Goal: Task Accomplishment & Management: Complete application form

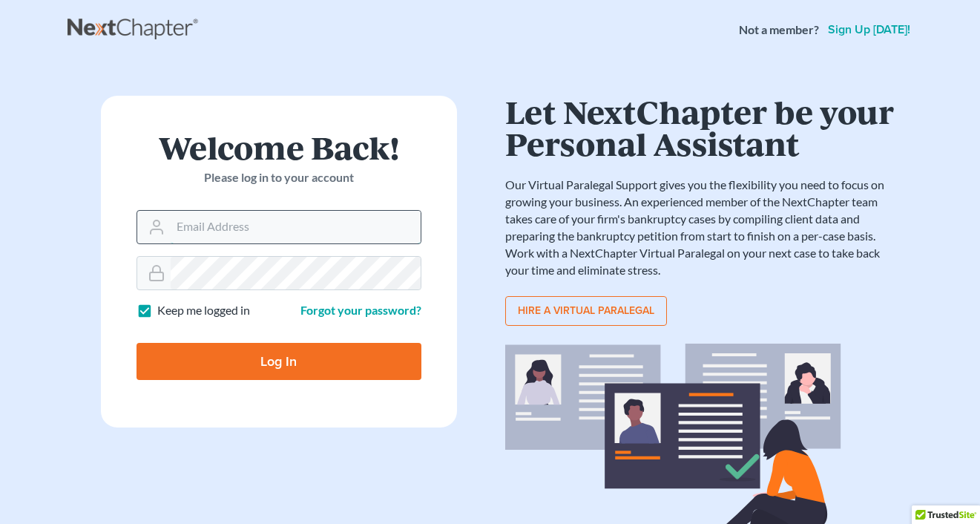
click at [265, 225] on input "Email Address" at bounding box center [296, 227] width 250 height 33
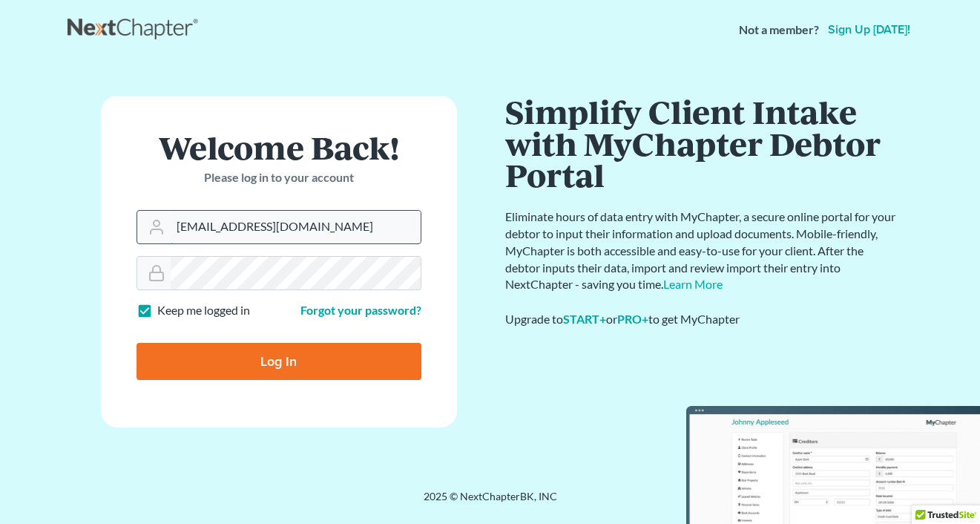
type input "[EMAIL_ADDRESS][DOMAIN_NAME]"
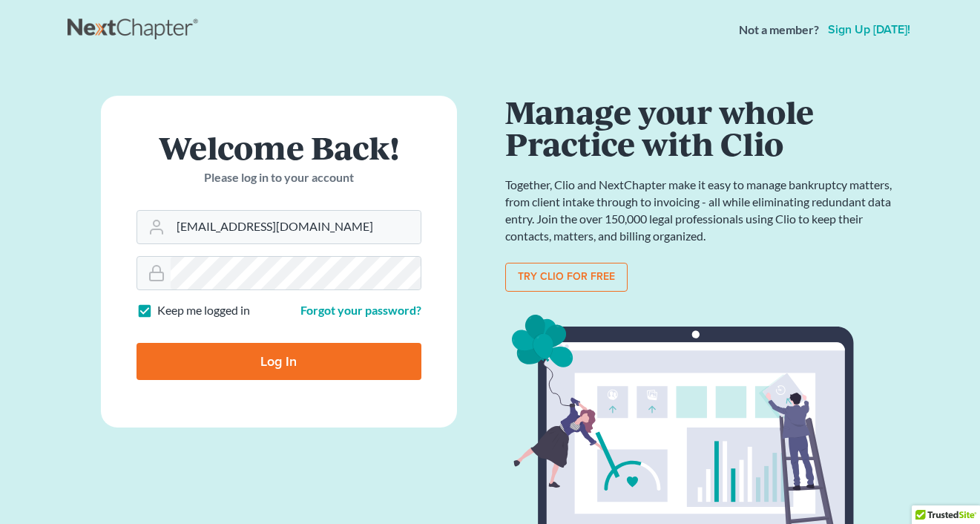
click at [269, 358] on input "Log In" at bounding box center [279, 361] width 285 height 37
type input "Thinking..."
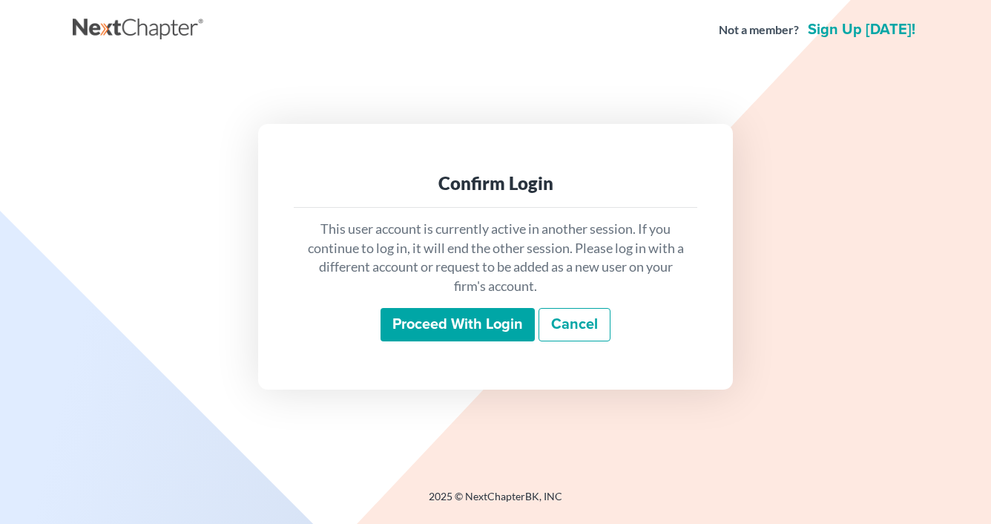
click at [453, 322] on input "Proceed with login" at bounding box center [458, 325] width 154 height 34
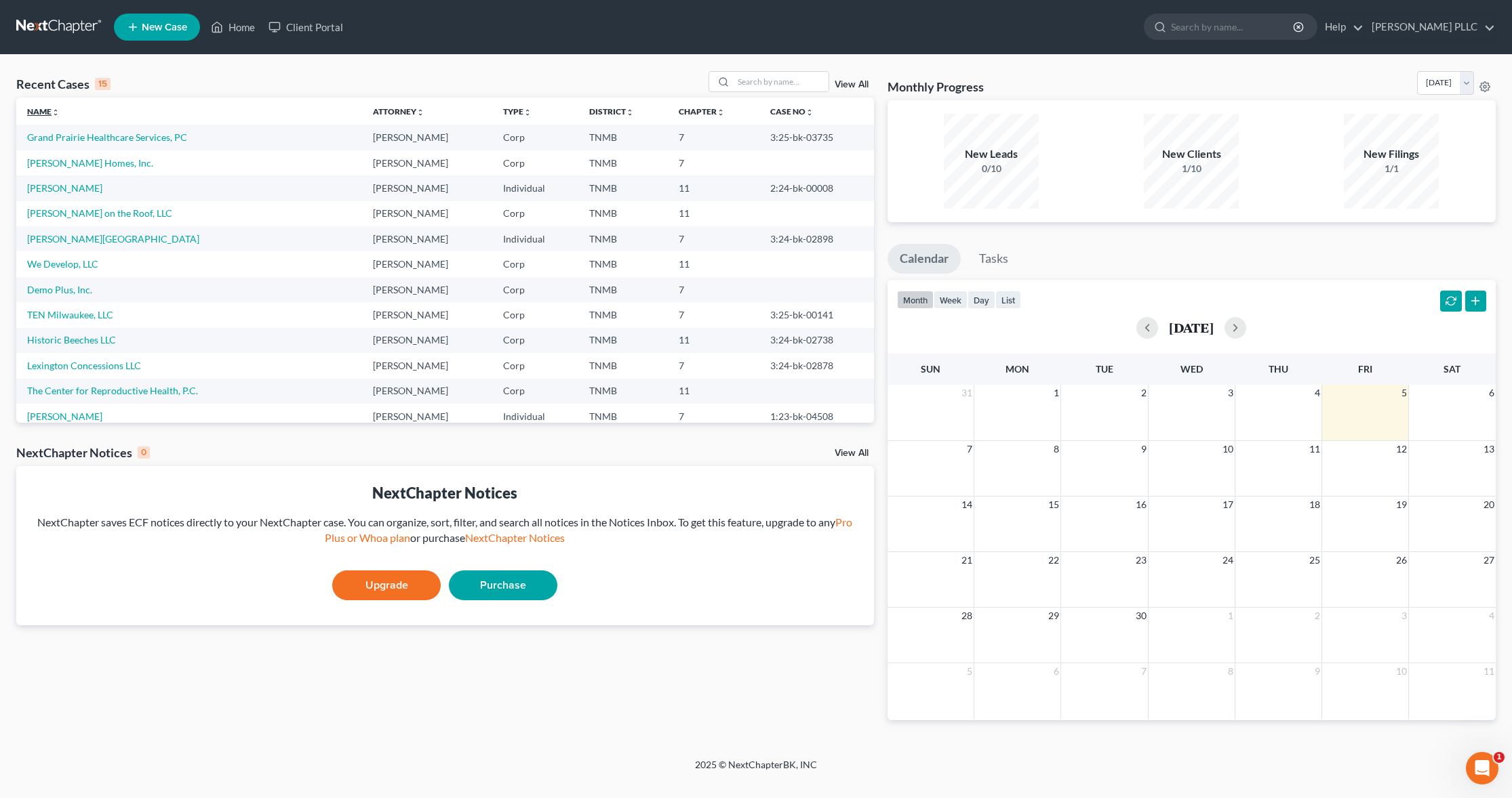
click at [48, 110] on link "Name unfold_more expand_more expand_less" at bounding box center [44, 111] width 33 height 10
click at [159, 23] on span "New Case" at bounding box center [164, 26] width 46 height 10
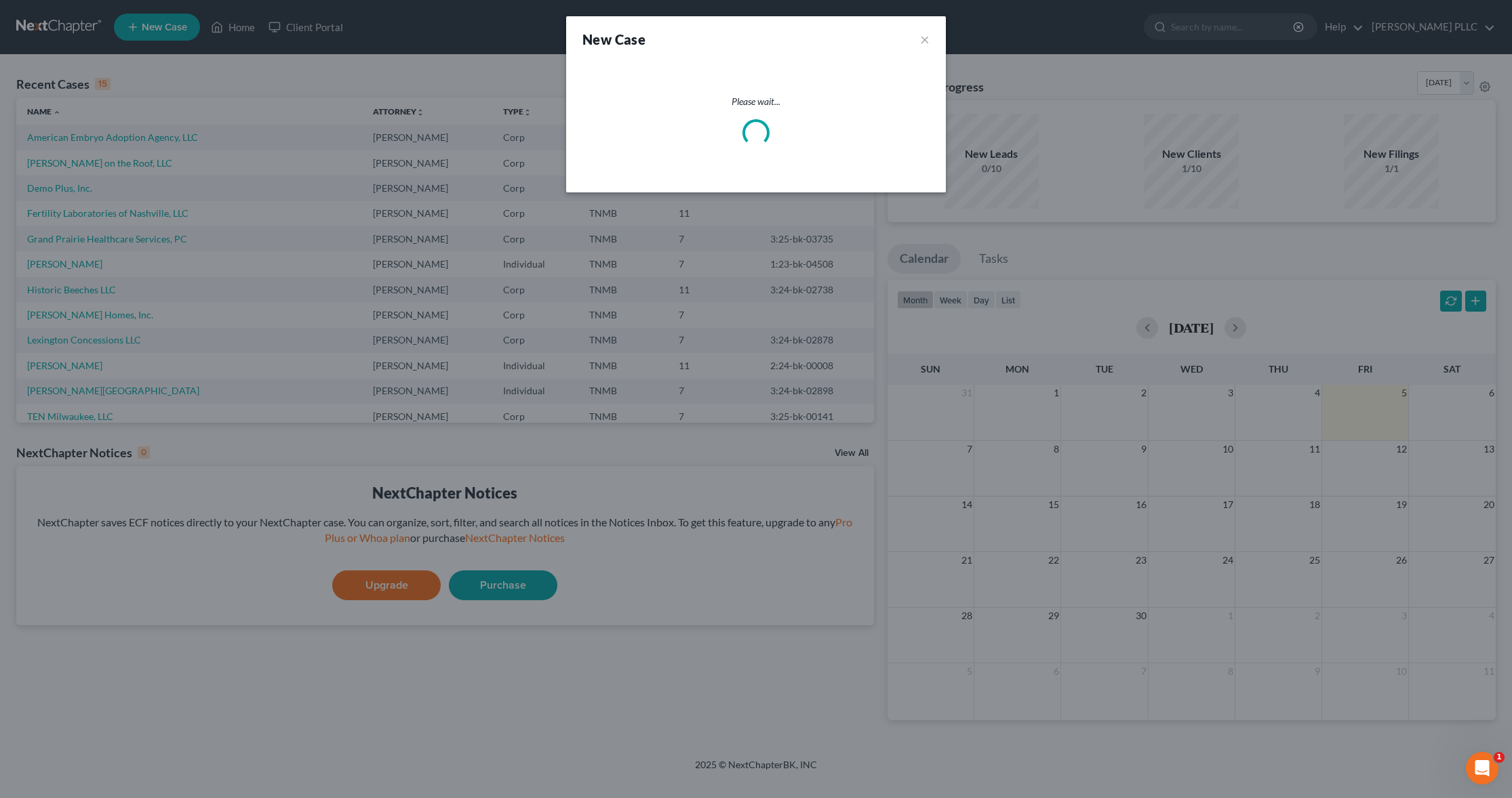
select select "75"
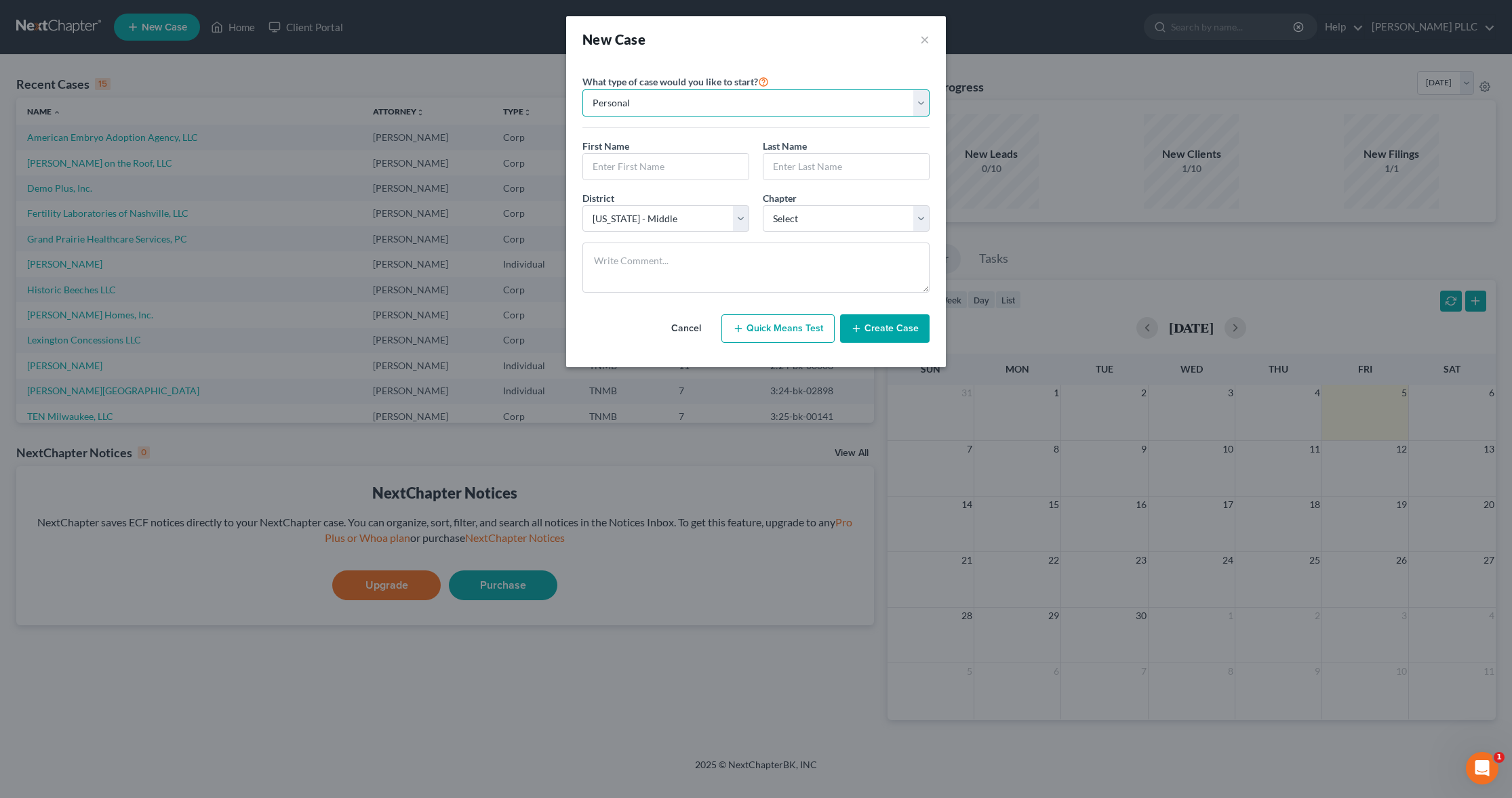
click at [905, 103] on select "Personal Business" at bounding box center [756, 103] width 347 height 27
select select "1"
click at [582, 89] on select "Personal Business" at bounding box center [756, 103] width 347 height 27
click at [643, 156] on input "text" at bounding box center [756, 166] width 345 height 26
type input "I"
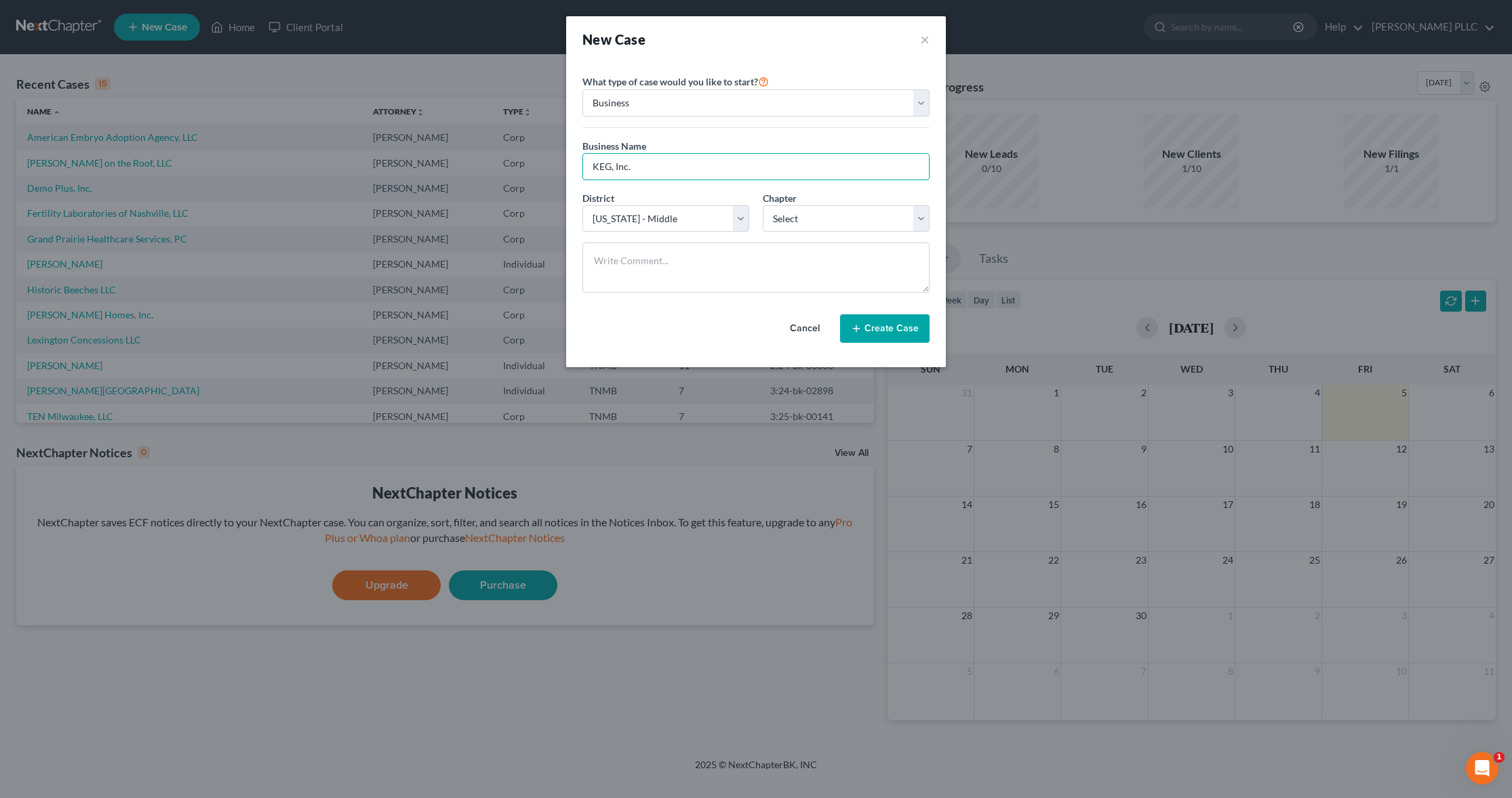
type input "KEG, Inc."
drag, startPoint x: 736, startPoint y: 25, endPoint x: 879, endPoint y: 78, distance: 152.5
click at [879, 78] on div "New Case × Please select case type * Bankruptcy Bankruptcy What type of case wo…" at bounding box center [756, 192] width 380 height 351
click at [724, 36] on div "New Case ×" at bounding box center [756, 39] width 347 height 19
click at [717, 33] on div "New Case ×" at bounding box center [756, 39] width 347 height 19
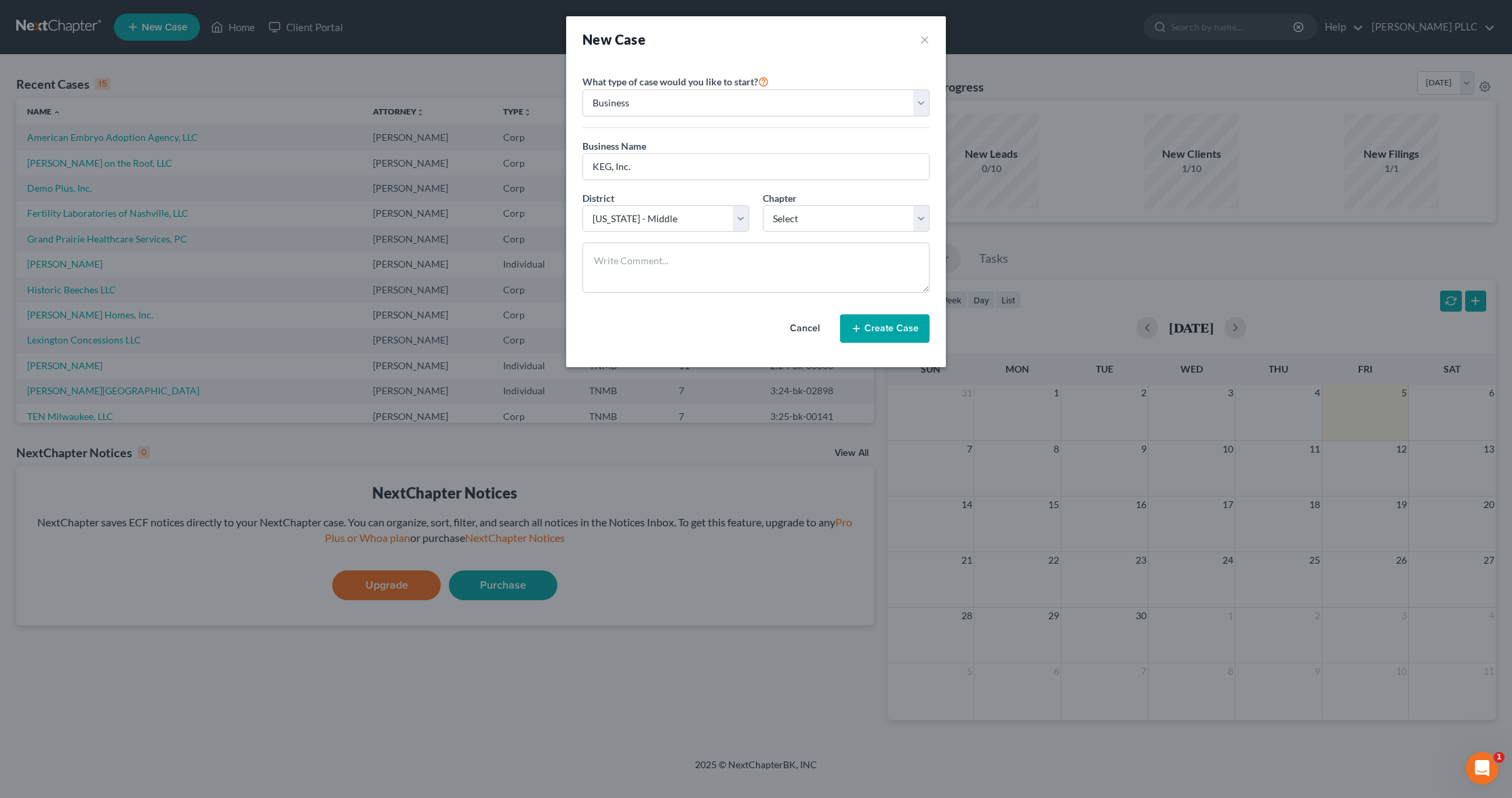
click at [804, 330] on button "Cancel" at bounding box center [804, 329] width 59 height 27
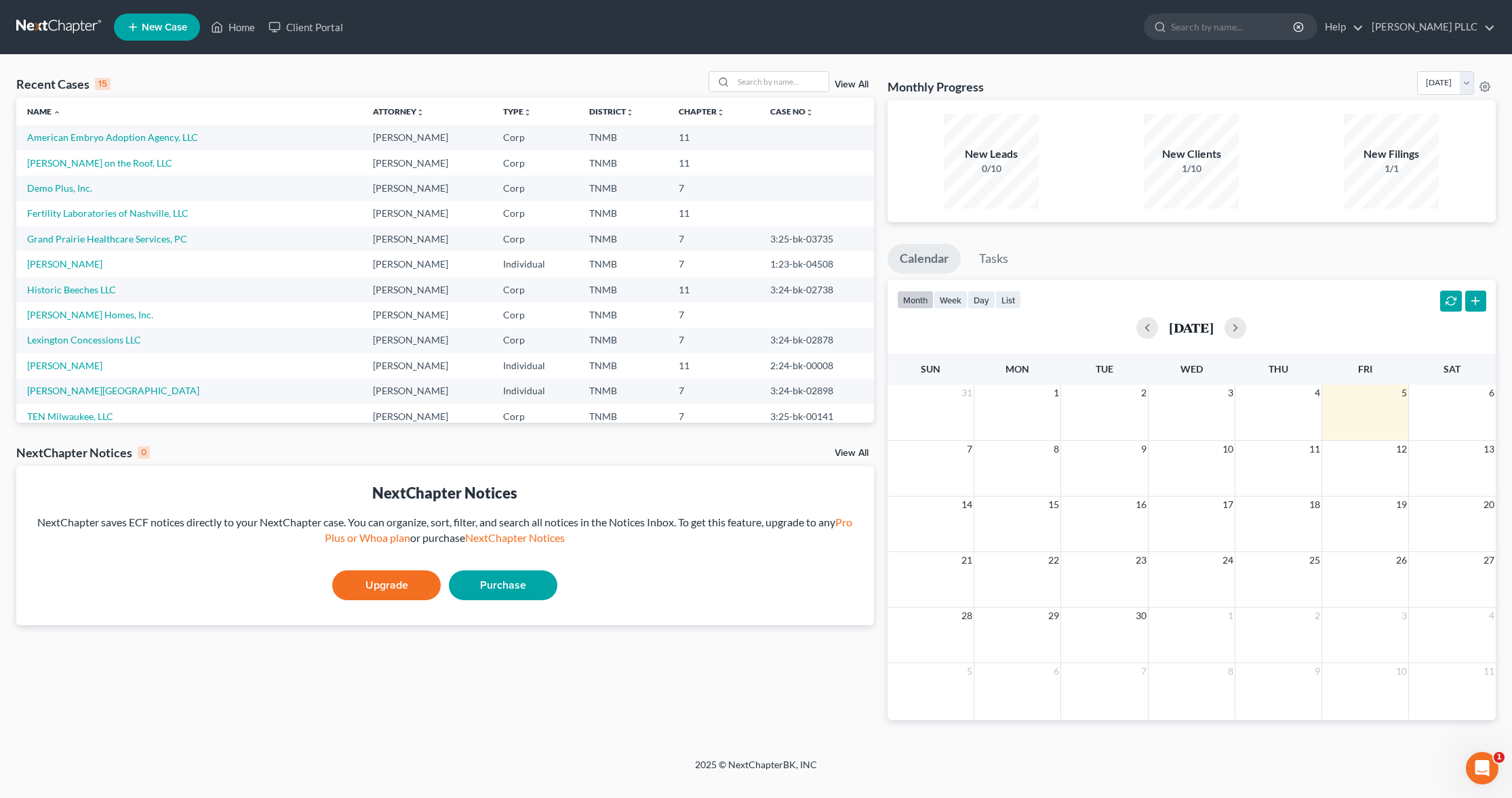
click at [153, 22] on span "New Case" at bounding box center [164, 26] width 46 height 10
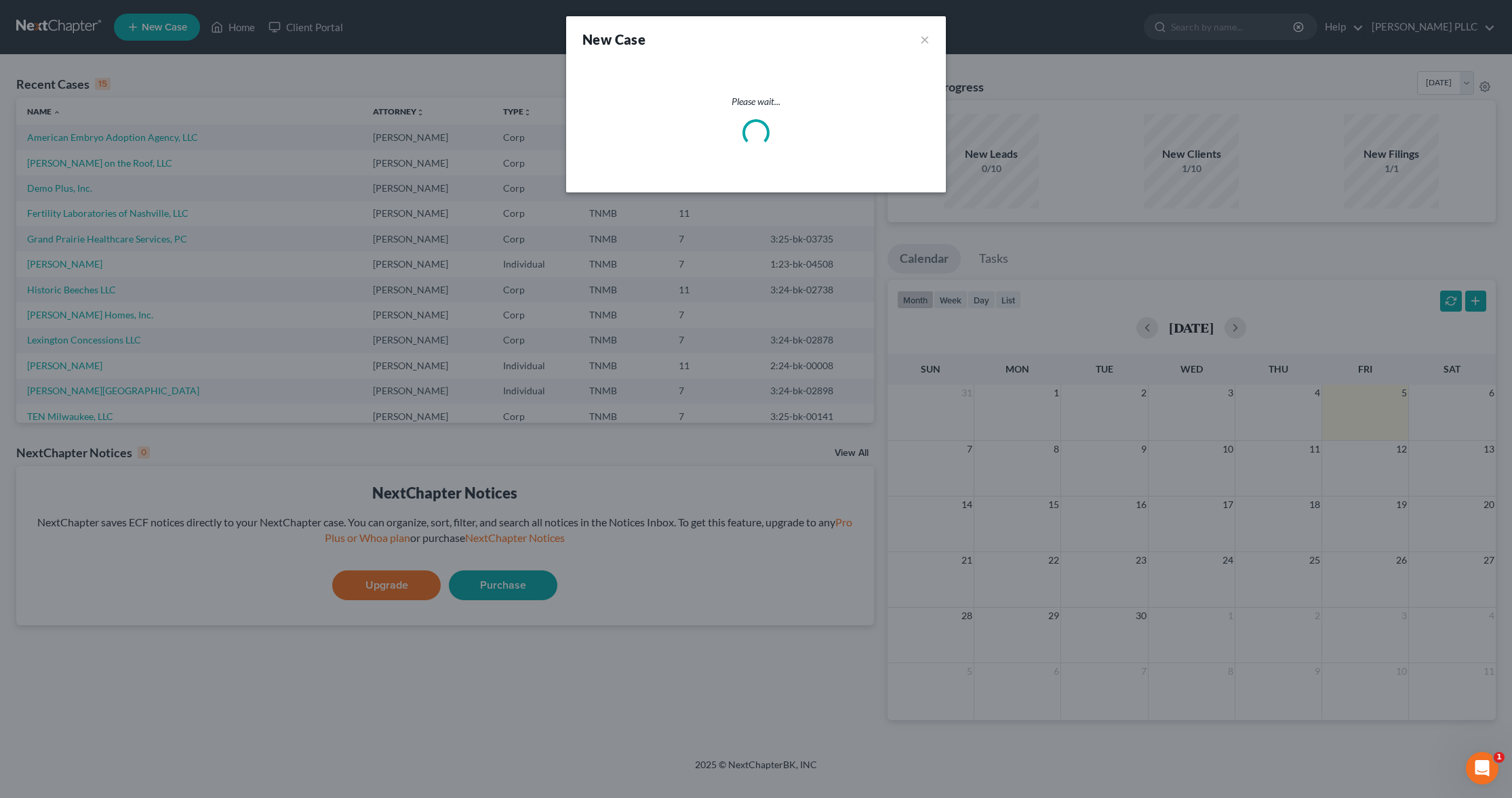
select select "75"
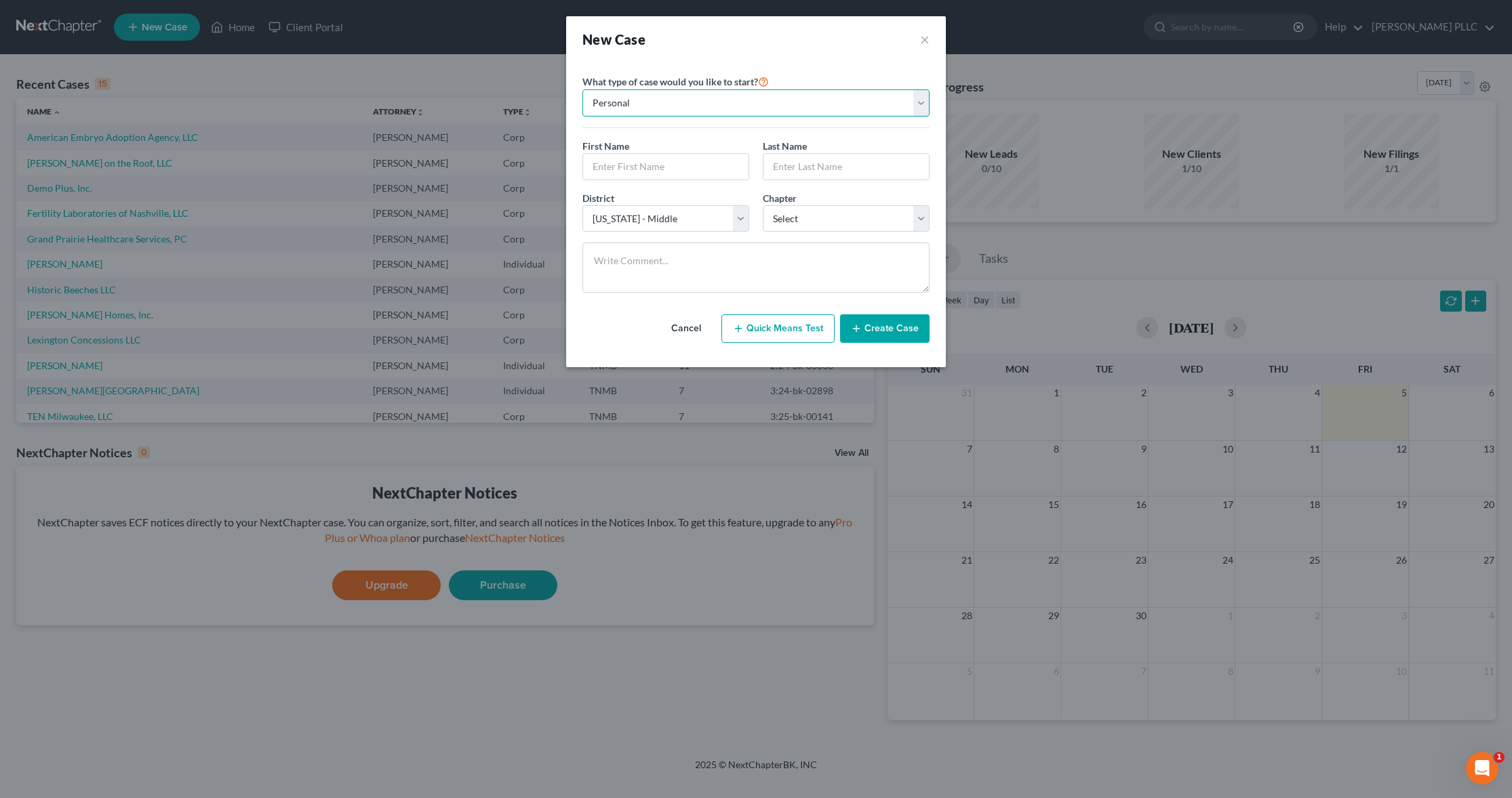
click at [905, 100] on select "Personal Business" at bounding box center [756, 103] width 347 height 27
select select "1"
click at [582, 89] on select "Personal Business" at bounding box center [756, 103] width 347 height 27
click at [652, 159] on input "text" at bounding box center [756, 166] width 345 height 26
type input "KEG, Inc."
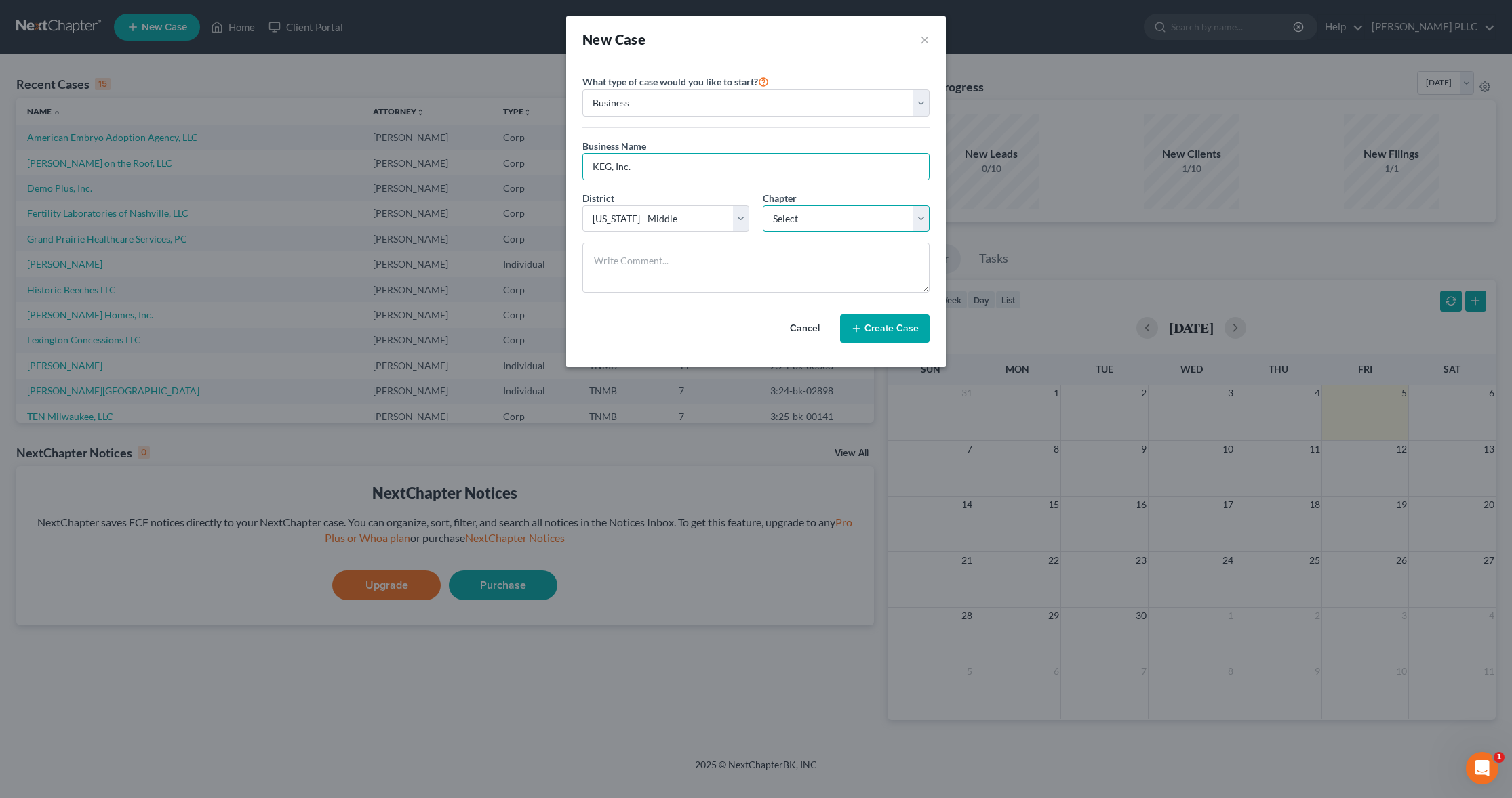
click at [905, 216] on select "Select 7 11 12" at bounding box center [846, 219] width 167 height 27
select select "0"
click at [763, 205] on select "Select 7 11 12" at bounding box center [846, 219] width 167 height 27
click at [743, 219] on select "Select Alabama - Middle Alabama - Northern Alabama - Southern Alaska Arizona Ar…" at bounding box center [665, 219] width 167 height 27
click at [582, 205] on select "Select Alabama - Middle Alabama - Northern Alabama - Southern Alaska Arizona Ar…" at bounding box center [665, 219] width 167 height 27
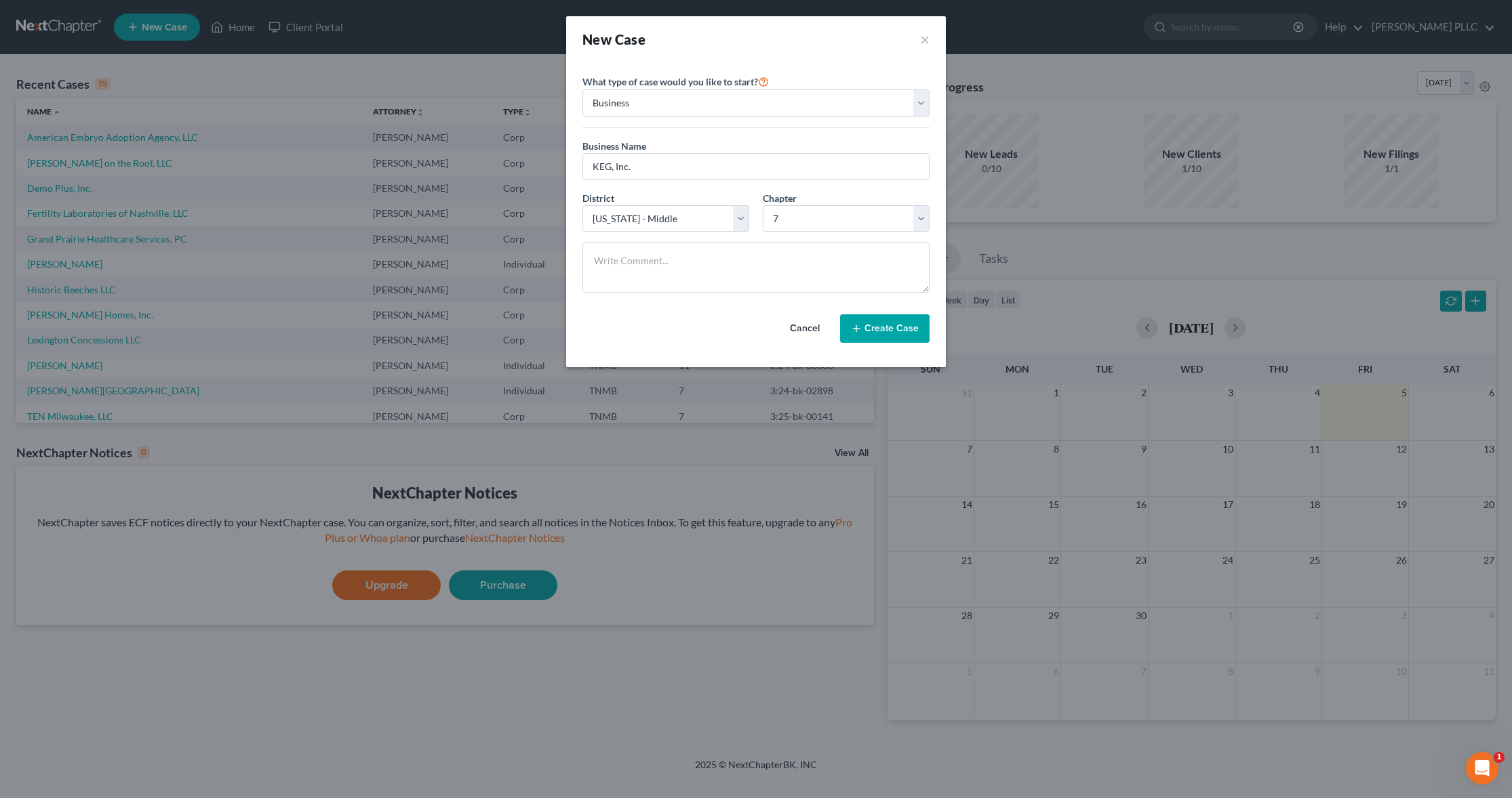
click at [877, 327] on button "Create Case" at bounding box center [884, 328] width 90 height 28
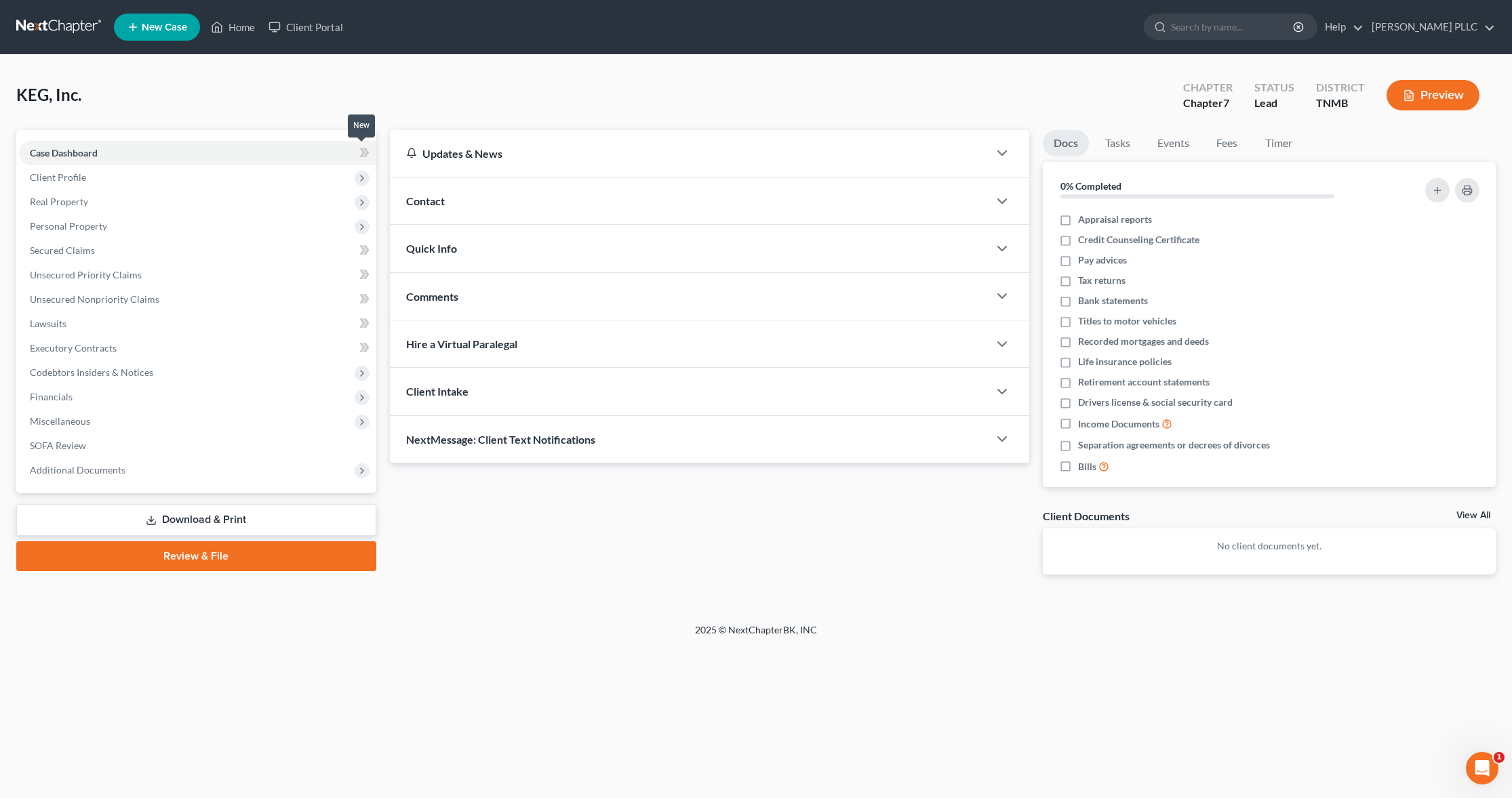
click at [362, 149] on icon at bounding box center [362, 152] width 6 height 9
click at [363, 151] on icon at bounding box center [362, 152] width 6 height 9
click at [363, 152] on icon at bounding box center [362, 152] width 6 height 9
click at [362, 179] on icon at bounding box center [362, 178] width 11 height 11
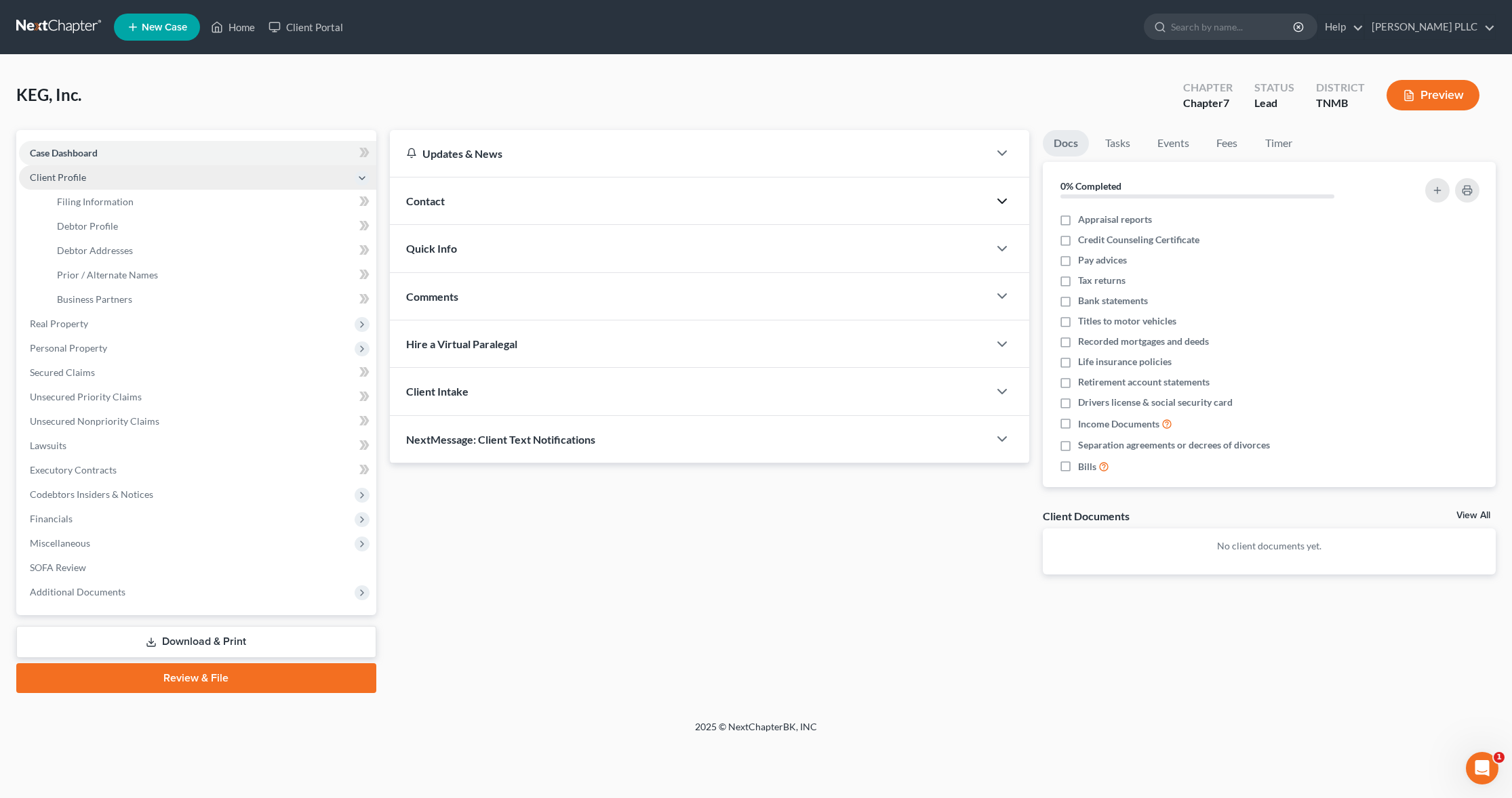
click at [905, 201] on polyline "button" at bounding box center [1001, 201] width 8 height 4
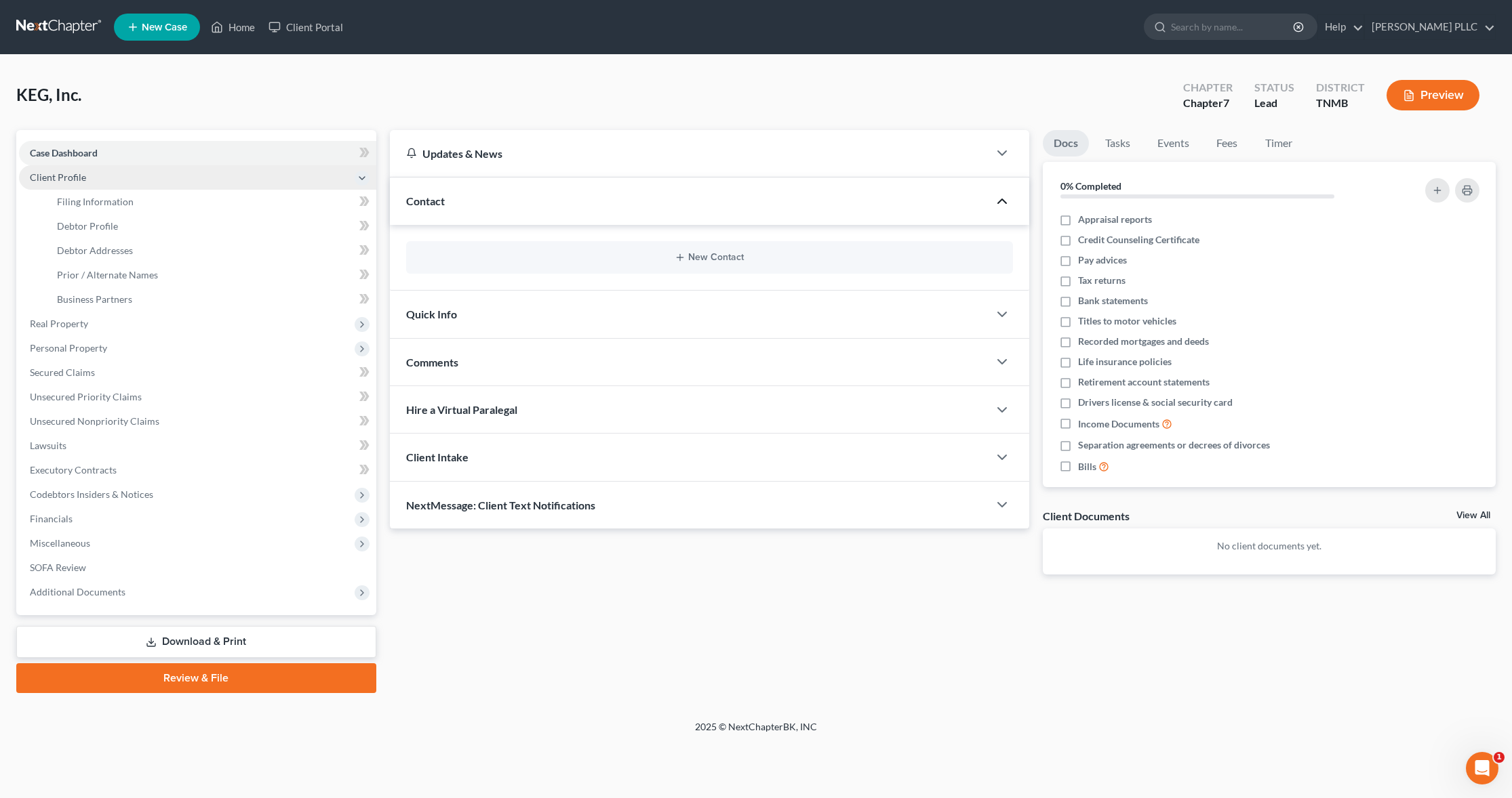
click at [364, 174] on icon at bounding box center [362, 178] width 11 height 11
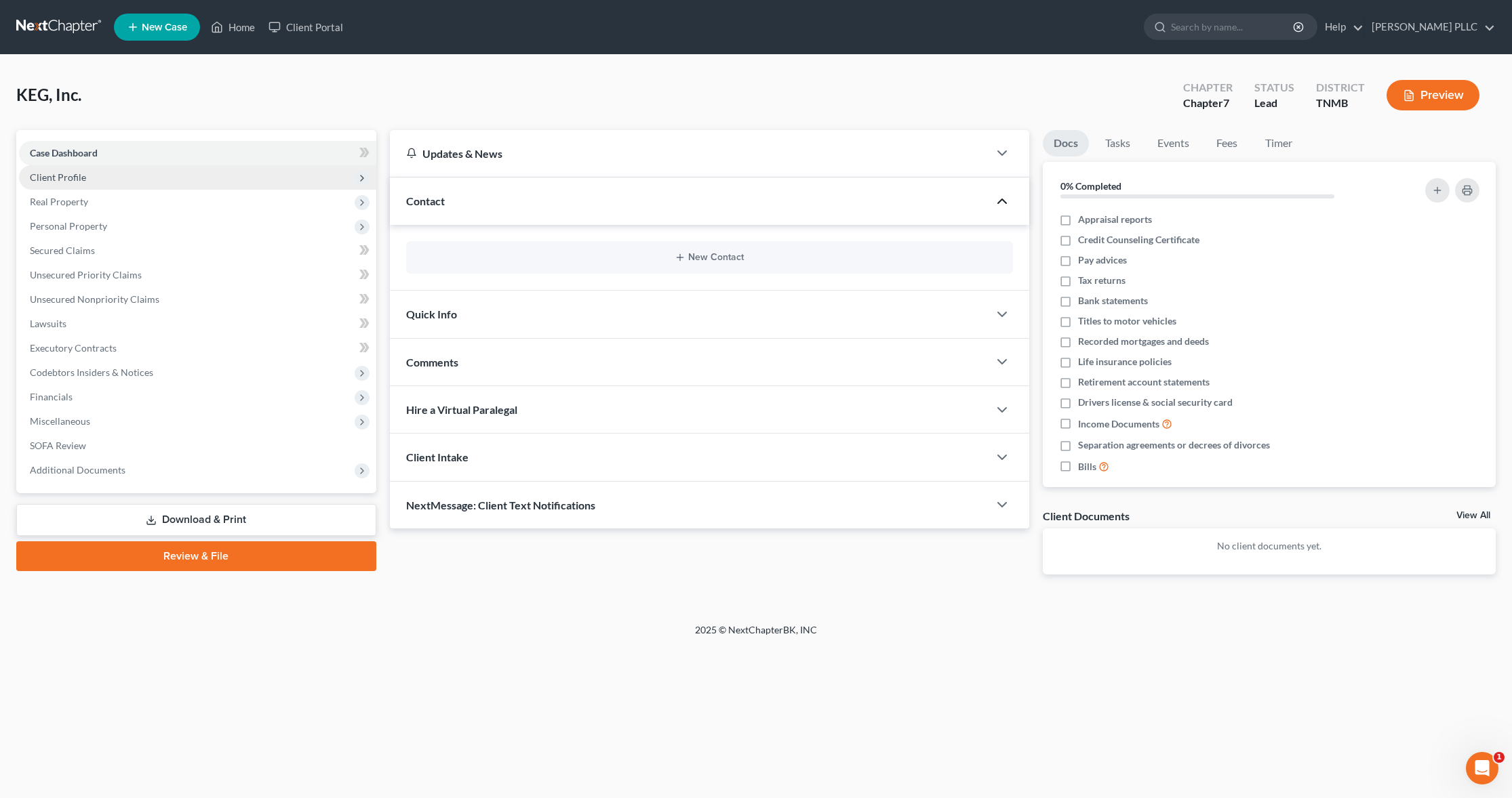
click at [48, 177] on span "Client Profile" at bounding box center [58, 177] width 57 height 12
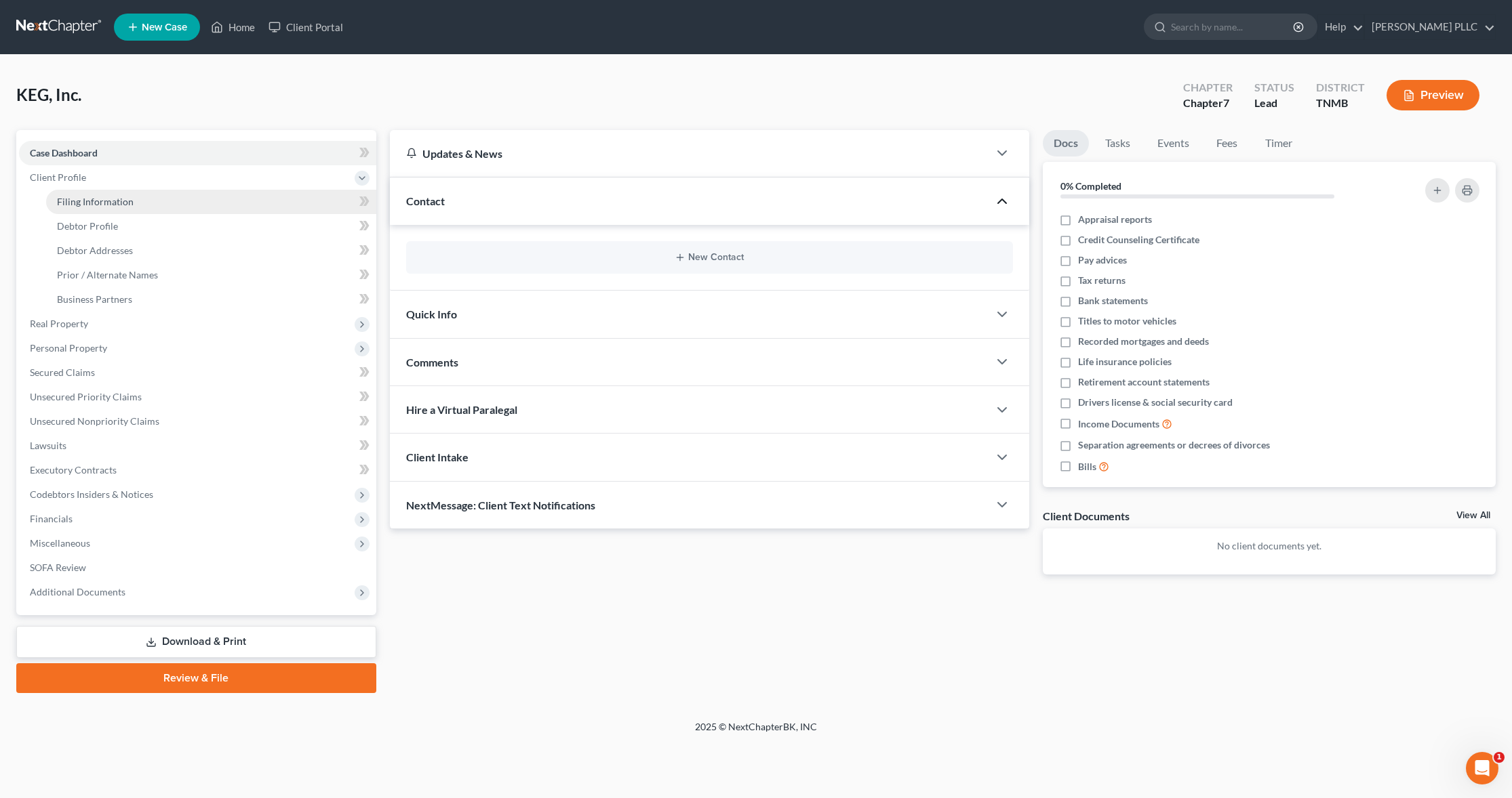
click at [69, 198] on span "Filing Information" at bounding box center [95, 201] width 77 height 12
select select "1"
select select "0"
select select "75"
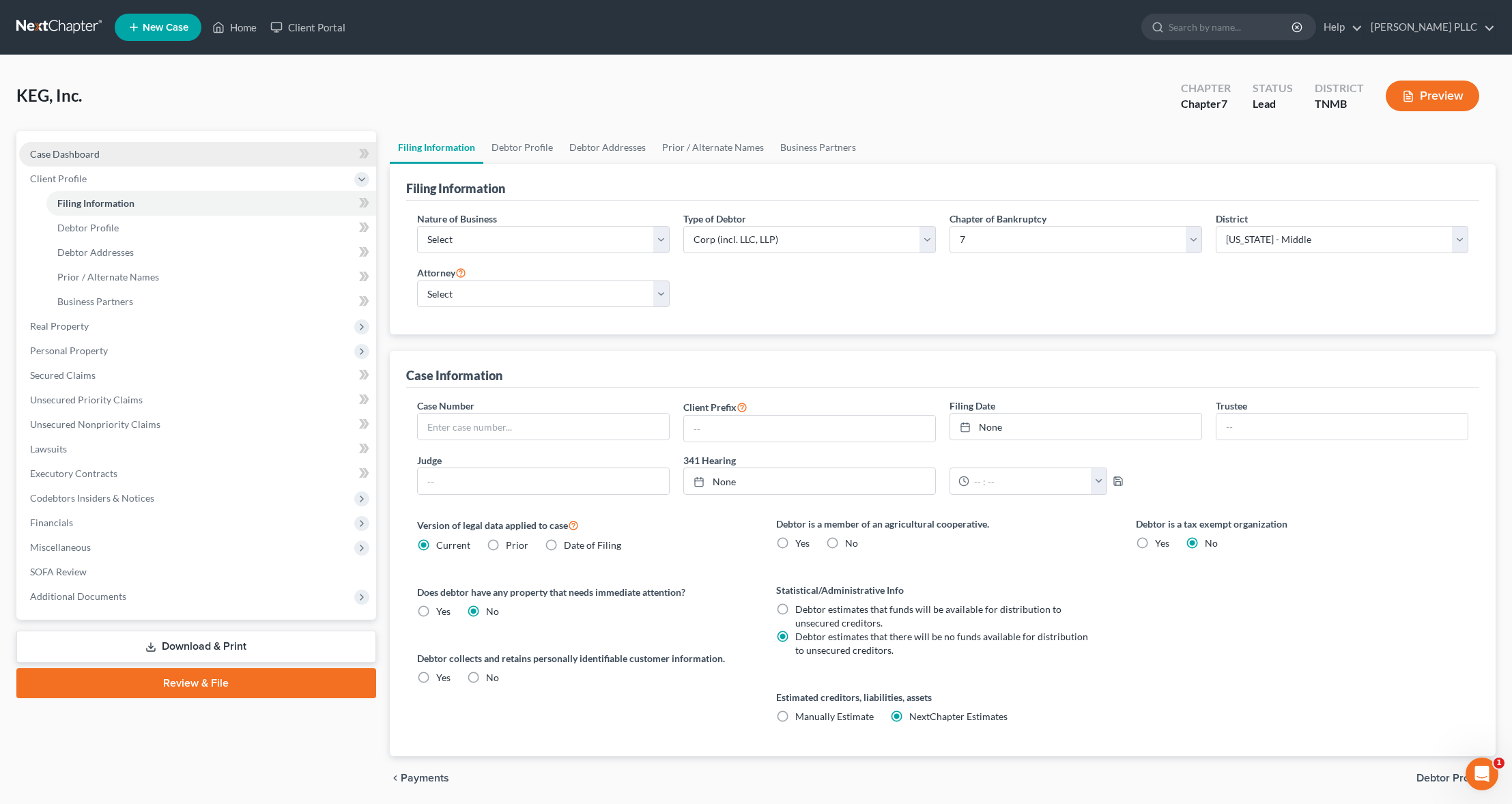
click at [57, 155] on span "Case Dashboard" at bounding box center [65, 154] width 70 height 12
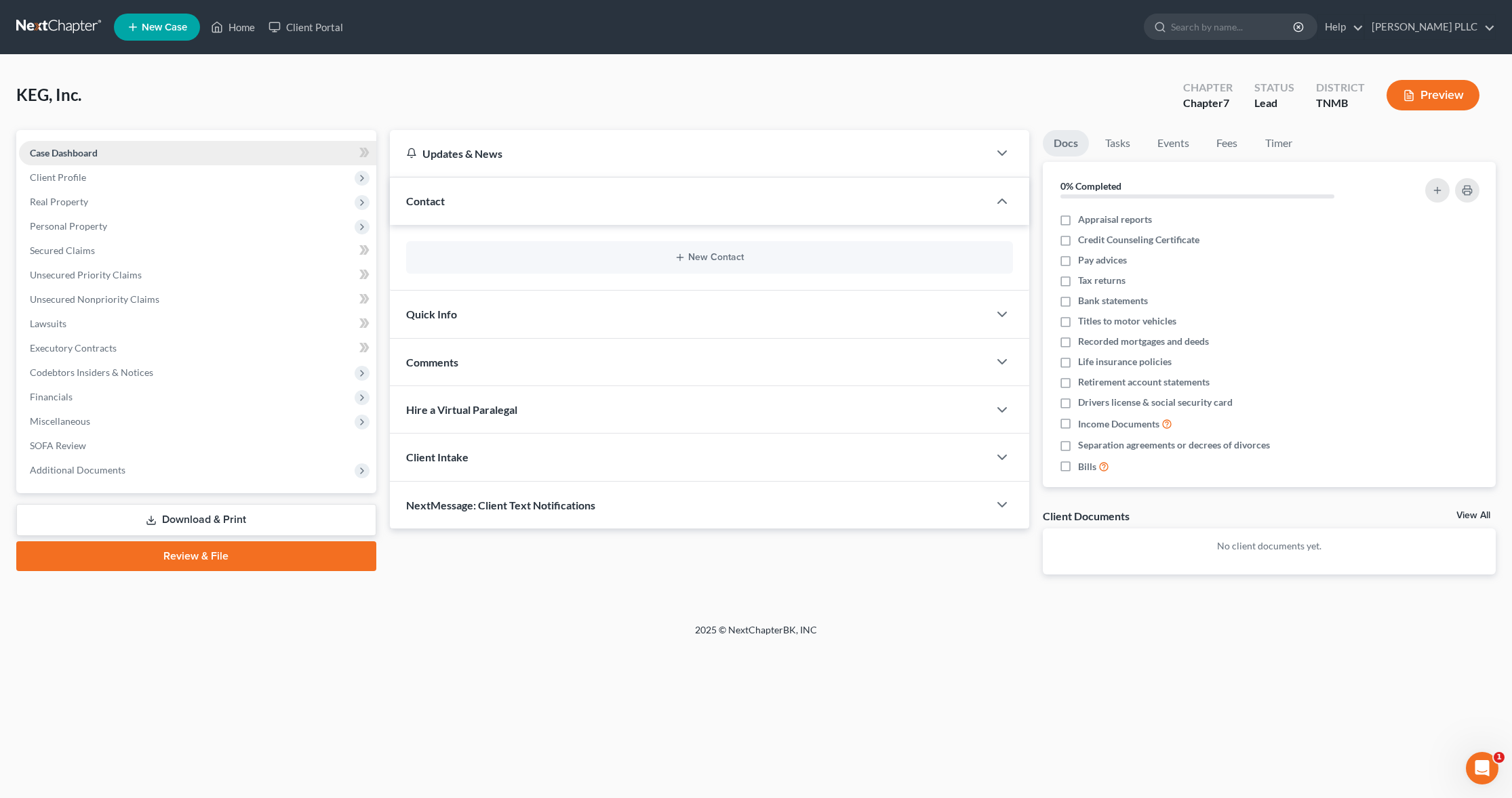
click at [58, 152] on span "Case Dashboard" at bounding box center [64, 152] width 68 height 12
click at [905, 151] on icon "button" at bounding box center [1002, 153] width 16 height 16
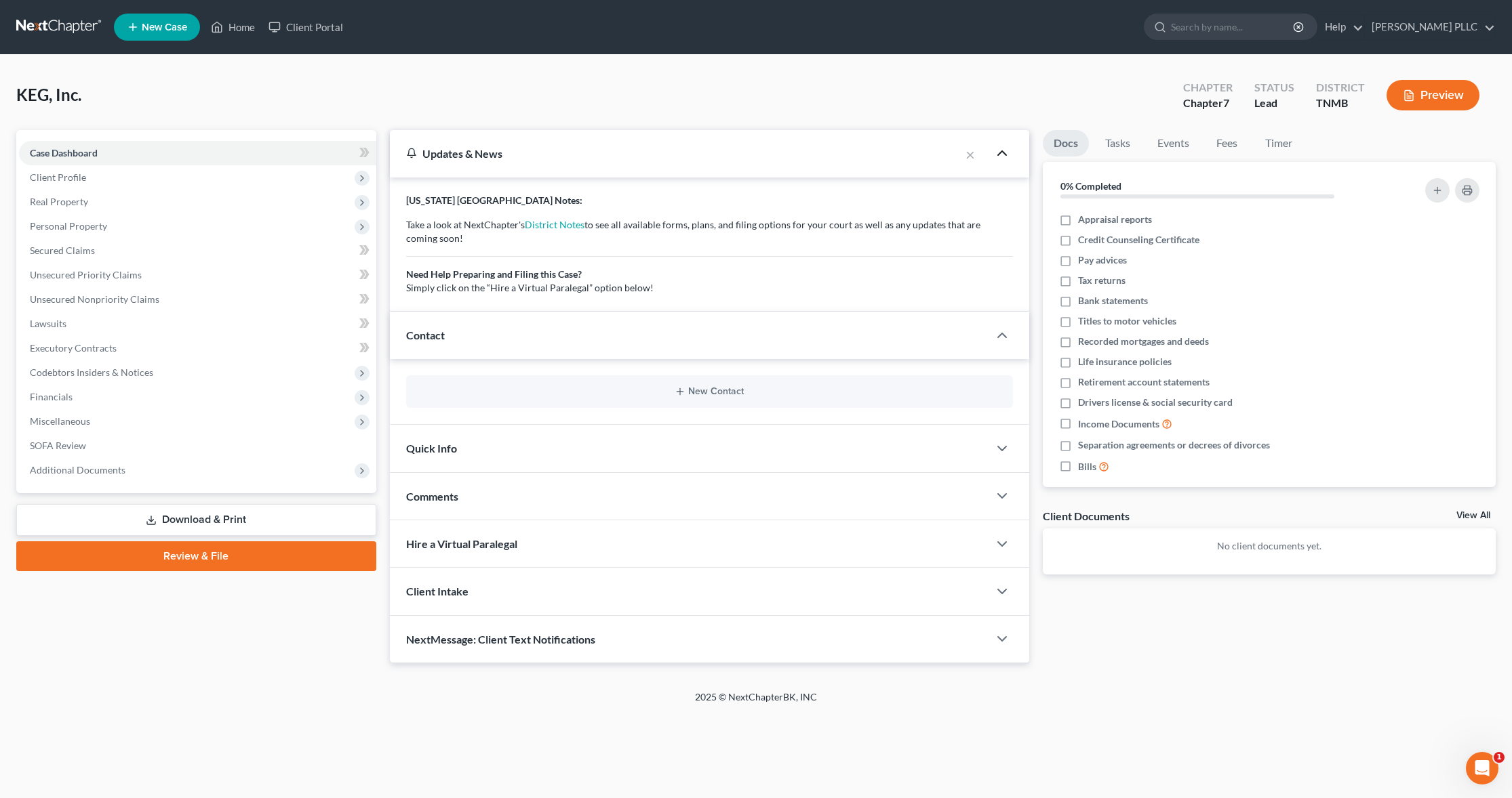
click at [905, 153] on icon "button" at bounding box center [1002, 153] width 16 height 16
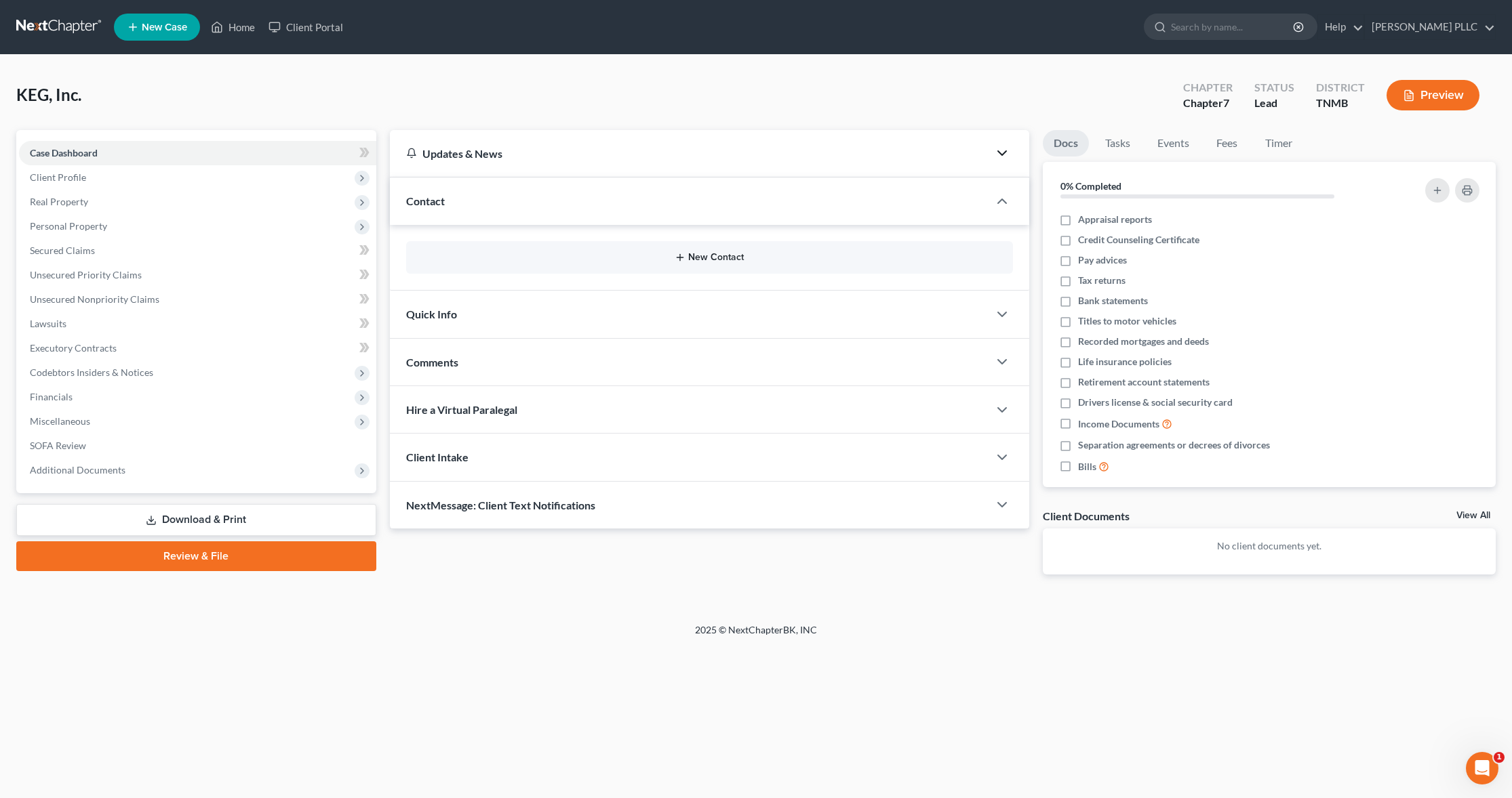
click at [707, 254] on button "New Contact" at bounding box center [709, 257] width 585 height 11
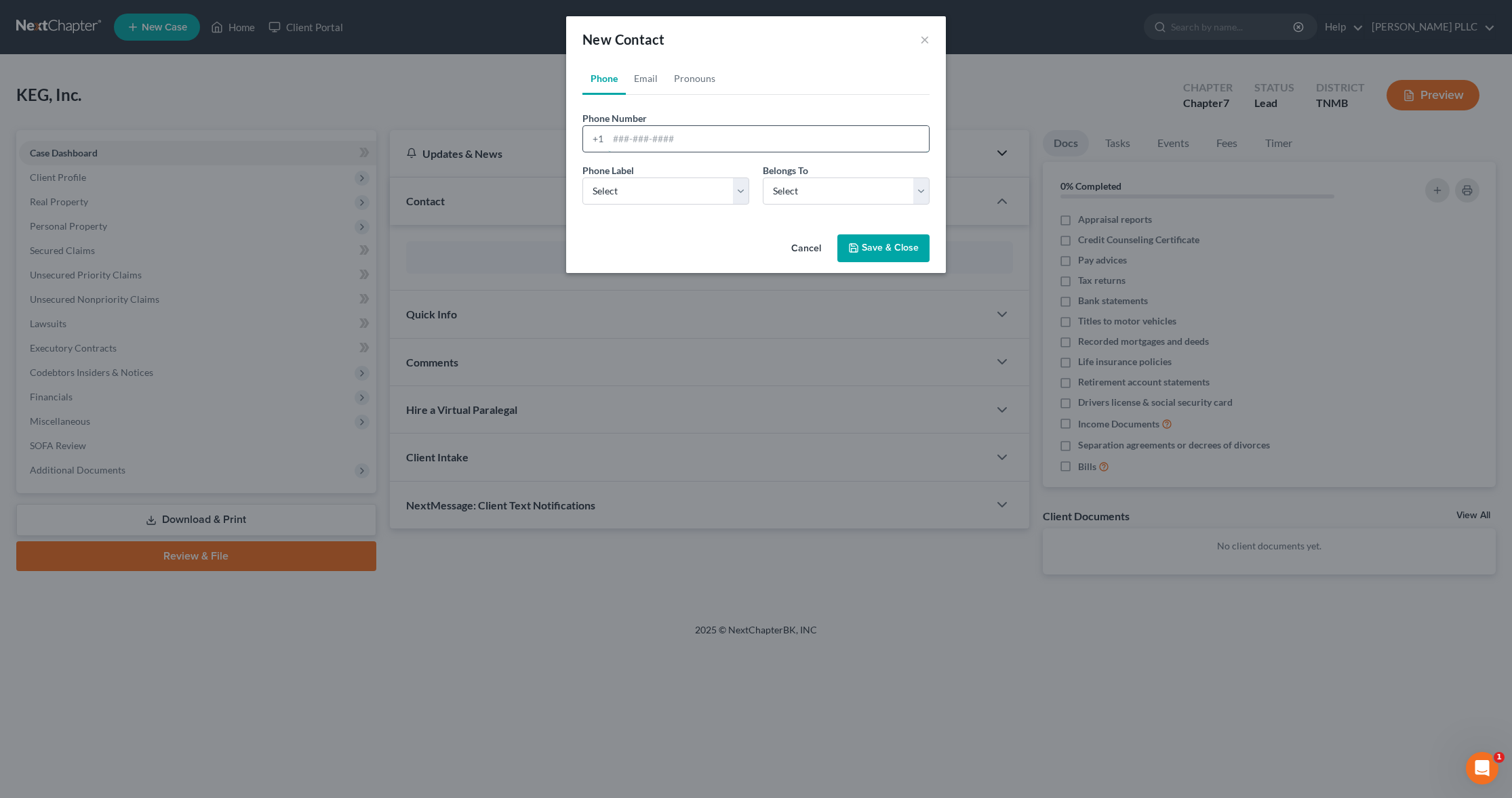
click at [640, 130] on input "tel" at bounding box center [768, 139] width 321 height 26
type input "2096525568"
click at [740, 188] on select "Select Mobile Home Work Other" at bounding box center [665, 191] width 167 height 27
select select "0"
click at [582, 177] on select "Select Mobile Home Work Other" at bounding box center [665, 191] width 167 height 27
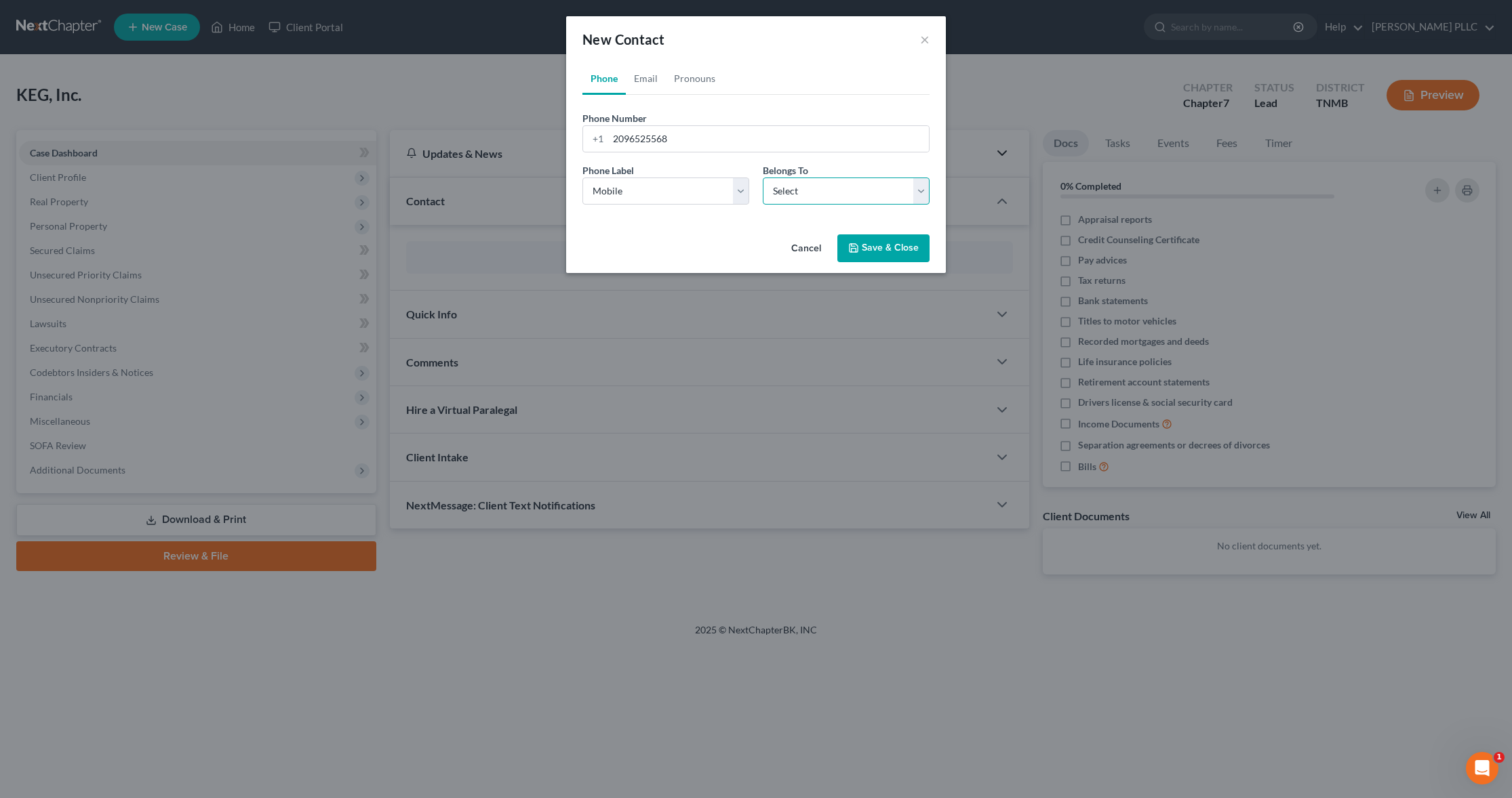
click at [905, 190] on select "Select Client Other" at bounding box center [846, 191] width 167 height 27
click at [871, 246] on button "Save & Close" at bounding box center [883, 248] width 92 height 28
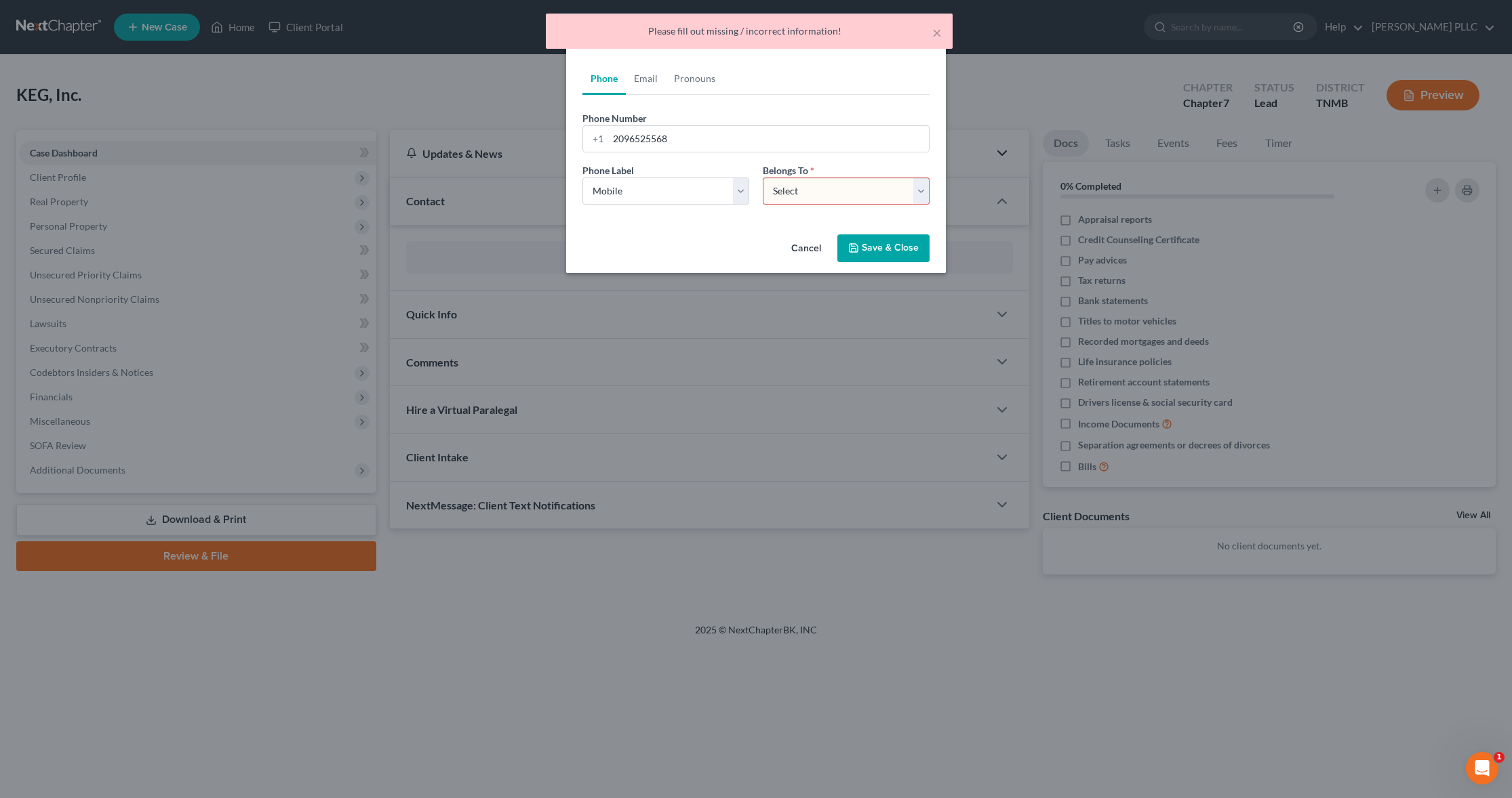
click at [905, 193] on select "Select Client Other" at bounding box center [846, 191] width 167 height 27
select select "0"
click at [763, 177] on select "Select Client Other" at bounding box center [846, 191] width 167 height 27
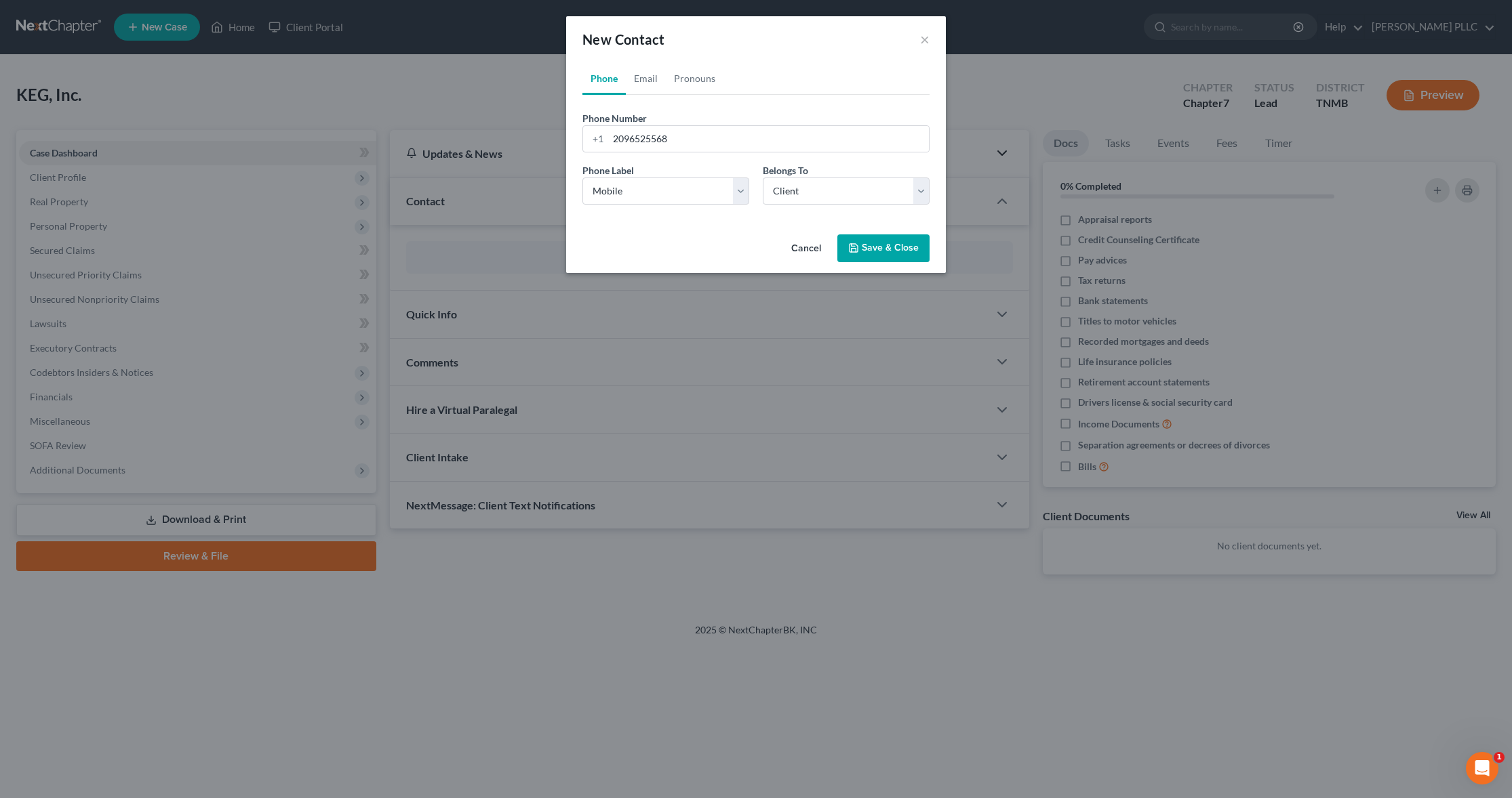
click at [869, 251] on button "Save & Close" at bounding box center [883, 248] width 92 height 28
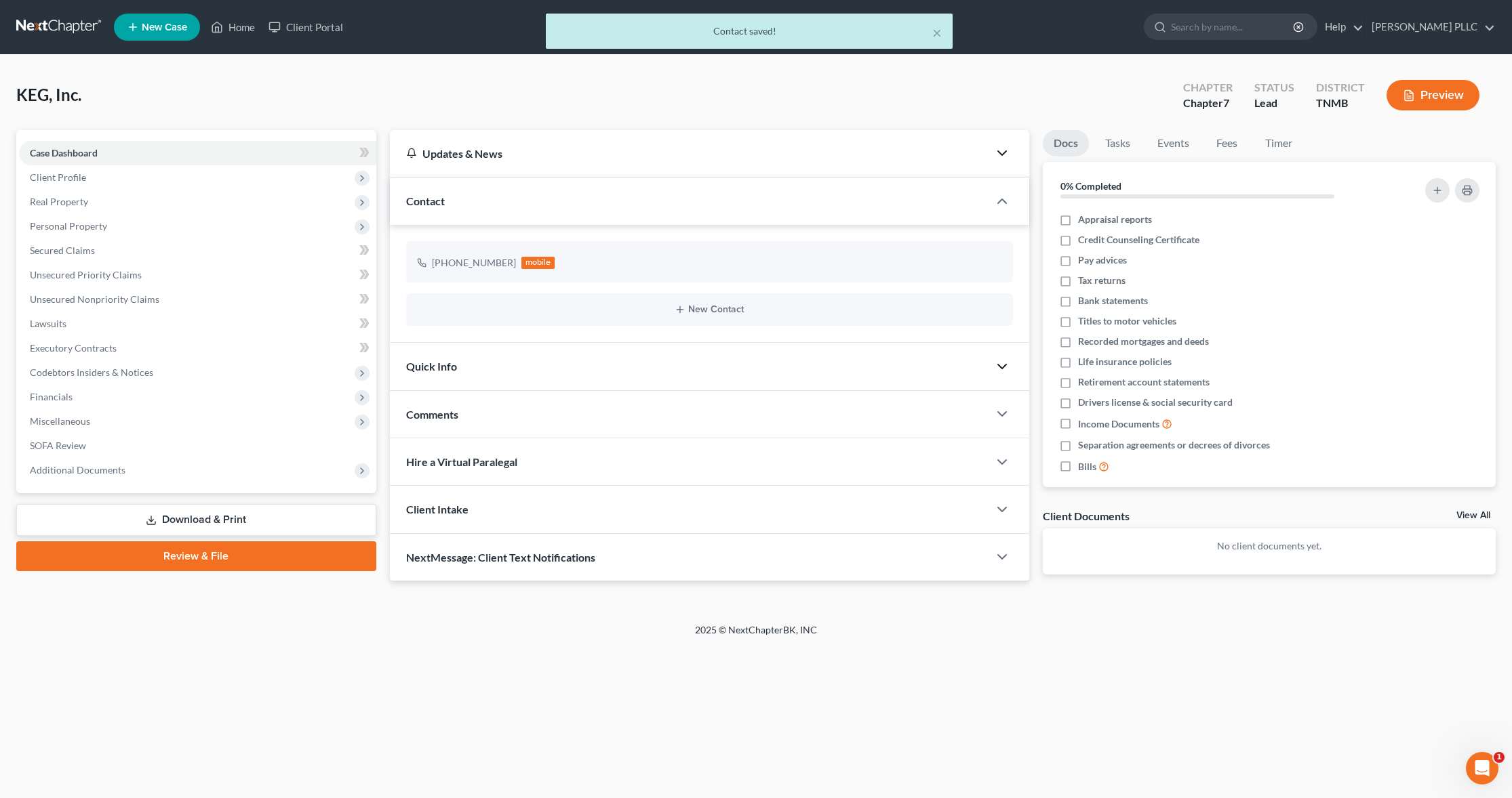
click at [905, 365] on polyline "button" at bounding box center [1001, 366] width 8 height 4
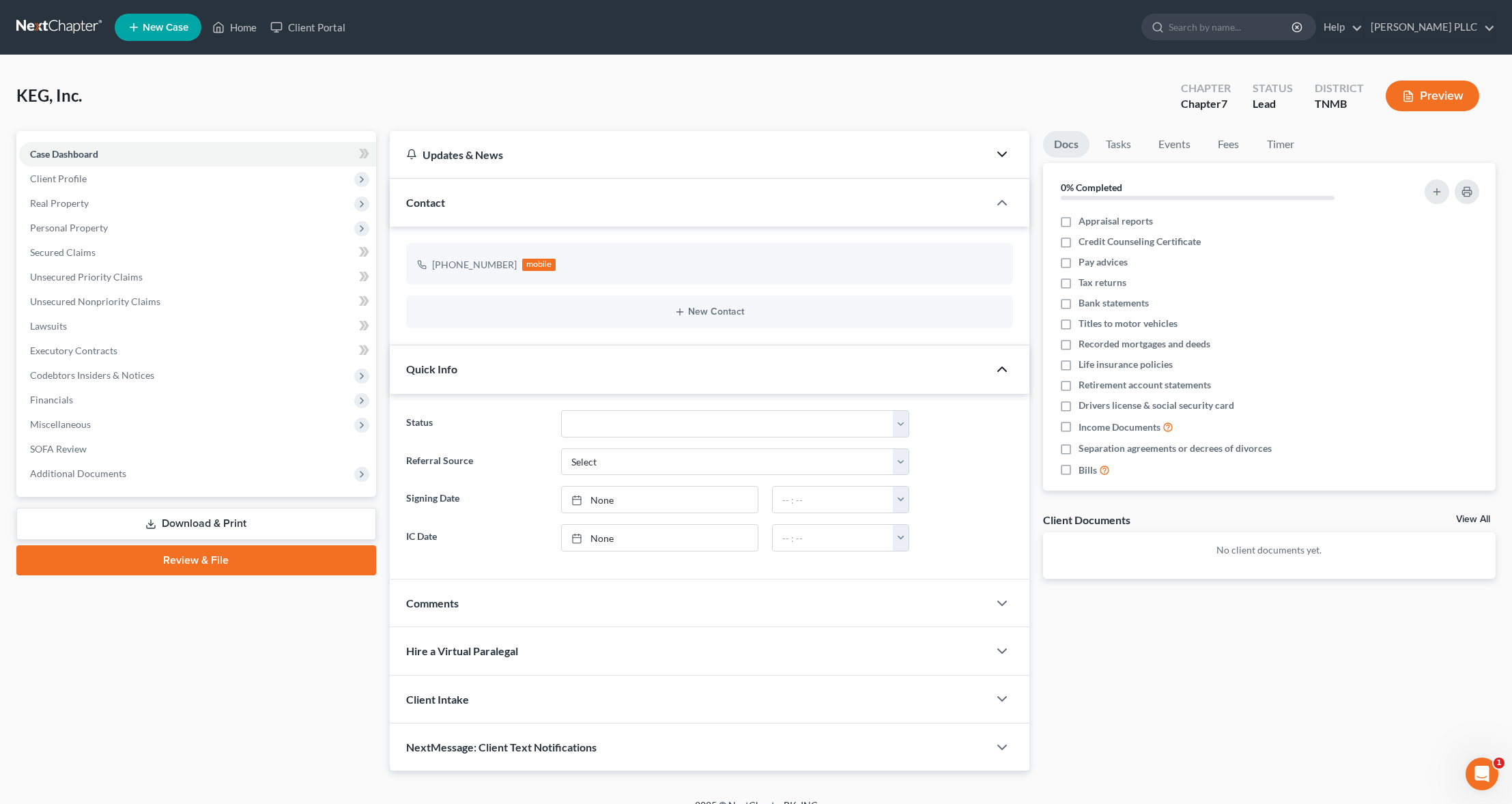
click at [911, 370] on icon "button" at bounding box center [1002, 370] width 17 height 17
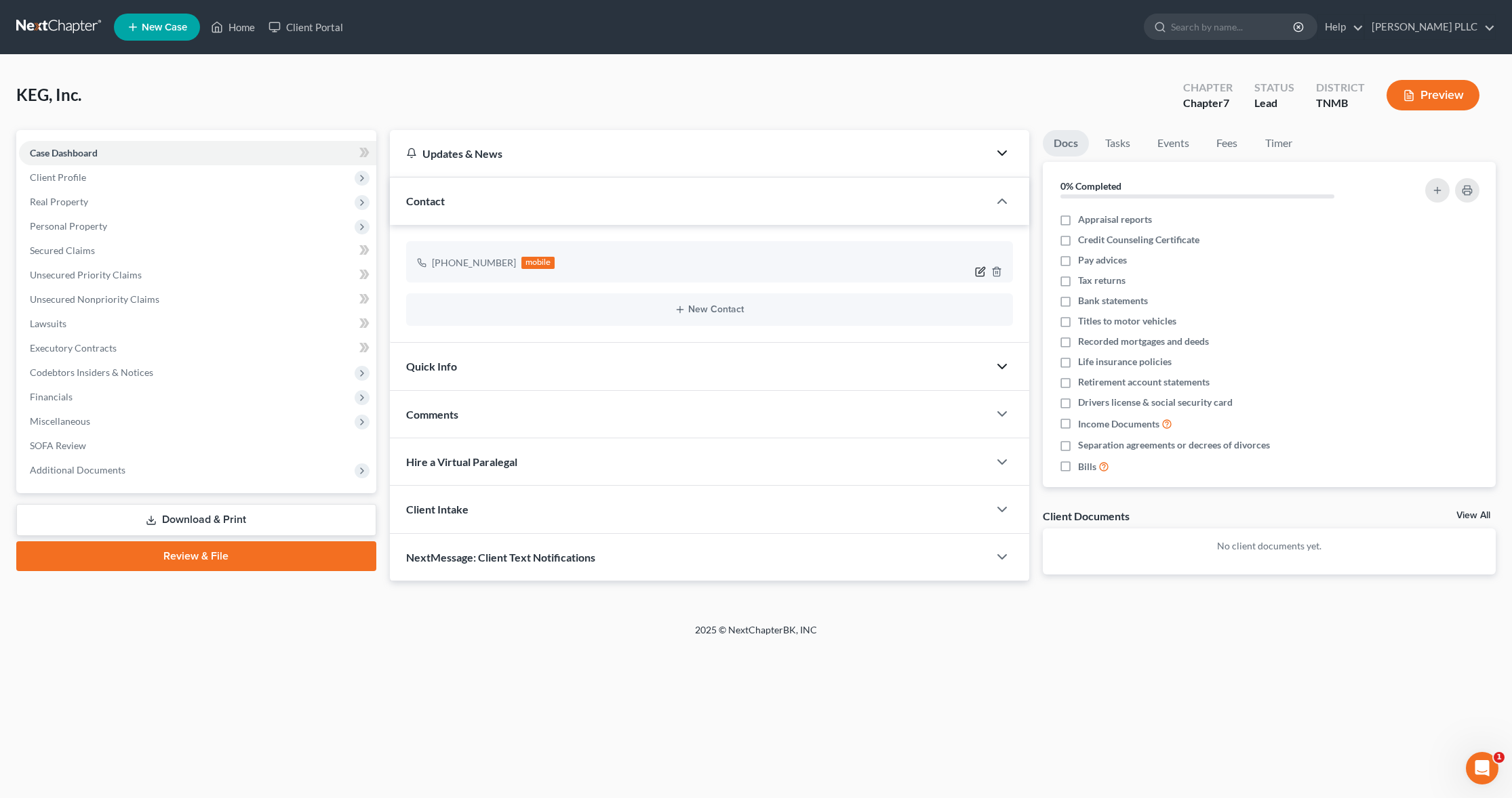
click at [905, 272] on icon "button" at bounding box center [980, 272] width 11 height 11
select select "0"
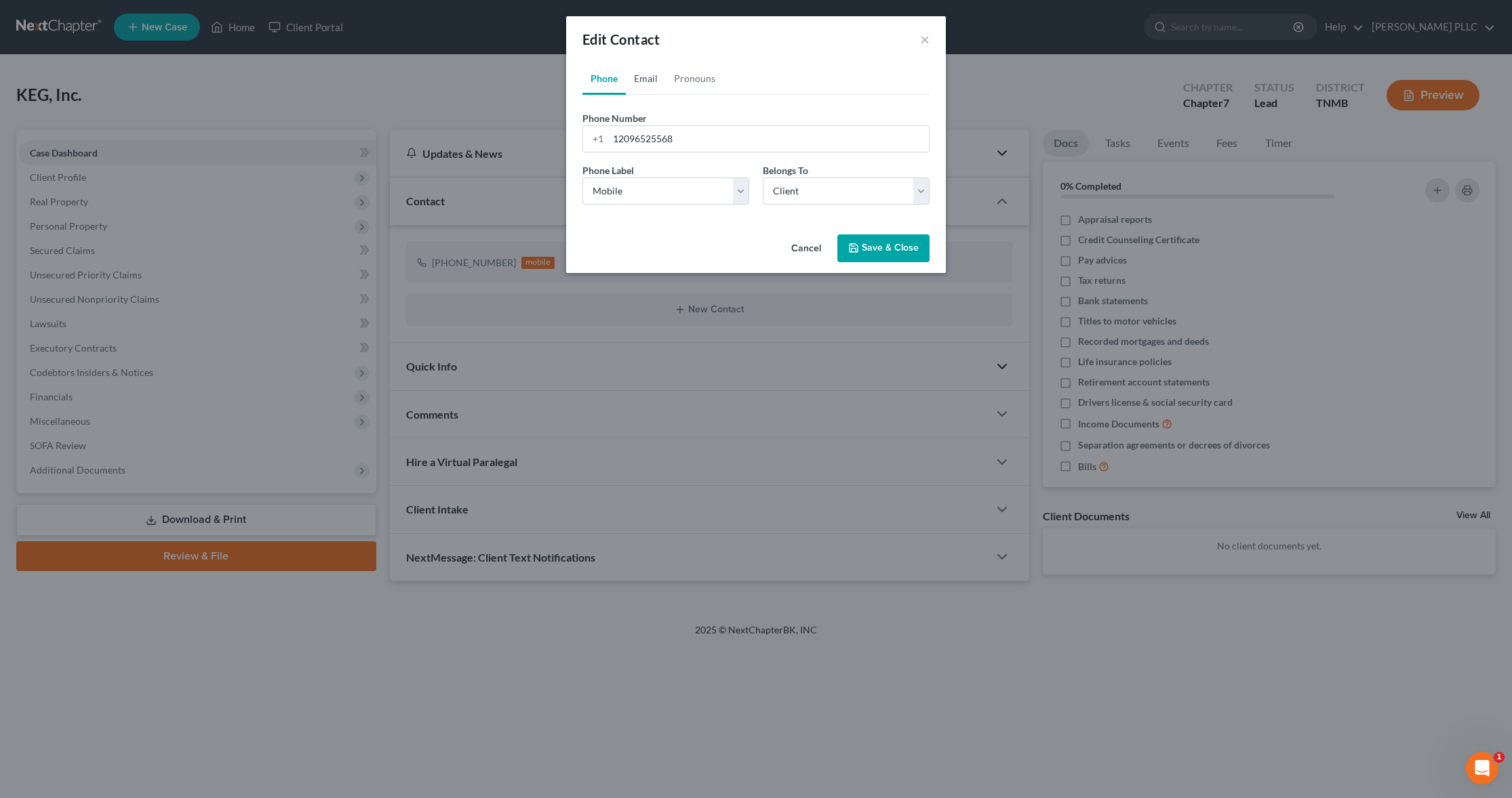
click at [650, 75] on link "Email" at bounding box center [646, 79] width 40 height 33
click at [640, 137] on input "email" at bounding box center [768, 139] width 321 height 26
type input "[EMAIL_ADDRESS][DOMAIN_NAME]"
click at [905, 190] on select "Select Home Work Other" at bounding box center [756, 191] width 347 height 27
select select "0"
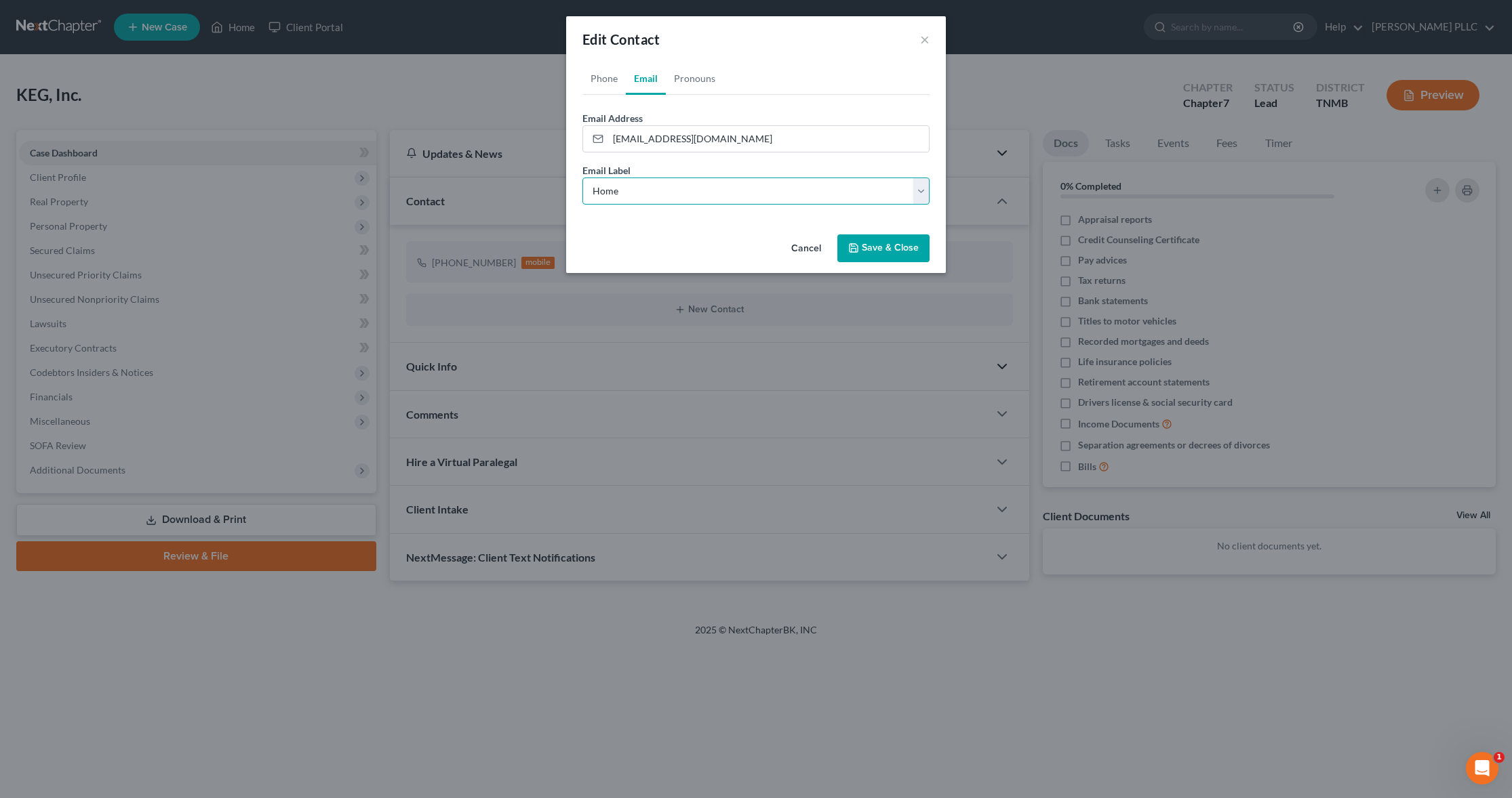
click at [582, 177] on select "Select Home Work Other" at bounding box center [756, 191] width 347 height 27
click at [873, 244] on button "Save & Close" at bounding box center [883, 248] width 92 height 28
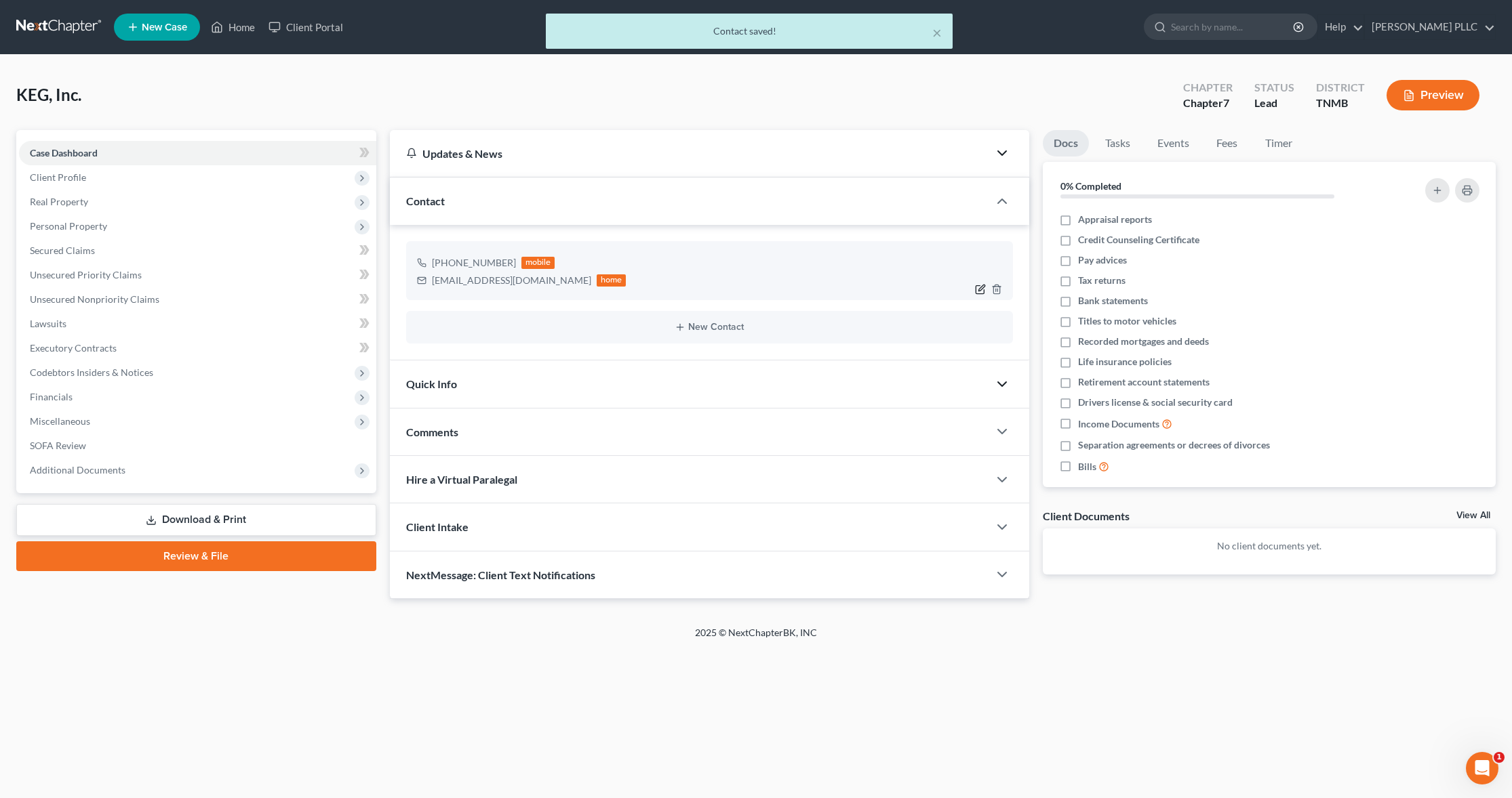
click at [905, 290] on icon "button" at bounding box center [980, 289] width 11 height 11
select select "0"
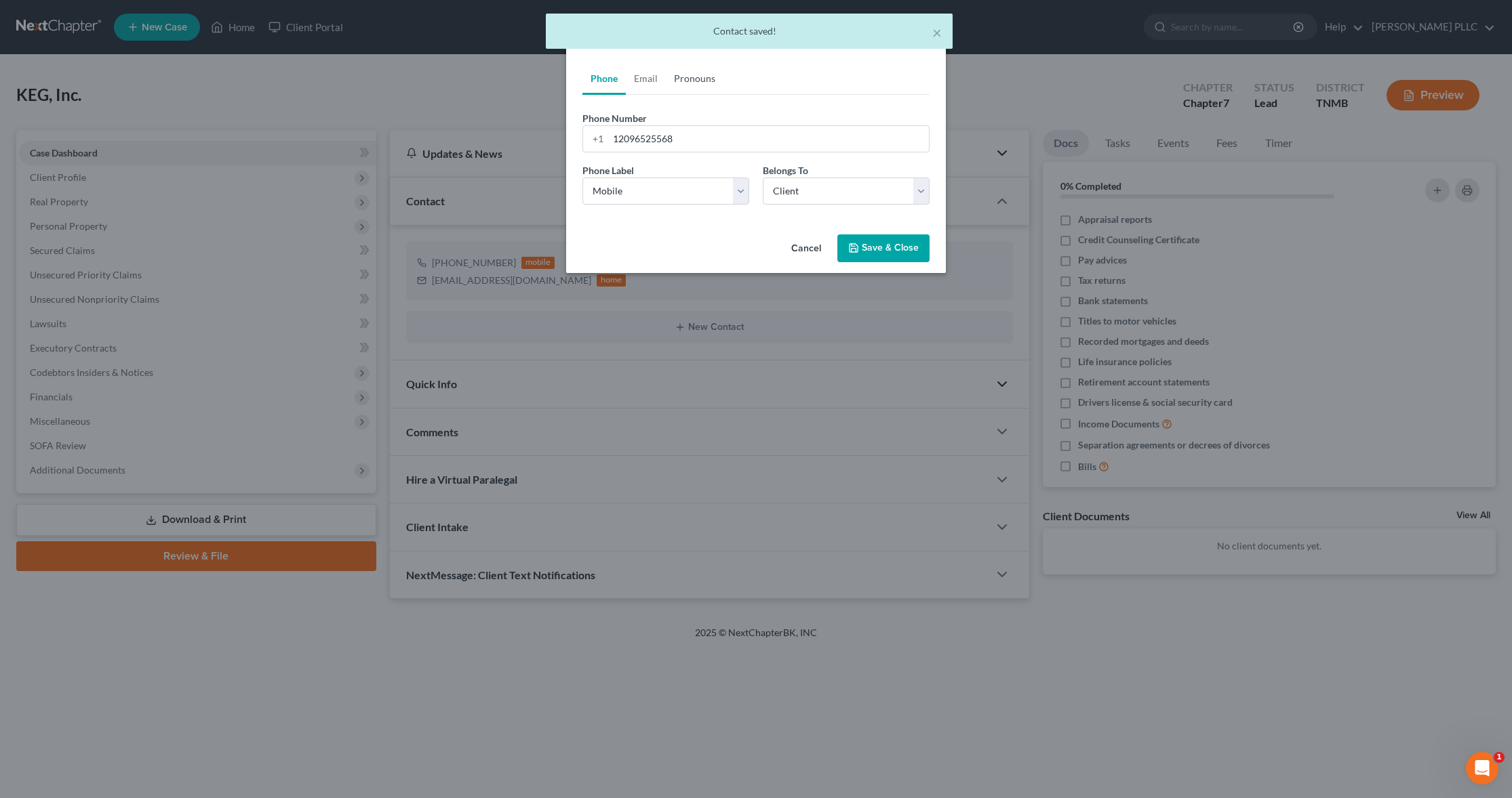
click at [688, 77] on link "Pronouns" at bounding box center [694, 79] width 58 height 33
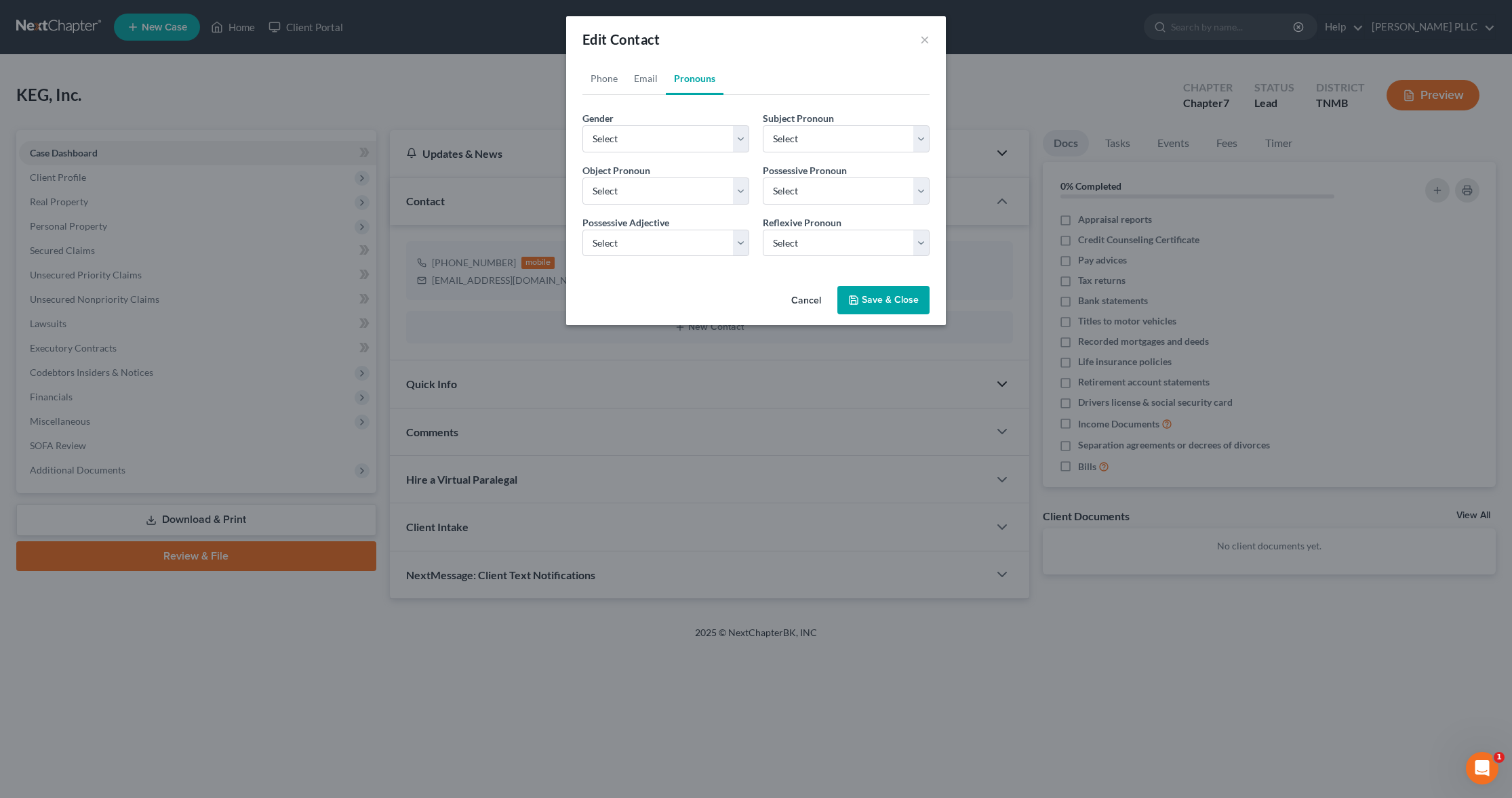
click at [804, 301] on button "Cancel" at bounding box center [806, 301] width 51 height 27
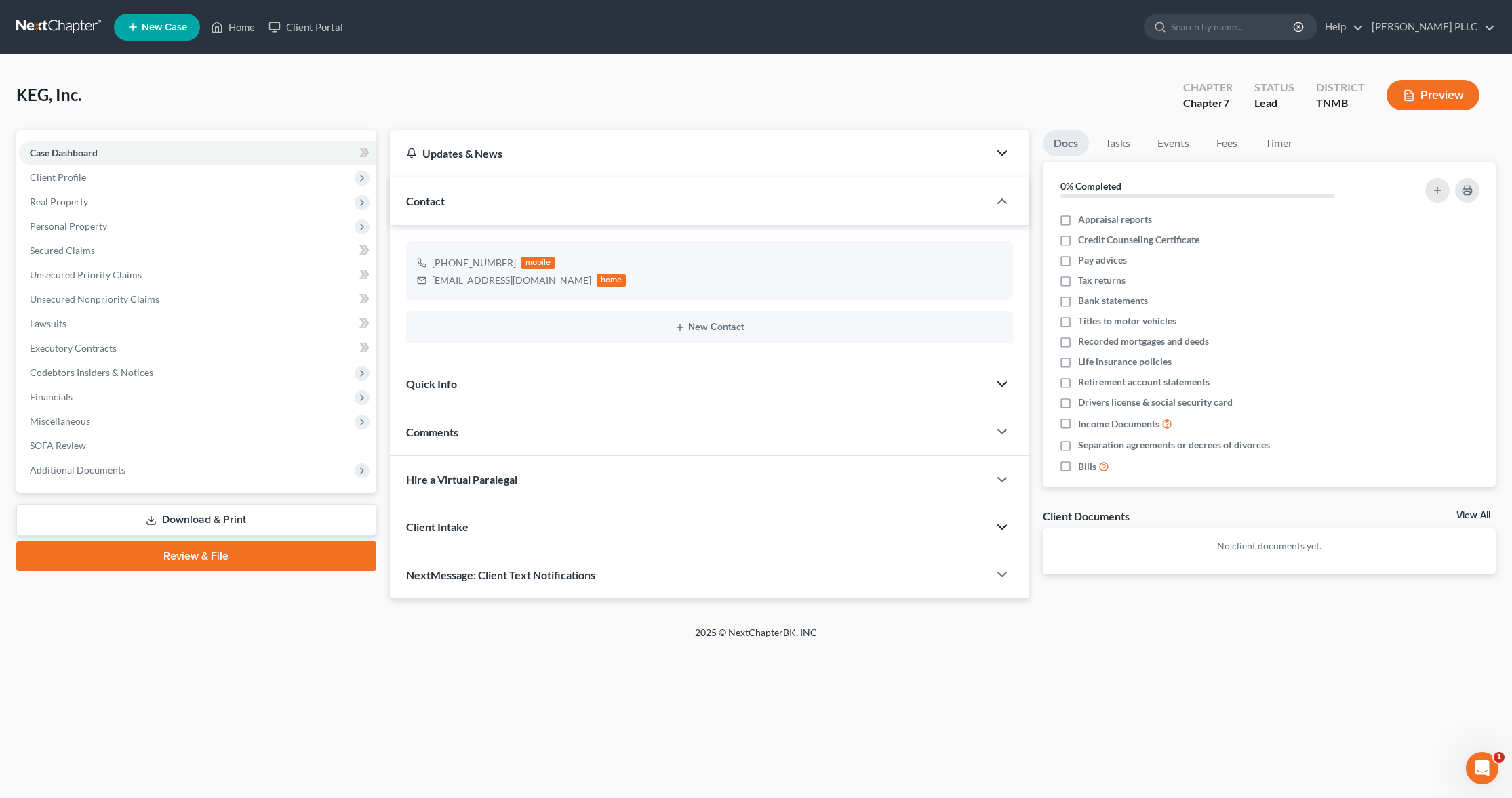
click at [905, 478] on icon "button" at bounding box center [1002, 527] width 16 height 16
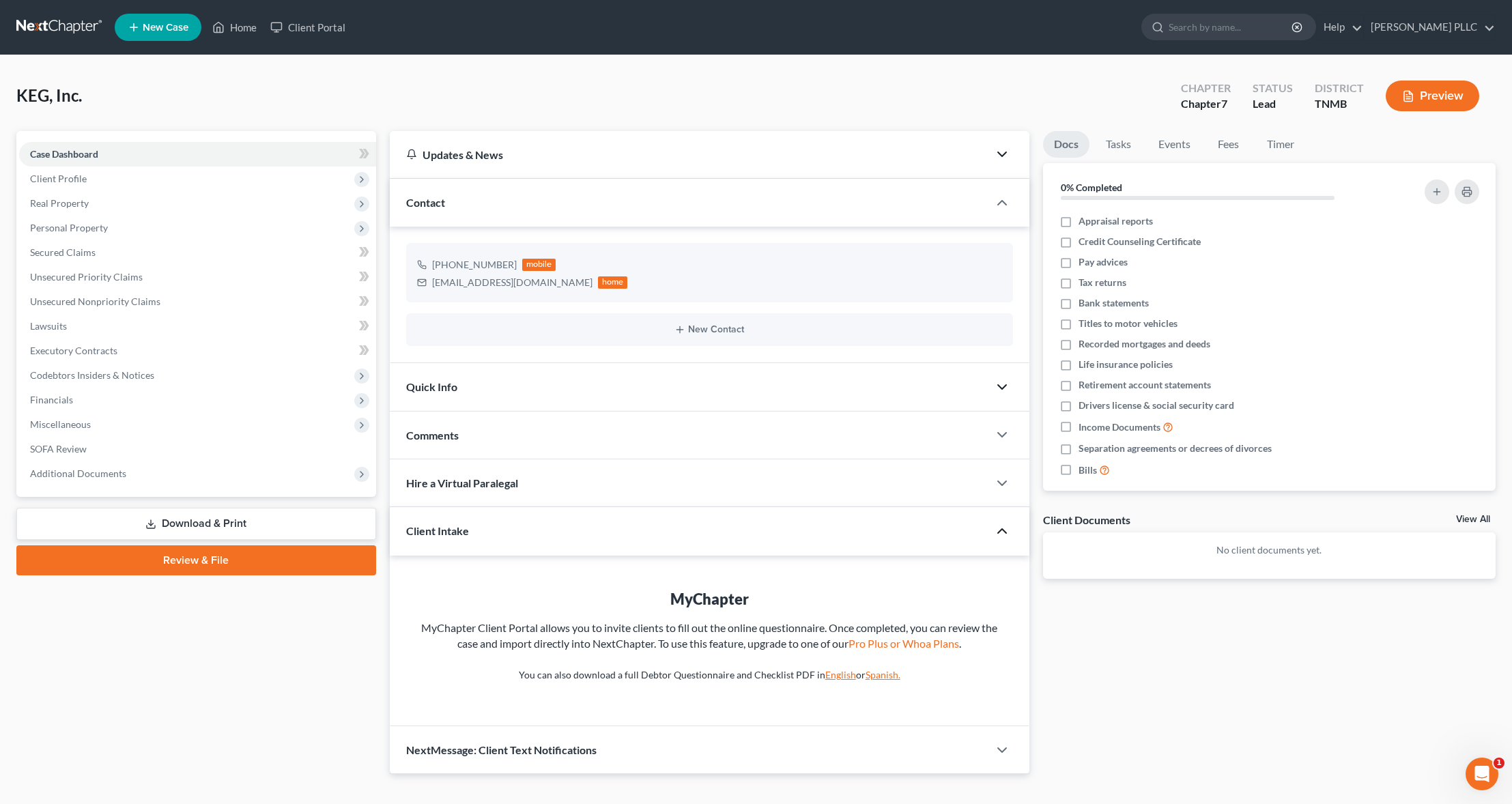
click at [911, 481] on icon "button" at bounding box center [1002, 531] width 17 height 17
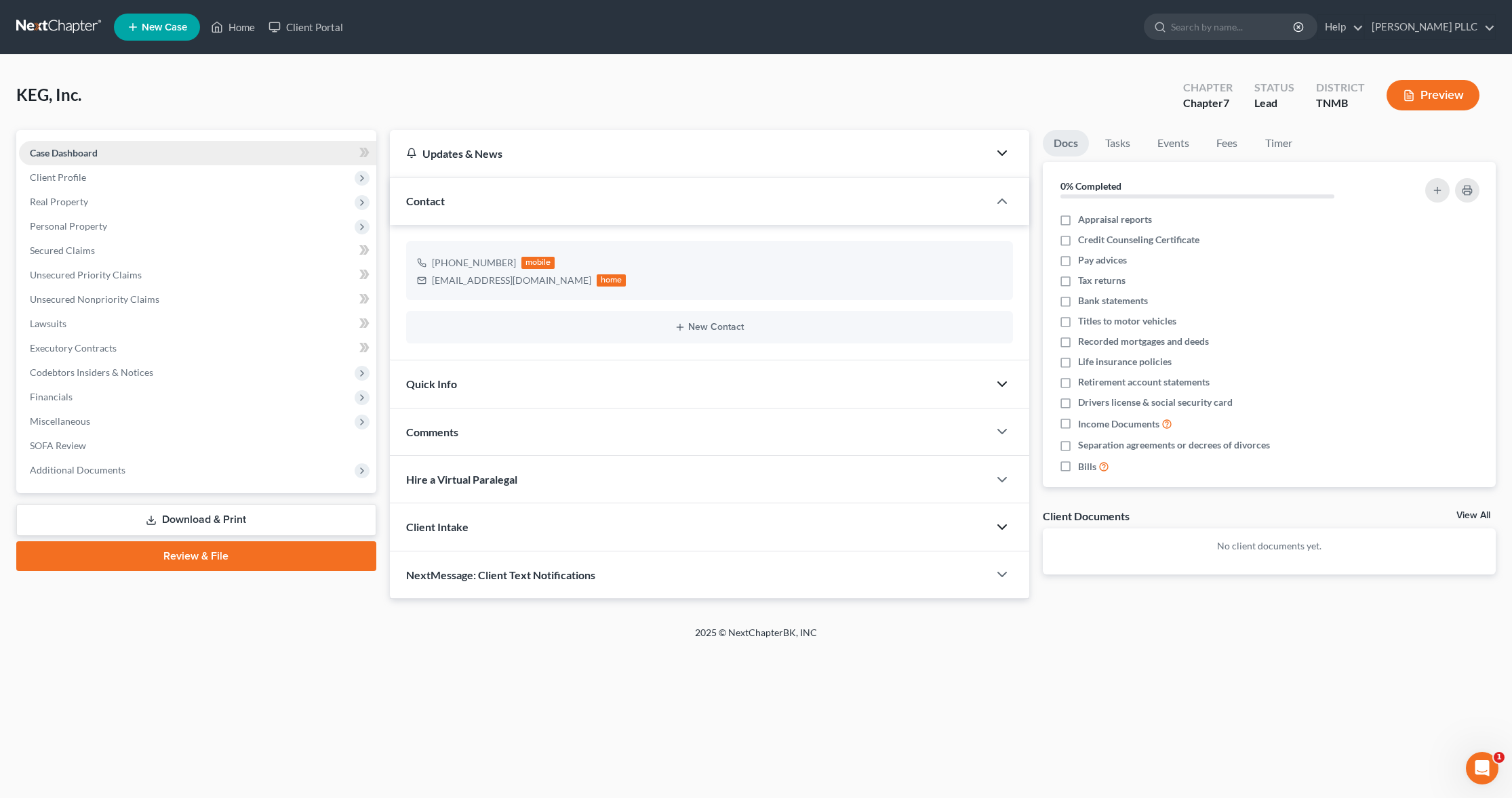
click at [62, 153] on span "Case Dashboard" at bounding box center [64, 152] width 68 height 12
click at [63, 151] on span "Case Dashboard" at bounding box center [64, 152] width 68 height 12
click at [85, 151] on span "Case Dashboard" at bounding box center [64, 152] width 68 height 12
click at [55, 175] on span "Client Profile" at bounding box center [58, 177] width 57 height 12
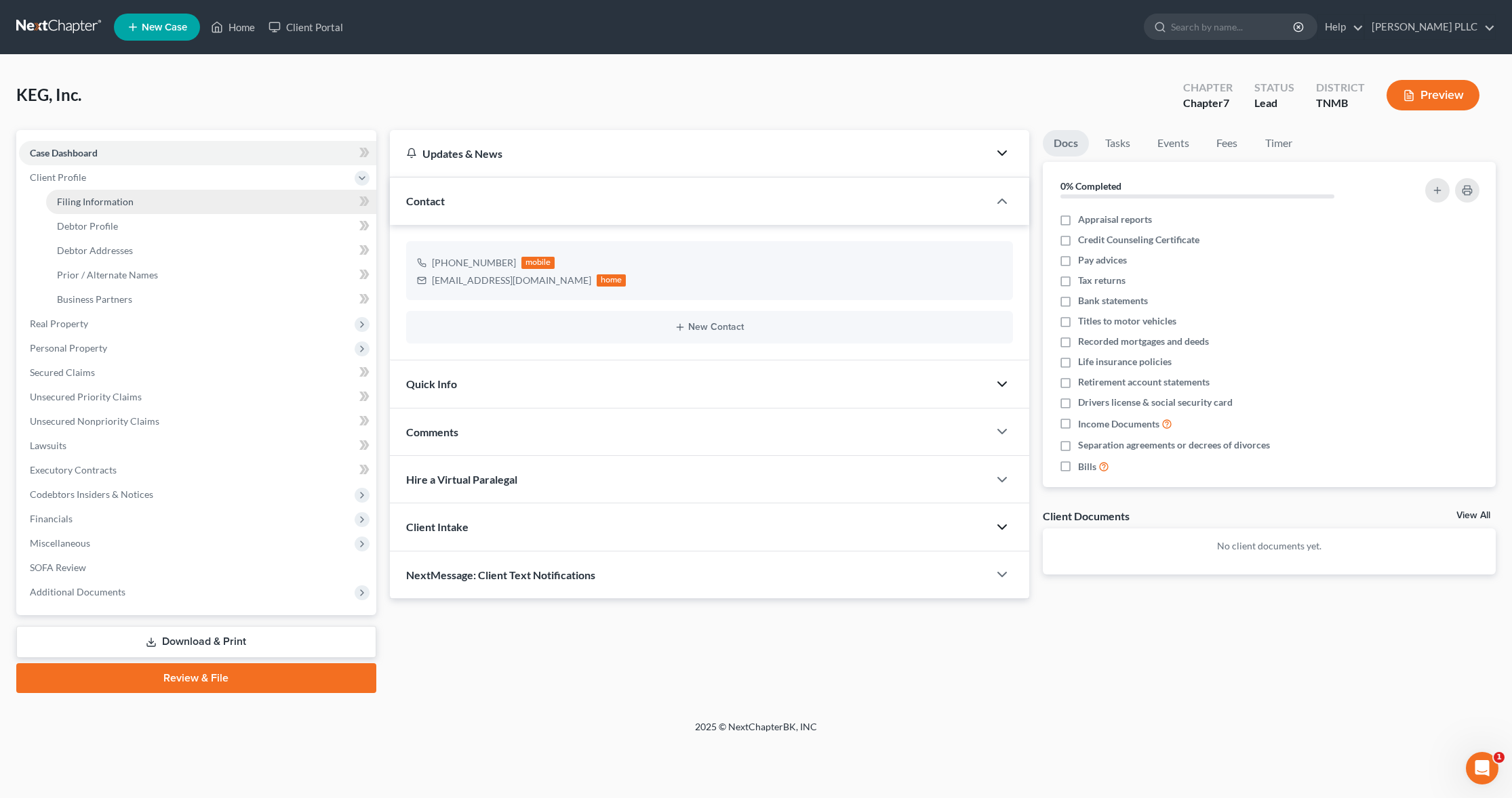
click at [75, 202] on span "Filing Information" at bounding box center [95, 201] width 77 height 12
select select "1"
select select "0"
select select "75"
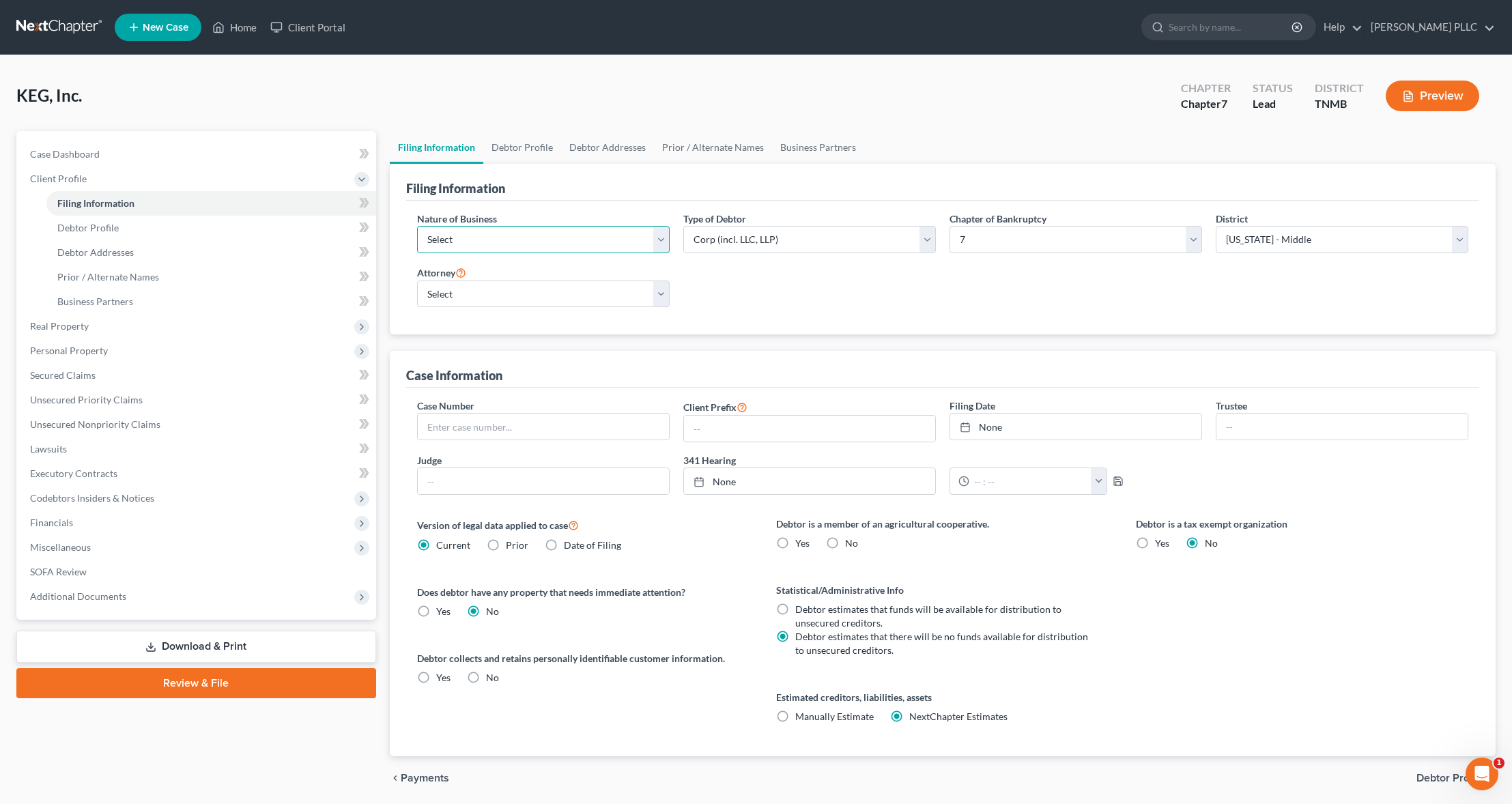
click at [664, 238] on select "Select Clearing Bank Commodity Broker Health Care Business Other Railroad Singl…" at bounding box center [543, 240] width 253 height 28
click at [664, 296] on select "Select Justin Campbell - TNMB Justin Campbell - TNWB" at bounding box center [543, 294] width 253 height 28
select select "0"
click at [417, 281] on select "Select Justin Campbell - TNMB Justin Campbell - TNWB" at bounding box center [543, 294] width 253 height 28
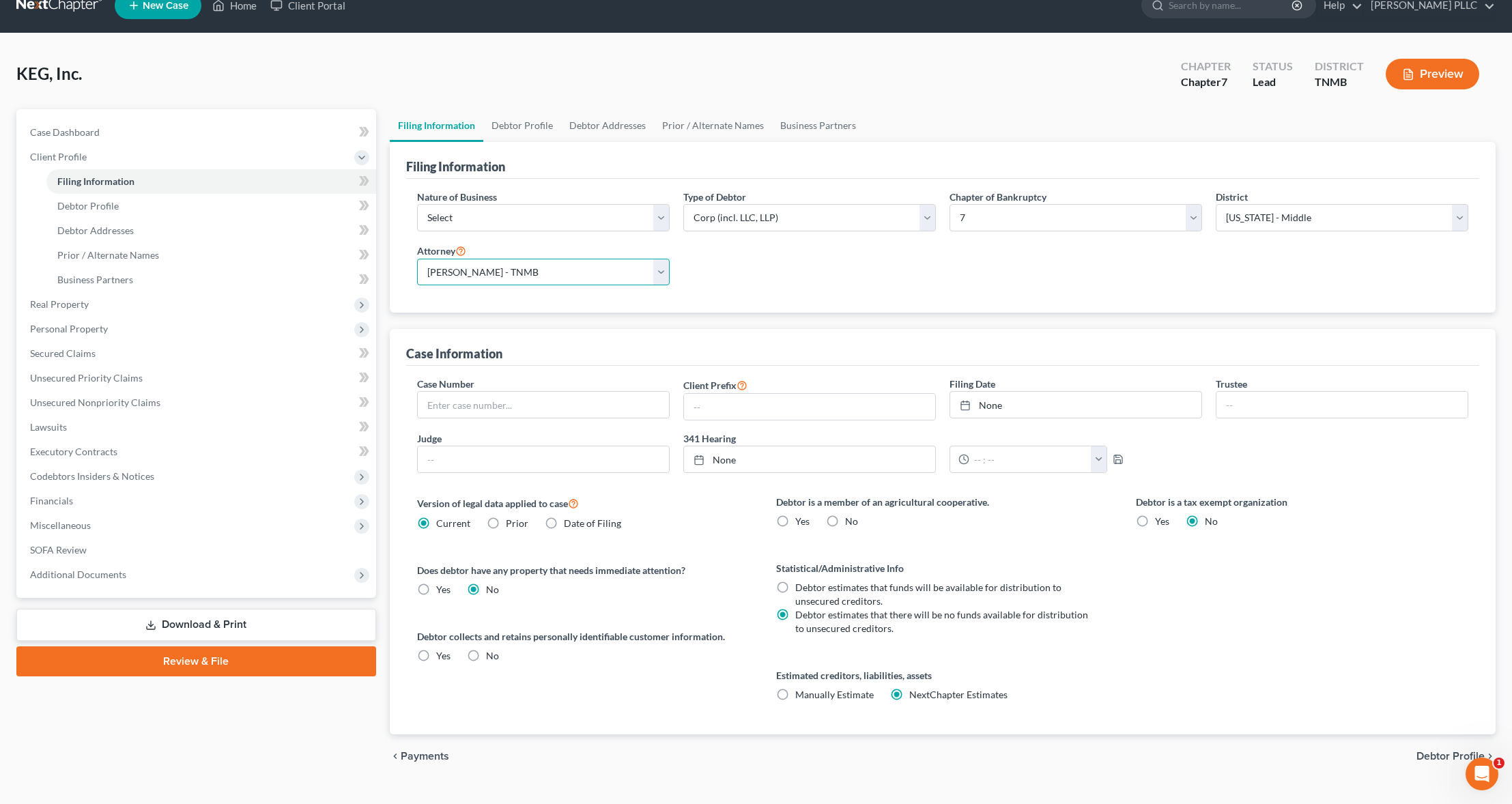
scroll to position [4, 0]
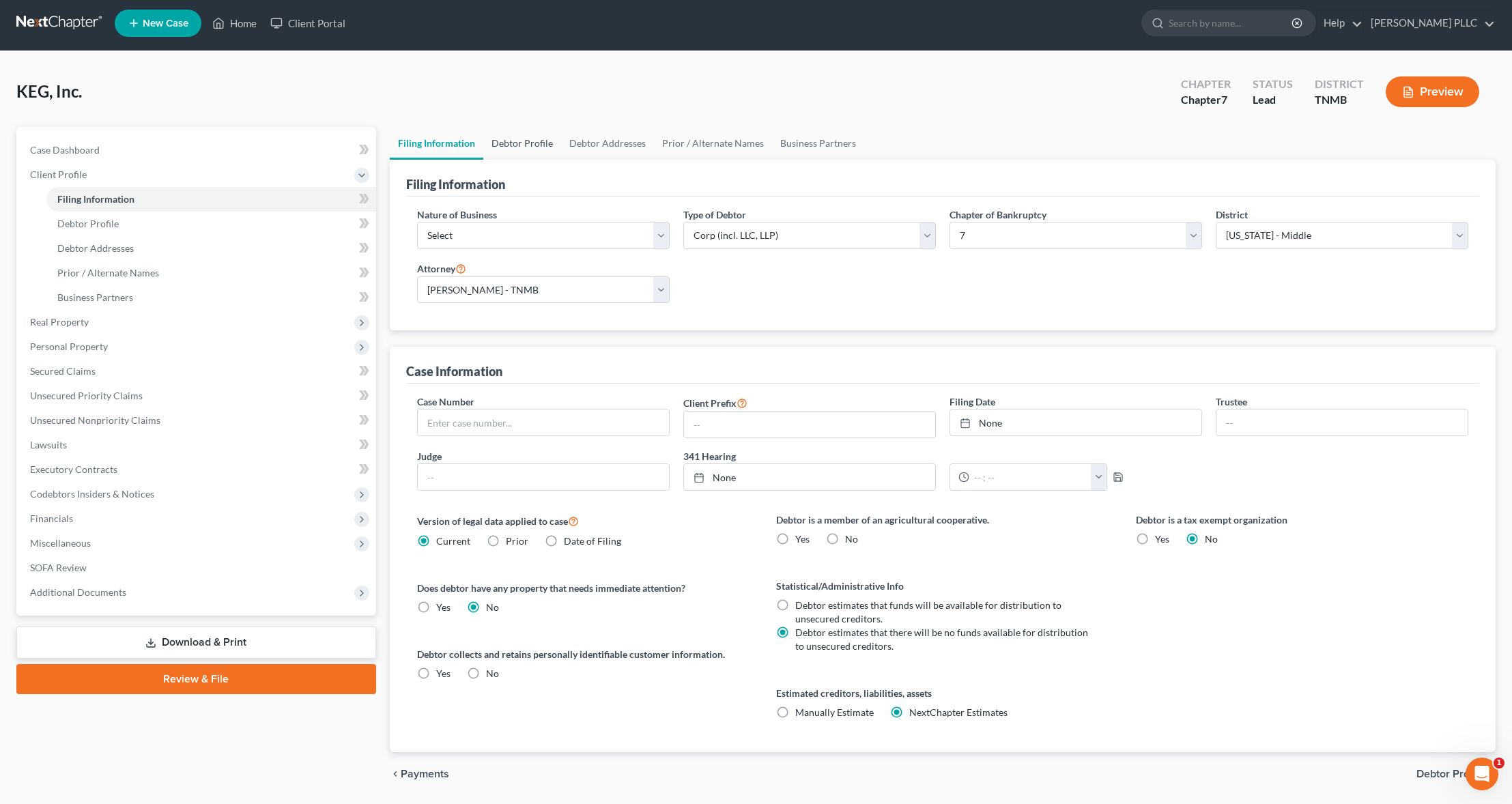
click at [515, 139] on link "Debtor Profile" at bounding box center [521, 144] width 78 height 33
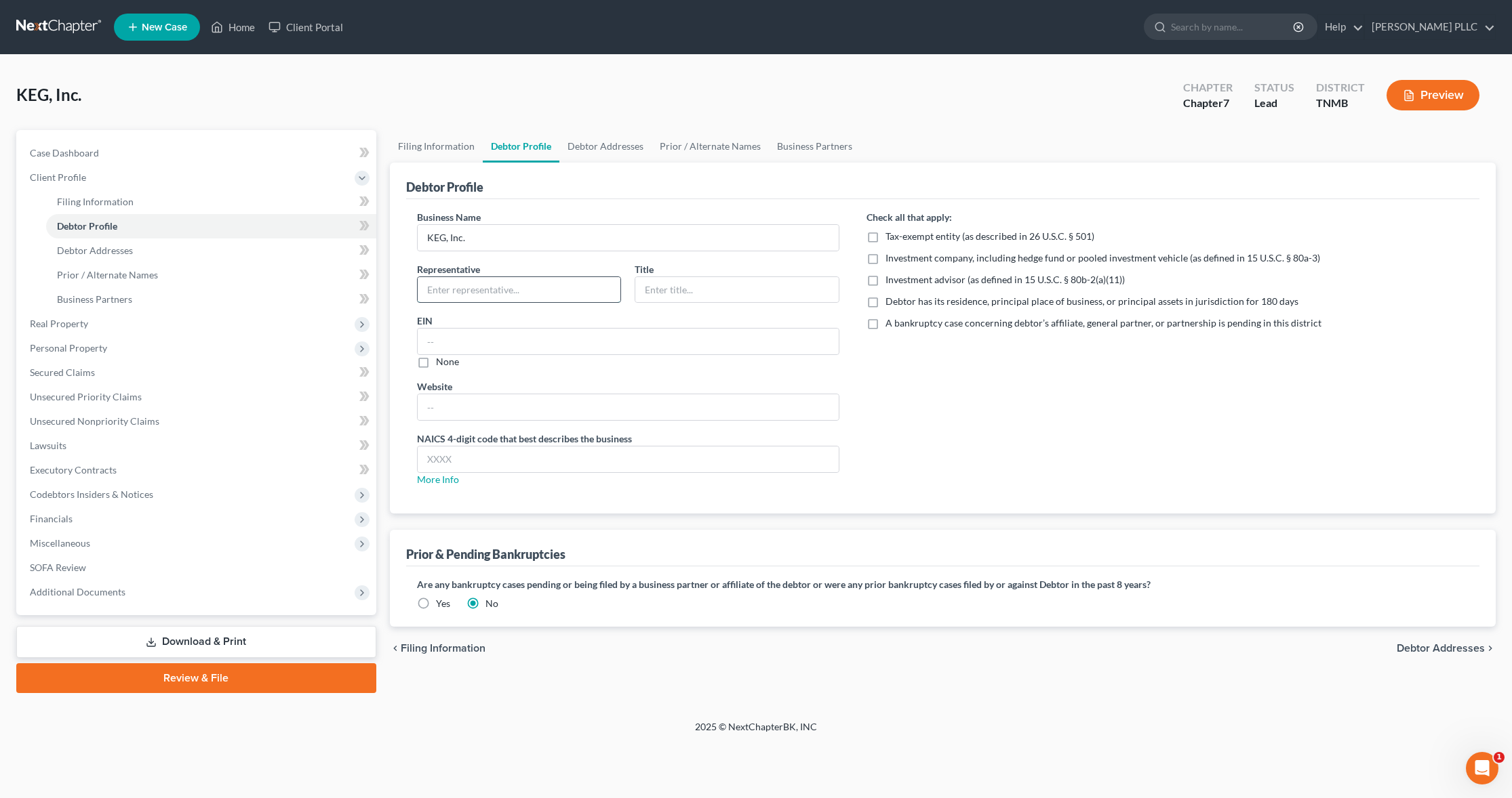
click at [509, 281] on input "text" at bounding box center [519, 290] width 204 height 26
type input "[PERSON_NAME]"
click at [489, 338] on input "text" at bounding box center [628, 341] width 421 height 26
type input "[US_EMPLOYER_IDENTIFICATION_NUMBER]"
click at [442, 478] on link "More Info" at bounding box center [438, 479] width 42 height 12
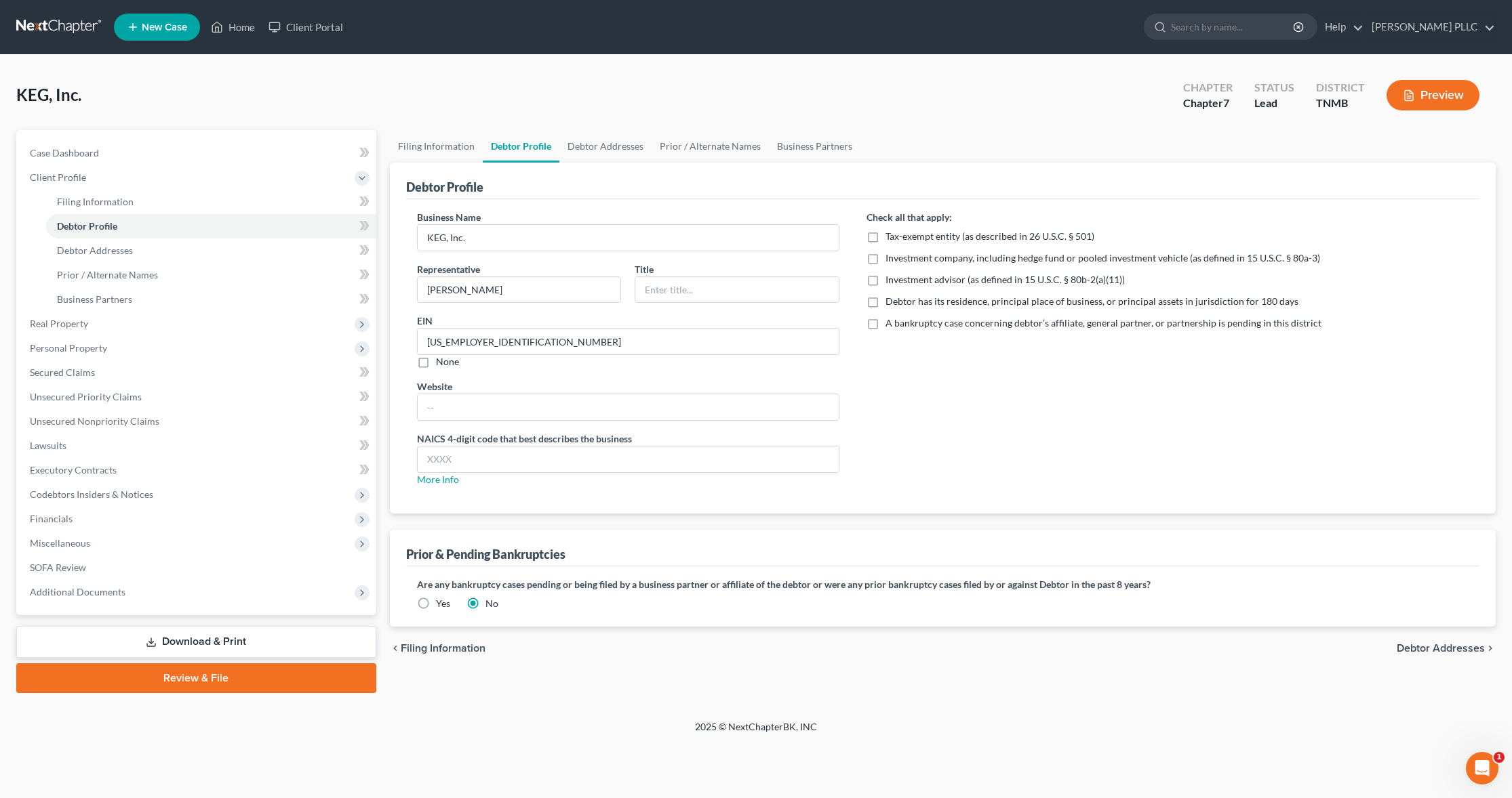
click at [905, 478] on span "Debtor Addresses" at bounding box center [1441, 648] width 88 height 11
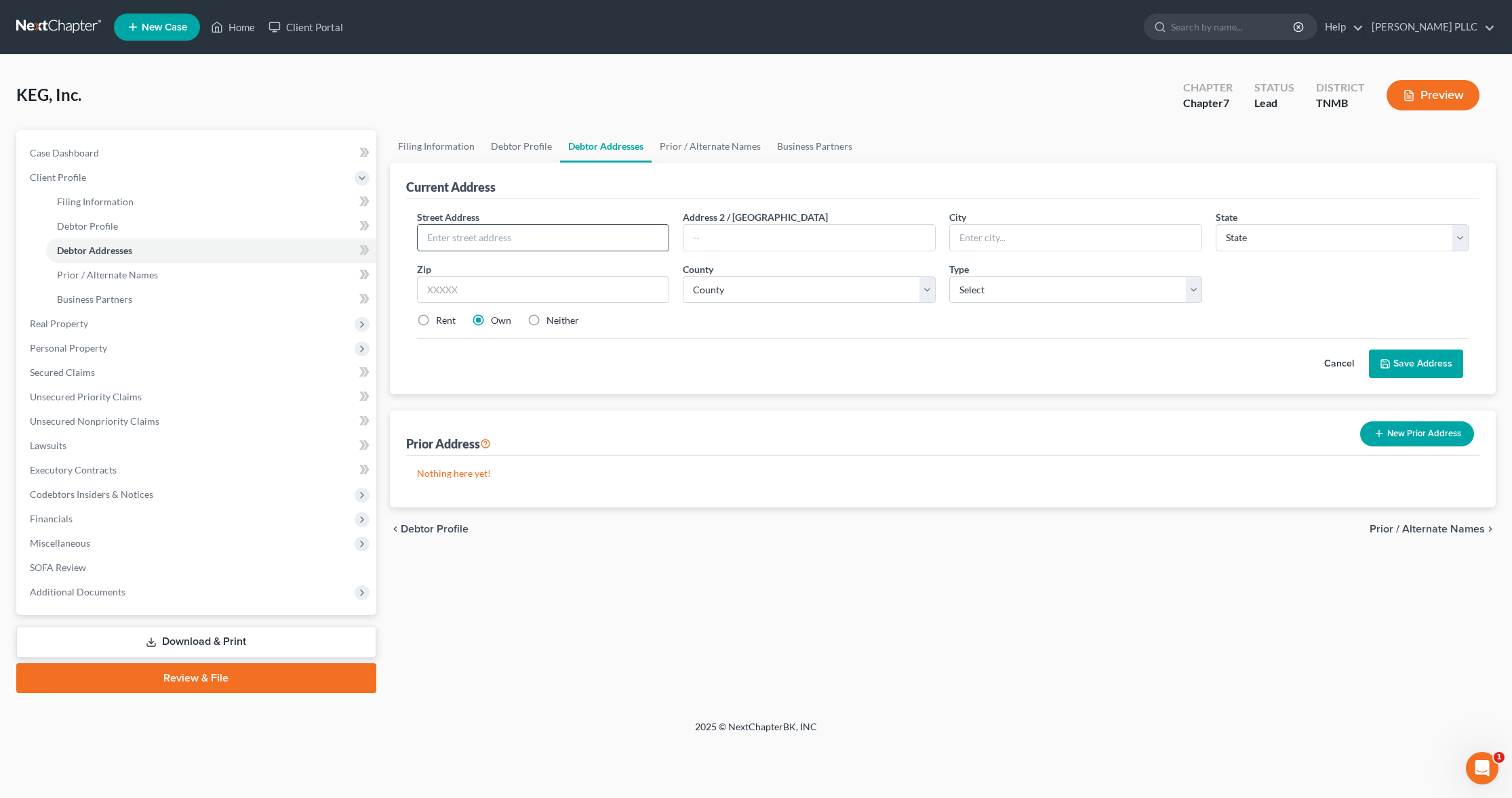
click at [502, 235] on input "text" at bounding box center [543, 237] width 251 height 26
type input "[STREET_ADDRESS][PERSON_NAME]"
click at [905, 230] on input "text" at bounding box center [1075, 237] width 251 height 26
type input "Pulaski"
select select "44"
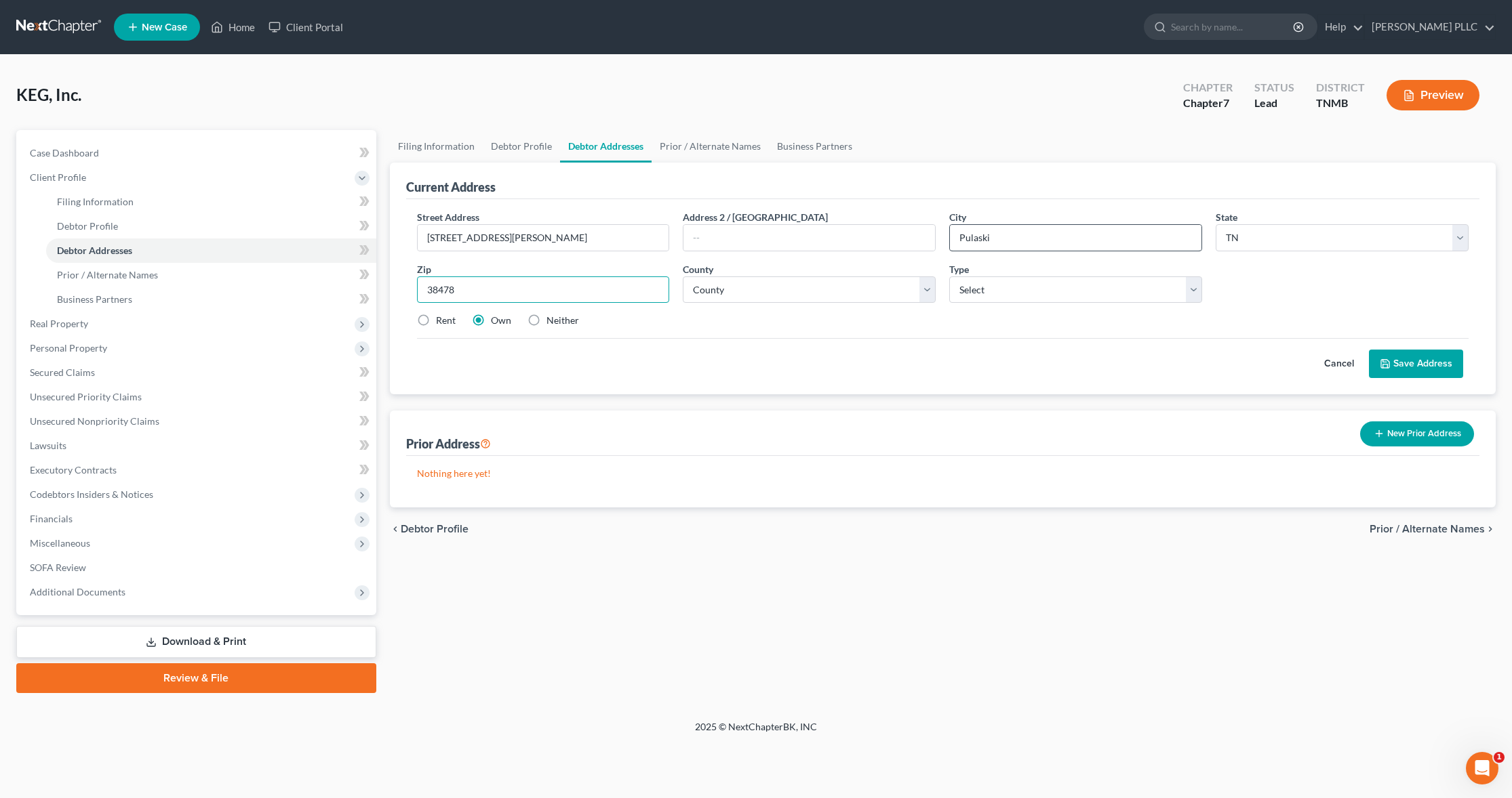
type input "38478"
select select "27"
click at [905, 293] on select "Select Business Mailing Location of Assets" at bounding box center [1075, 290] width 253 height 27
select select "0"
click at [905, 277] on select "Select Business Mailing Location of Assets" at bounding box center [1075, 290] width 253 height 27
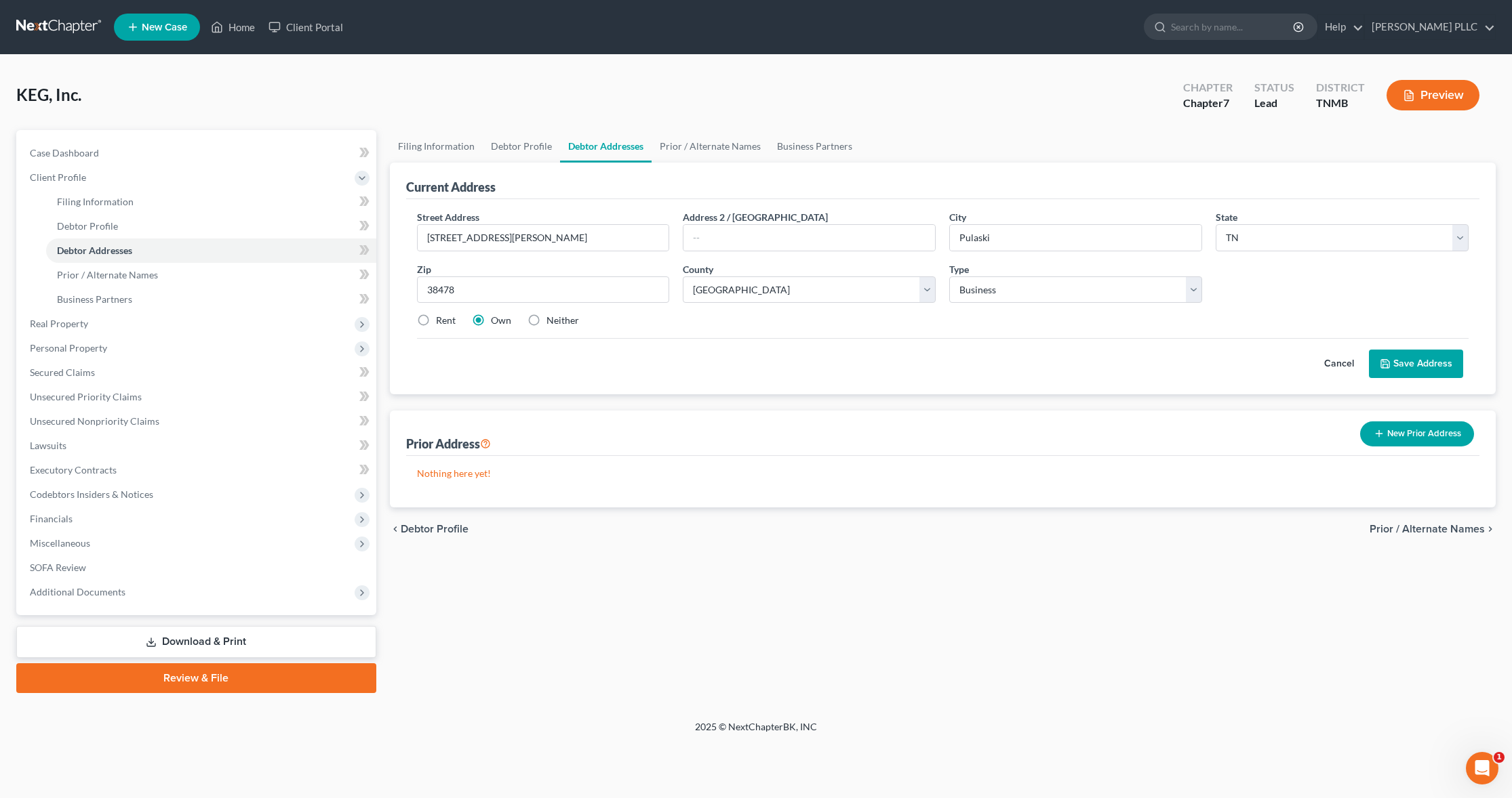
click at [414, 478] on span "Debtor Profile" at bounding box center [435, 530] width 68 height 11
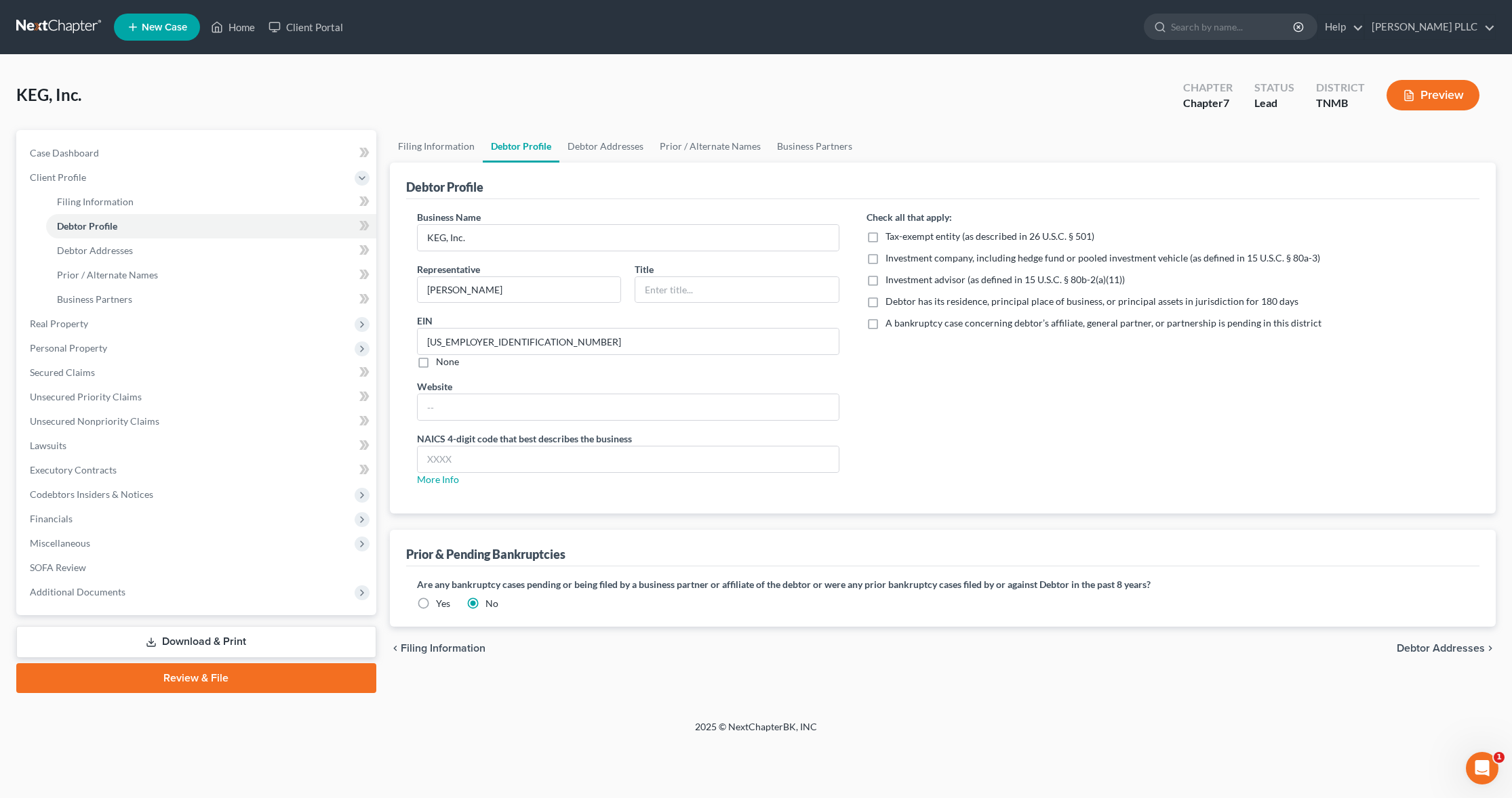
click at [885, 303] on label "Debtor has its residence, principal place of business, or principal assets in j…" at bounding box center [1092, 301] width 413 height 14
click at [891, 303] on input "Debtor has its residence, principal place of business, or principal assets in j…" at bounding box center [895, 299] width 9 height 9
checkbox input "true"
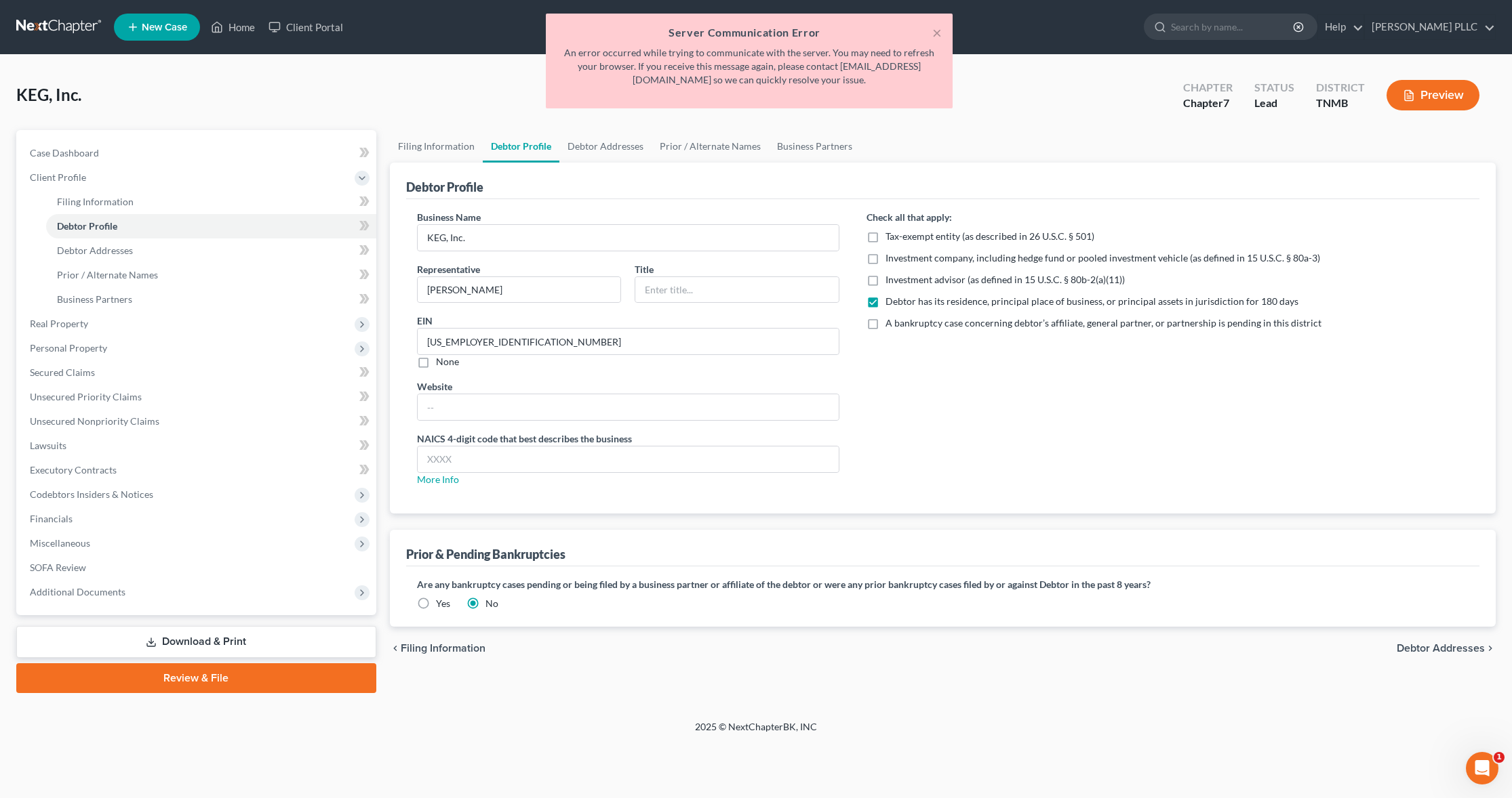
click at [223, 72] on div "× Server Communication Error An error occurred while trying to communicate with…" at bounding box center [749, 64] width 1512 height 101
click at [905, 30] on button "×" at bounding box center [936, 33] width 9 height 16
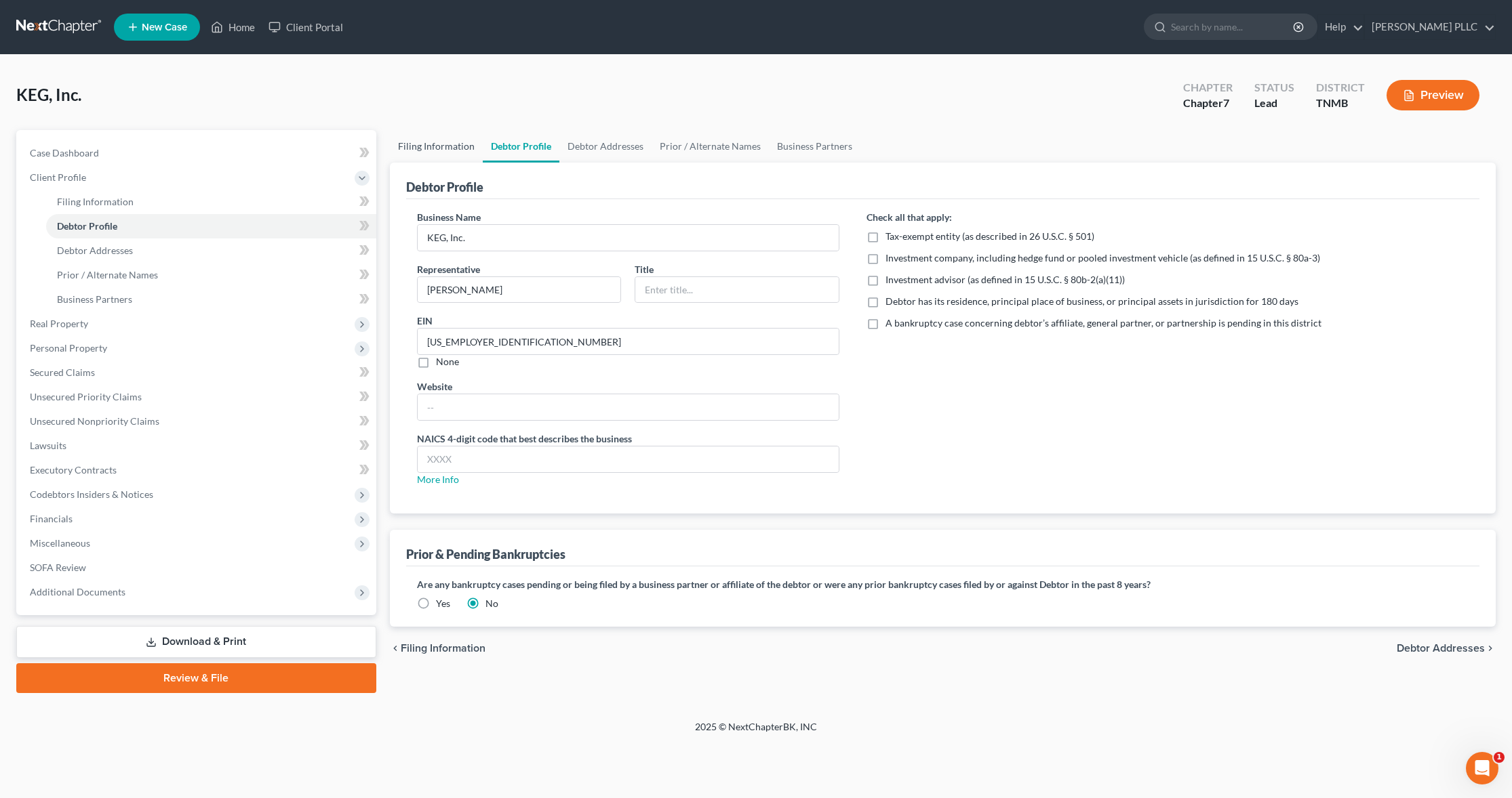
click at [452, 148] on link "Filing Information" at bounding box center [437, 146] width 93 height 33
select select "1"
select select "0"
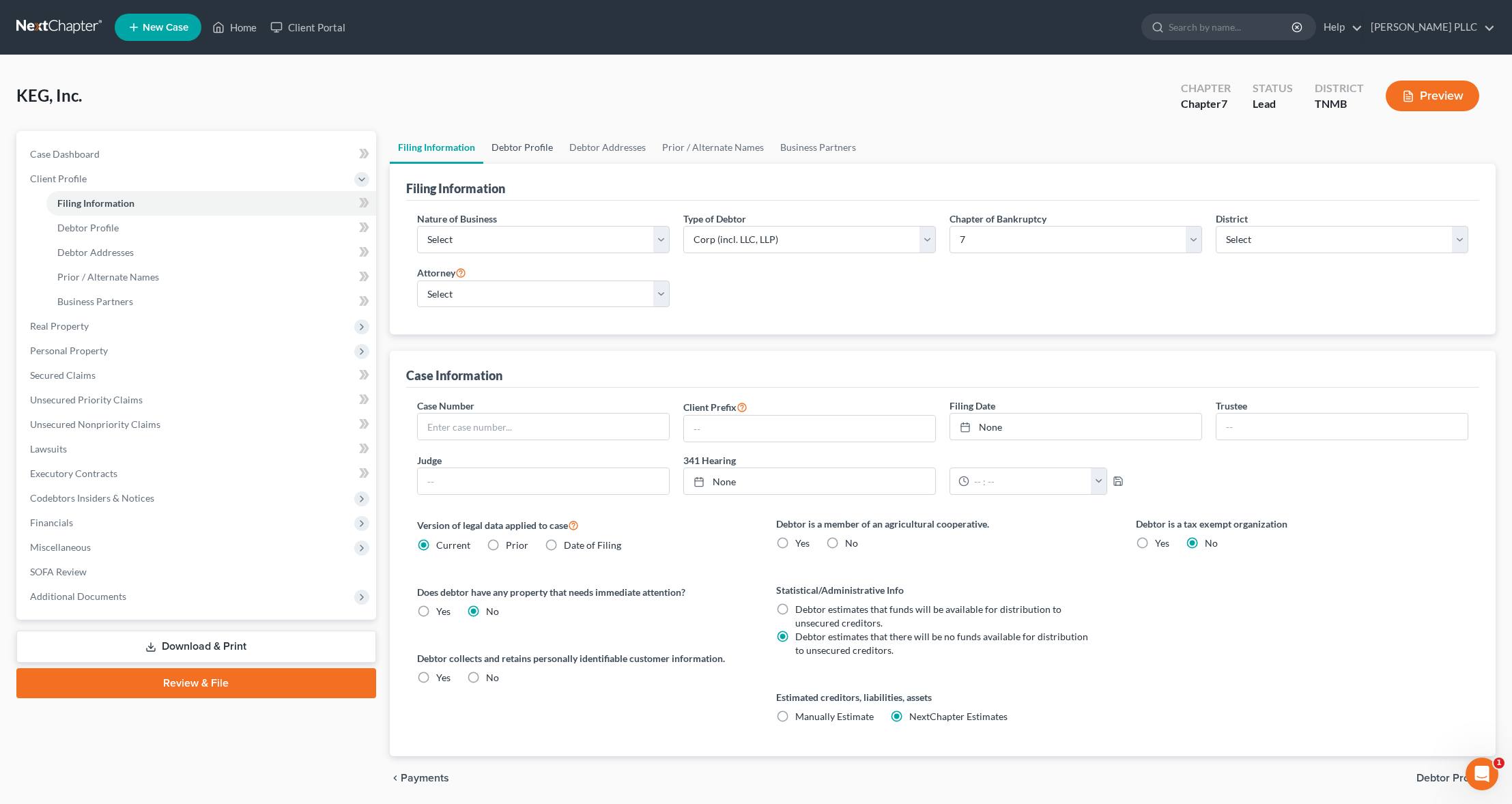
click at [524, 150] on link "Debtor Profile" at bounding box center [521, 147] width 78 height 33
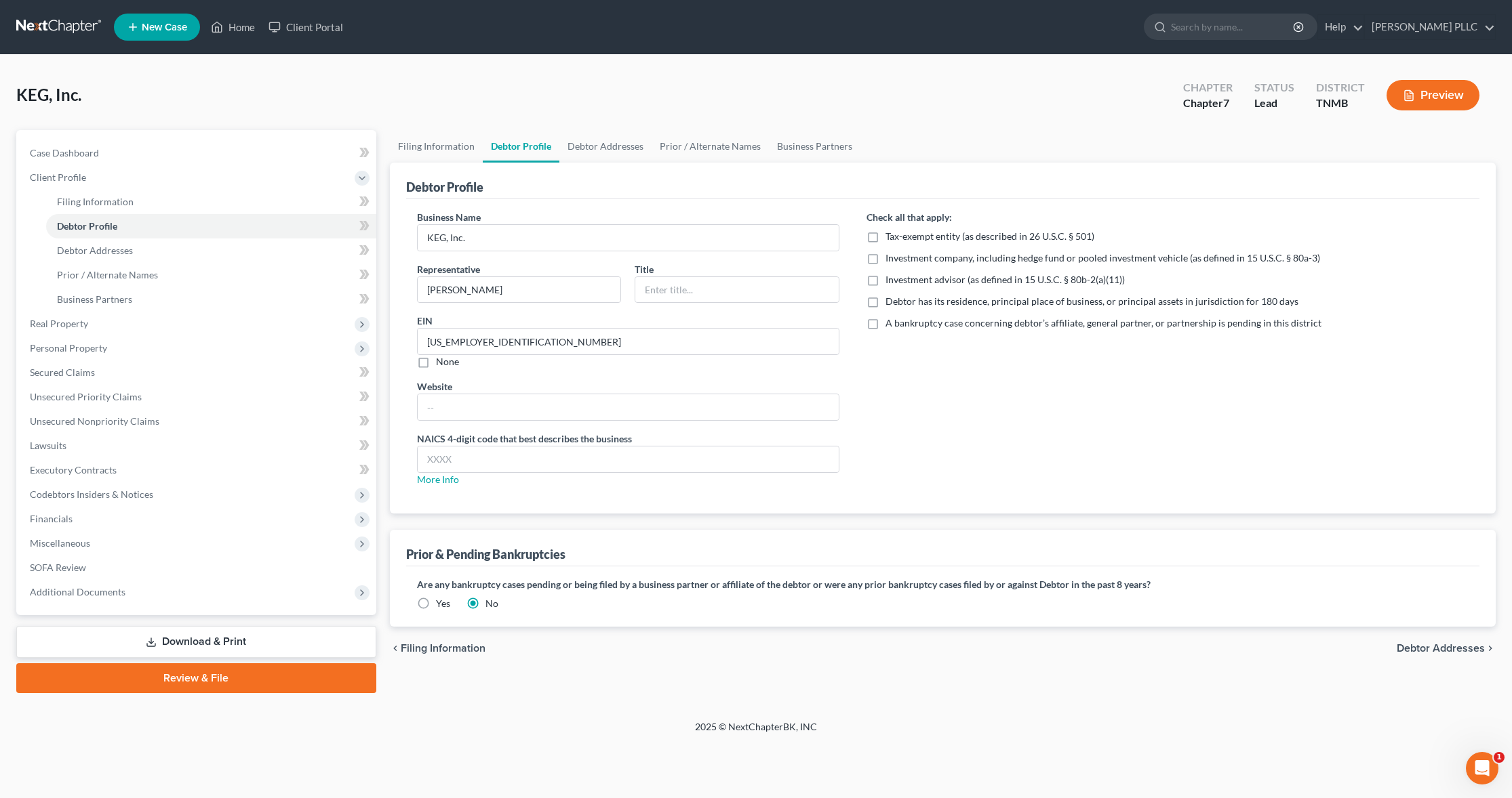
click at [885, 303] on label "Debtor has its residence, principal place of business, or principal assets in j…" at bounding box center [1092, 301] width 413 height 14
click at [891, 303] on input "Debtor has its residence, principal place of business, or principal assets in j…" at bounding box center [895, 299] width 9 height 9
checkbox input "true"
click at [1414, 647] on span "Debtor Addresses" at bounding box center [1441, 648] width 88 height 11
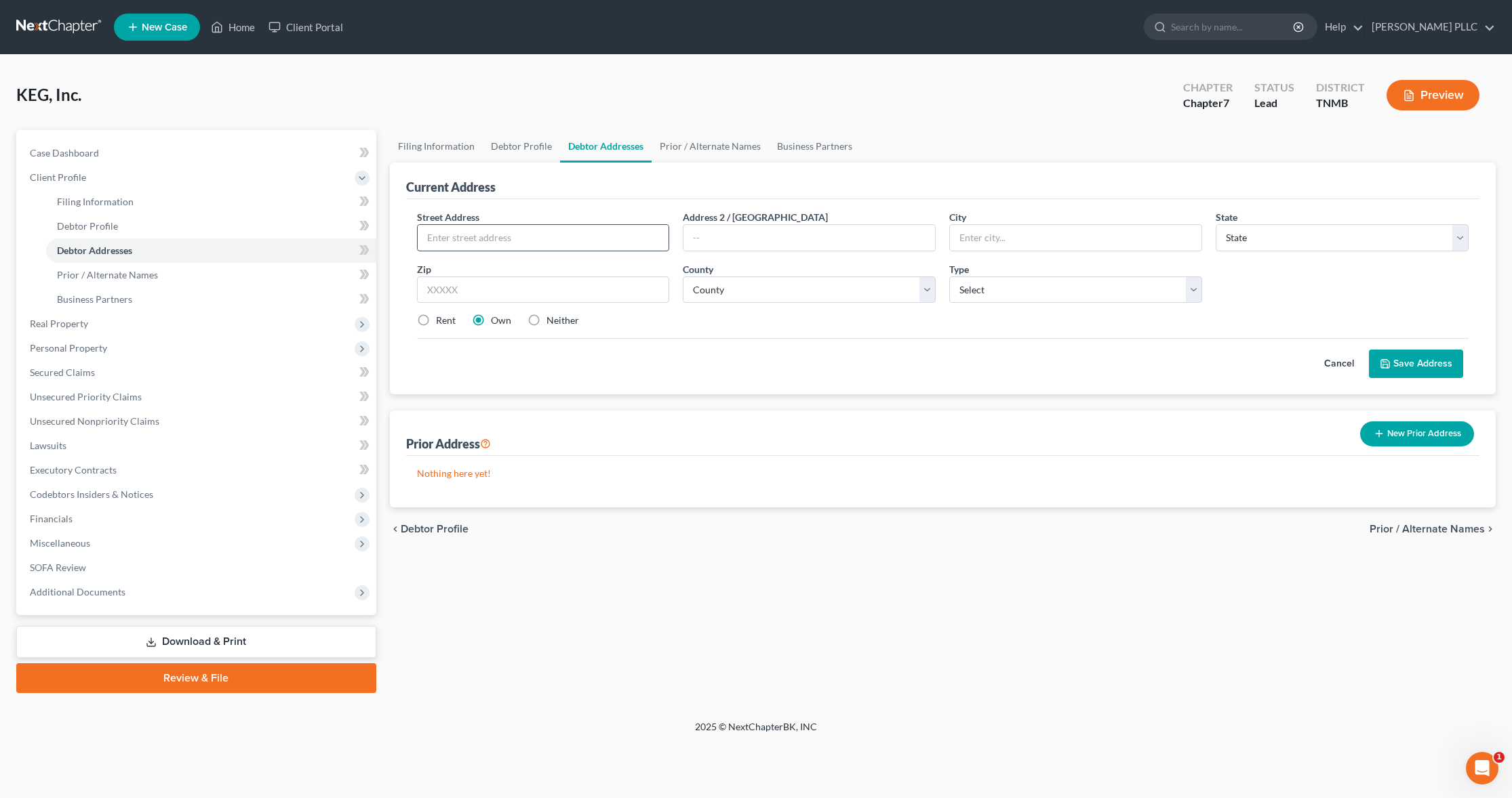
click at [576, 240] on input "text" at bounding box center [543, 237] width 251 height 26
type input "[STREET_ADDRESS][PERSON_NAME]"
type input "Pulaski"
select select "44"
type input "38478"
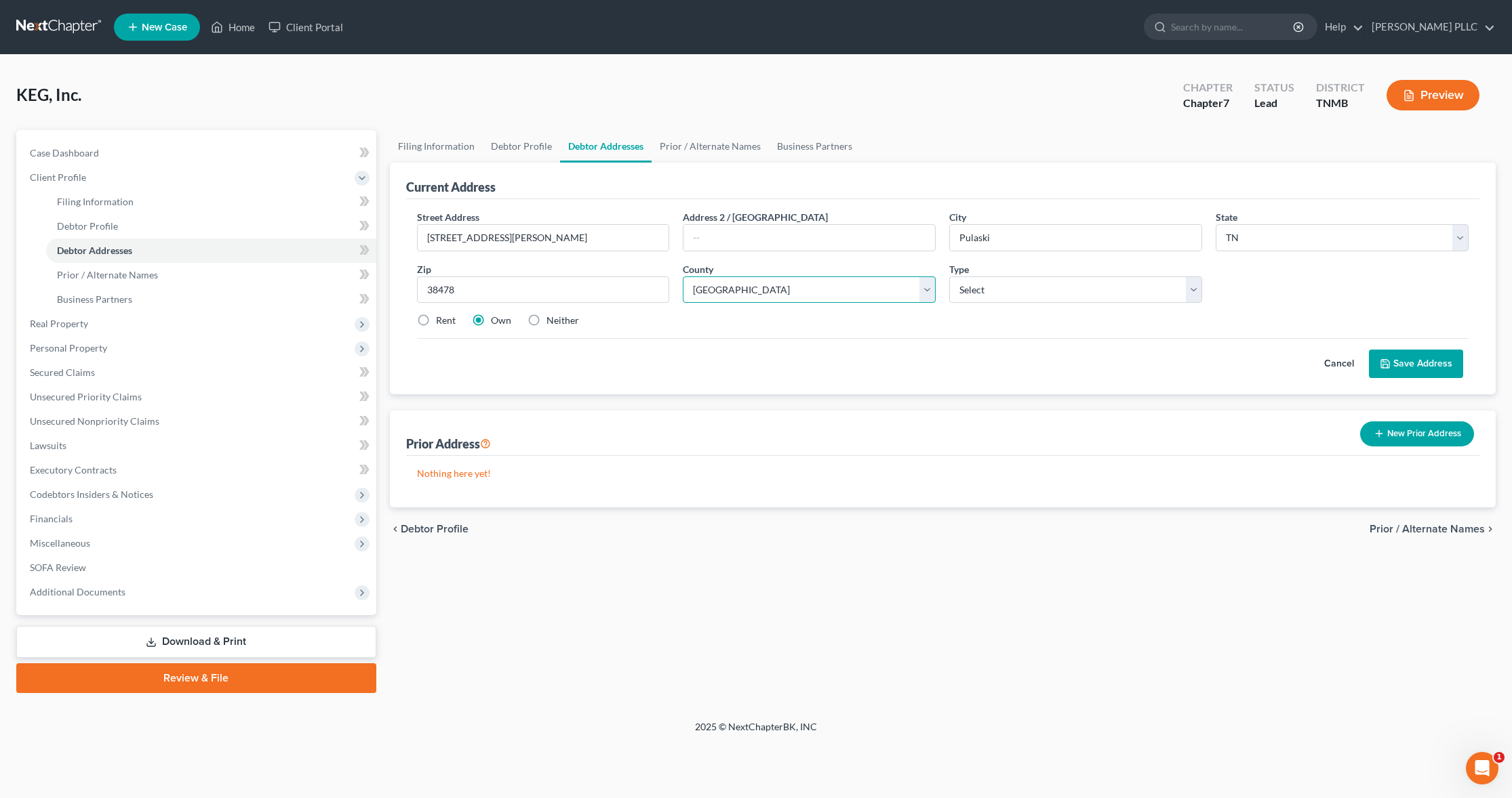
select select "27"
click at [1190, 286] on select "Select Business Mailing Location of Assets" at bounding box center [1075, 290] width 253 height 27
select select "0"
click at [949, 277] on select "Select Business Mailing Location of Assets" at bounding box center [1075, 290] width 253 height 27
click at [701, 147] on link "Prior / Alternate Names" at bounding box center [710, 146] width 117 height 33
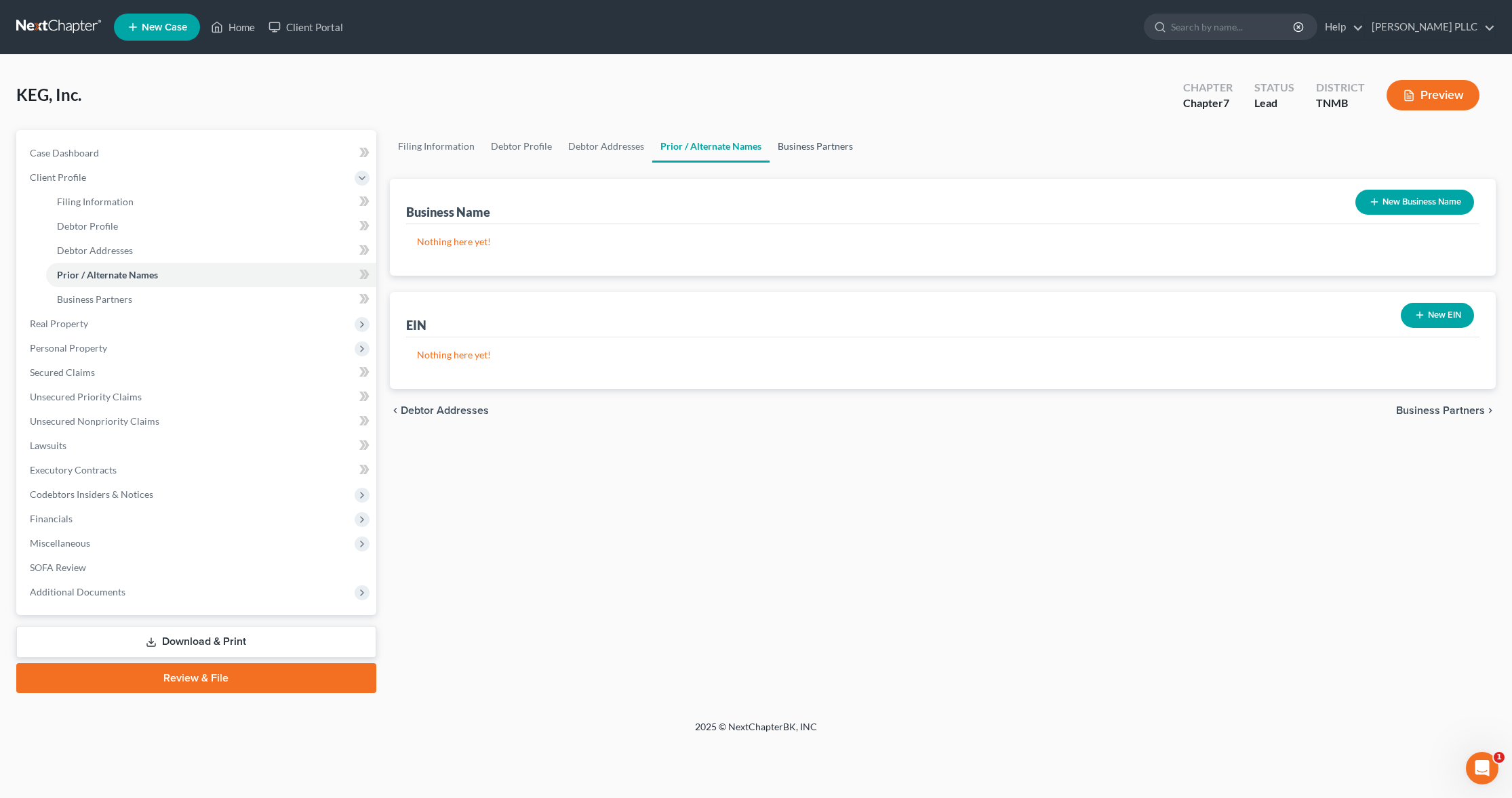
click at [806, 149] on link "Business Partners" at bounding box center [815, 146] width 91 height 33
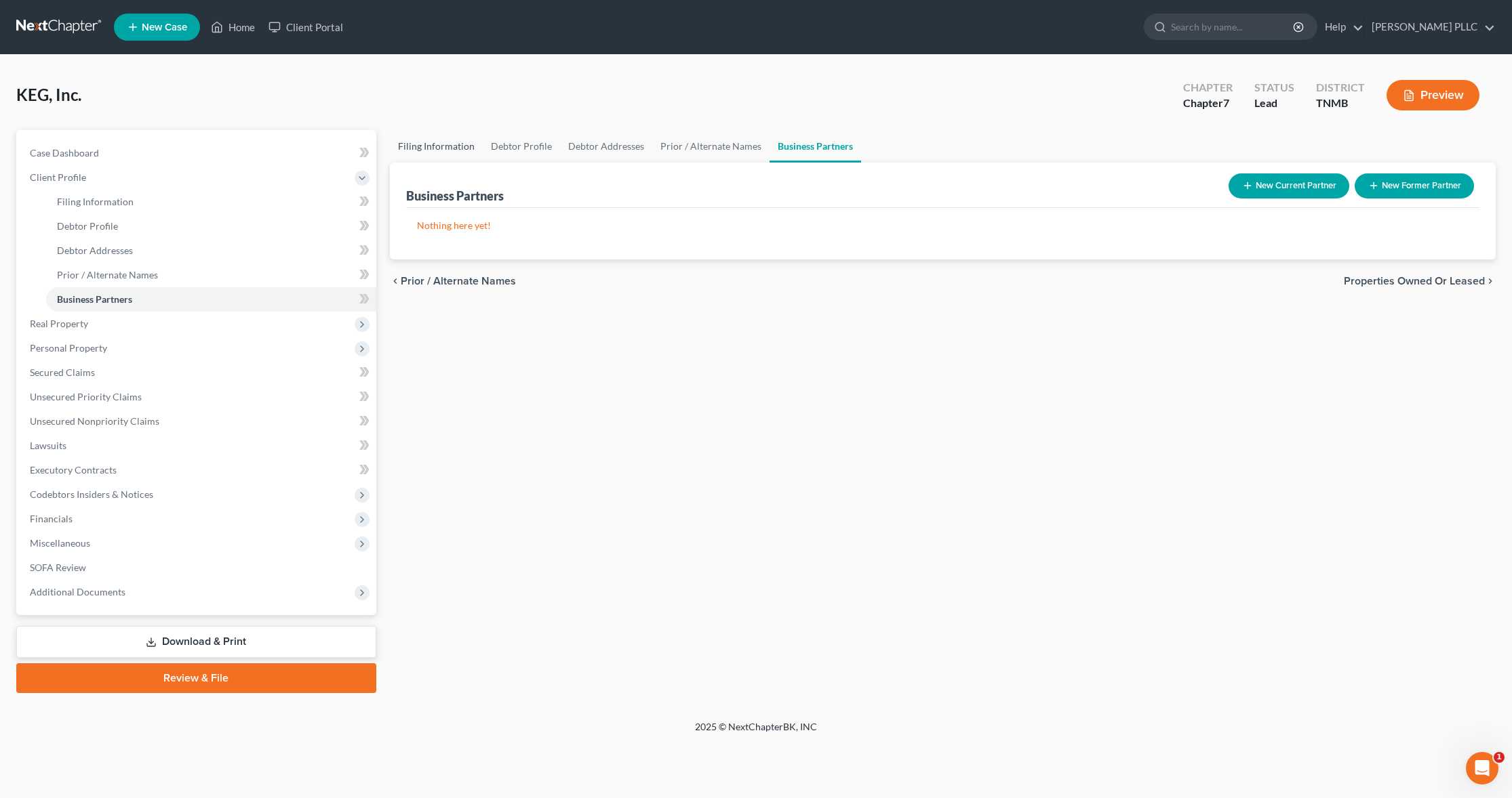
click at [421, 149] on link "Filing Information" at bounding box center [437, 146] width 93 height 33
select select "1"
select select "0"
select select "75"
select select "0"
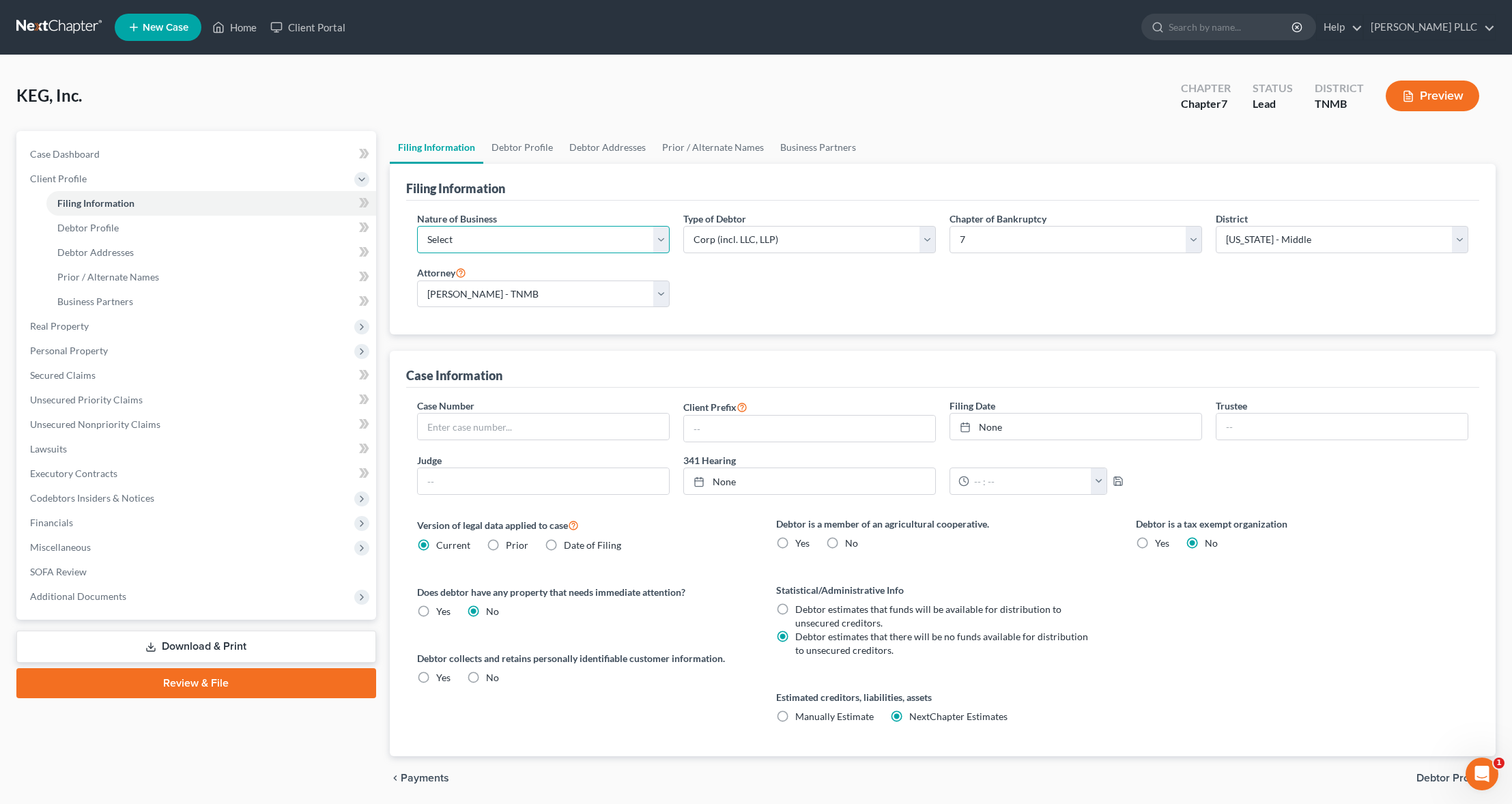
click at [662, 242] on select "Select Clearing Bank Commodity Broker Health Care Business Other Railroad Singl…" at bounding box center [543, 240] width 253 height 28
select select "3"
click at [417, 226] on select "Select Clearing Bank Commodity Broker Health Care Business Other Railroad Singl…" at bounding box center [543, 240] width 253 height 28
click at [519, 145] on link "Debtor Profile" at bounding box center [521, 147] width 78 height 33
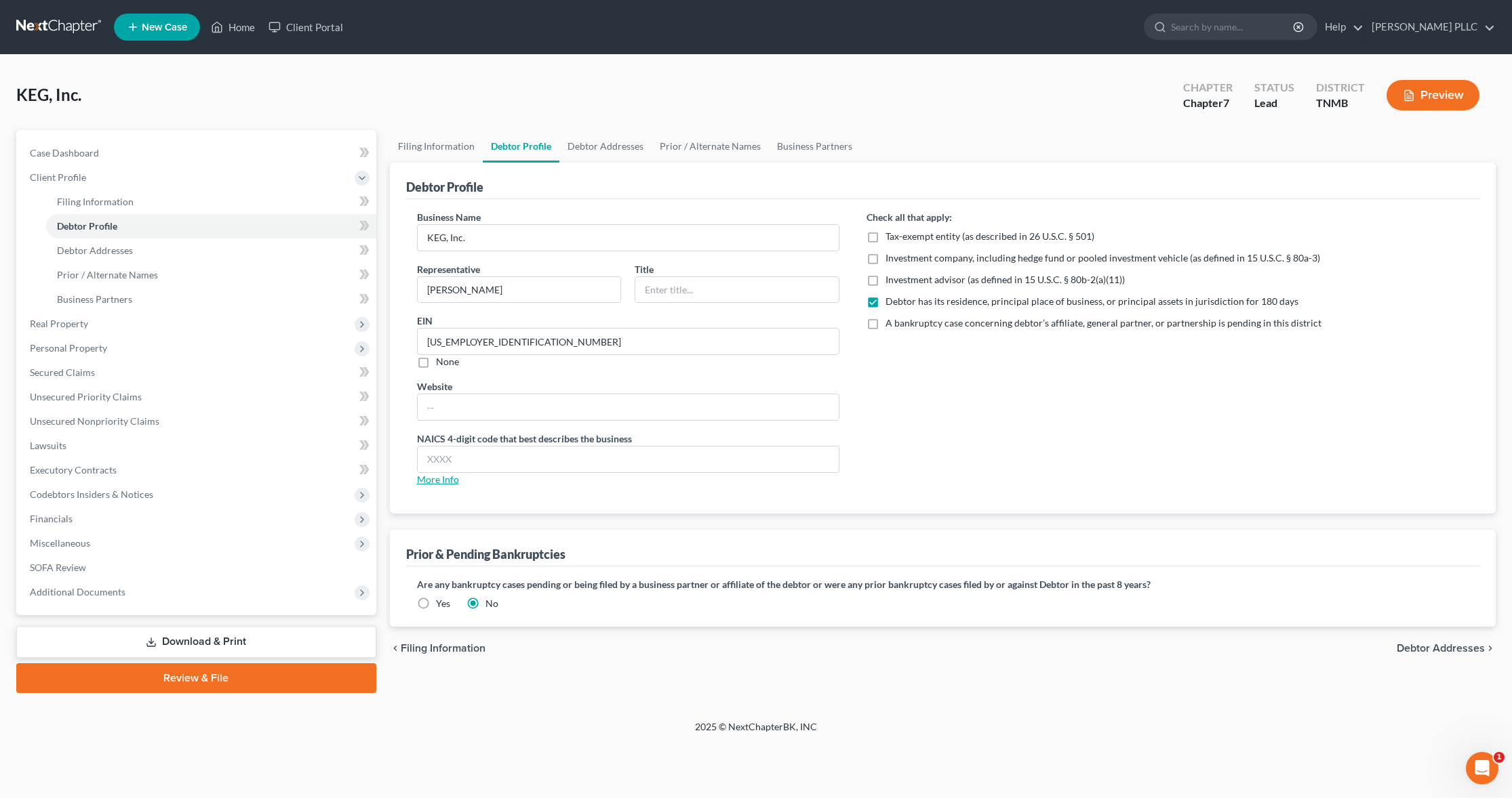
click at [444, 478] on link "More Info" at bounding box center [438, 479] width 42 height 12
click at [500, 451] on input "text" at bounding box center [628, 459] width 421 height 26
paste input "238210"
type input "238210"
click at [622, 146] on link "Debtor Addresses" at bounding box center [605, 146] width 92 height 33
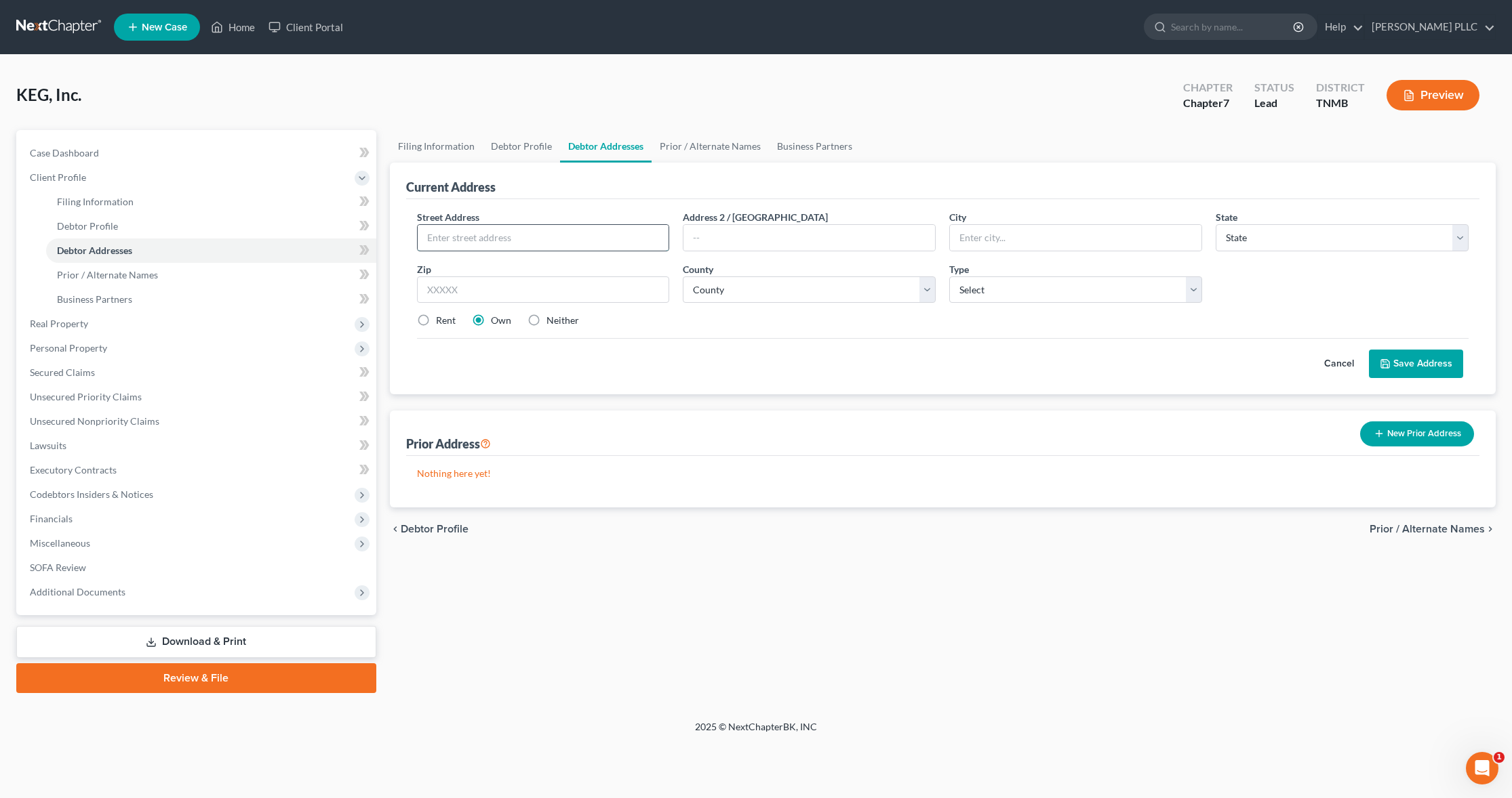
click at [621, 239] on input "text" at bounding box center [543, 237] width 251 height 26
type input "[STREET_ADDRESS][PERSON_NAME]"
type input "Pulaski"
select select "44"
type input "38478"
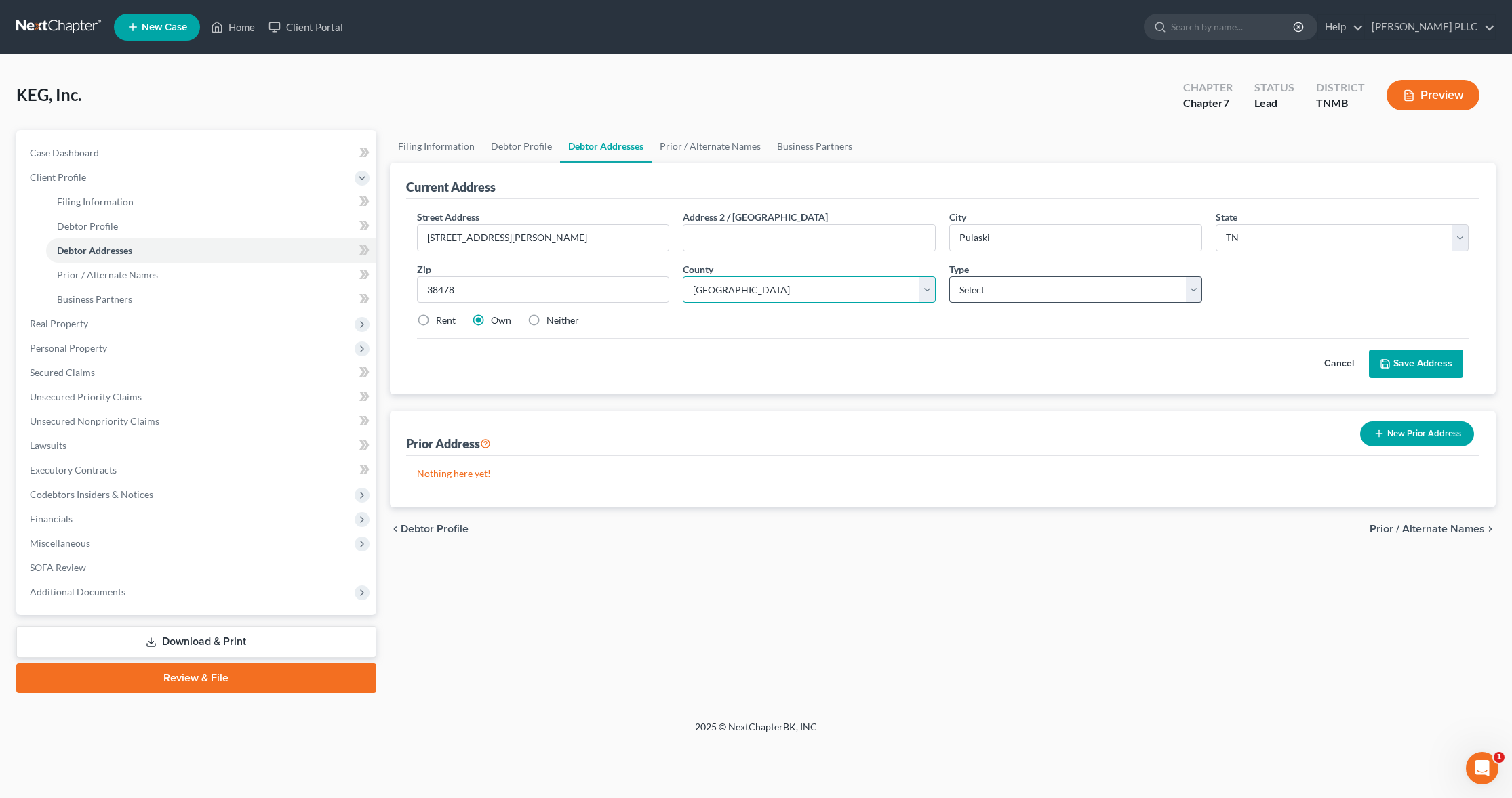
select select "27"
click at [1190, 288] on select "Select Business Mailing Location of Assets" at bounding box center [1075, 290] width 253 height 27
select select "0"
click at [949, 277] on select "Select Business Mailing Location of Assets" at bounding box center [1075, 290] width 253 height 27
click at [1409, 361] on button "Save Address" at bounding box center [1415, 363] width 94 height 28
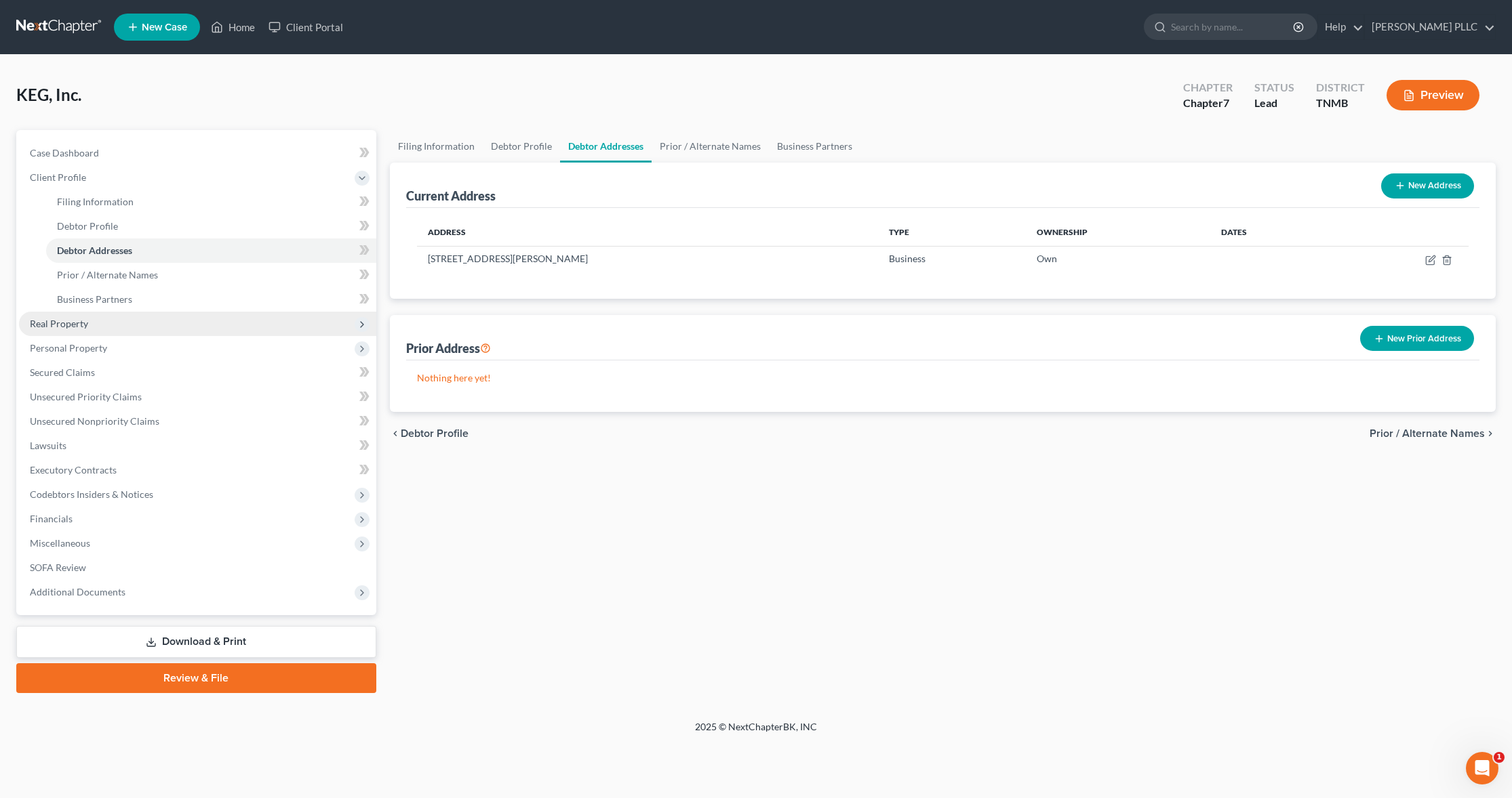
click at [61, 321] on span "Real Property" at bounding box center [59, 323] width 58 height 12
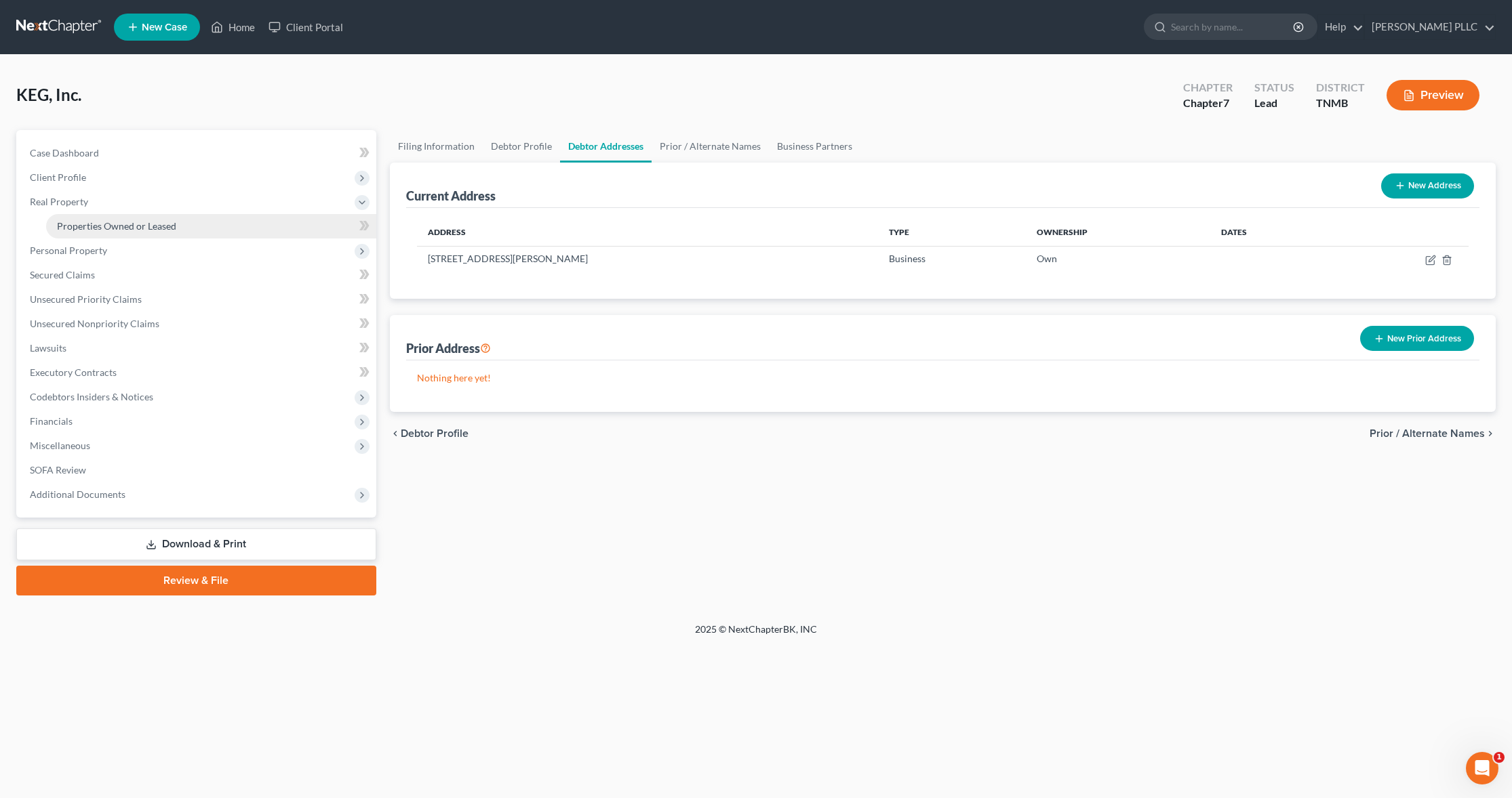
click at [109, 225] on span "Properties Owned or Leased" at bounding box center [116, 226] width 120 height 12
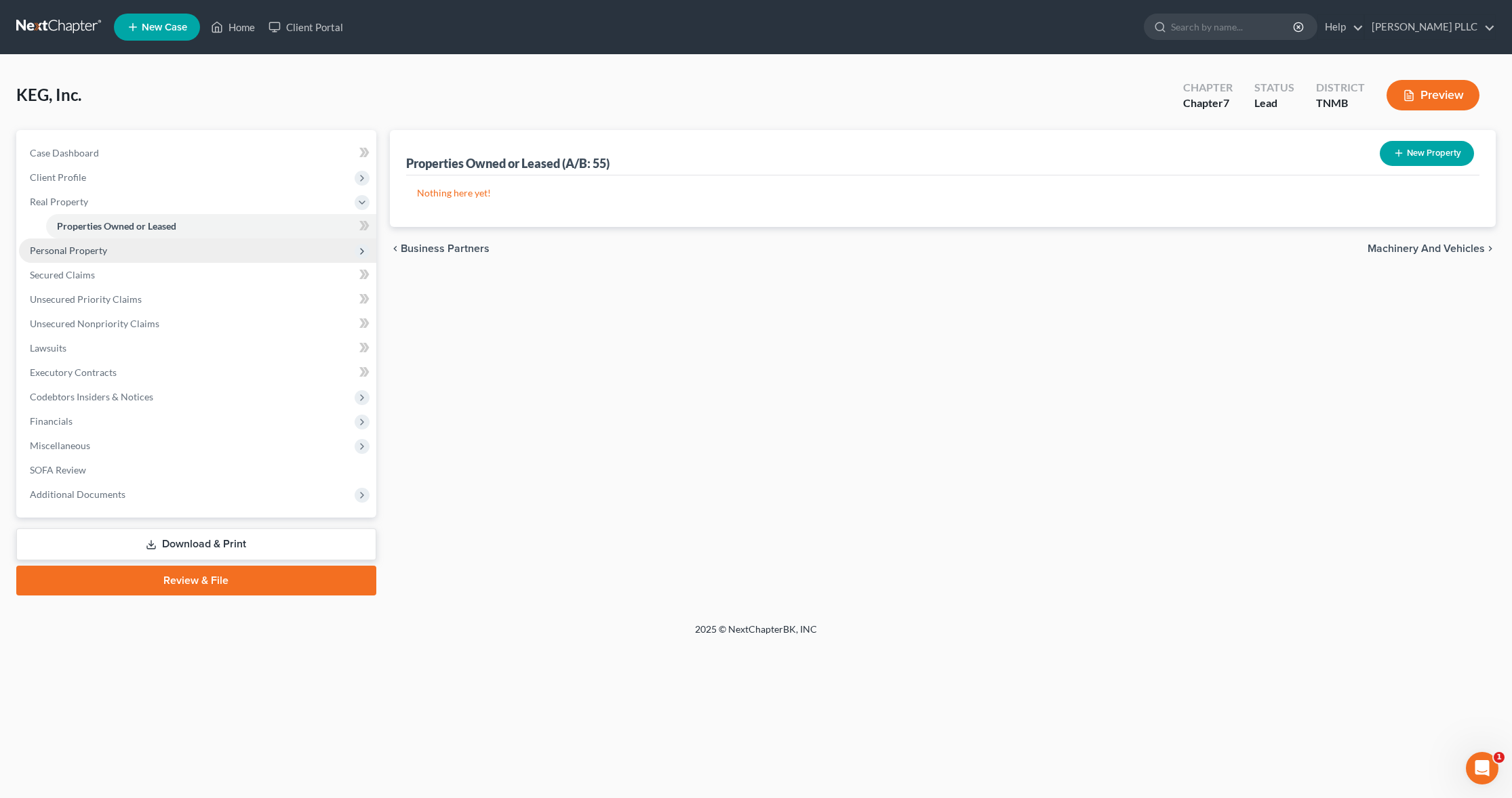
click at [79, 250] on span "Personal Property" at bounding box center [69, 250] width 78 height 12
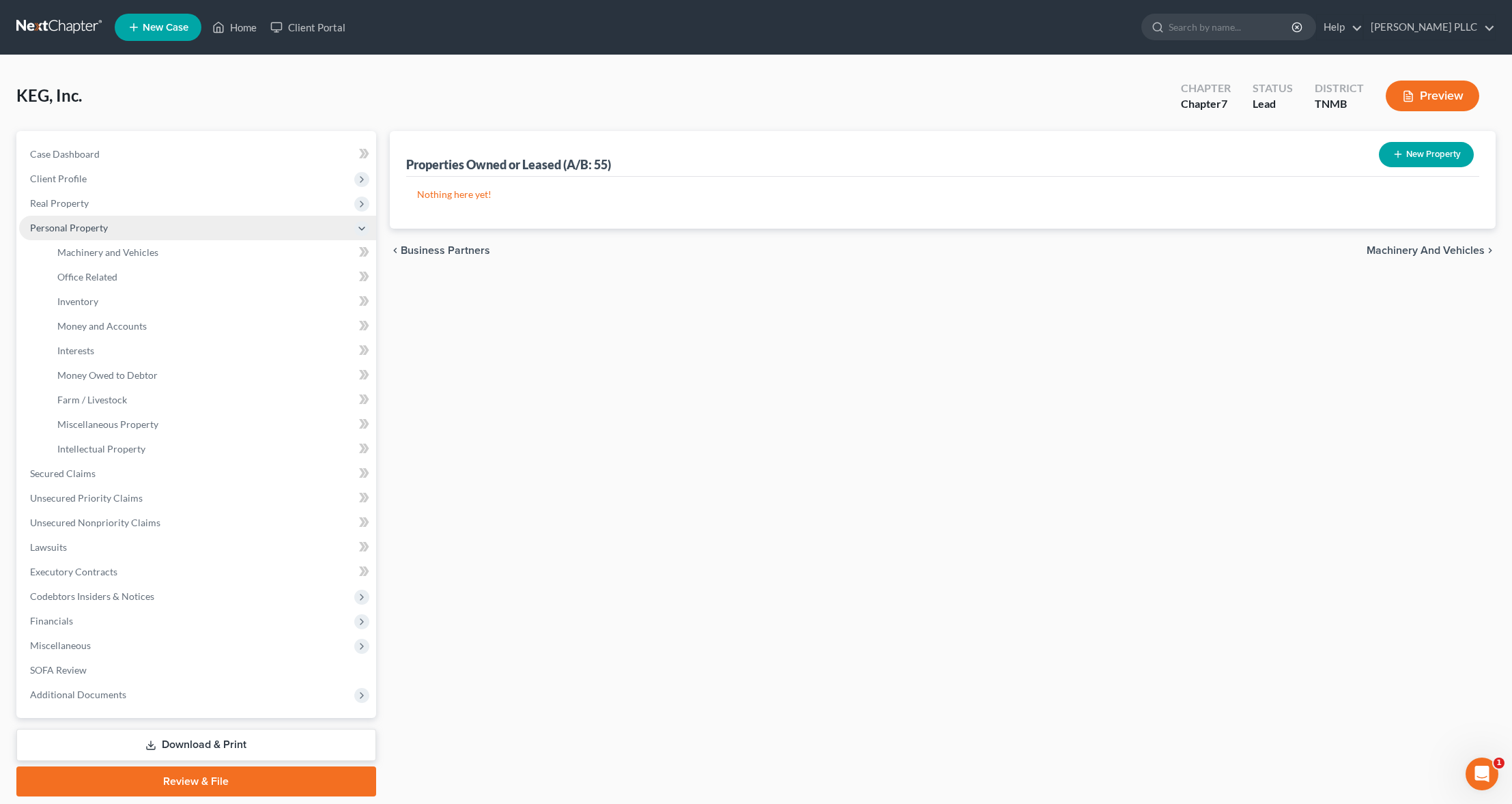
click at [78, 226] on span "Personal Property" at bounding box center [69, 227] width 78 height 12
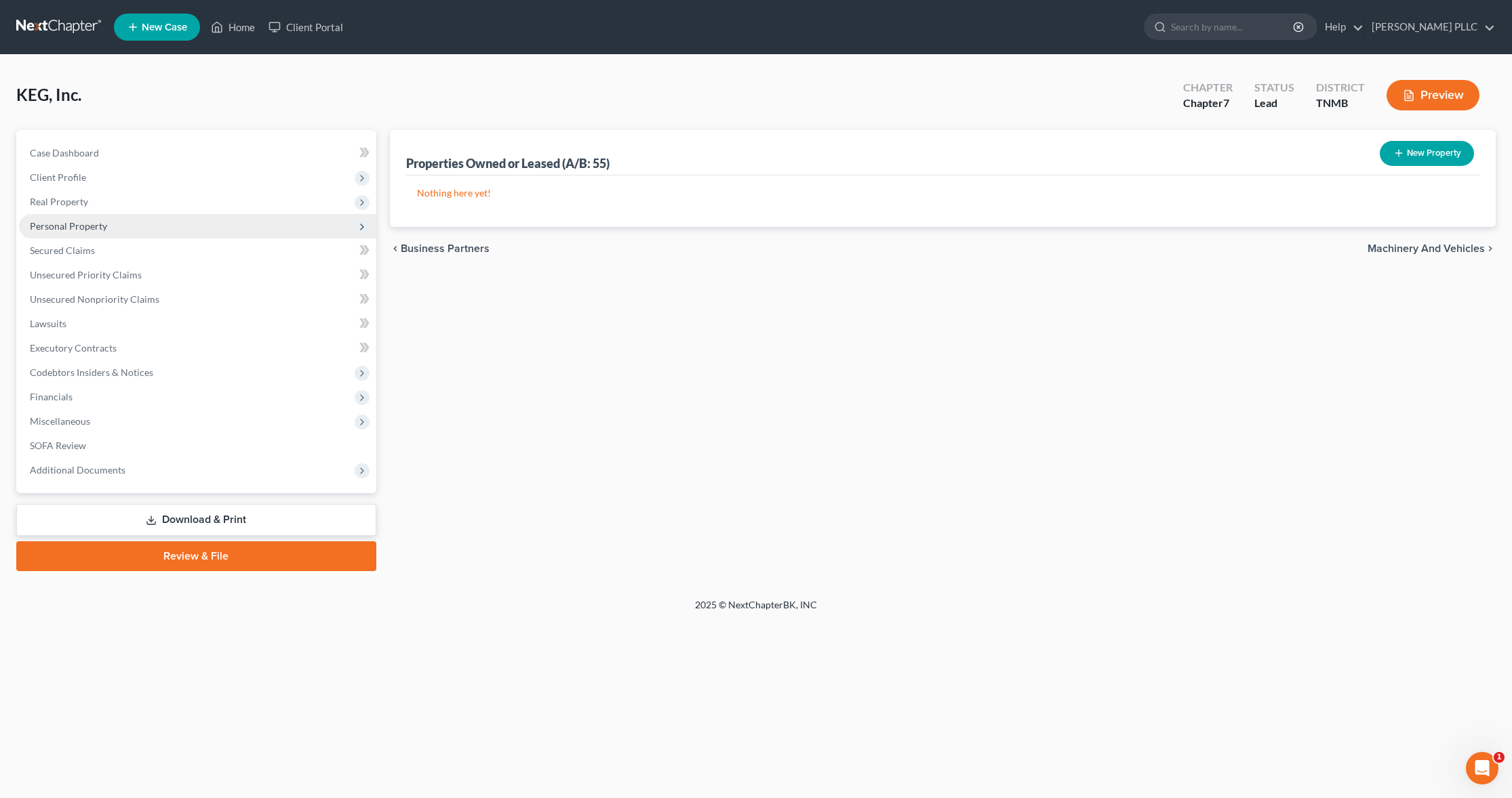
click at [78, 225] on span "Personal Property" at bounding box center [69, 226] width 78 height 12
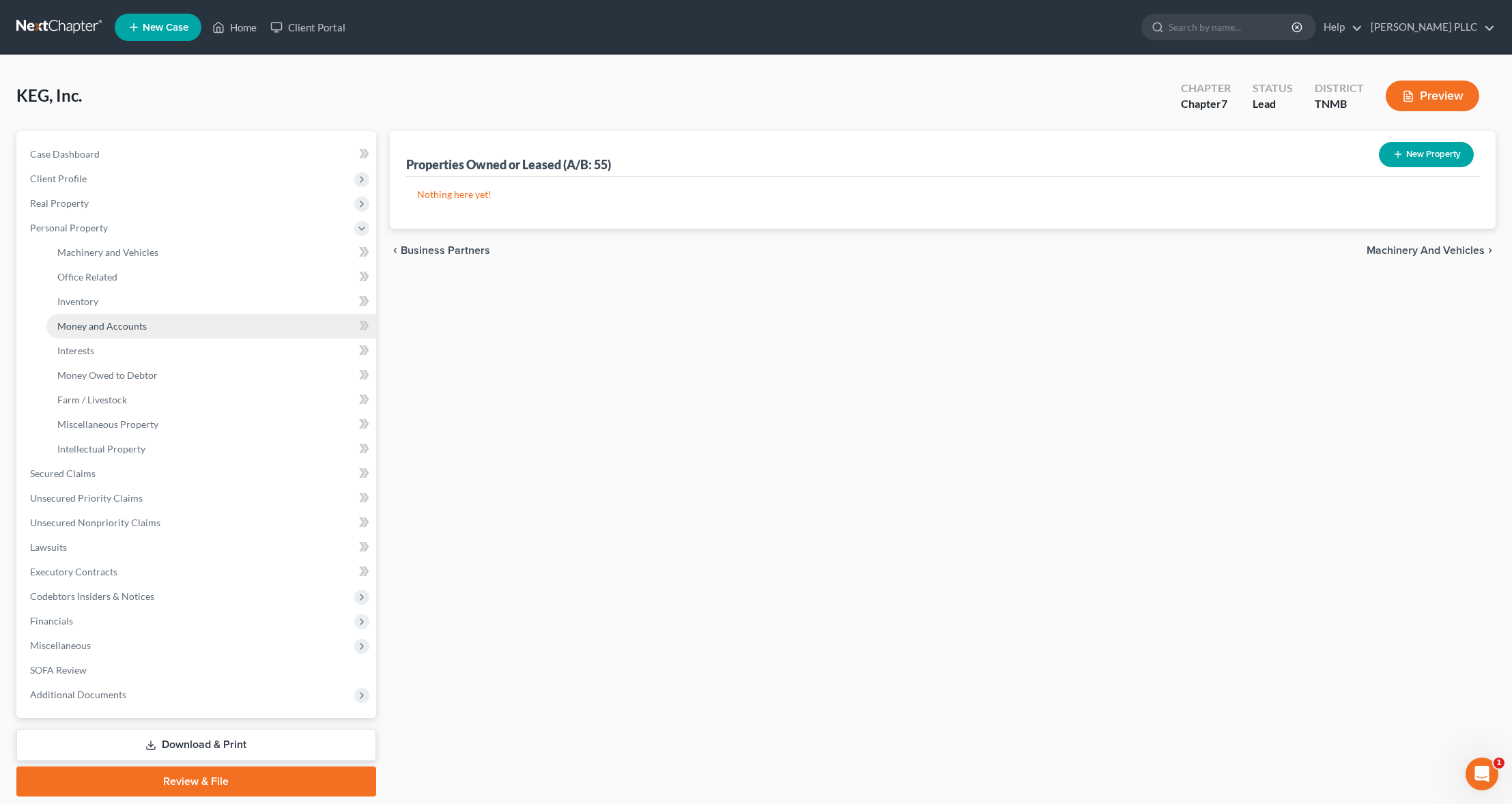
click at [102, 325] on span "Money and Accounts" at bounding box center [101, 326] width 89 height 12
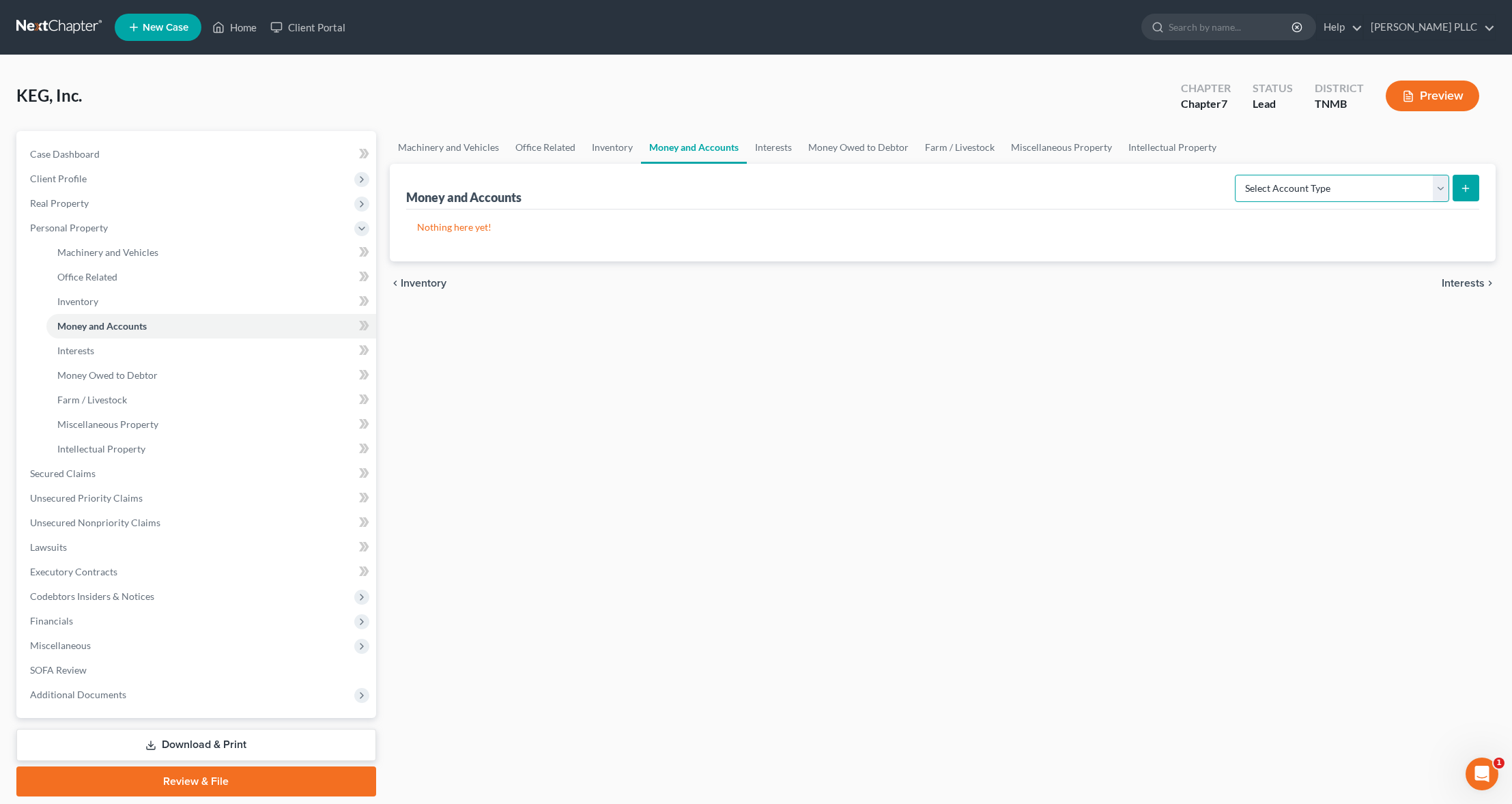
click at [1443, 185] on select "Select Account Type Brokerage (A/B: 3, SOFA: 18) Cash on Hand (A/B: 2) Certific…" at bounding box center [1341, 189] width 214 height 28
select select "checking"
click at [1236, 175] on select "Select Account Type Brokerage (A/B: 3, SOFA: 18) Cash on Hand (A/B: 2) Certific…" at bounding box center [1341, 189] width 214 height 28
click at [1463, 185] on icon "submit" at bounding box center [1465, 189] width 11 height 11
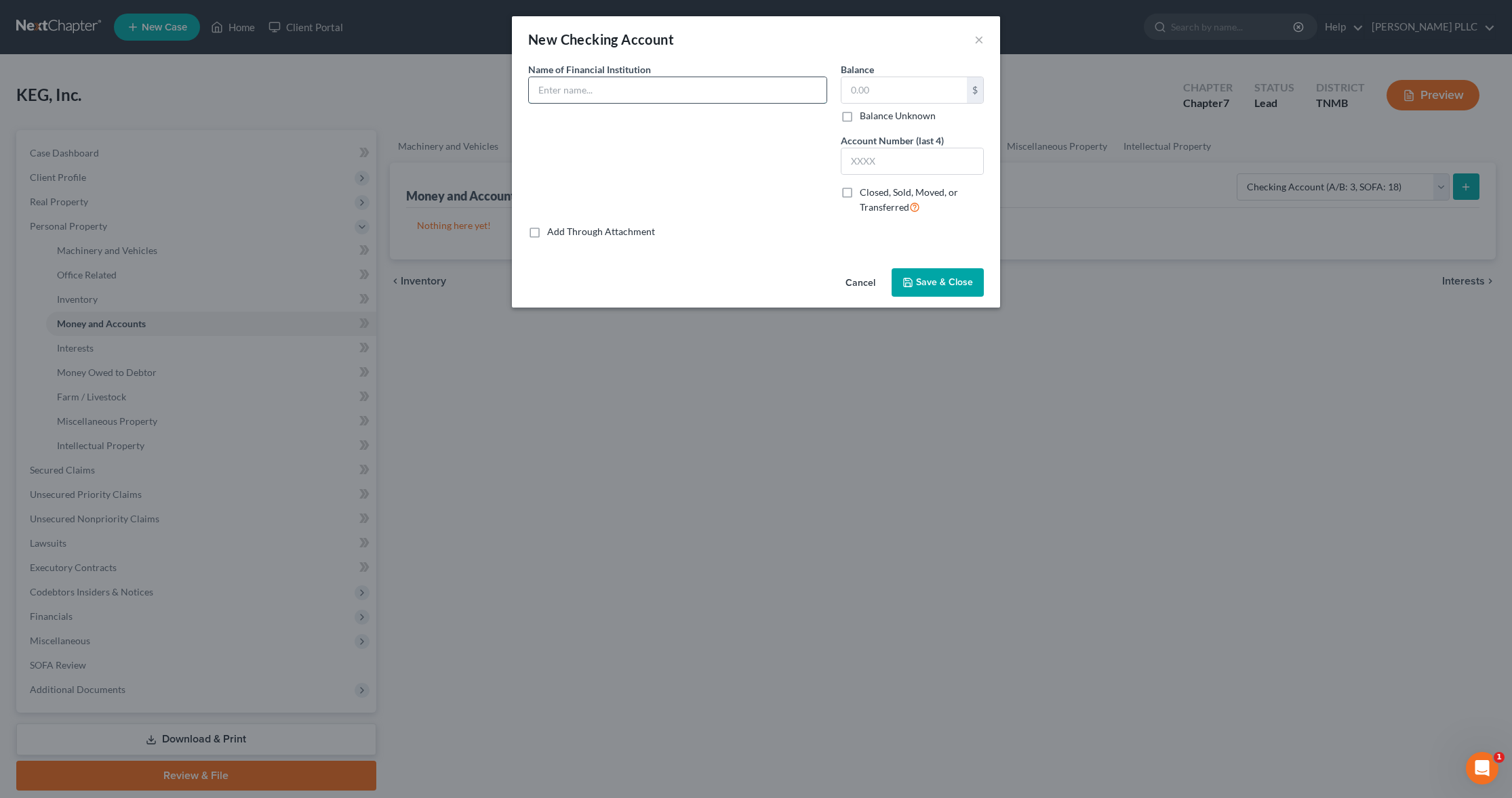
click at [695, 88] on input "text" at bounding box center [678, 90] width 298 height 26
type input "Bank of Frankewing"
click at [893, 151] on input "text" at bounding box center [912, 162] width 142 height 26
type input "0985"
click at [860, 117] on label "Balance Unknown" at bounding box center [897, 115] width 76 height 14
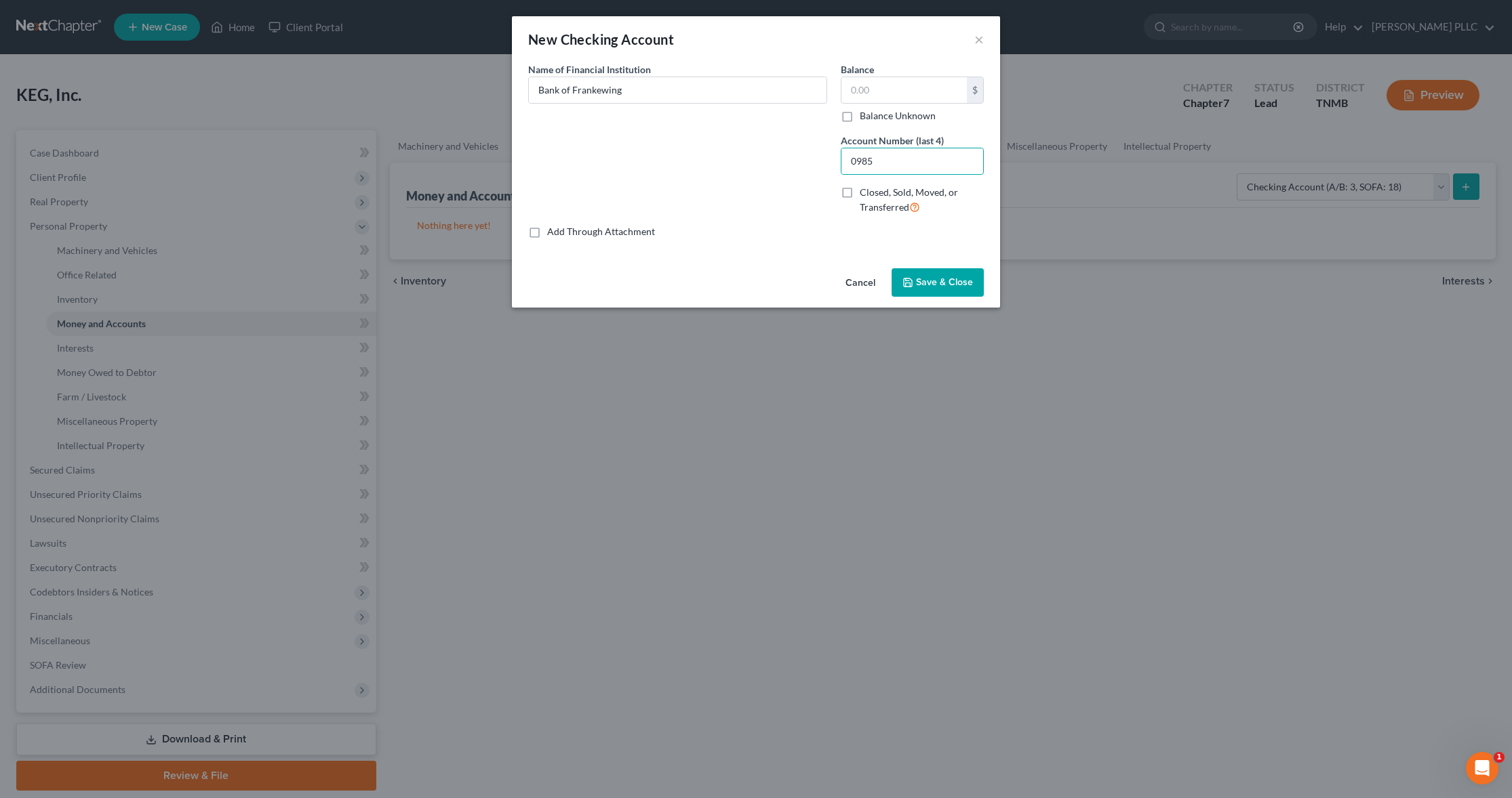
click at [865, 117] on input "Balance Unknown" at bounding box center [870, 113] width 9 height 9
checkbox input "true"
type input "0.00"
click at [933, 282] on span "Save & Close" at bounding box center [945, 282] width 57 height 12
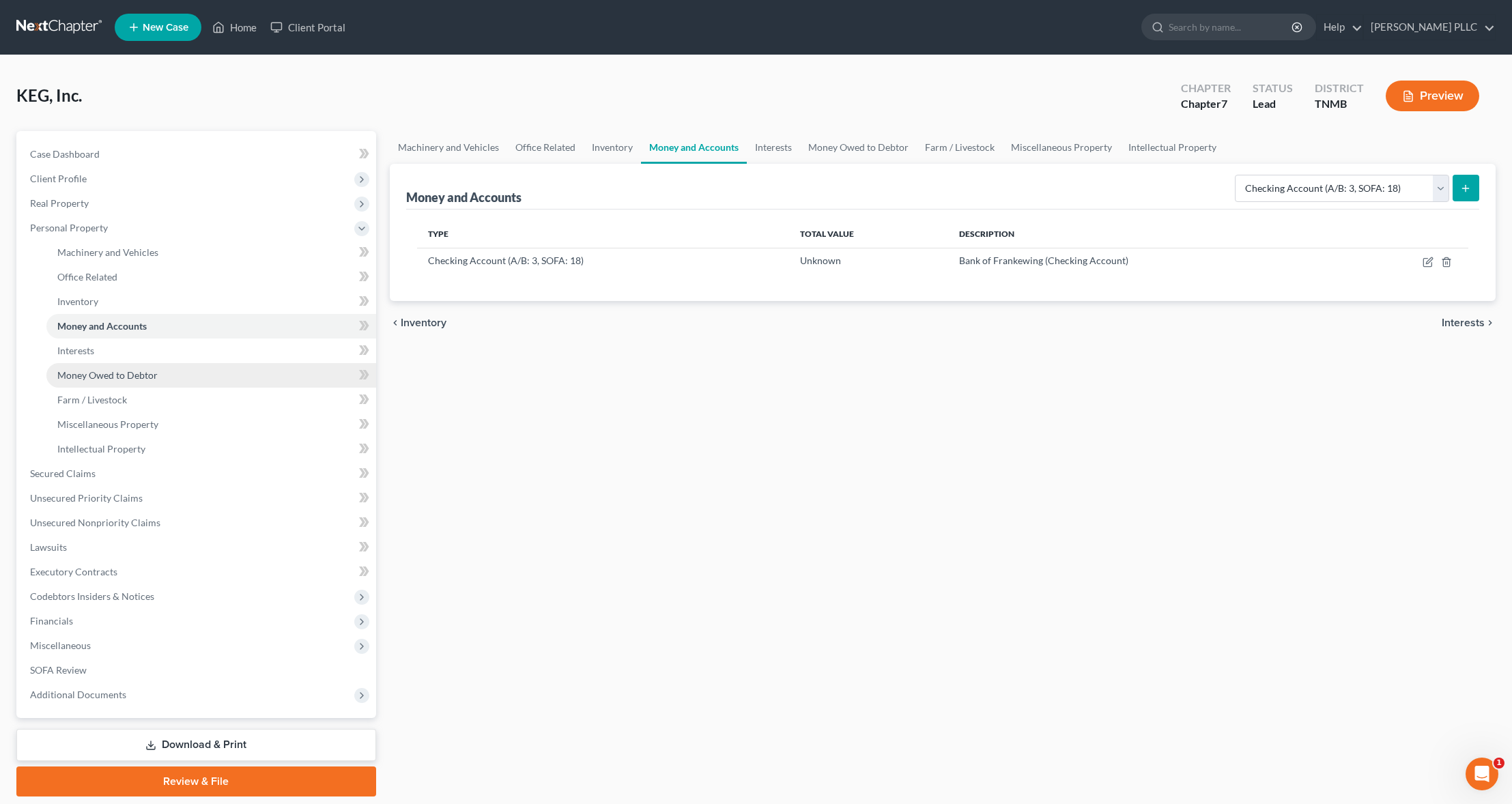
click at [126, 374] on span "Money Owed to Debtor" at bounding box center [107, 374] width 100 height 12
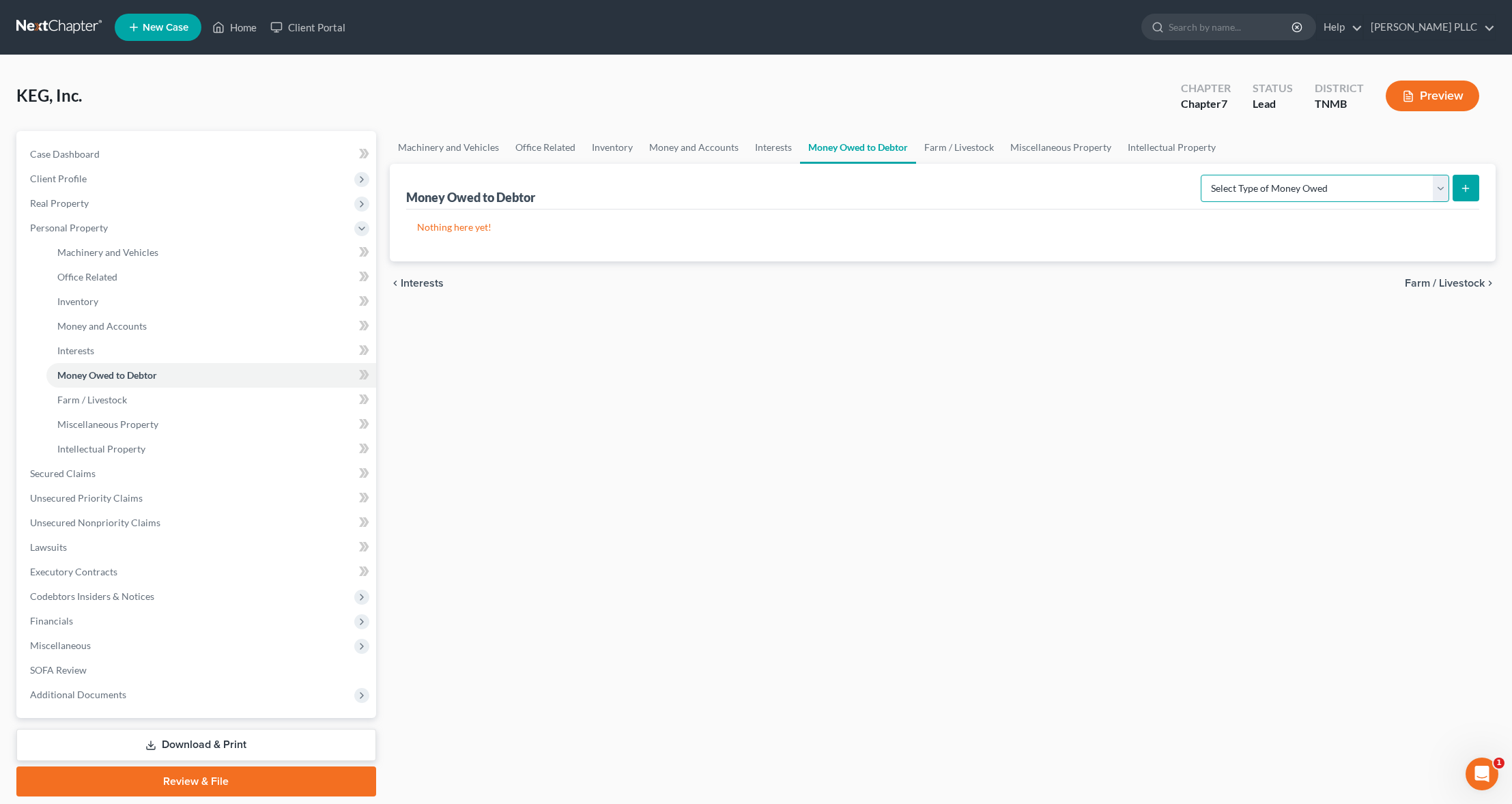
click at [1440, 189] on select "Select Type of Money Owed Accounts Receivable (A/B: 11) Causes of Action Agains…" at bounding box center [1324, 189] width 248 height 28
select select "accounts_receivable"
click at [1203, 175] on select "Select Type of Money Owed Accounts Receivable (A/B: 11) Causes of Action Agains…" at bounding box center [1324, 189] width 248 height 28
click at [1464, 184] on icon "submit" at bounding box center [1465, 189] width 11 height 11
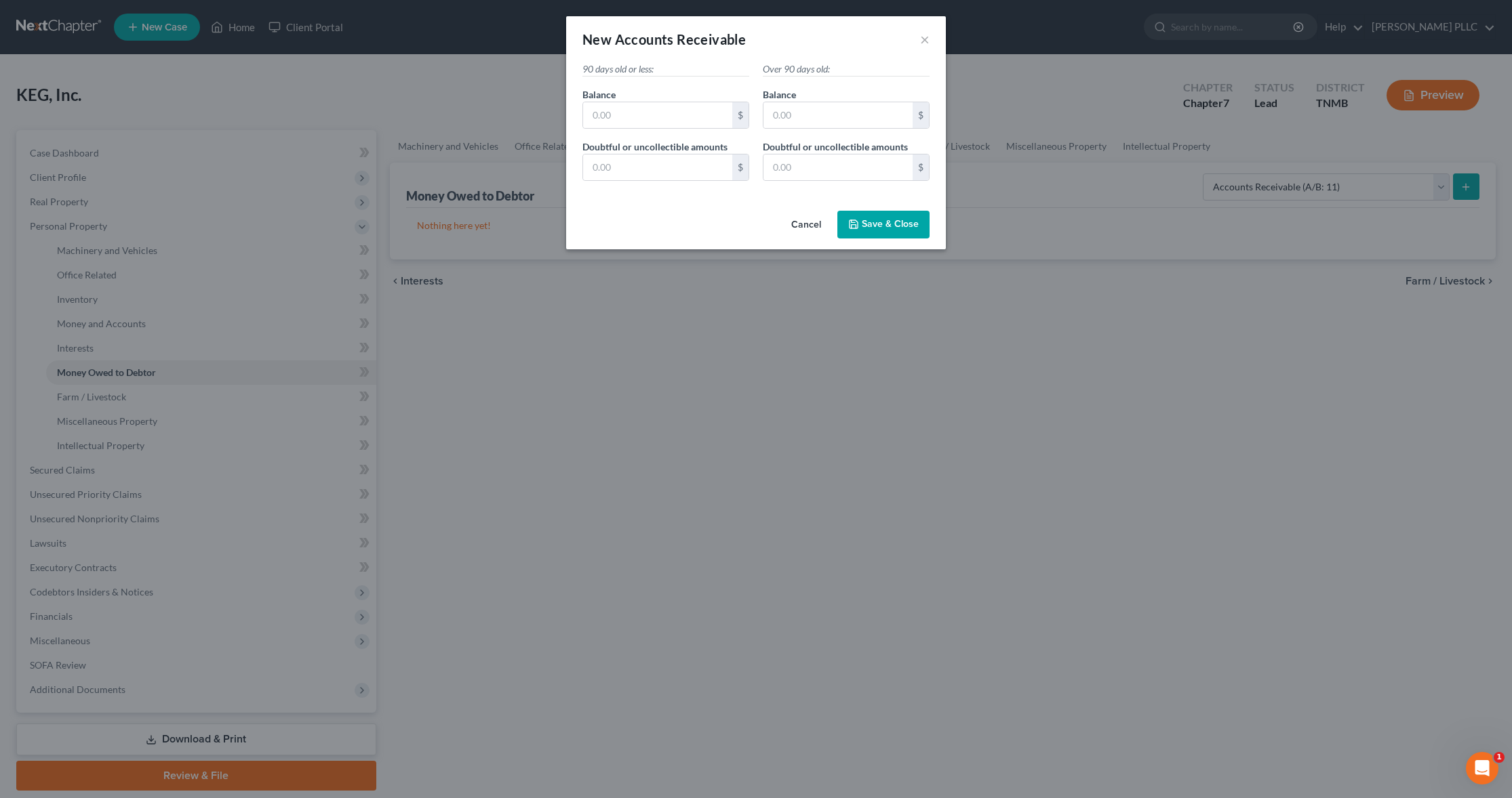
click at [877, 219] on span "Save & Close" at bounding box center [890, 225] width 57 height 12
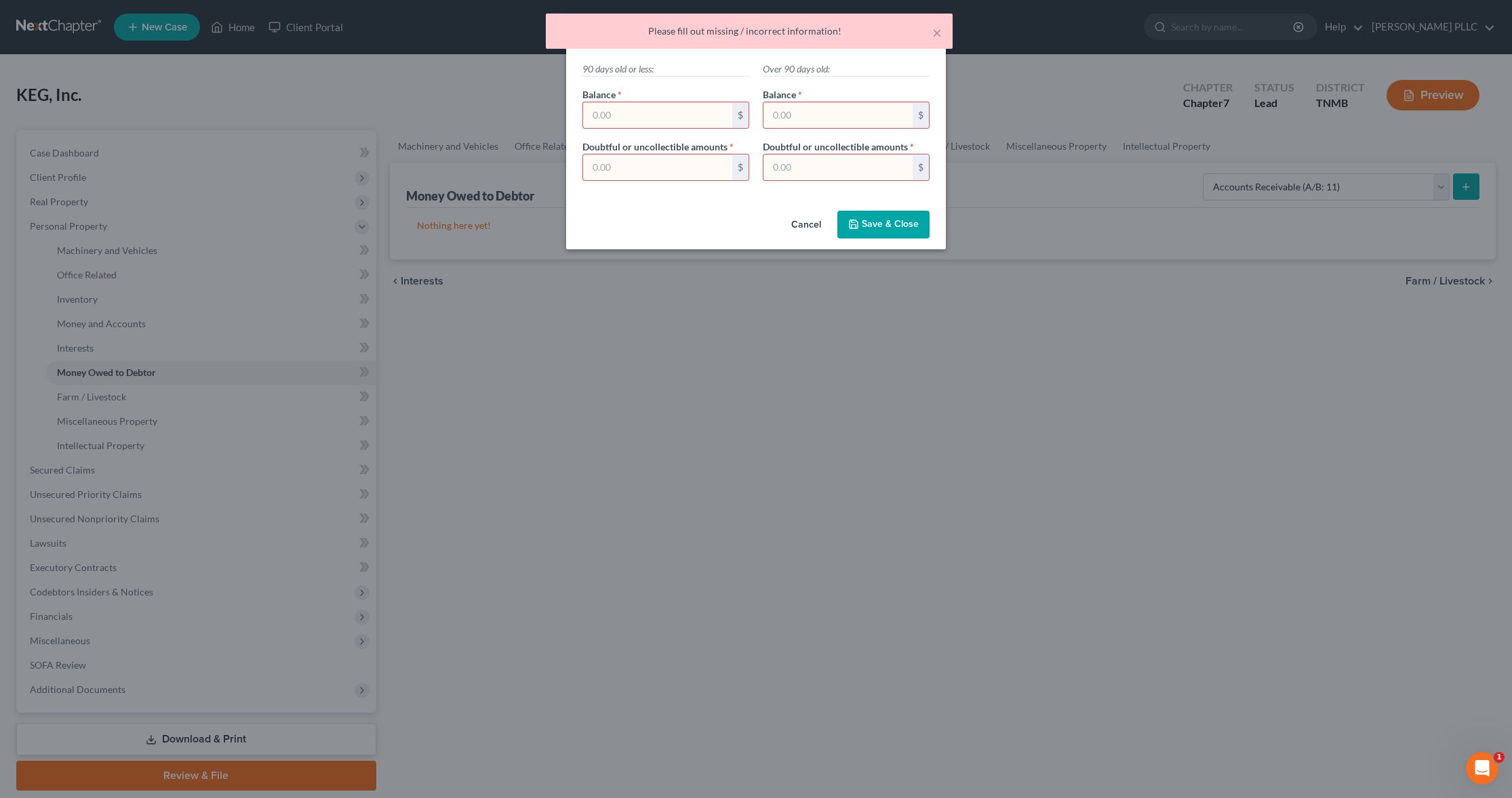
click at [819, 225] on button "Cancel" at bounding box center [806, 226] width 51 height 27
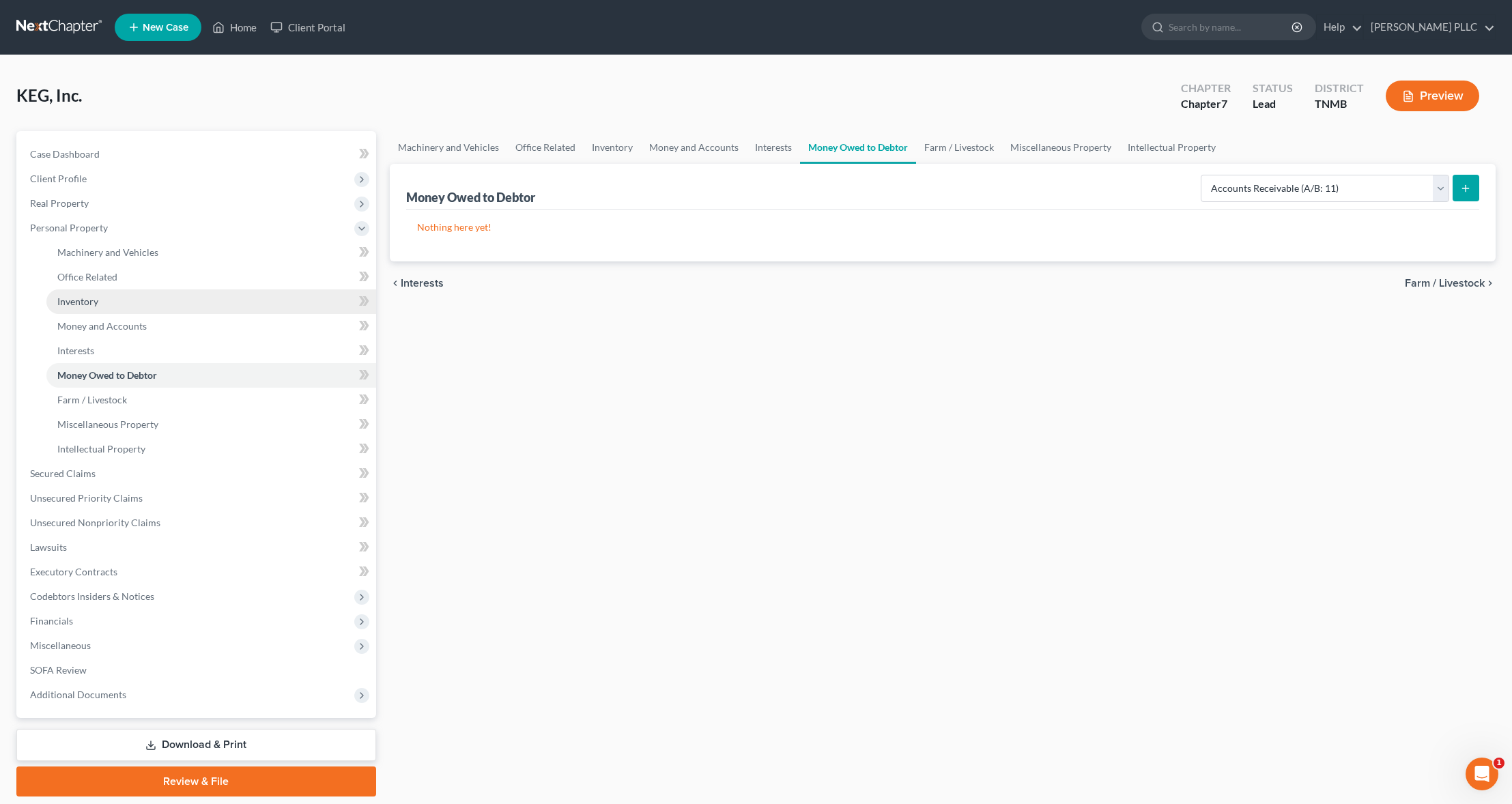
click at [87, 304] on span "Inventory" at bounding box center [77, 301] width 41 height 12
click at [1441, 187] on select "Select Inventory Type Finished Goods (A/B: 21) Other Inventory or Supplies (A/B…" at bounding box center [1346, 189] width 206 height 28
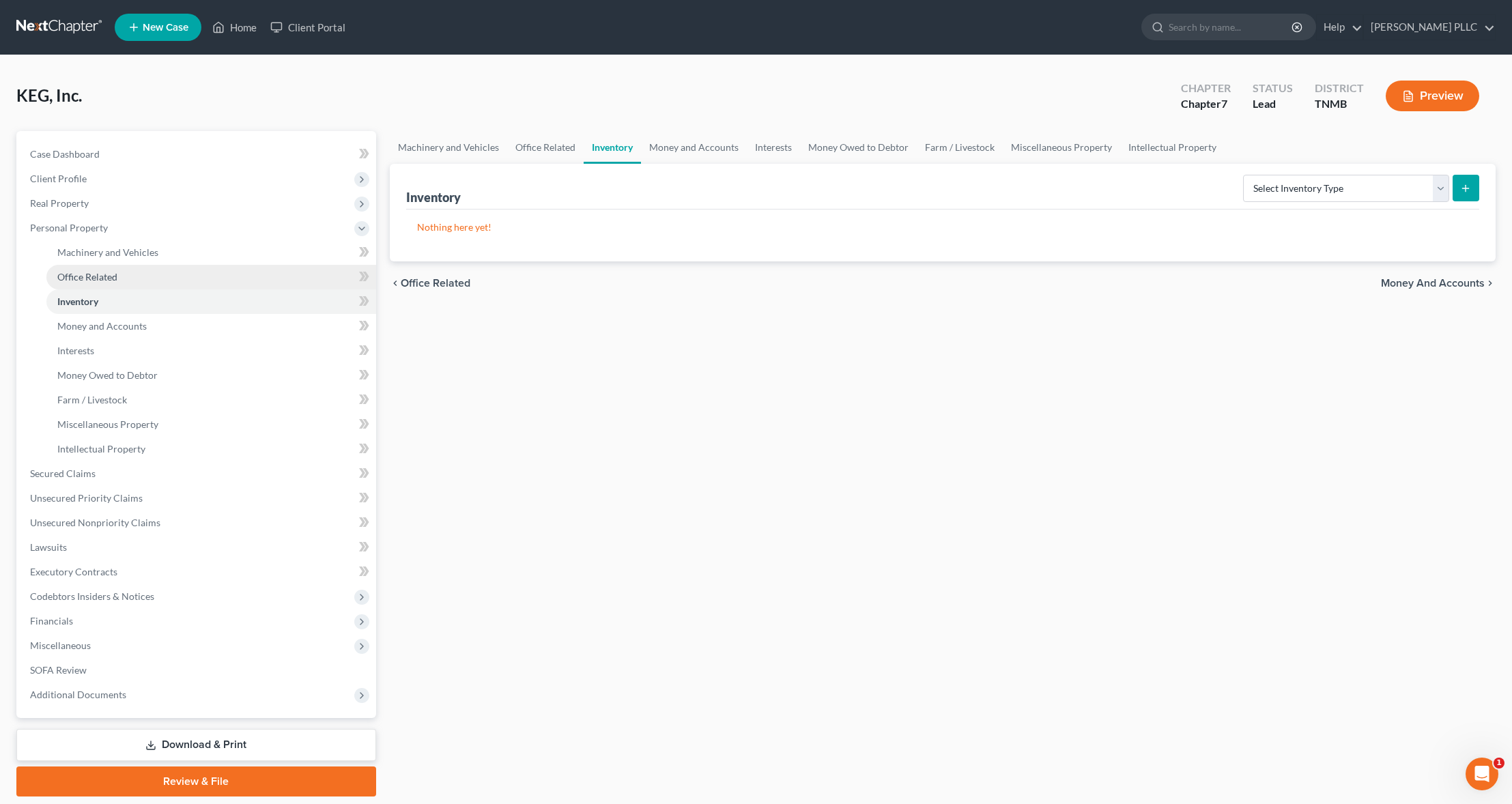
click at [102, 275] on span "Office Related" at bounding box center [86, 277] width 60 height 12
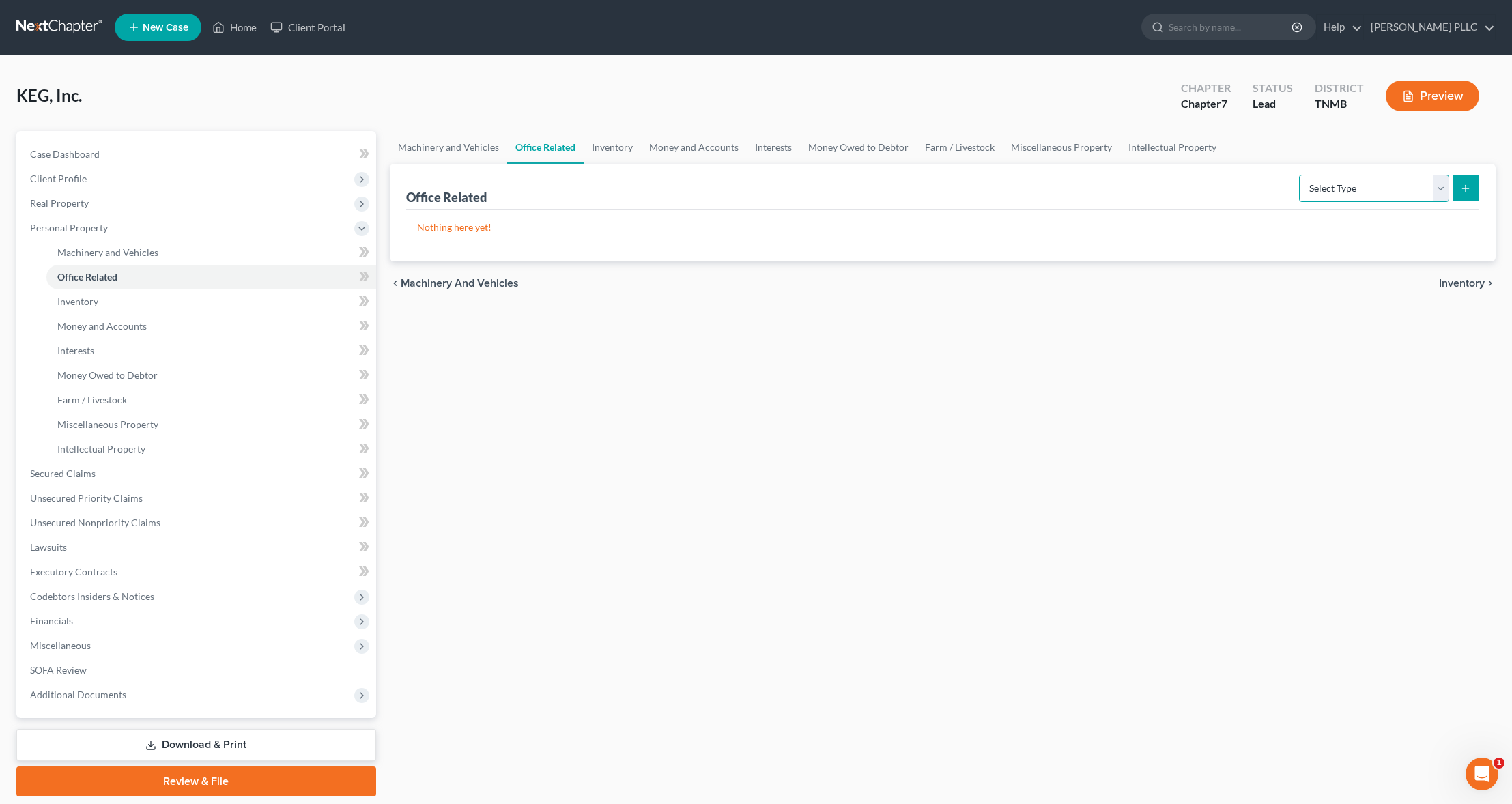
click at [1443, 186] on select "Select Type Collectibles (A/B: 42) Office Equipment (A/B: 41) Office Fixtures (…" at bounding box center [1373, 189] width 150 height 28
select select "equipment"
click at [1300, 175] on select "Select Type Collectibles (A/B: 42) Office Equipment (A/B: 41) Office Fixtures (…" at bounding box center [1373, 189] width 150 height 28
click at [1466, 187] on icon "submit" at bounding box center [1465, 189] width 11 height 11
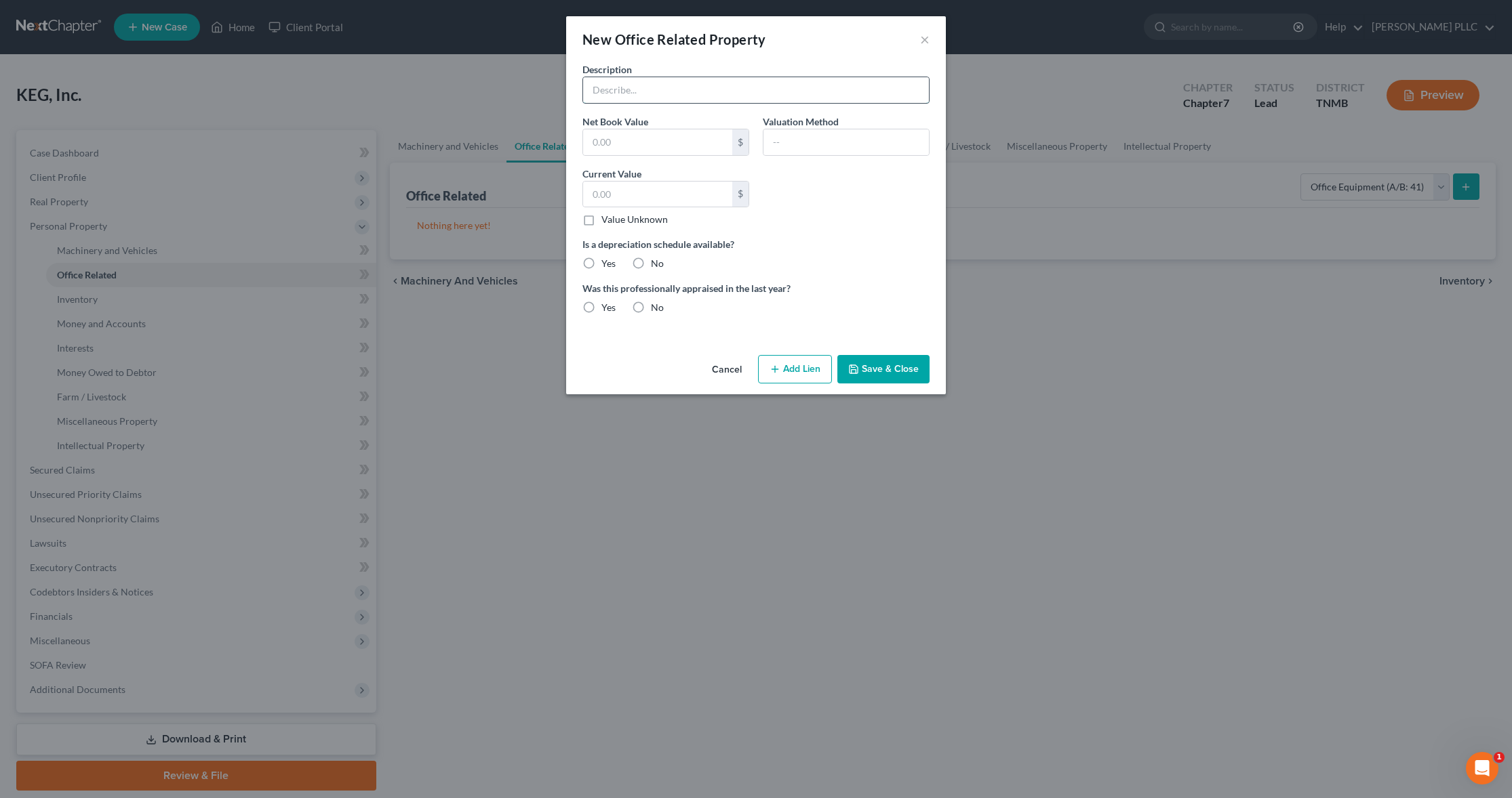
click at [684, 97] on input "text" at bounding box center [756, 90] width 345 height 26
type input "Small Office Supplies"
click at [601, 222] on label "Value Unknown" at bounding box center [634, 219] width 67 height 14
click at [607, 222] on input "Value Unknown" at bounding box center [611, 217] width 9 height 9
checkbox input "true"
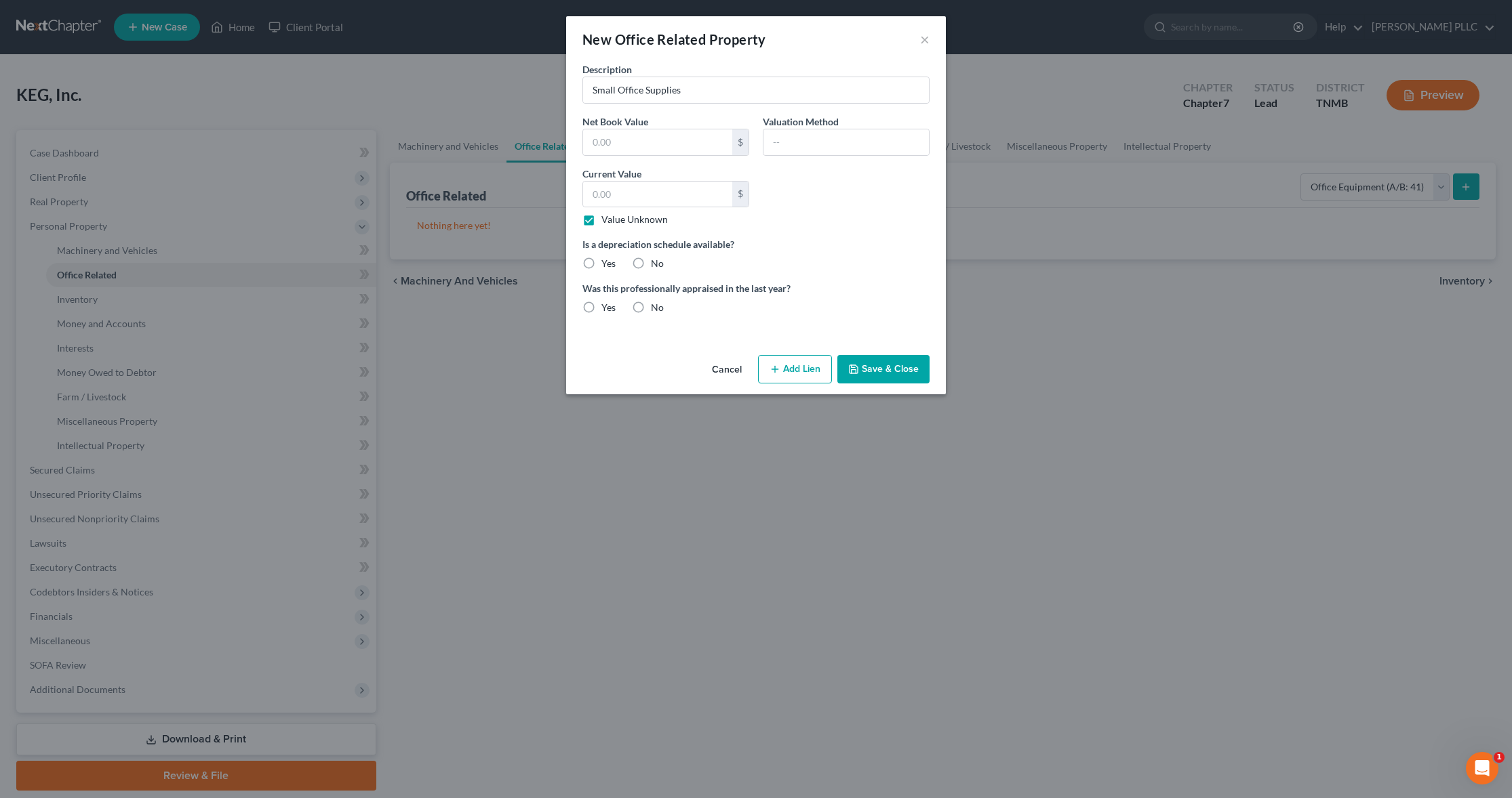
type input "0.00"
click at [880, 374] on button "Save & Close" at bounding box center [883, 369] width 92 height 28
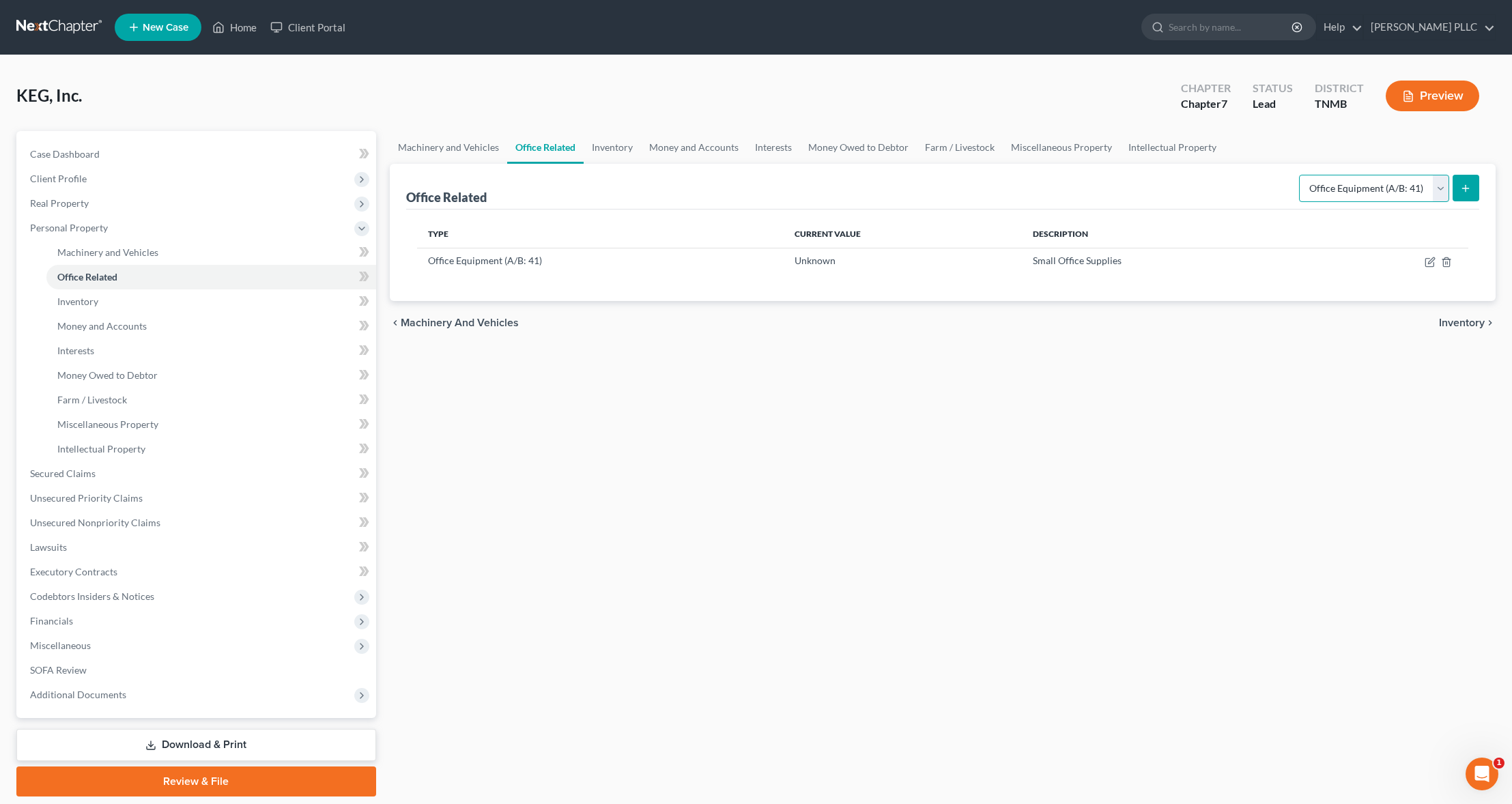
click at [1444, 187] on select "Select Type Collectibles (A/B: 42) Office Equipment (A/B: 41) Office Fixtures (…" at bounding box center [1373, 189] width 150 height 28
click at [97, 305] on span "Inventory" at bounding box center [77, 301] width 41 height 12
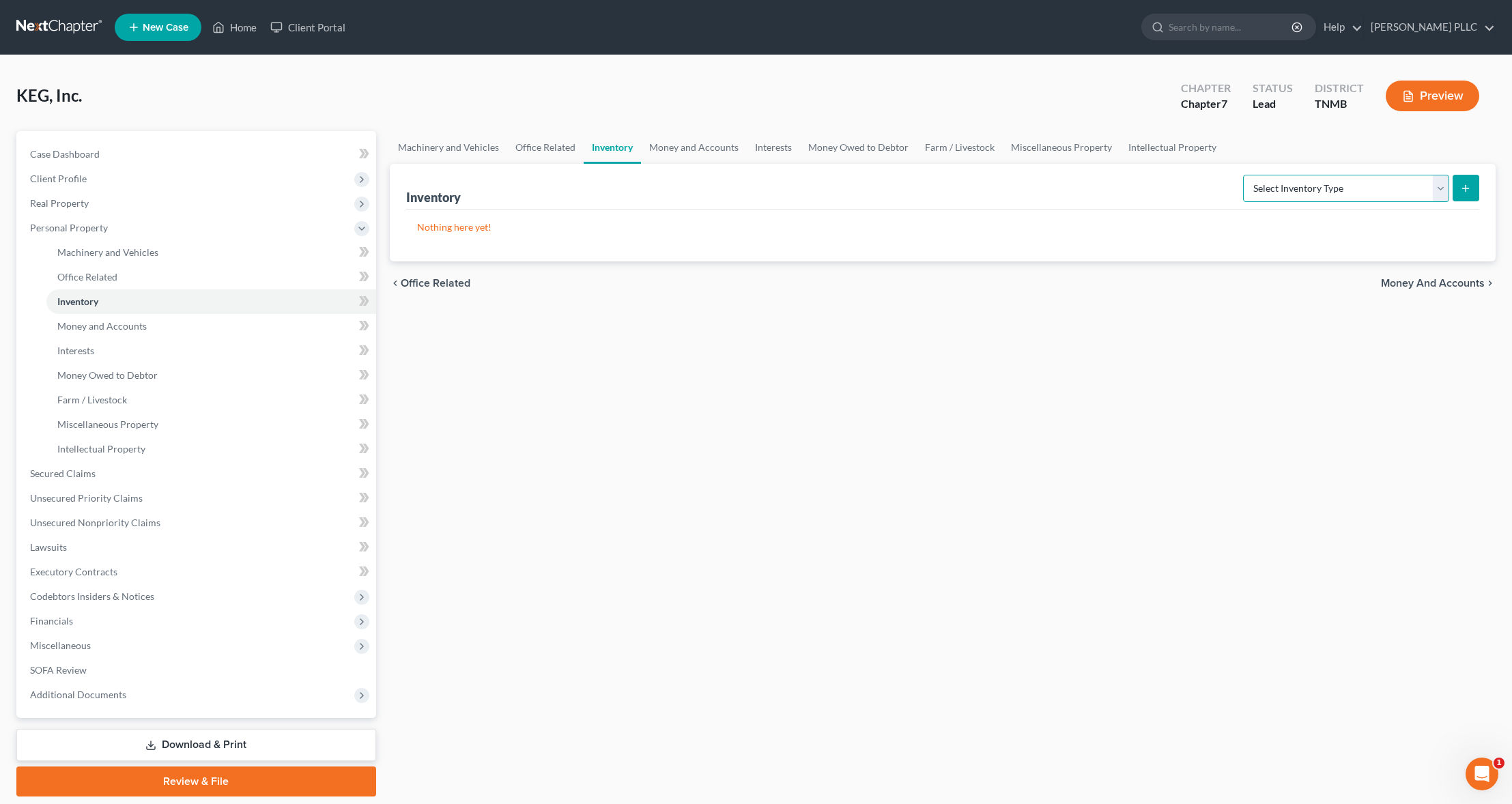
click at [1440, 190] on select "Select Inventory Type Finished Goods (A/B: 21) Other Inventory or Supplies (A/B…" at bounding box center [1346, 189] width 206 height 28
select select "other"
click at [1243, 175] on select "Select Inventory Type Finished Goods (A/B: 21) Other Inventory or Supplies (A/B…" at bounding box center [1346, 189] width 206 height 28
click at [1467, 187] on icon "submit" at bounding box center [1465, 189] width 11 height 11
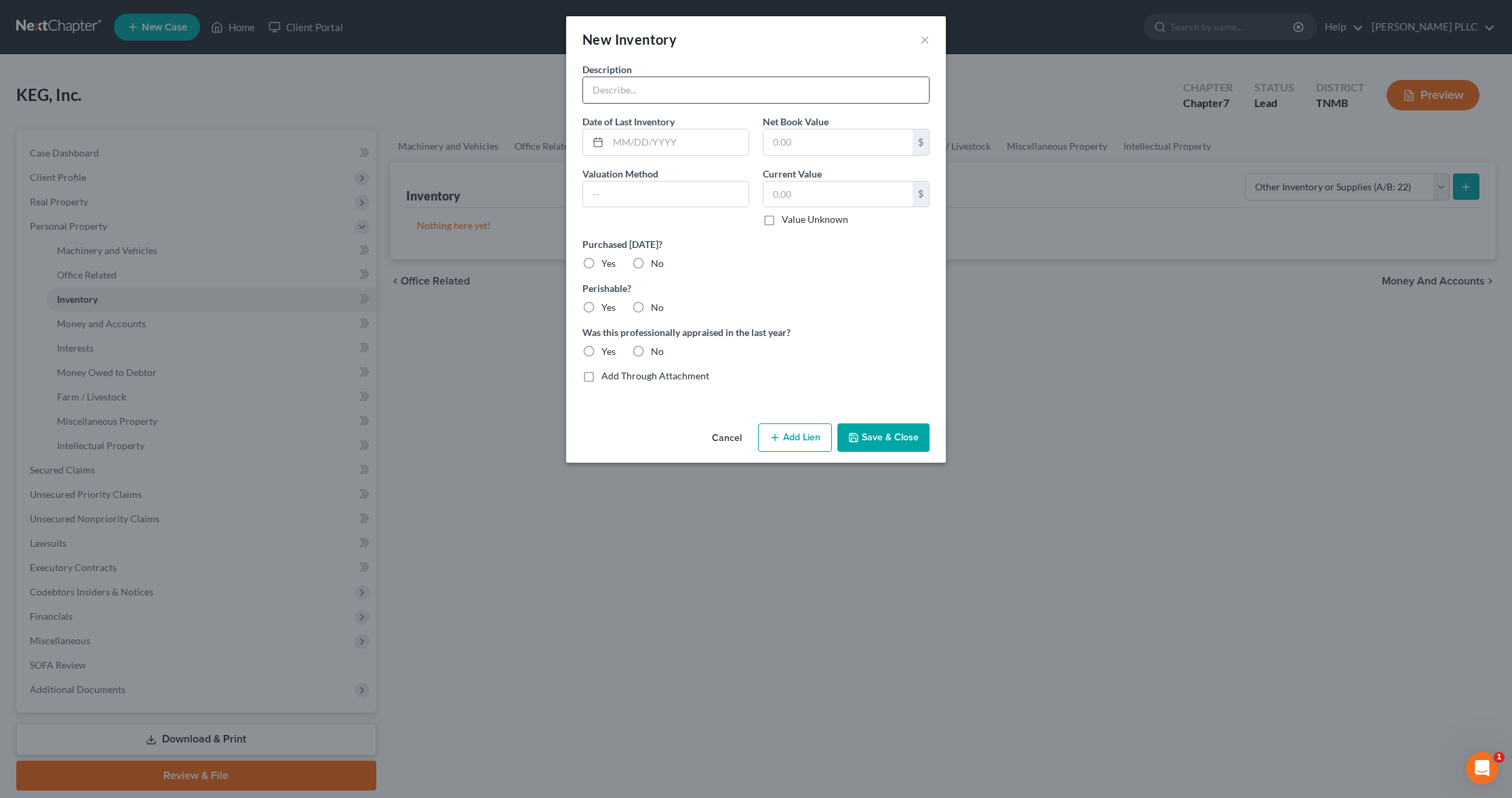
click at [692, 90] on input "text" at bounding box center [756, 90] width 345 height 26
type input "Small parts"
click at [782, 220] on label "Value Unknown" at bounding box center [815, 219] width 67 height 14
click at [788, 220] on input "Value Unknown" at bounding box center [792, 217] width 9 height 9
checkbox input "true"
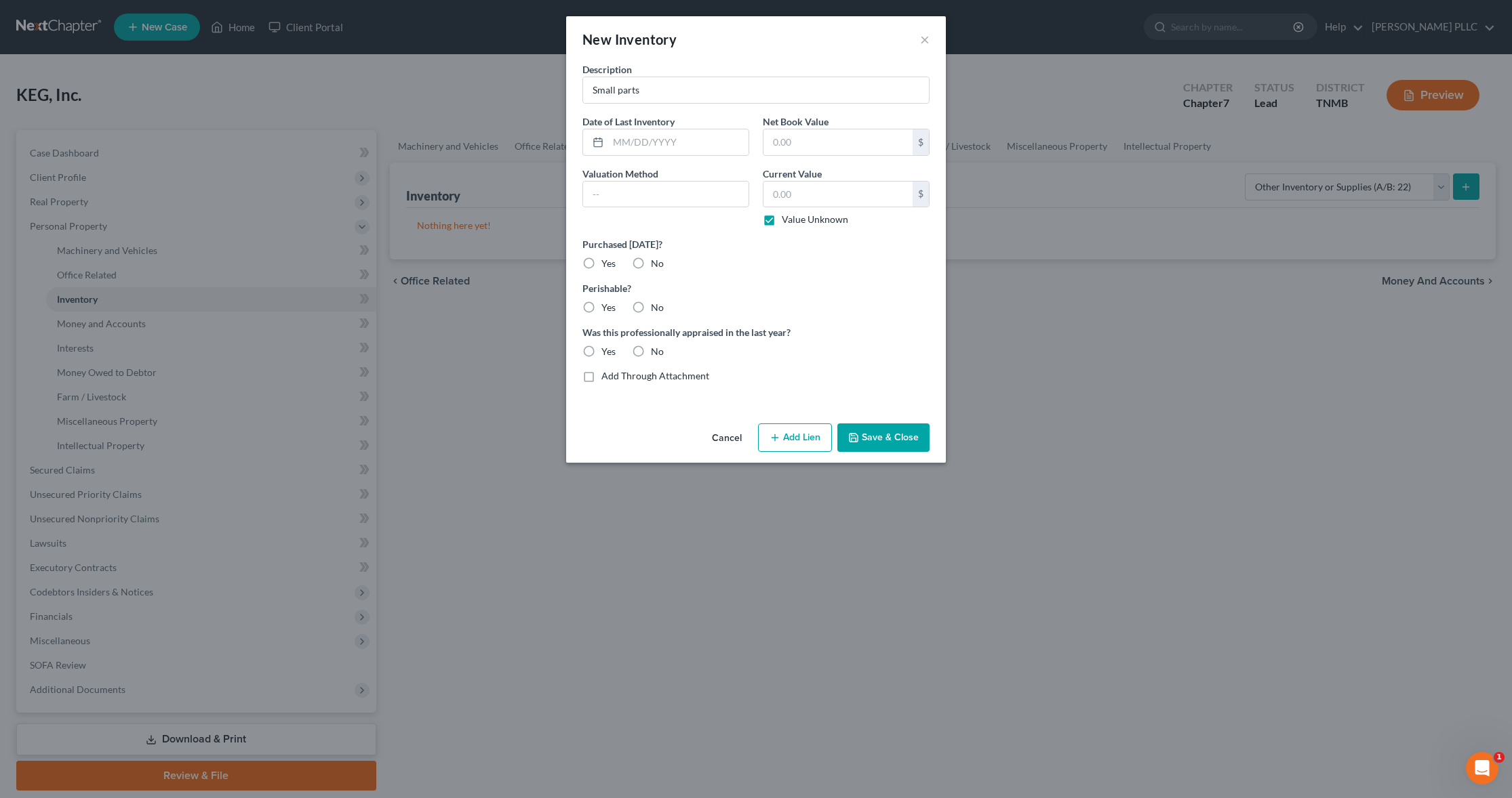
type input "0.00"
click at [874, 438] on button "Save & Close" at bounding box center [883, 437] width 92 height 28
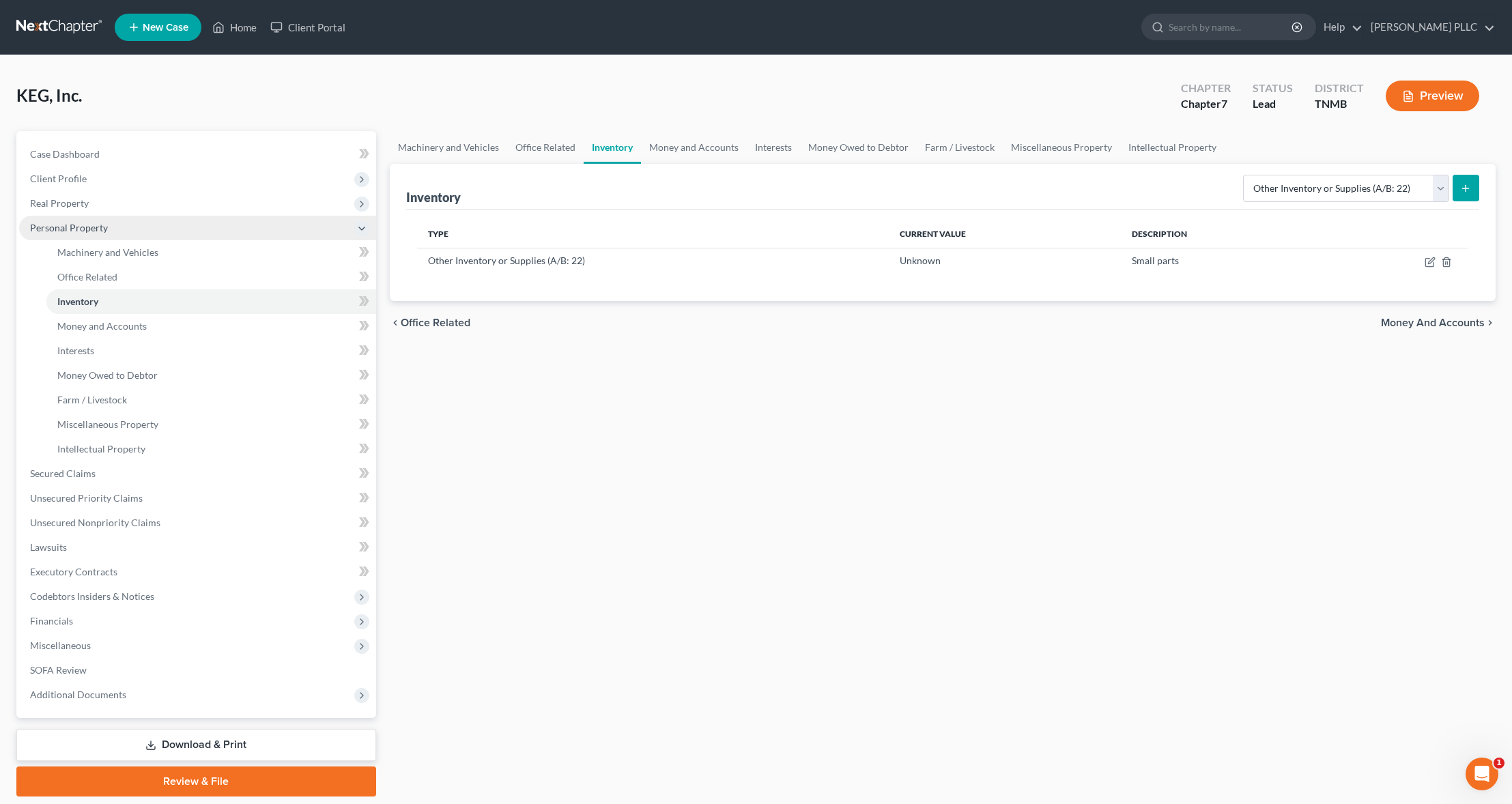
click at [361, 229] on polyline at bounding box center [361, 228] width 6 height 3
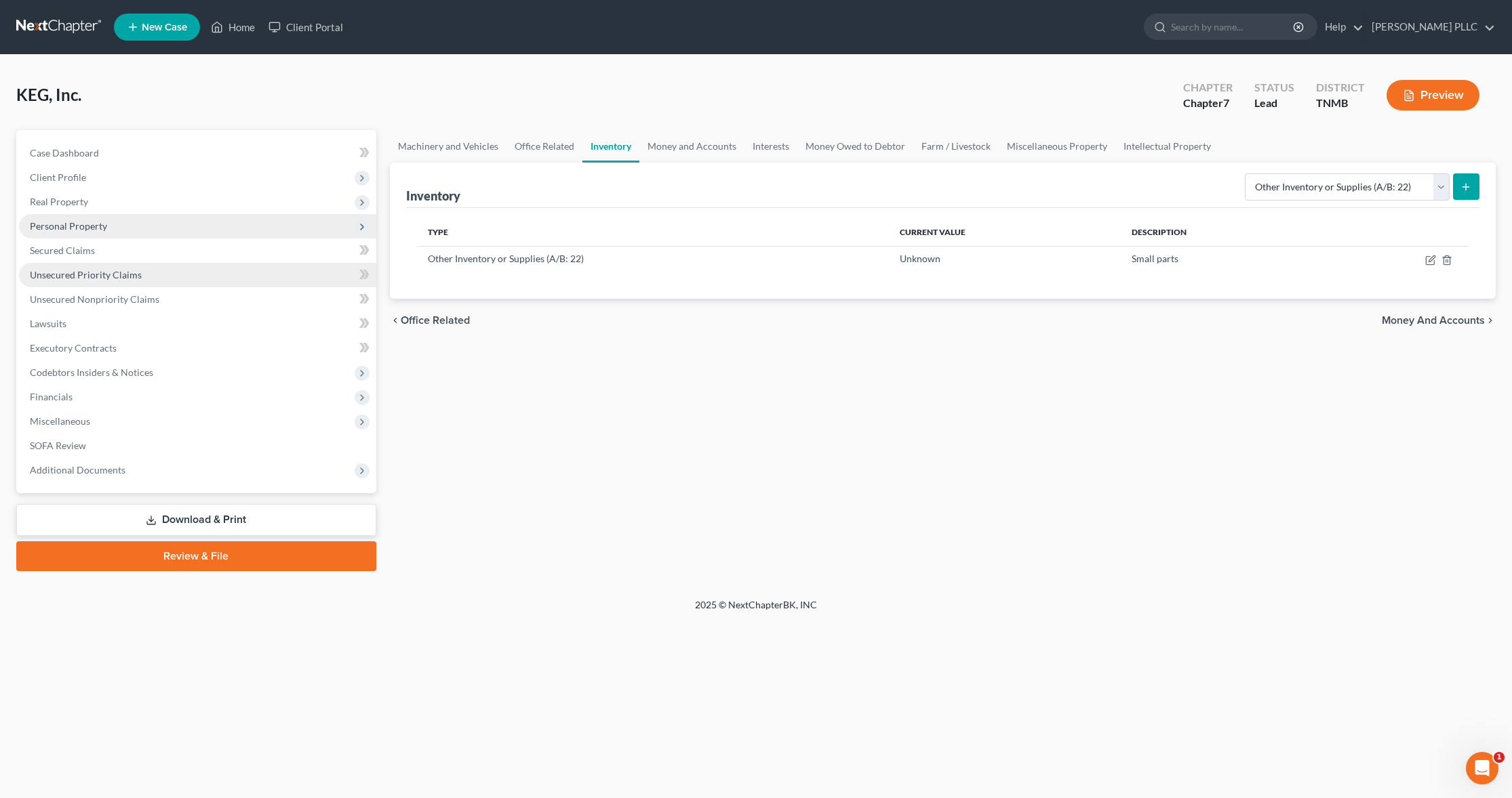
click at [160, 276] on link "Unsecured Priority Claims" at bounding box center [197, 275] width 357 height 25
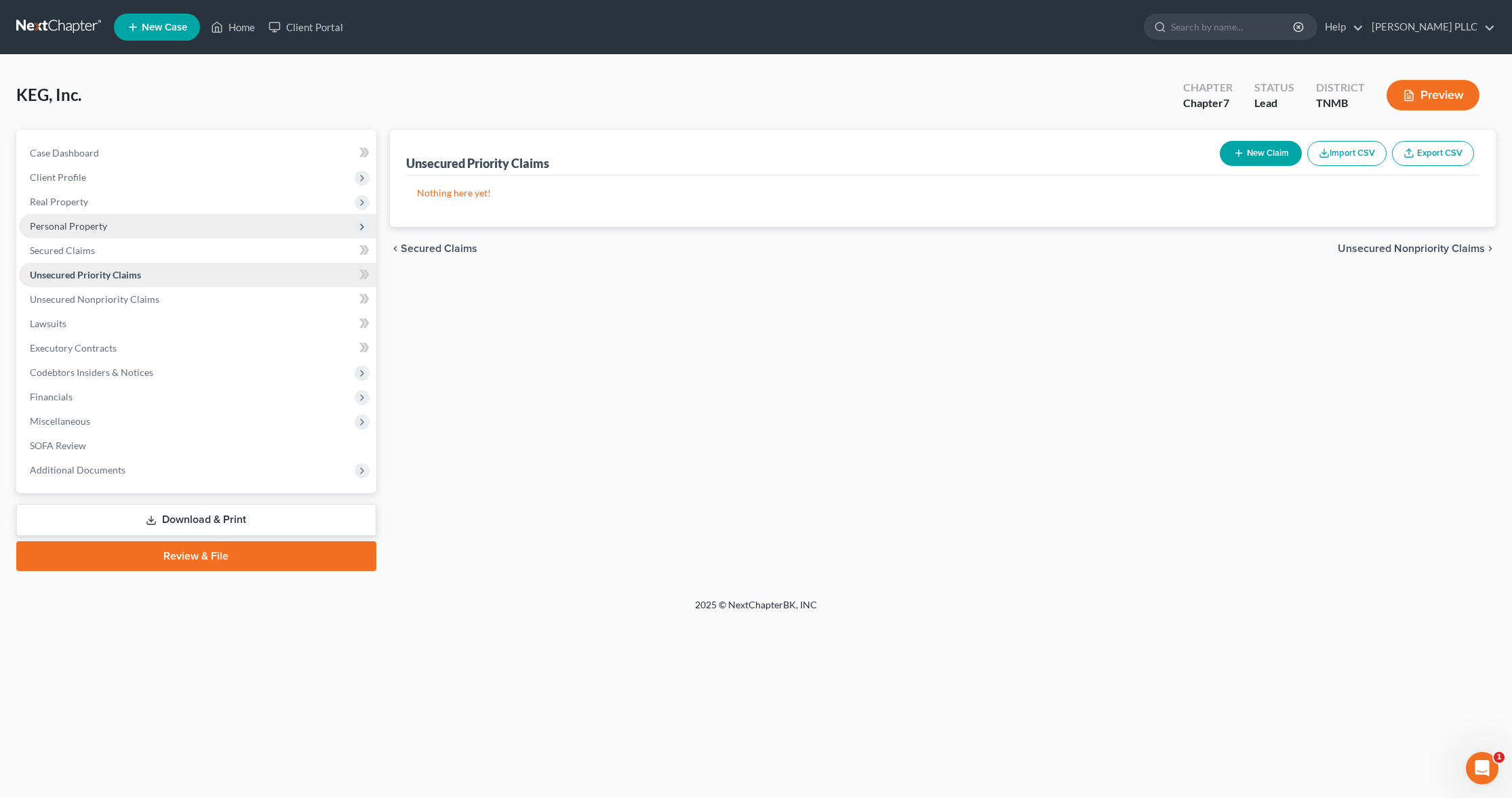
click at [112, 274] on span "Unsecured Priority Claims" at bounding box center [86, 275] width 111 height 12
click at [109, 299] on span "Unsecured Nonpriority Claims" at bounding box center [95, 299] width 130 height 12
click at [1258, 152] on button "New Claim" at bounding box center [1261, 152] width 82 height 25
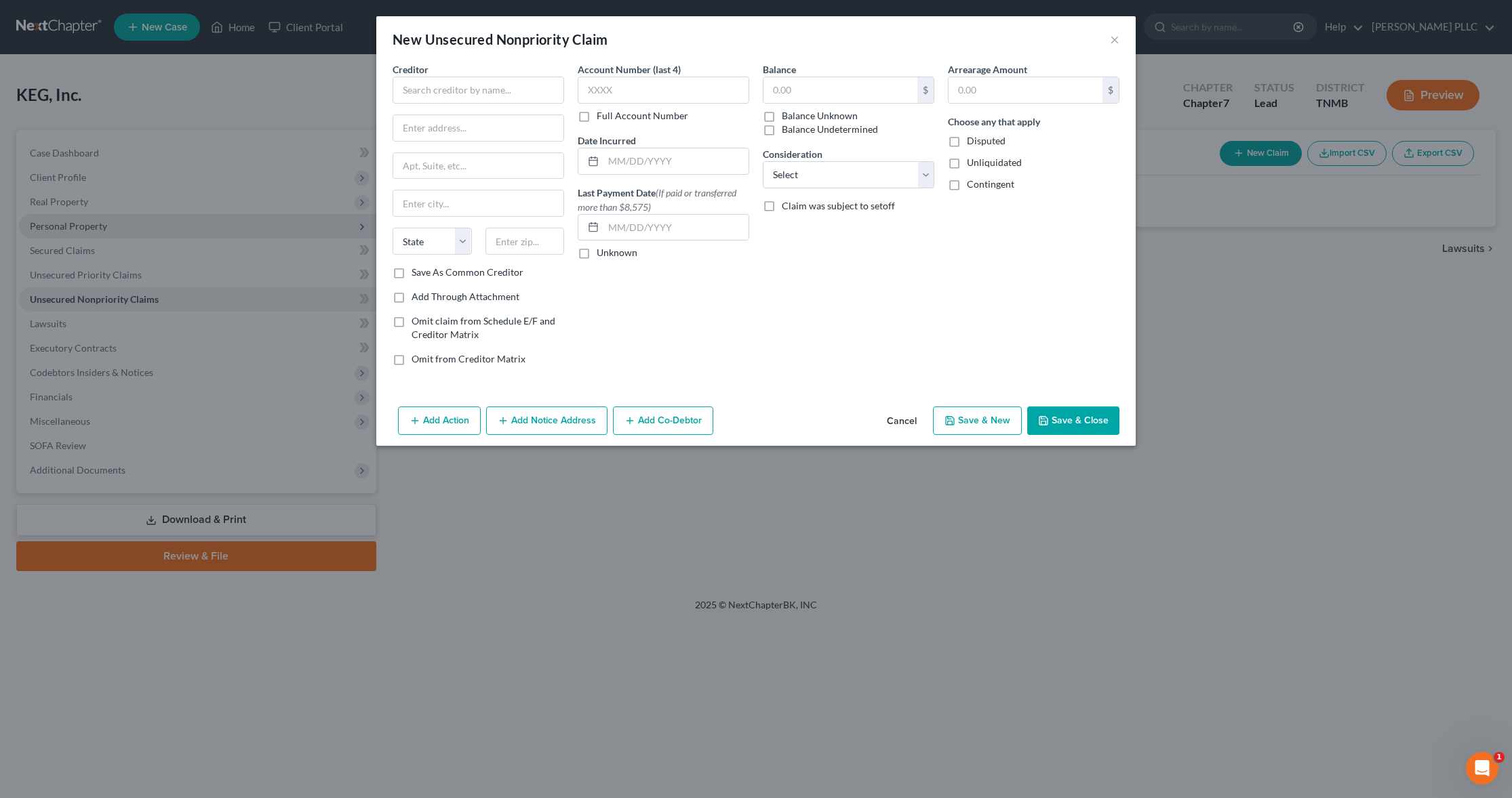
click at [904, 419] on button "Cancel" at bounding box center [902, 422] width 51 height 27
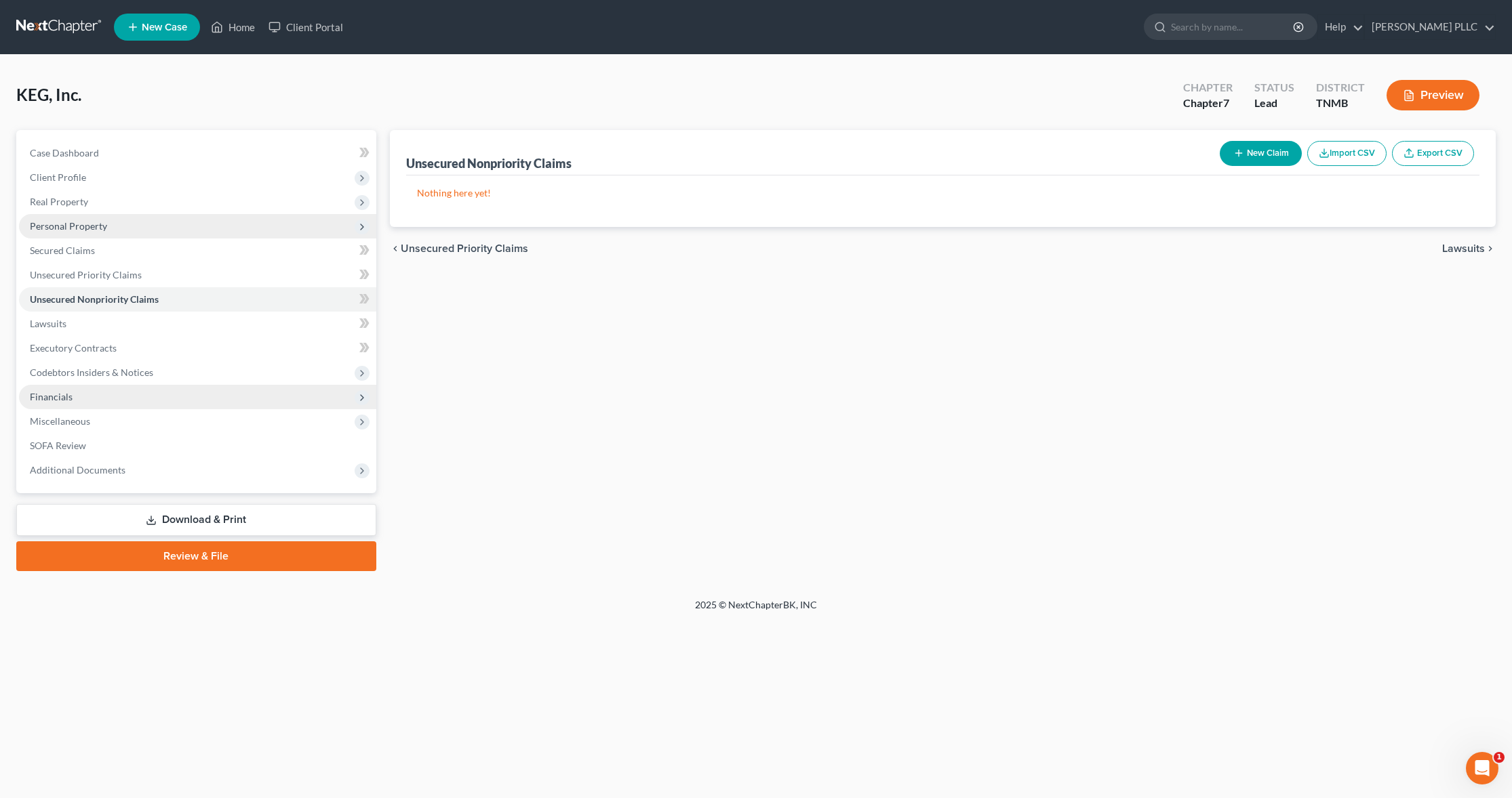
click at [46, 398] on span "Financials" at bounding box center [51, 396] width 43 height 12
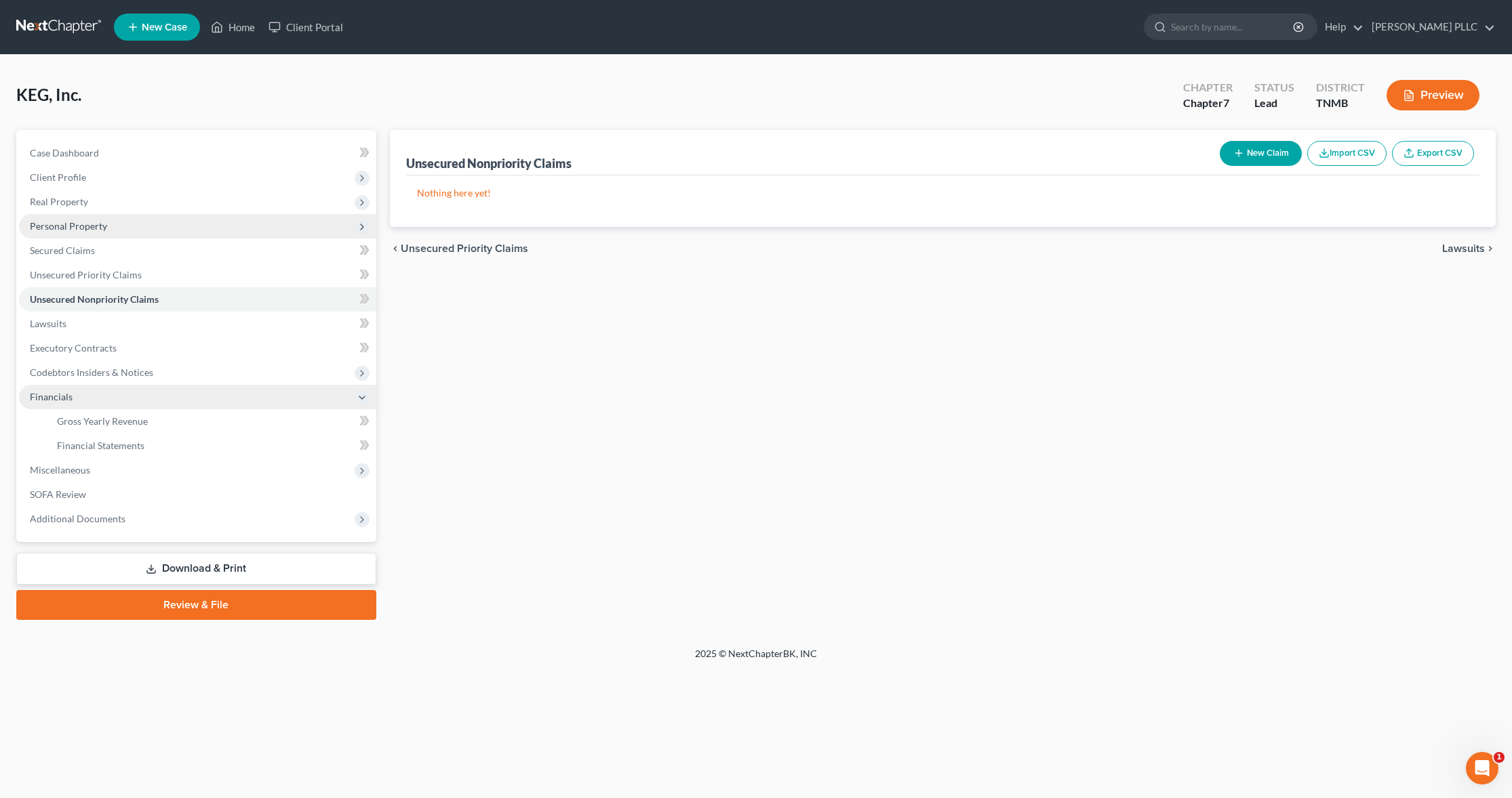
click at [46, 398] on span "Financials" at bounding box center [51, 396] width 43 height 12
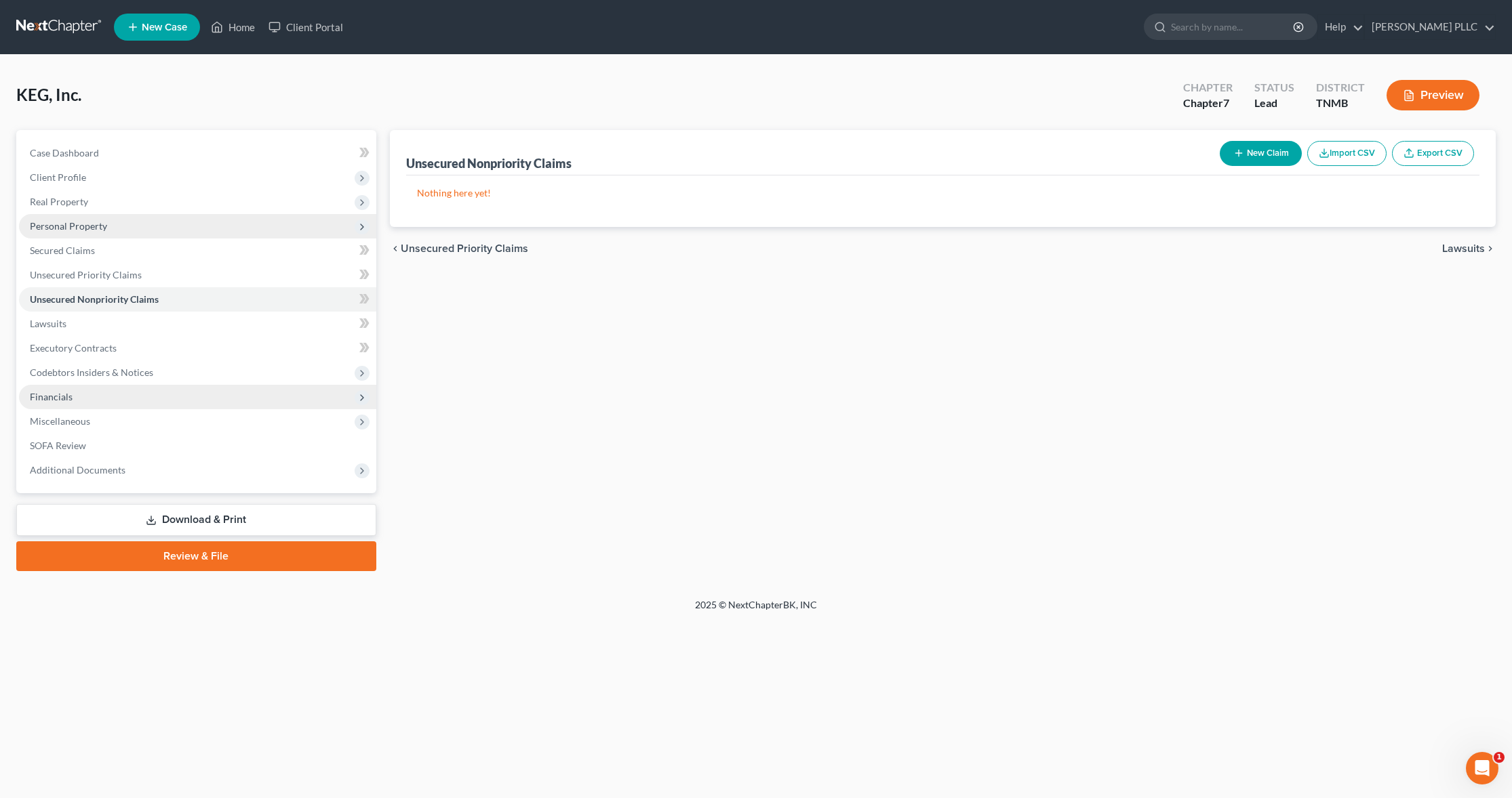
click at [46, 398] on span "Financials" at bounding box center [51, 396] width 43 height 12
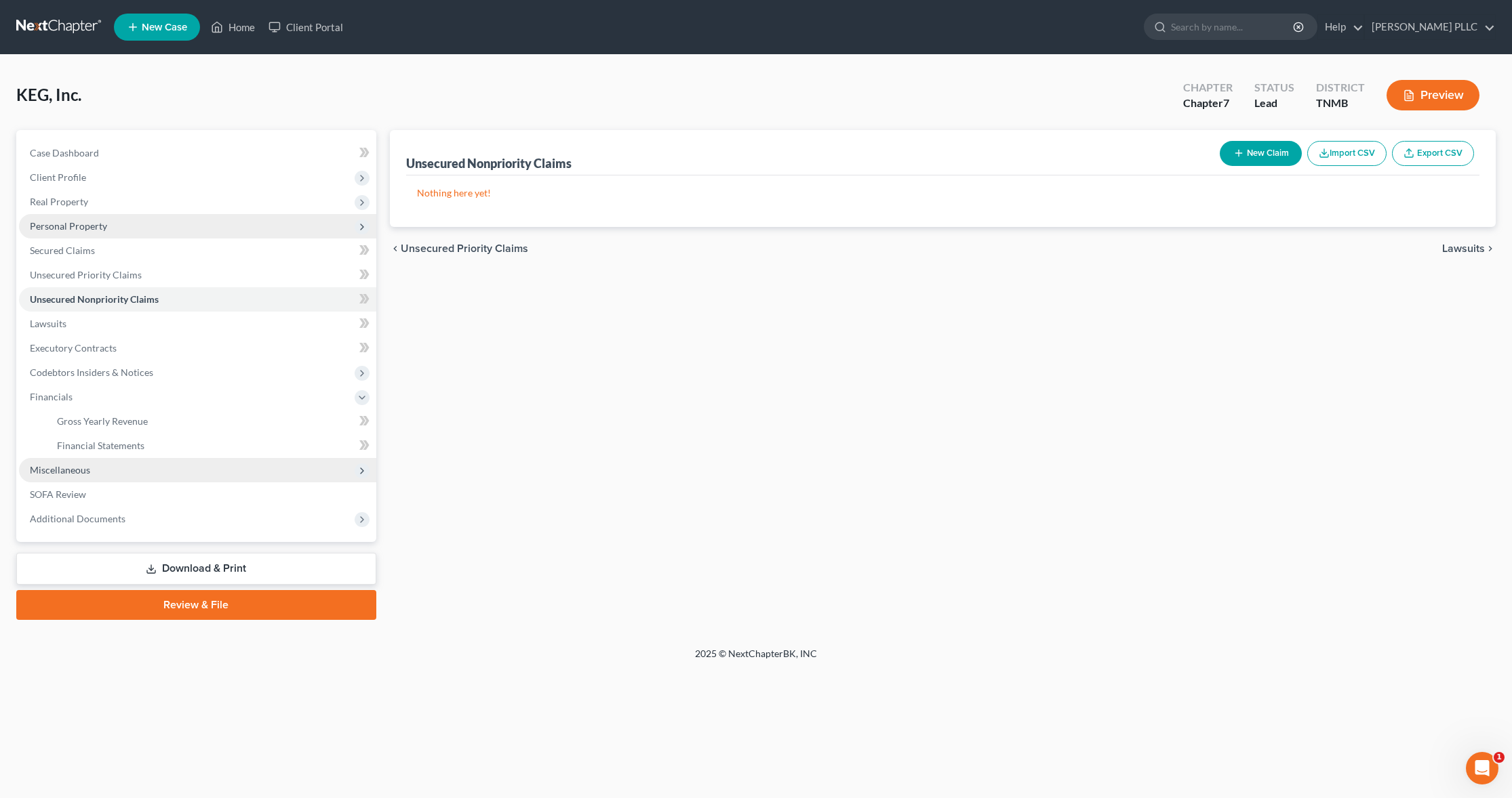
click at [67, 467] on span "Miscellaneous" at bounding box center [60, 469] width 60 height 12
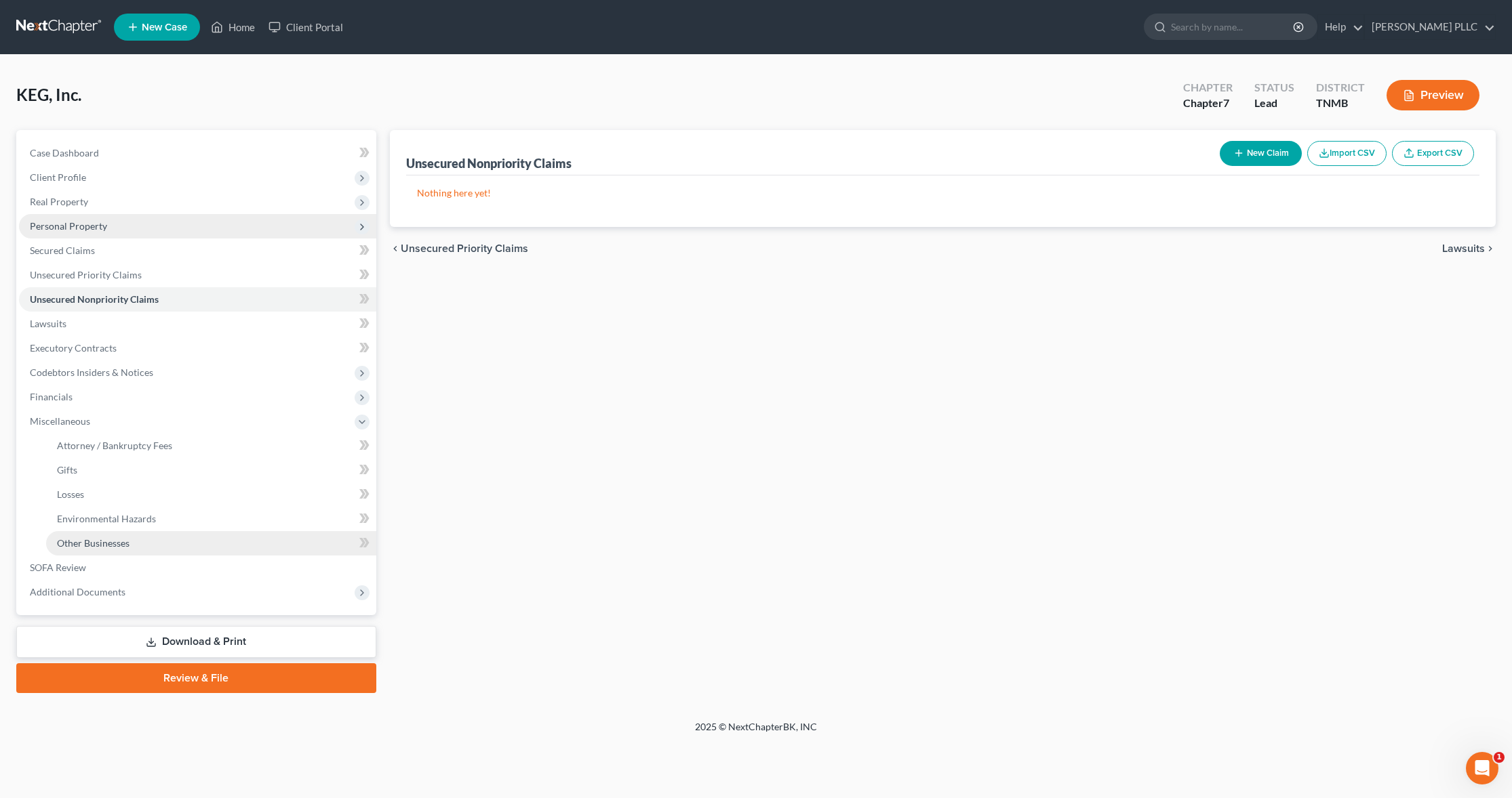
click at [99, 544] on span "Other Businesses" at bounding box center [92, 542] width 72 height 12
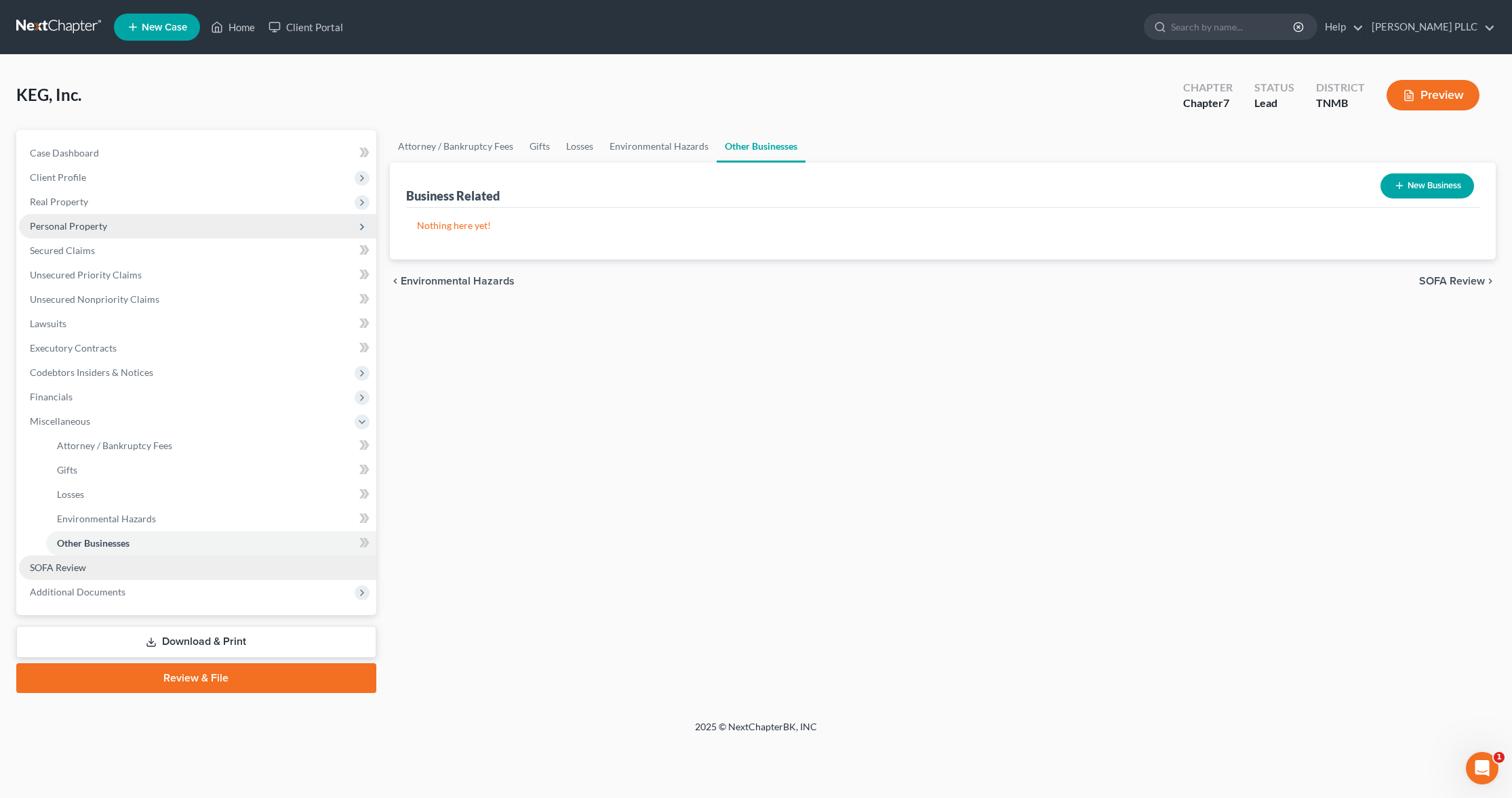
click at [57, 566] on span "SOFA Review" at bounding box center [58, 567] width 57 height 12
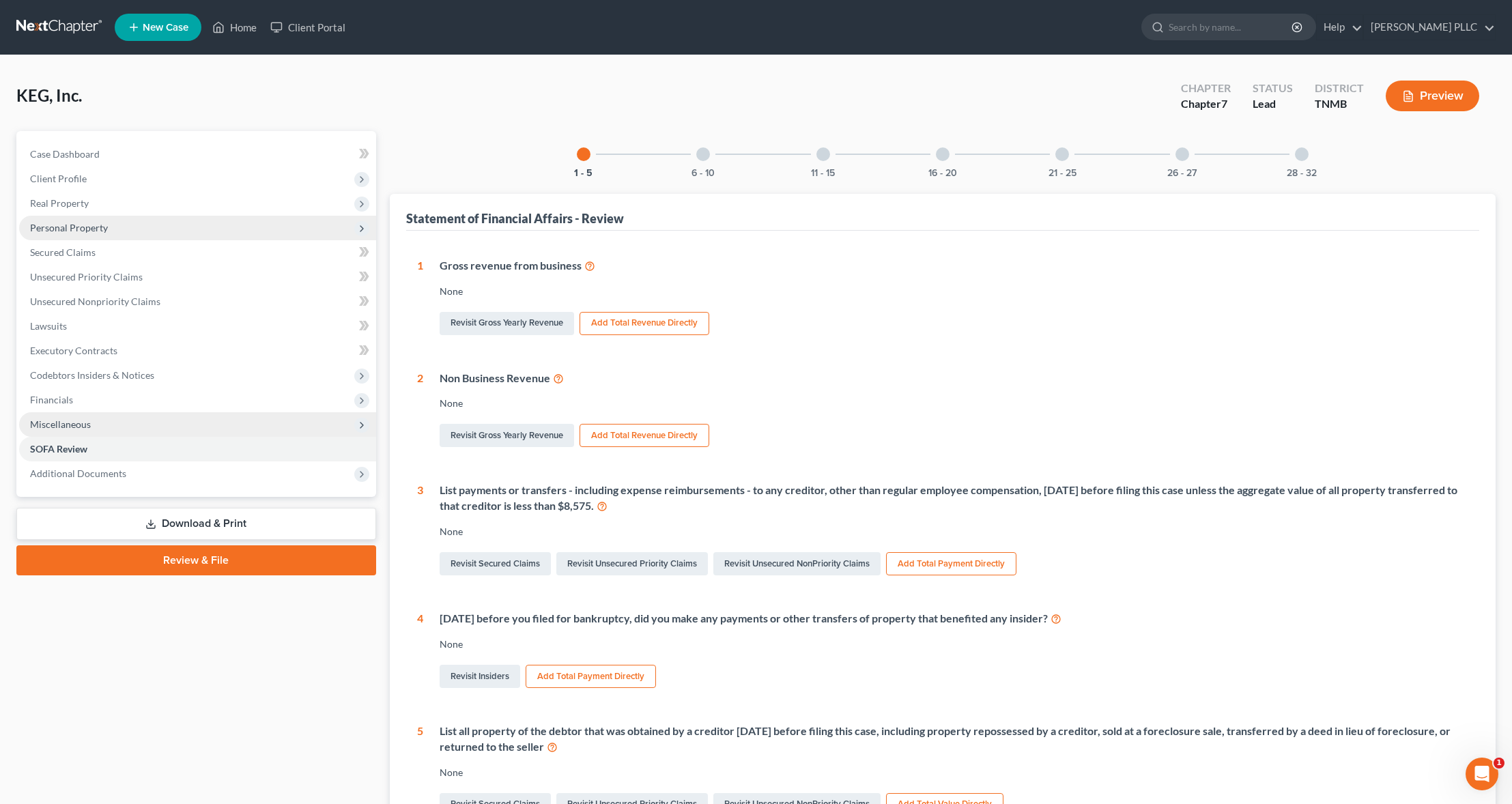
click at [53, 419] on span "Miscellaneous" at bounding box center [61, 424] width 61 height 12
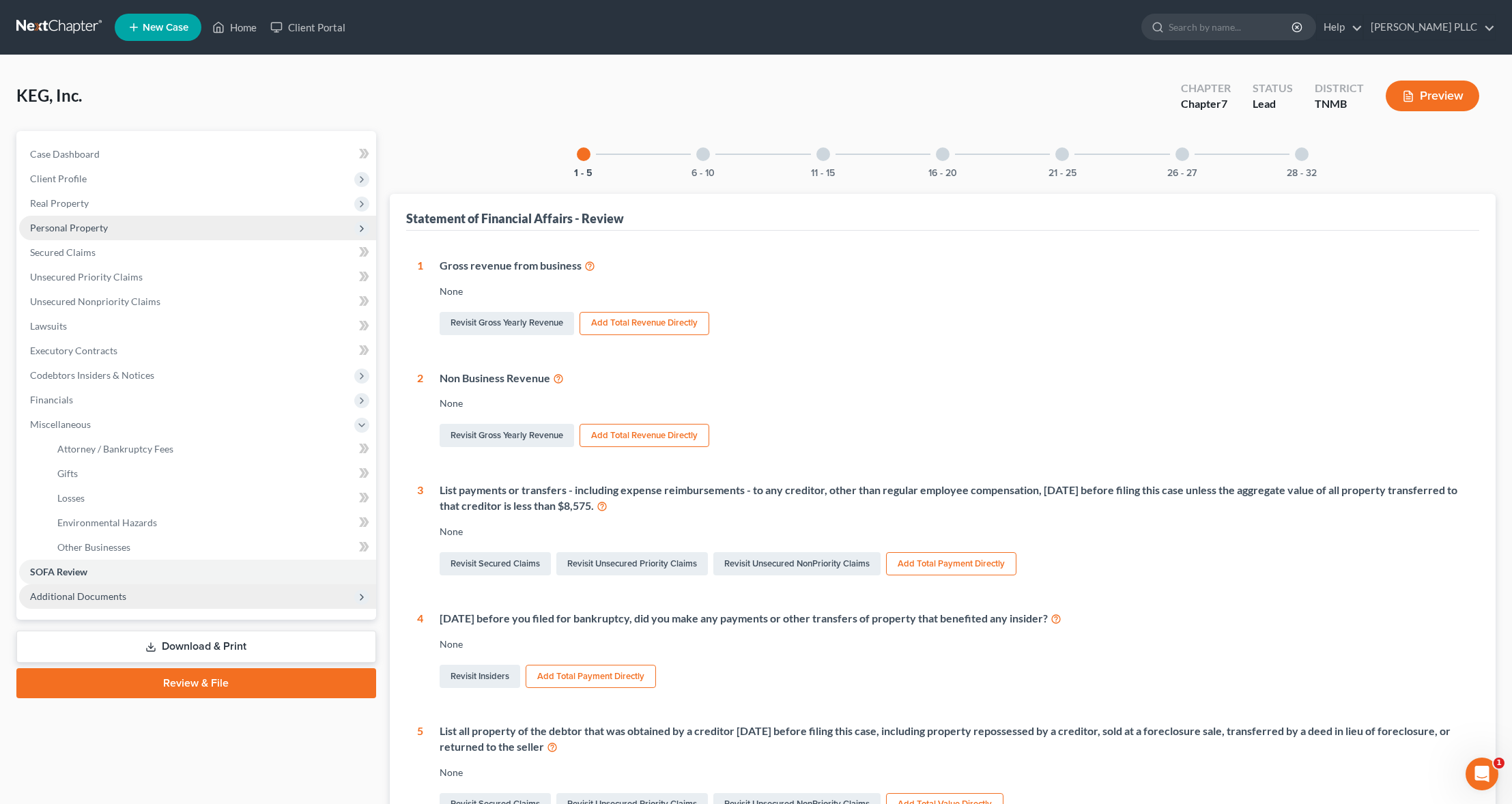
click at [70, 594] on span "Additional Documents" at bounding box center [78, 596] width 97 height 12
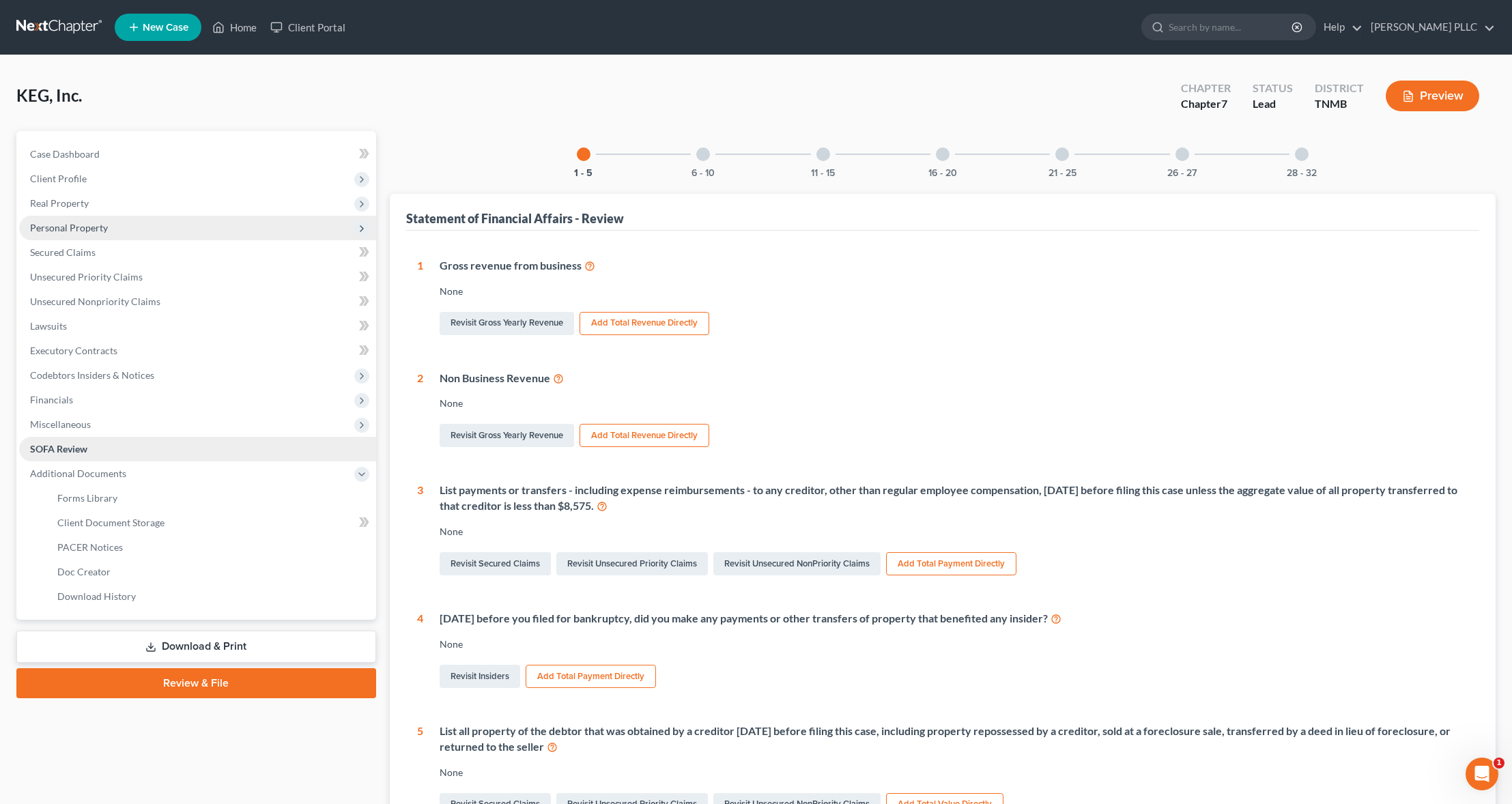
click at [60, 449] on span "SOFA Review" at bounding box center [59, 449] width 57 height 12
click at [363, 475] on icon at bounding box center [361, 475] width 11 height 11
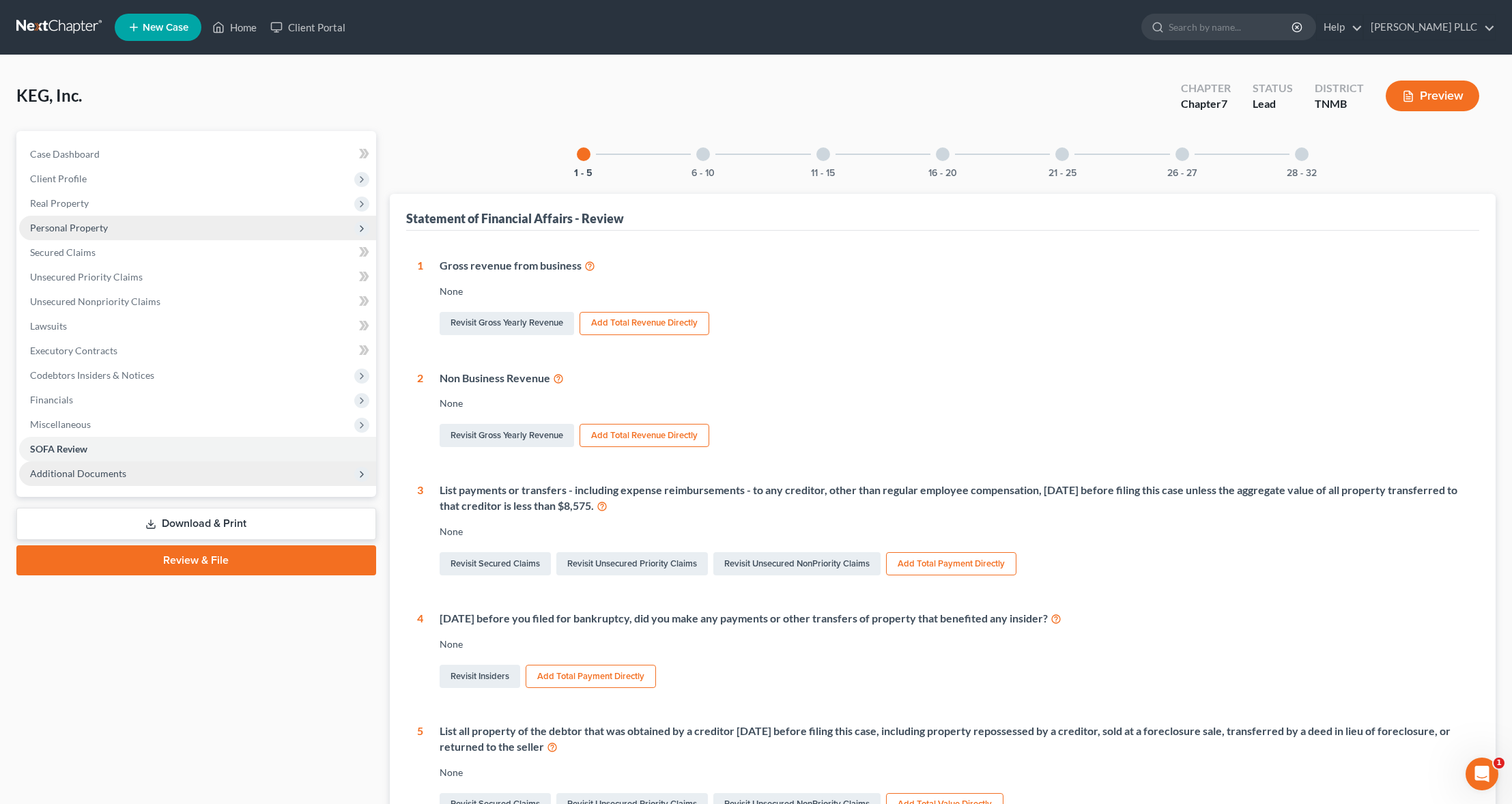
click at [97, 227] on span "Personal Property" at bounding box center [69, 227] width 78 height 12
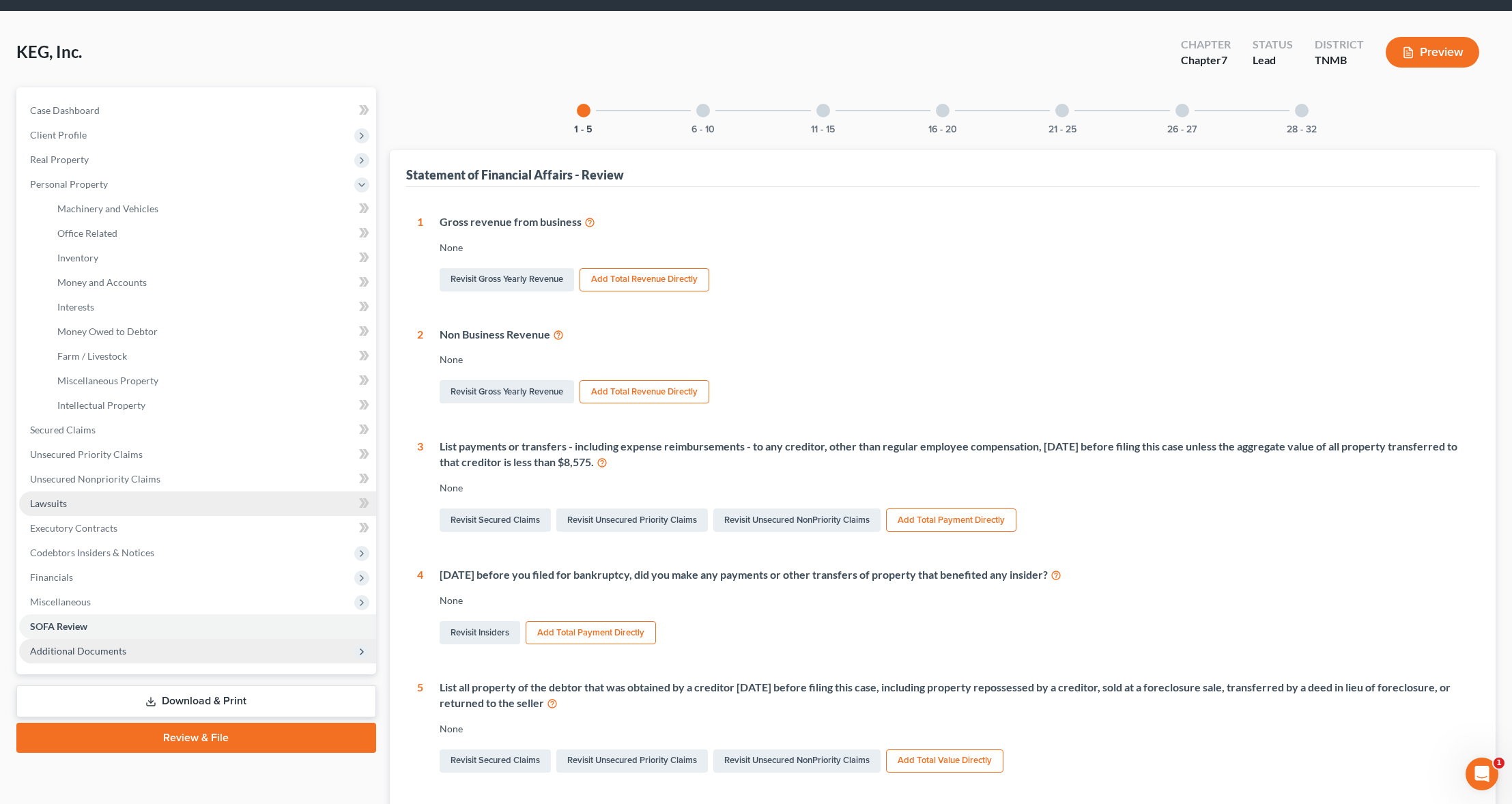
scroll to position [52, 0]
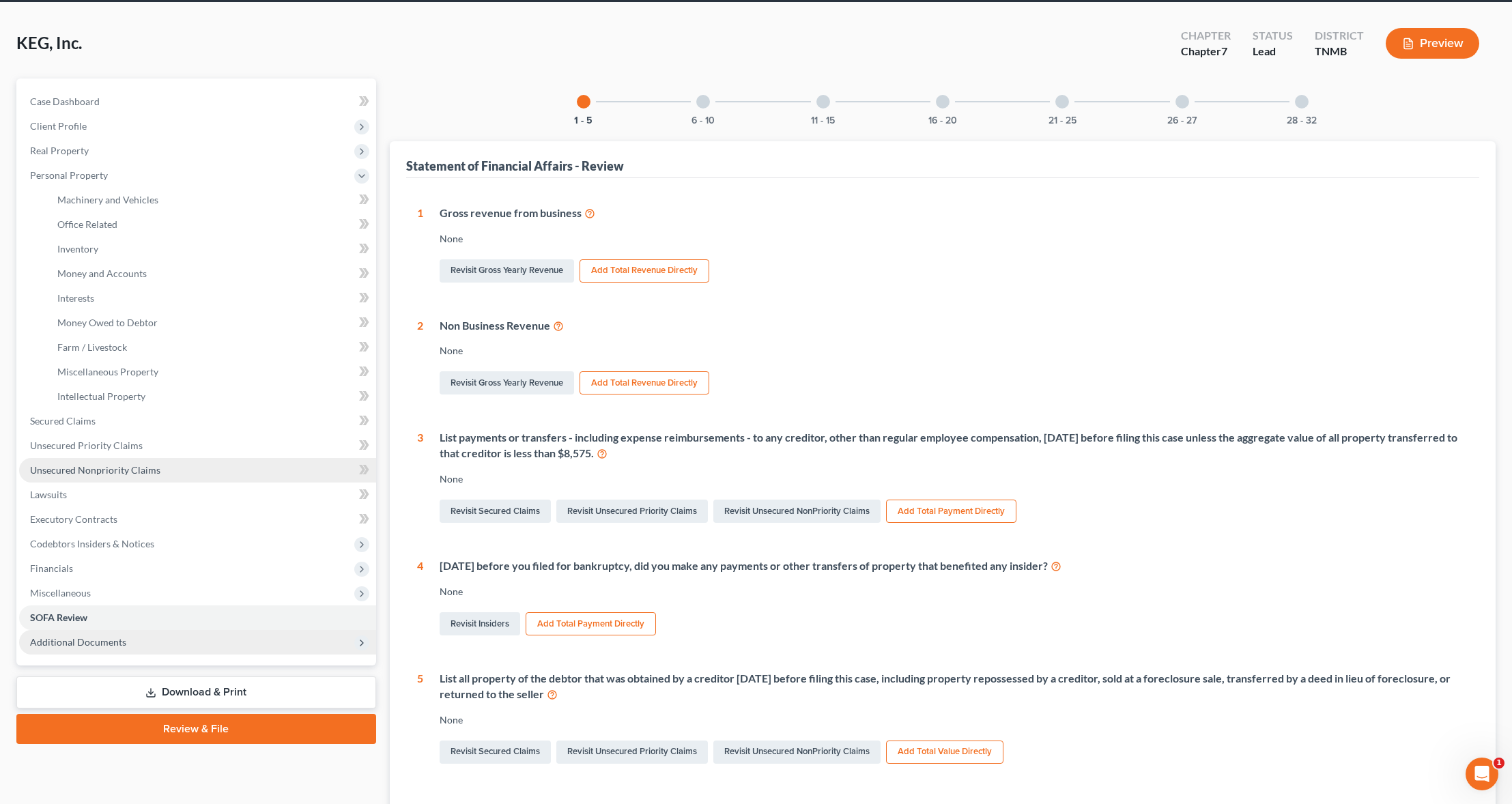
click at [75, 468] on span "Unsecured Nonpriority Claims" at bounding box center [96, 470] width 131 height 12
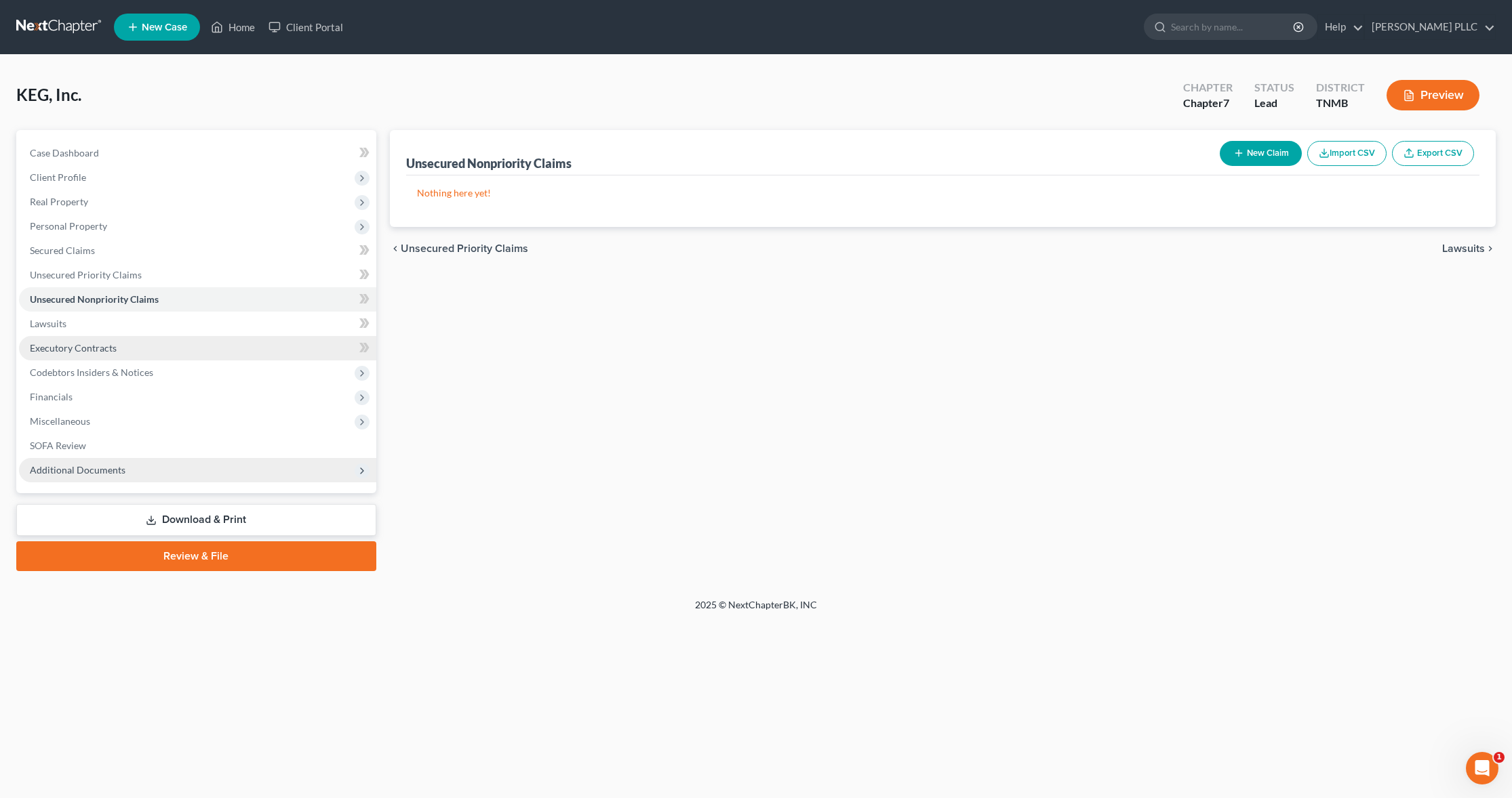
click at [57, 348] on span "Executory Contracts" at bounding box center [73, 348] width 87 height 12
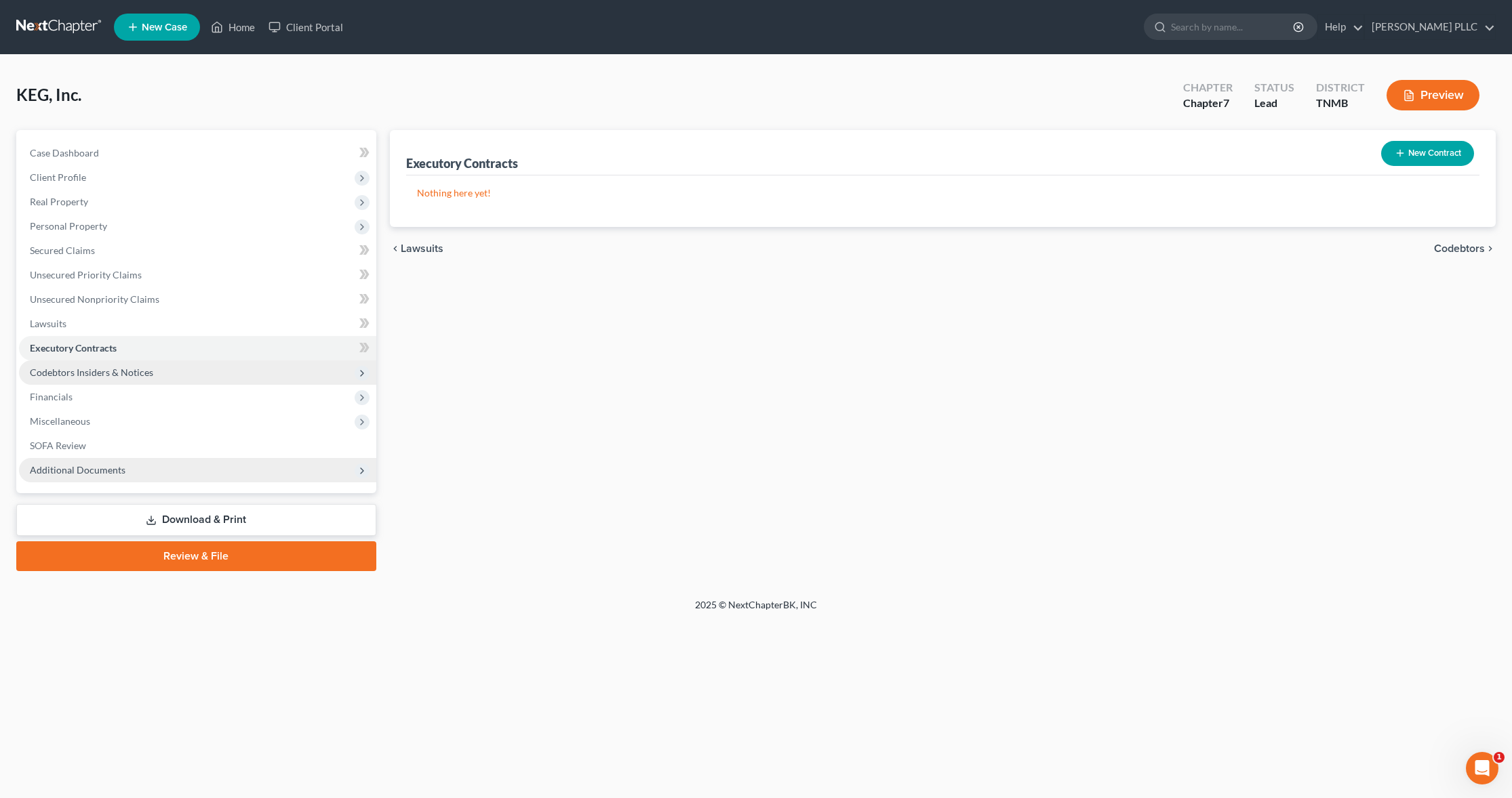
click at [63, 374] on span "Codebtors Insiders & Notices" at bounding box center [91, 372] width 123 height 12
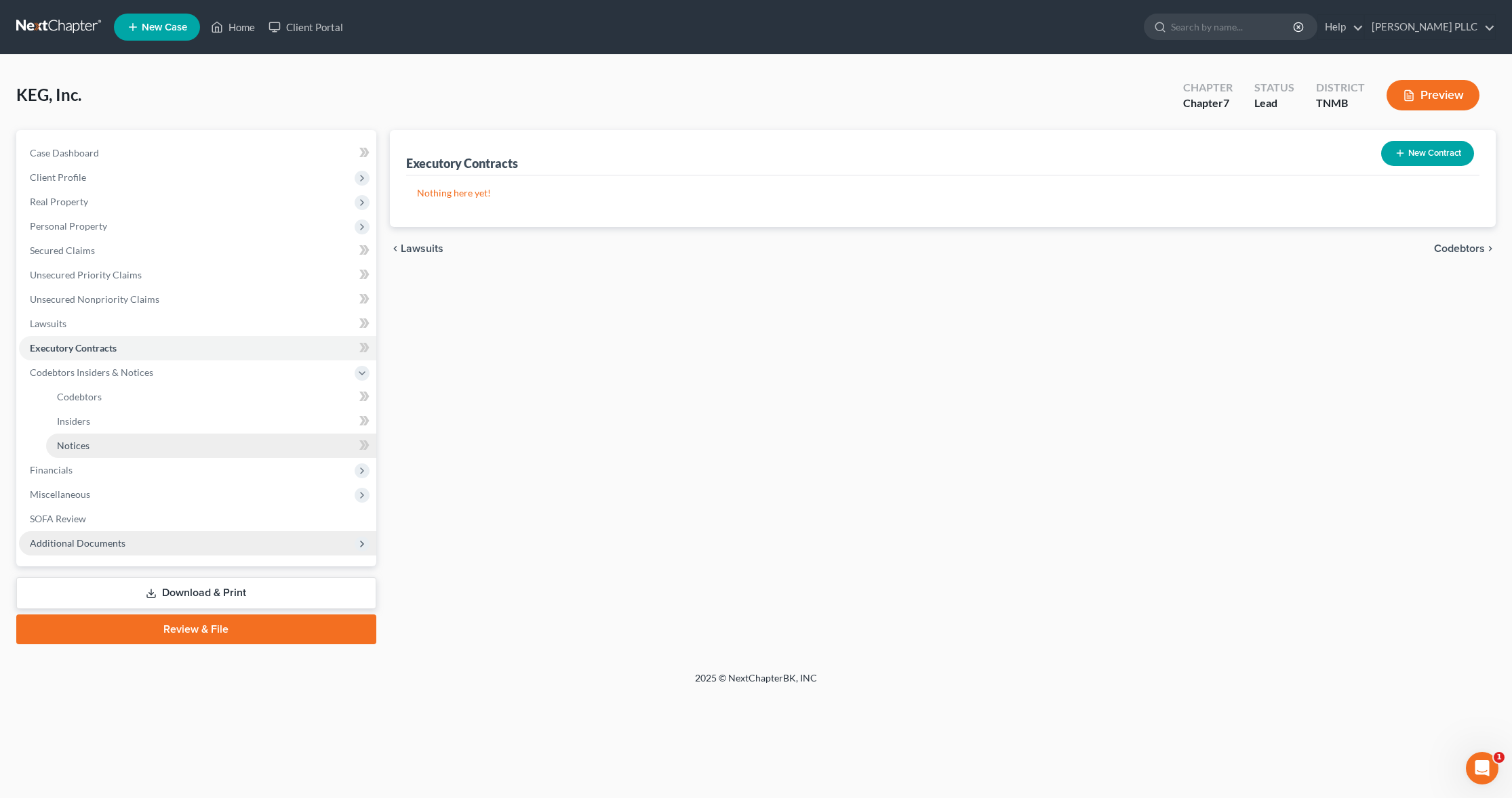
click at [71, 441] on span "Notices" at bounding box center [73, 446] width 33 height 12
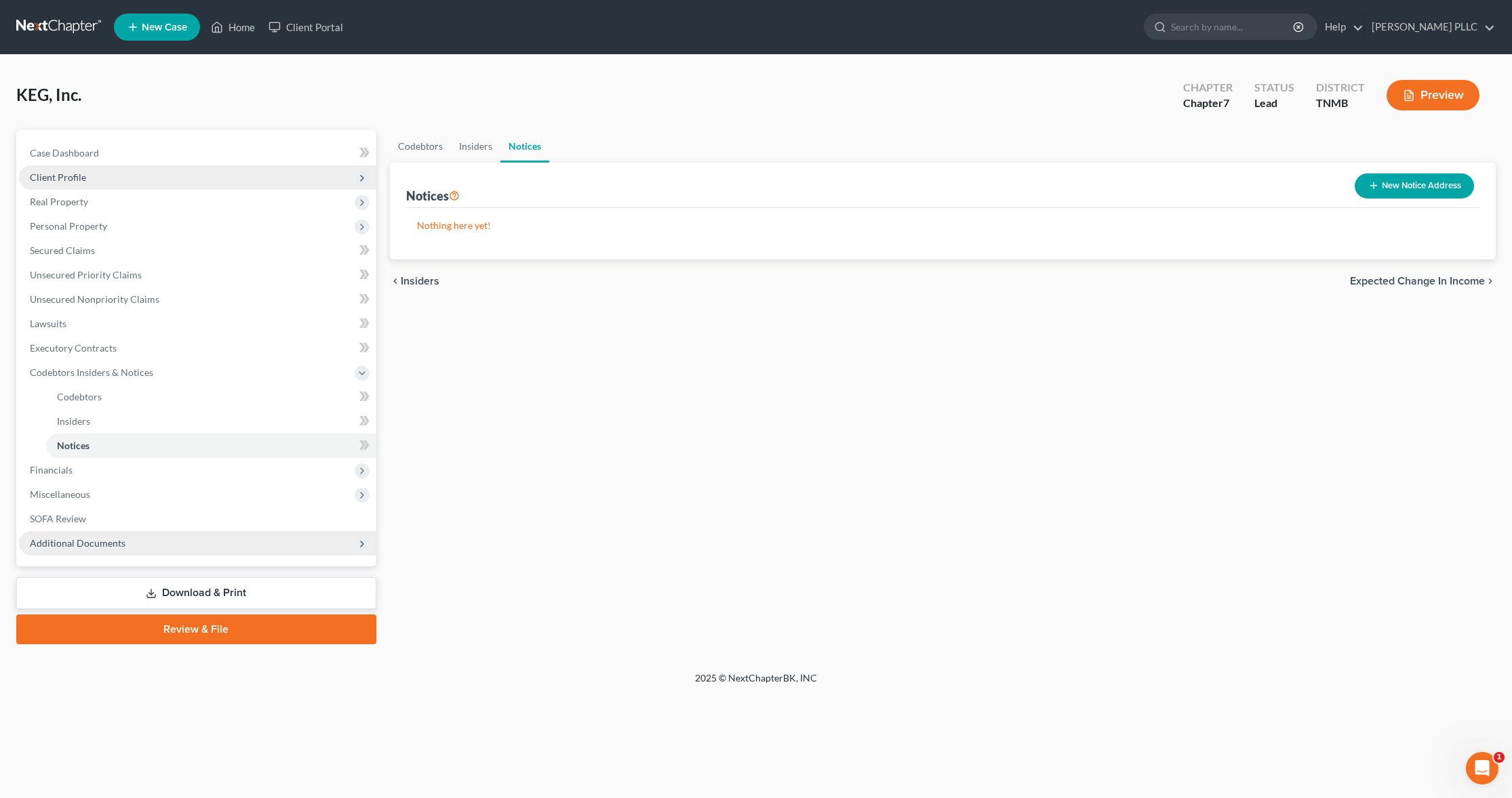
click at [70, 177] on span "Client Profile" at bounding box center [58, 177] width 57 height 12
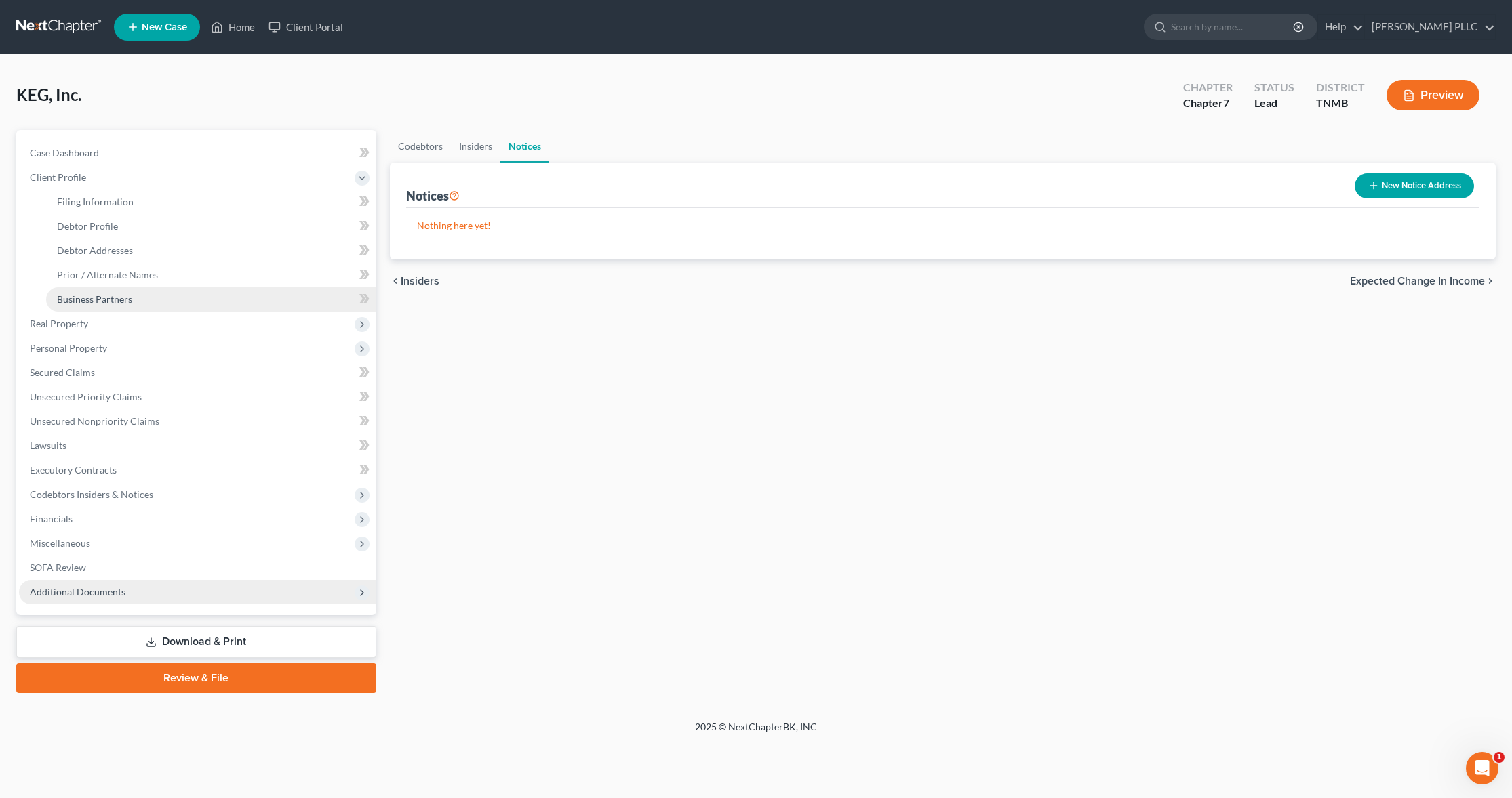
click at [82, 299] on span "Business Partners" at bounding box center [94, 299] width 75 height 12
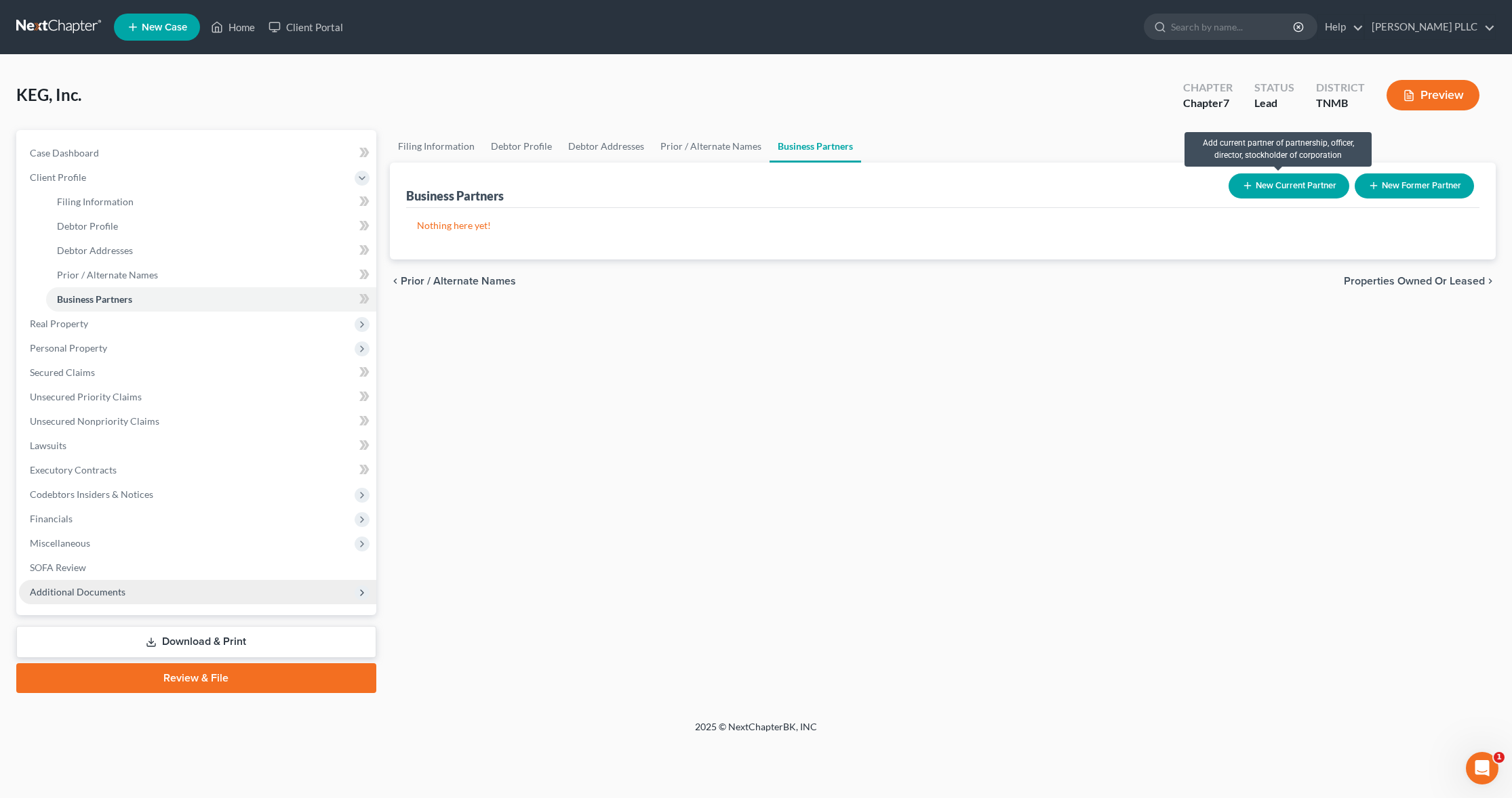
click at [1287, 187] on button "New Current Partner" at bounding box center [1289, 185] width 121 height 25
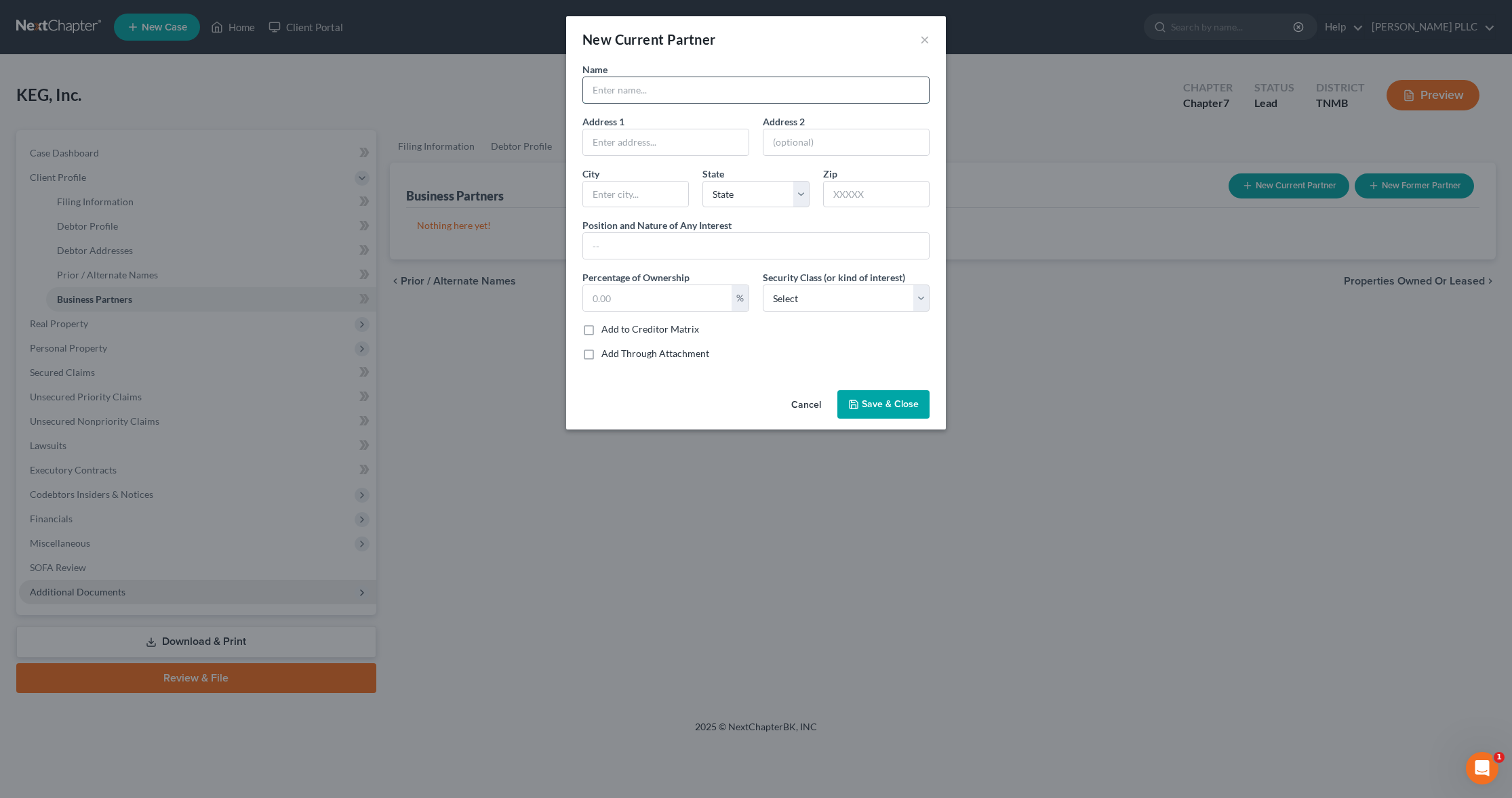
click at [650, 89] on input "text" at bounding box center [756, 90] width 345 height 26
type input "[PERSON_NAME]"
drag, startPoint x: 623, startPoint y: 306, endPoint x: 591, endPoint y: 297, distance: 33.2
click at [591, 297] on input "text" at bounding box center [657, 298] width 149 height 26
type input "20"
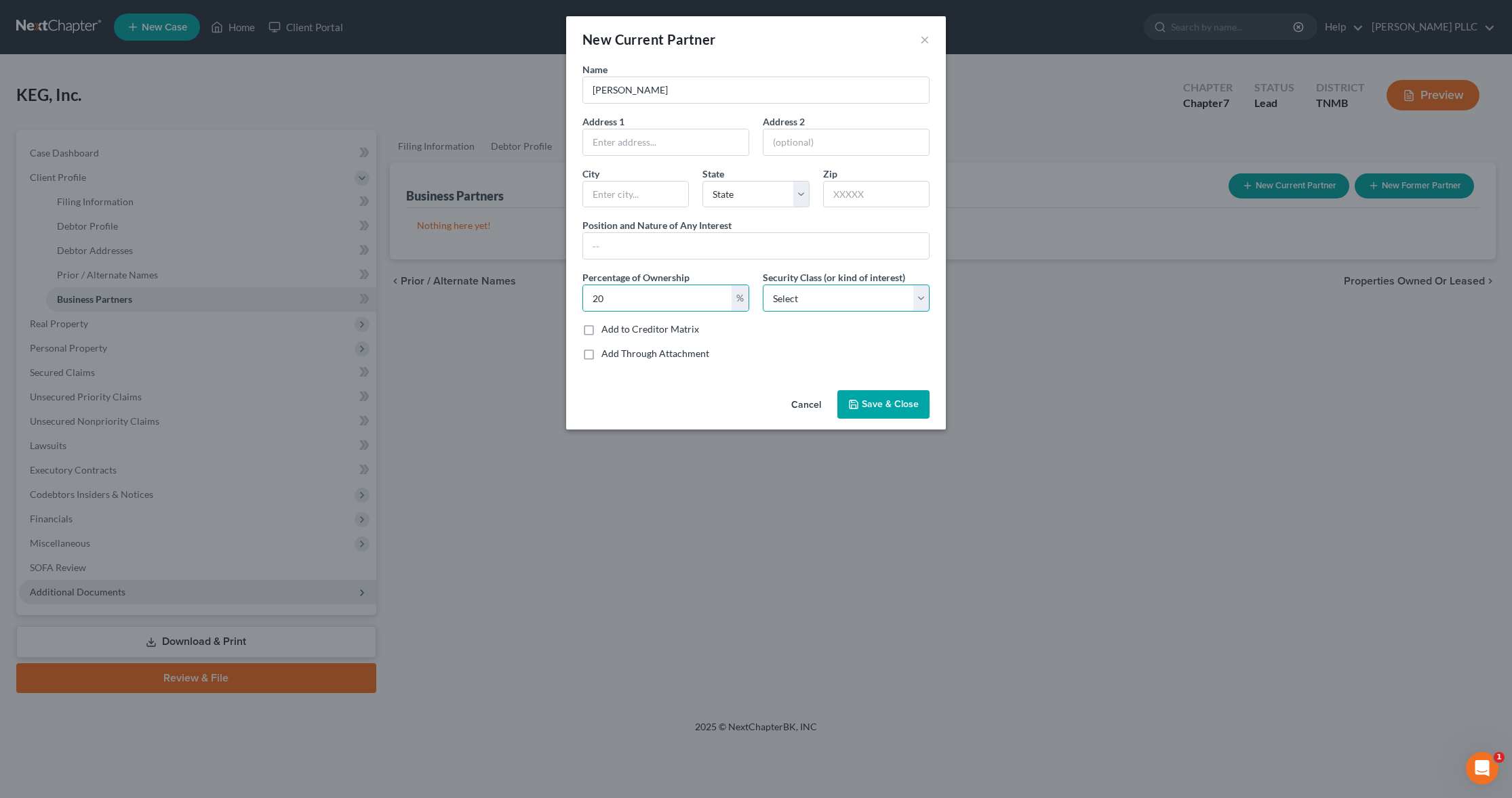
click at [921, 299] on select "Select Select Common Stockholder General Partner Limited Partner Managing Membe…" at bounding box center [846, 299] width 167 height 27
click at [878, 404] on span "Save & Close" at bounding box center [890, 404] width 57 height 12
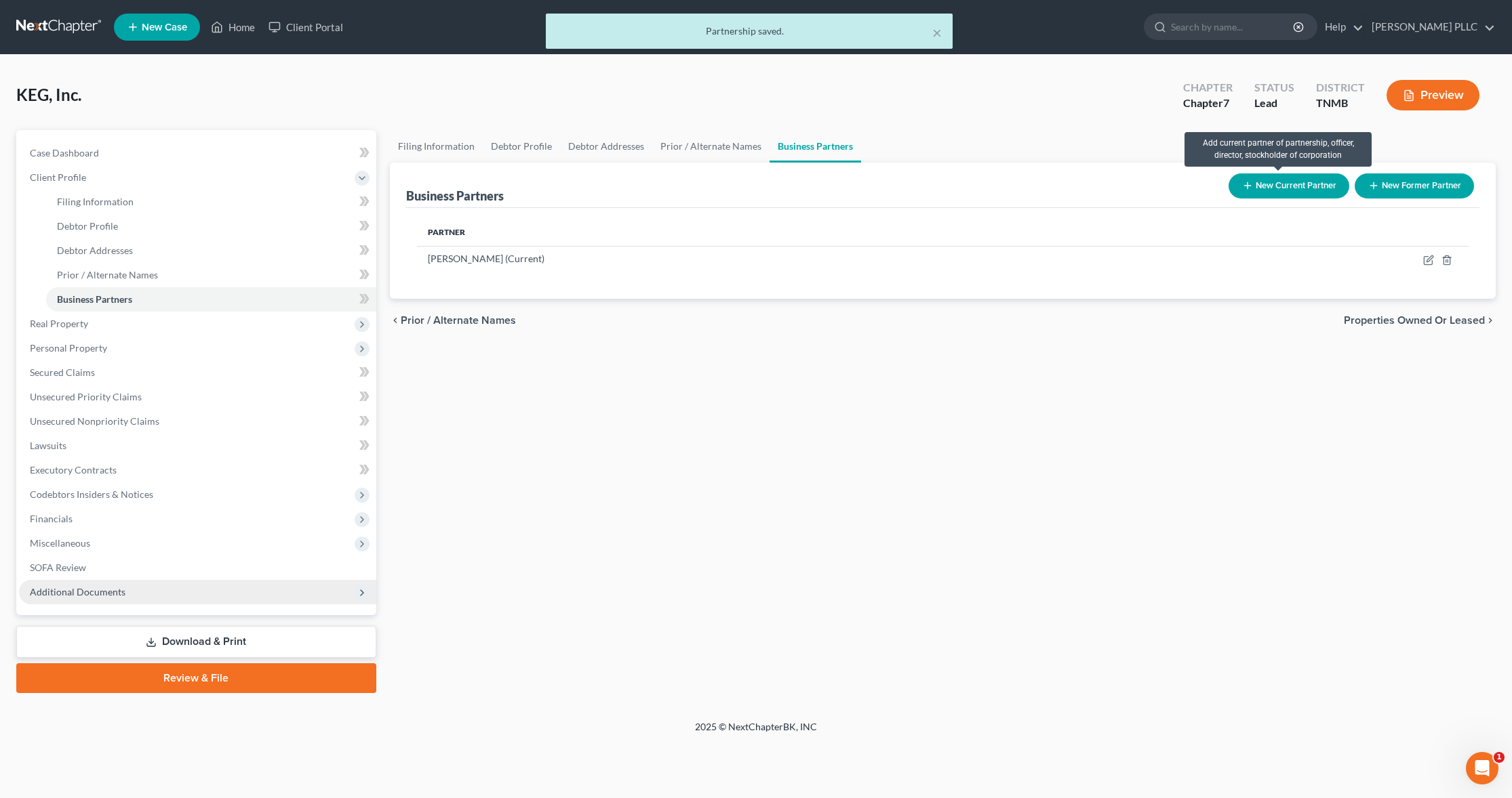
click at [1276, 188] on button "New Current Partner" at bounding box center [1289, 185] width 121 height 25
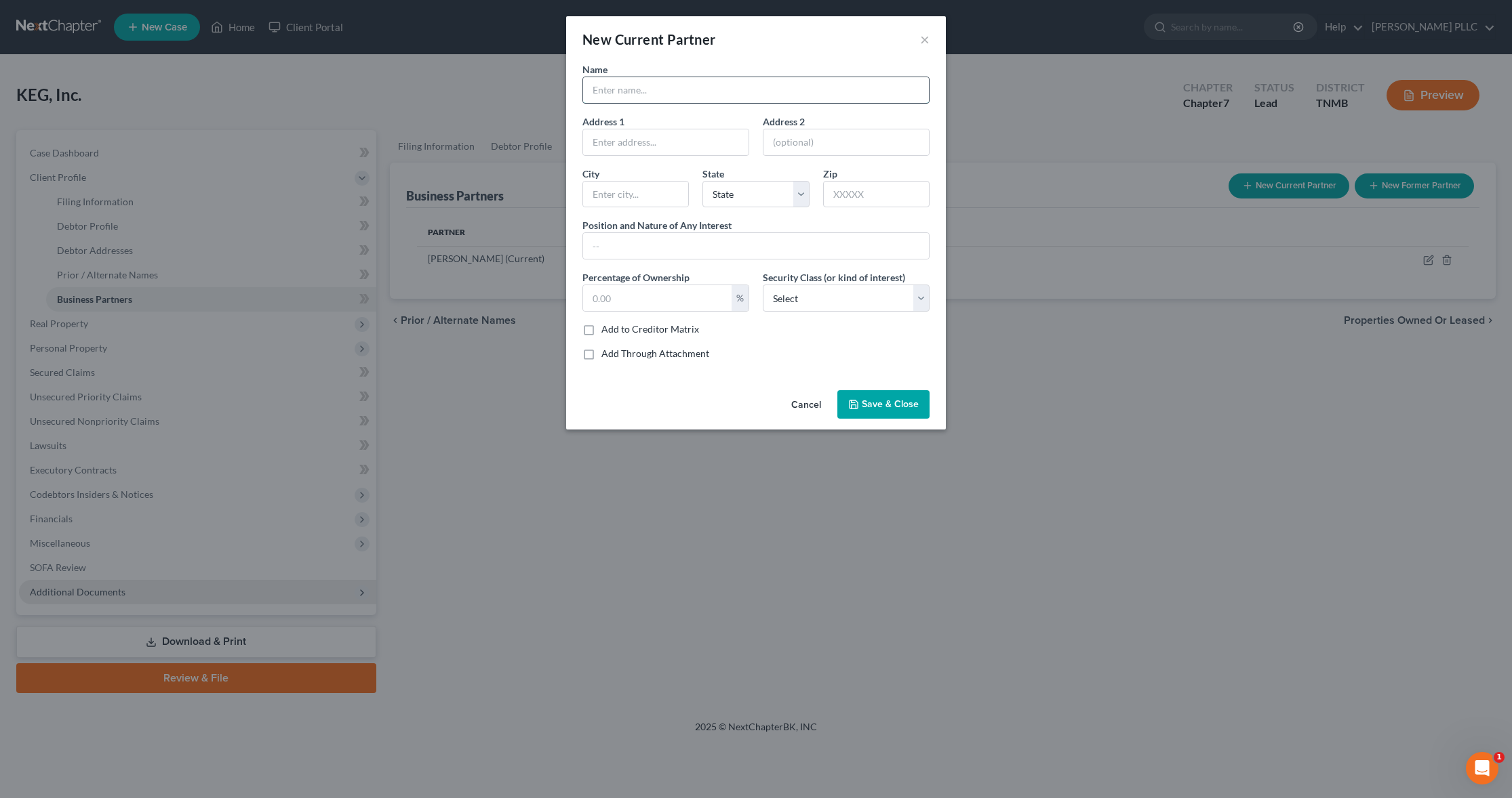
click at [668, 96] on input "text" at bounding box center [756, 90] width 345 height 26
type input "[PERSON_NAME]"
click at [641, 295] on input "text" at bounding box center [657, 298] width 149 height 26
type input "20"
click at [866, 403] on span "Save & Close" at bounding box center [890, 404] width 57 height 12
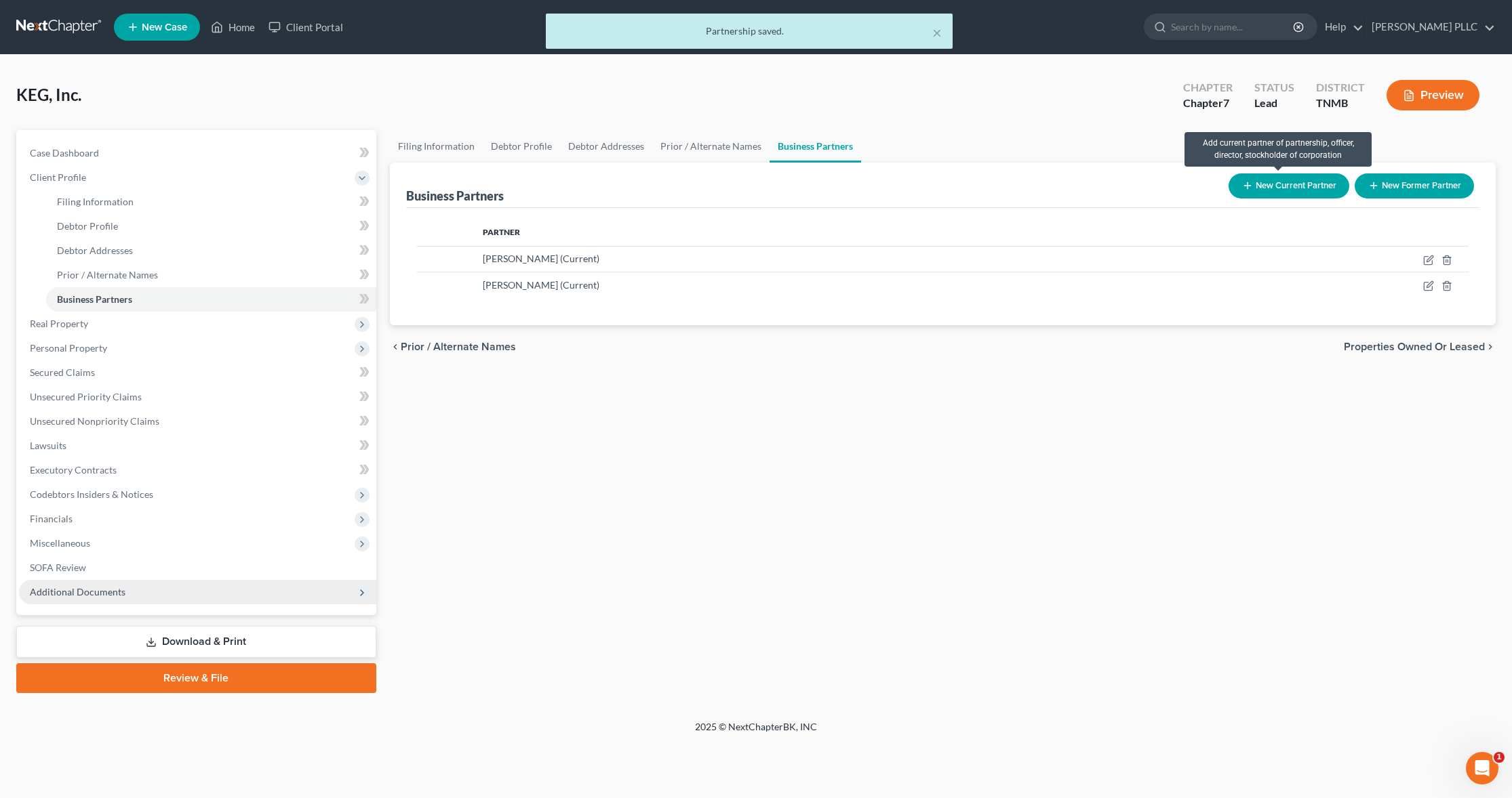
click at [1294, 188] on button "New Current Partner" at bounding box center [1289, 185] width 121 height 25
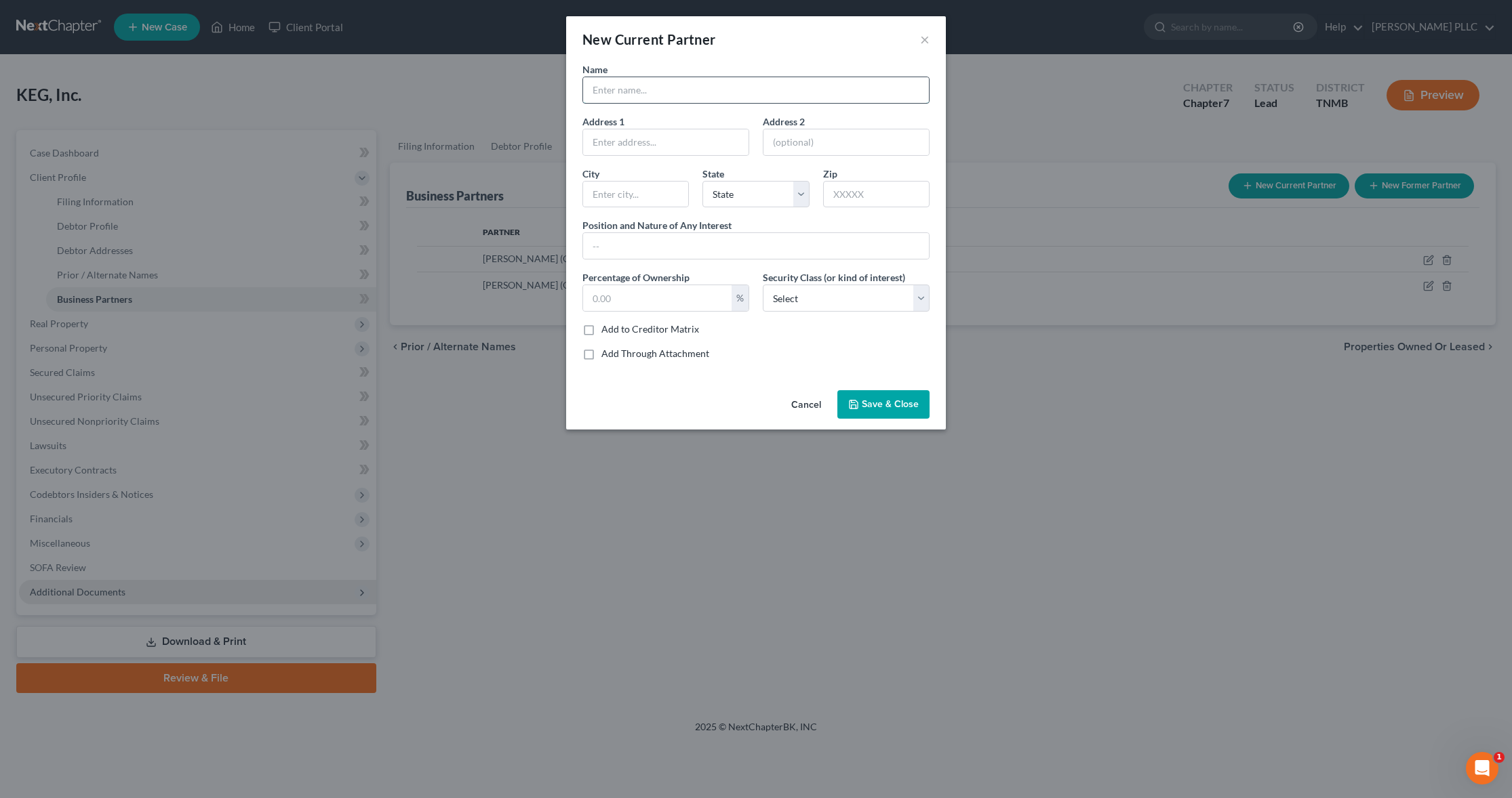
click at [687, 93] on input "text" at bounding box center [756, 90] width 345 height 26
type input "[PERSON_NAME]"
click at [632, 303] on input "text" at bounding box center [657, 298] width 149 height 26
type input "20"
click at [862, 399] on button "Save & Close" at bounding box center [883, 404] width 92 height 28
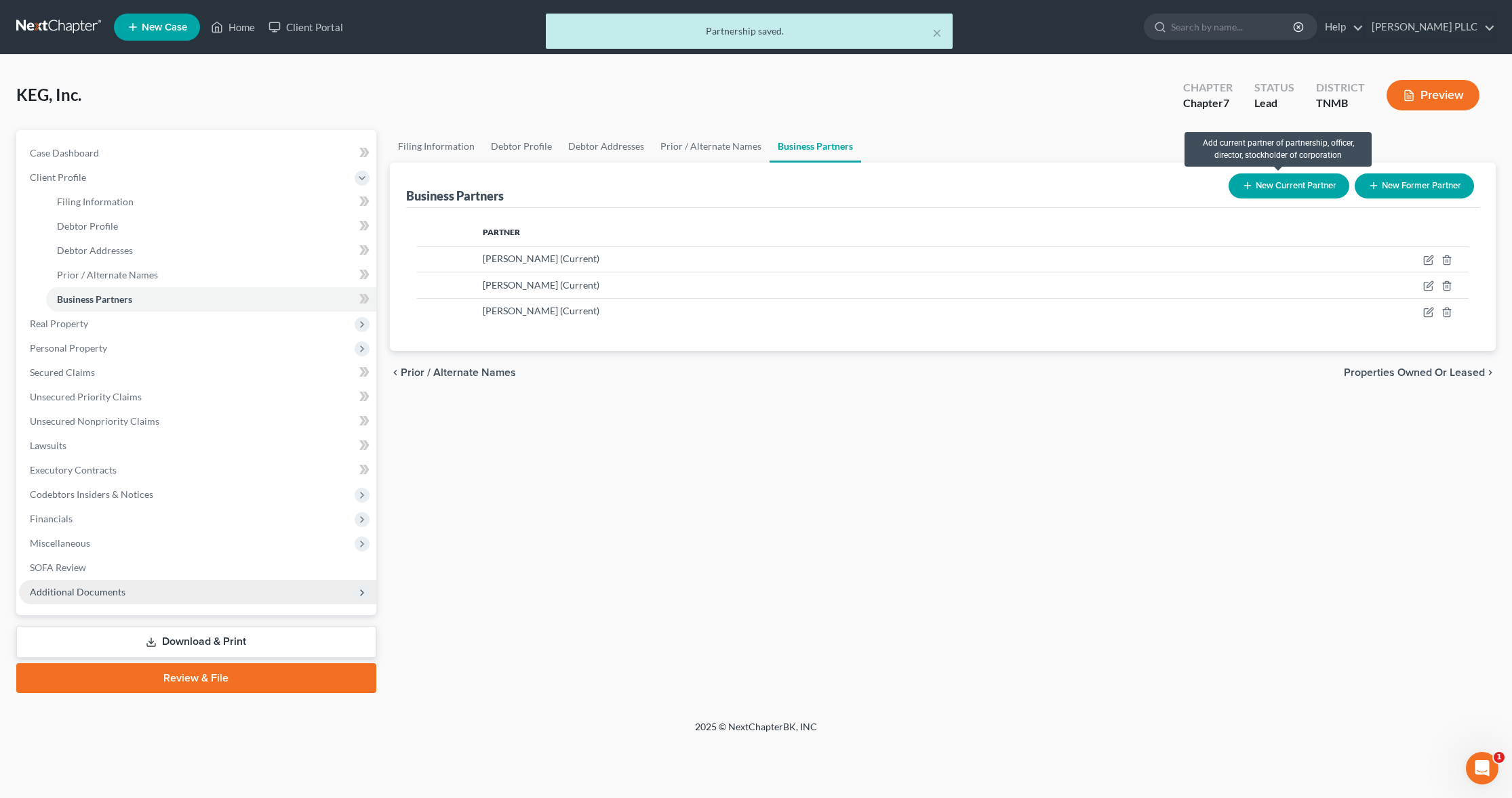
click at [1305, 184] on button "New Current Partner" at bounding box center [1289, 185] width 121 height 25
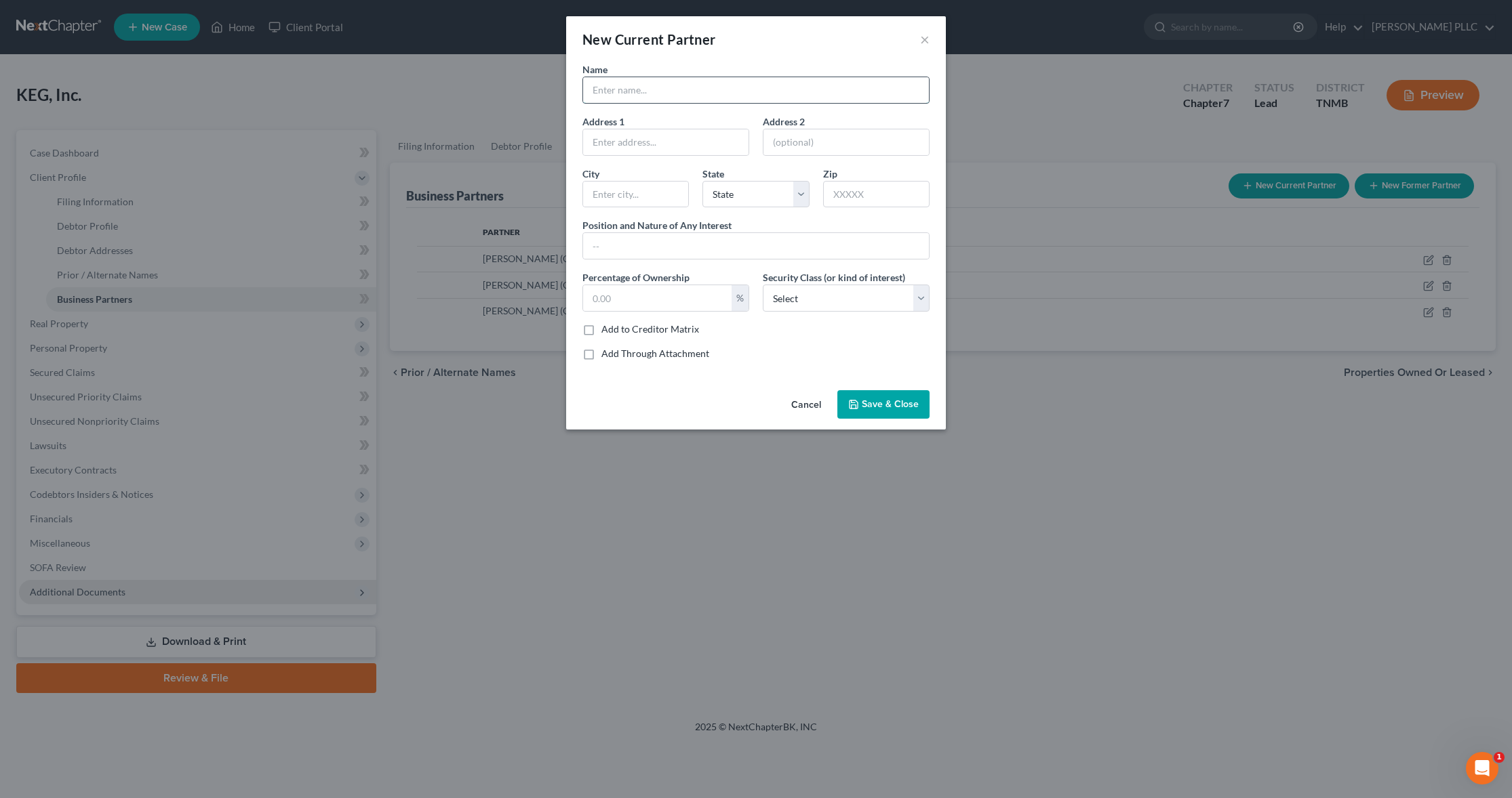
click at [666, 80] on input "text" at bounding box center [756, 90] width 345 height 26
type input "[PERSON_NAME]"
click at [629, 291] on input "text" at bounding box center [657, 298] width 149 height 26
type input "20"
click at [856, 399] on icon "button" at bounding box center [853, 404] width 11 height 11
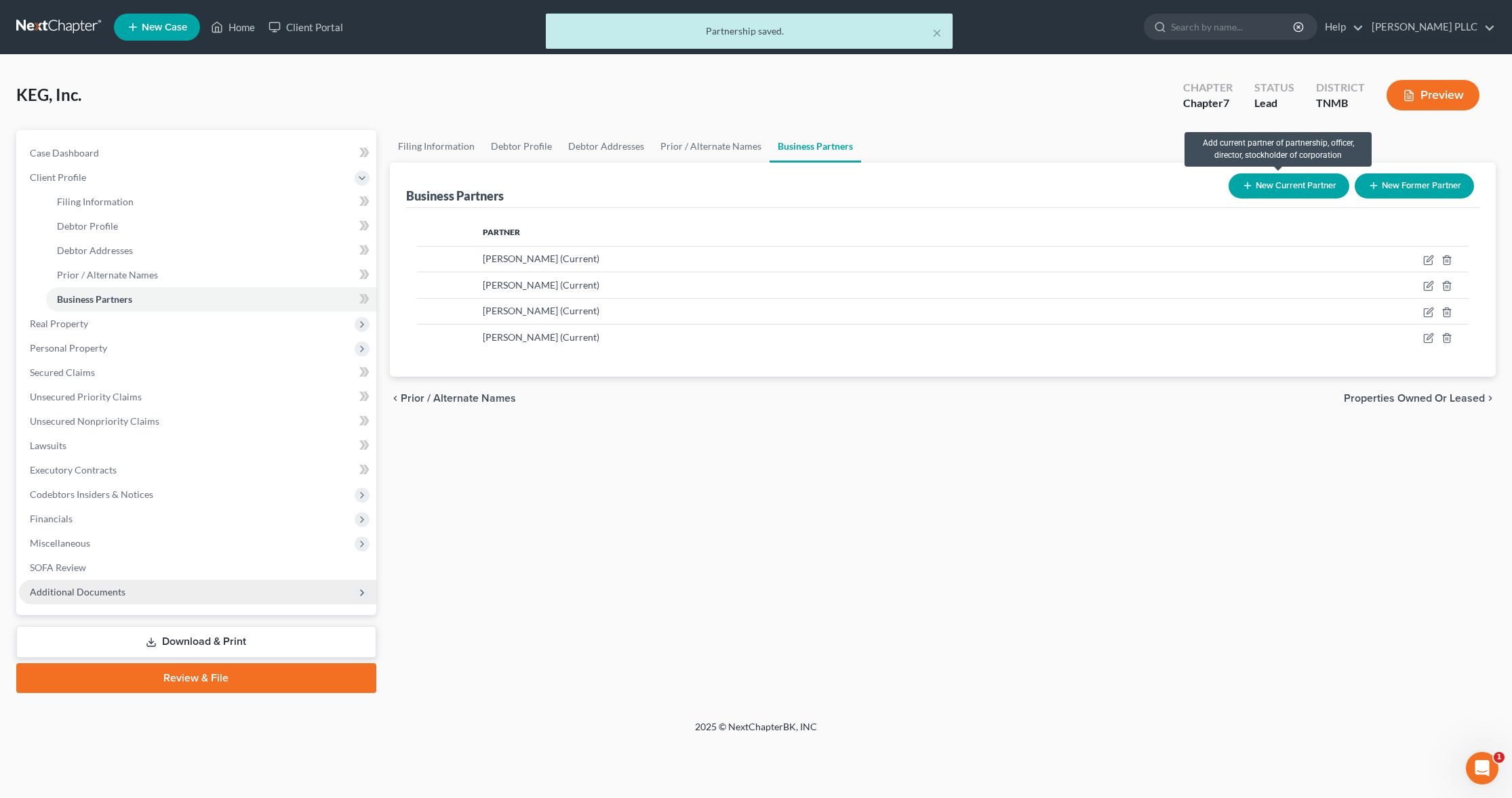
click at [1261, 179] on button "New Current Partner" at bounding box center [1289, 185] width 121 height 25
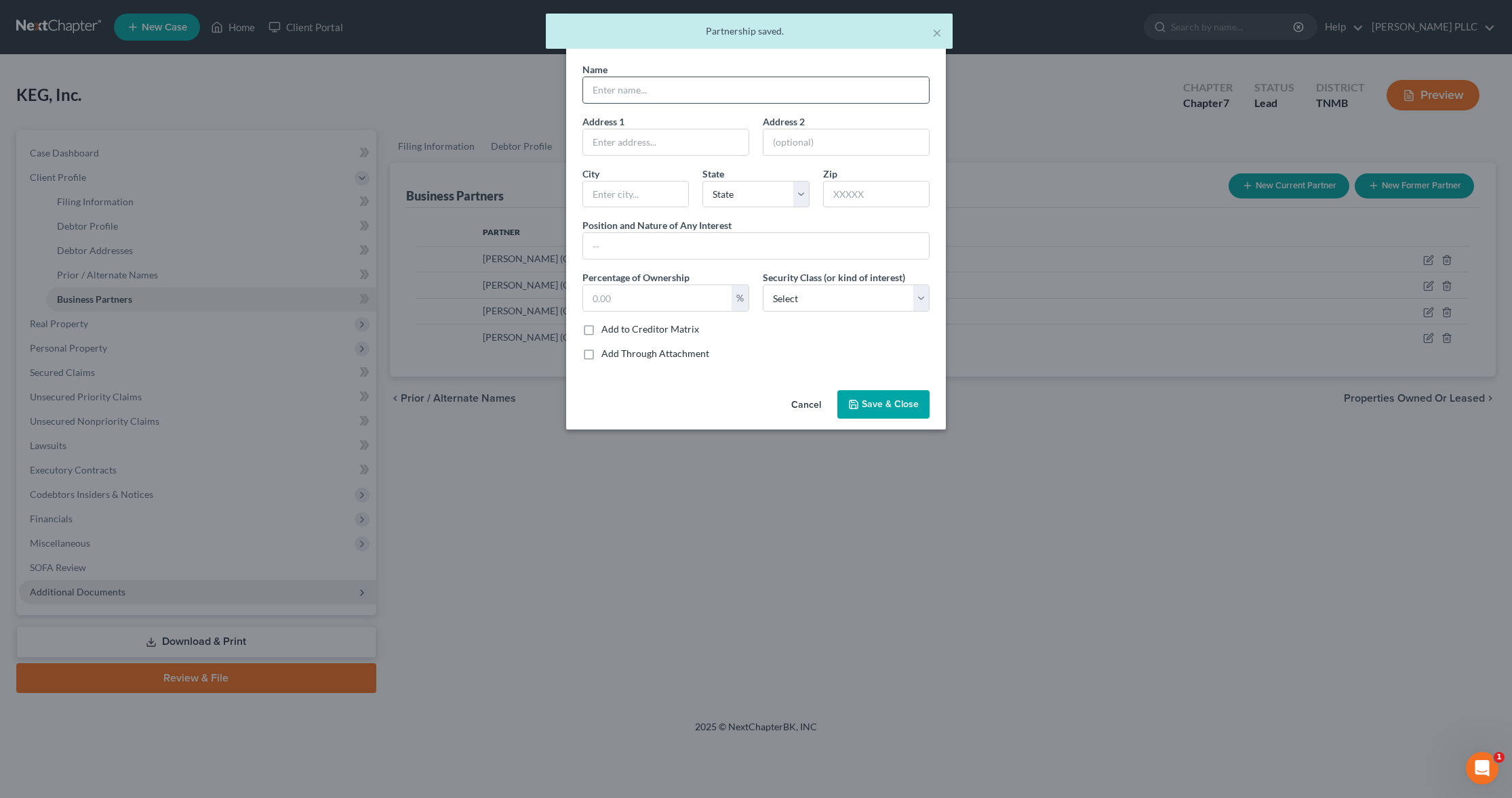
click at [640, 93] on input "text" at bounding box center [756, 90] width 345 height 26
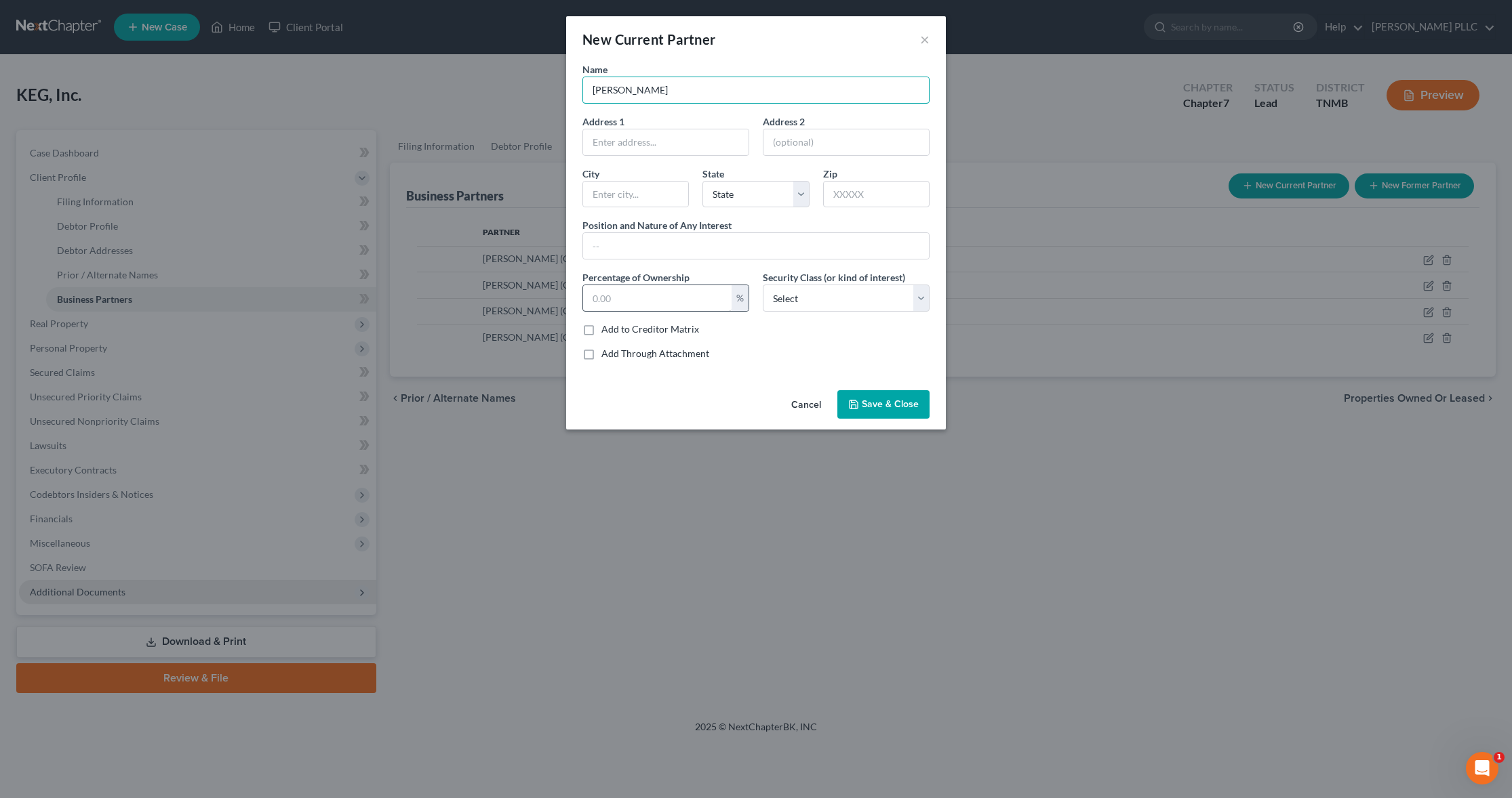
type input "[PERSON_NAME]"
click at [614, 300] on input "text" at bounding box center [657, 298] width 149 height 26
type input "20"
click at [862, 406] on span "Save & Close" at bounding box center [890, 404] width 57 height 12
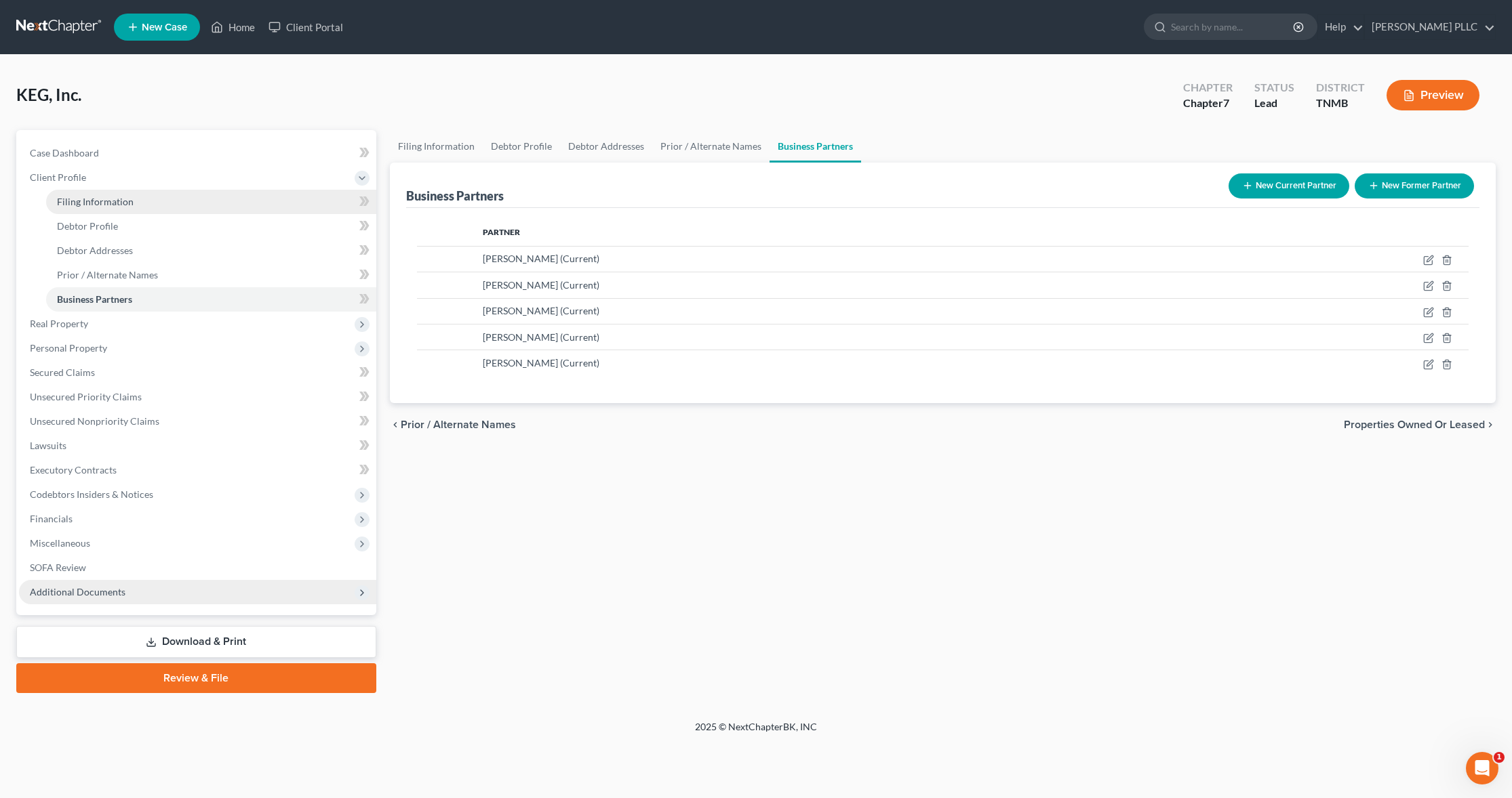
click at [83, 202] on span "Filing Information" at bounding box center [95, 201] width 77 height 12
select select "3"
select select "1"
select select "0"
select select "75"
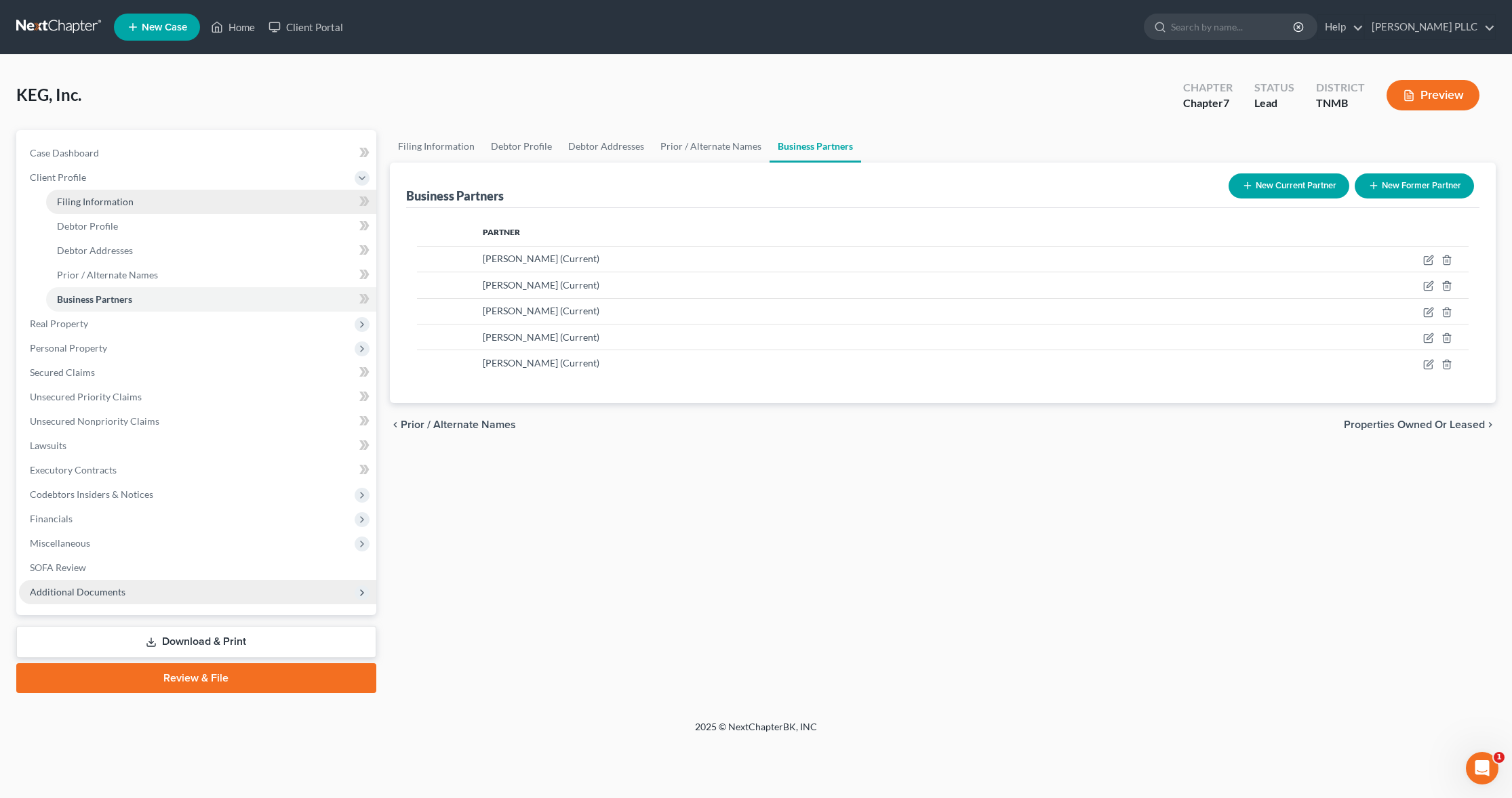
select select "0"
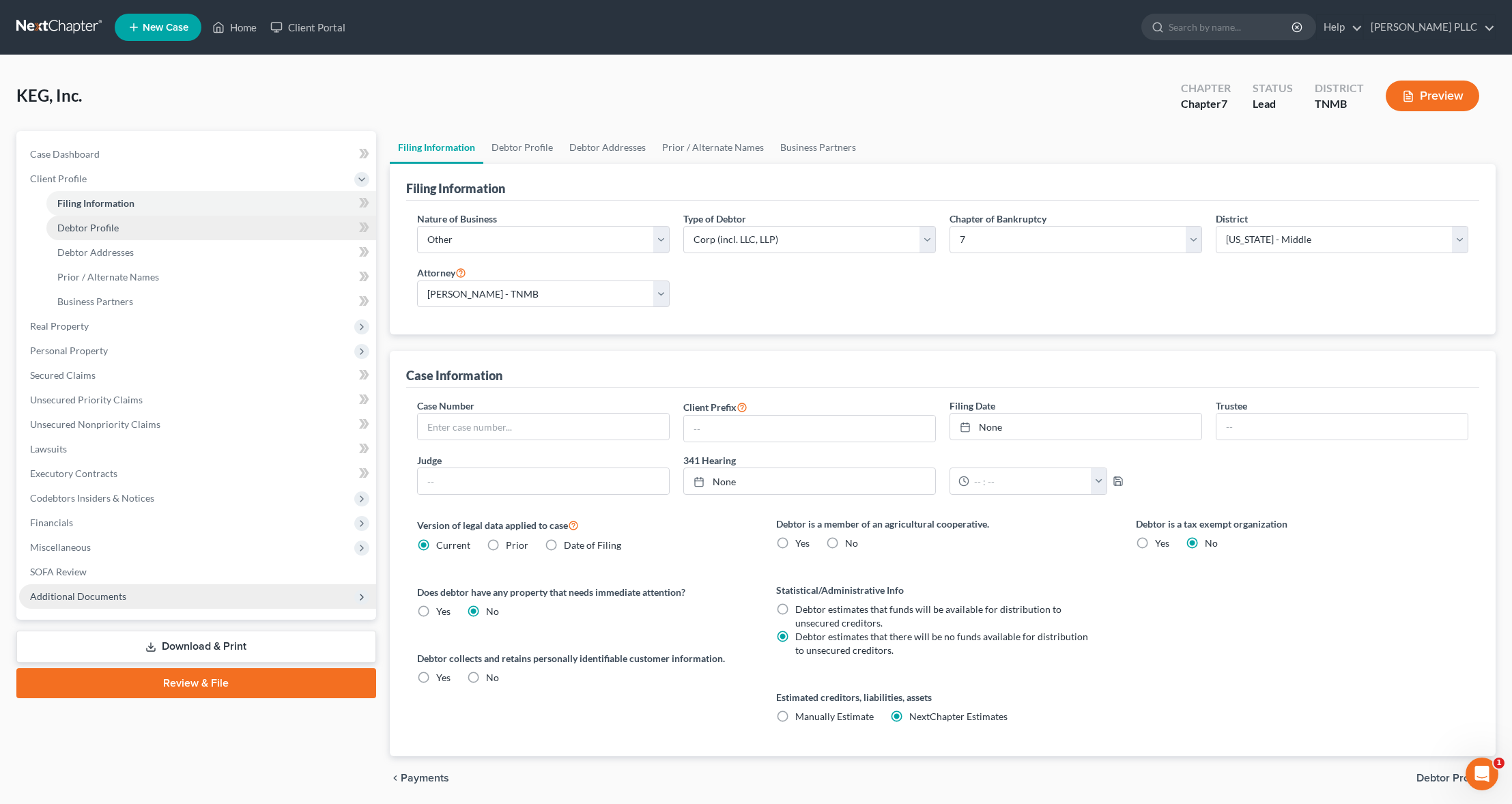
click at [78, 224] on span "Debtor Profile" at bounding box center [87, 227] width 62 height 12
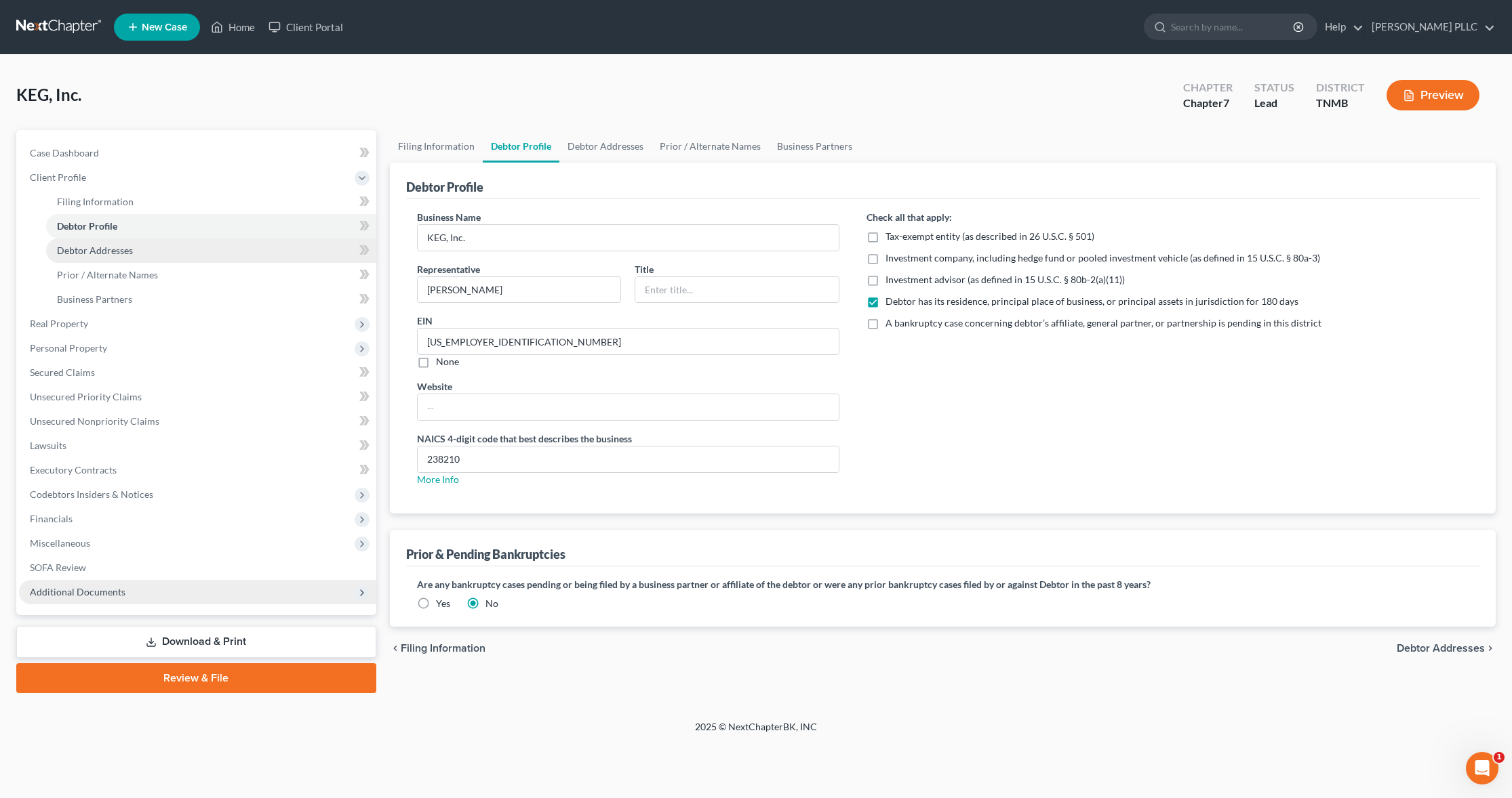
click at [73, 251] on span "Debtor Addresses" at bounding box center [94, 250] width 76 height 12
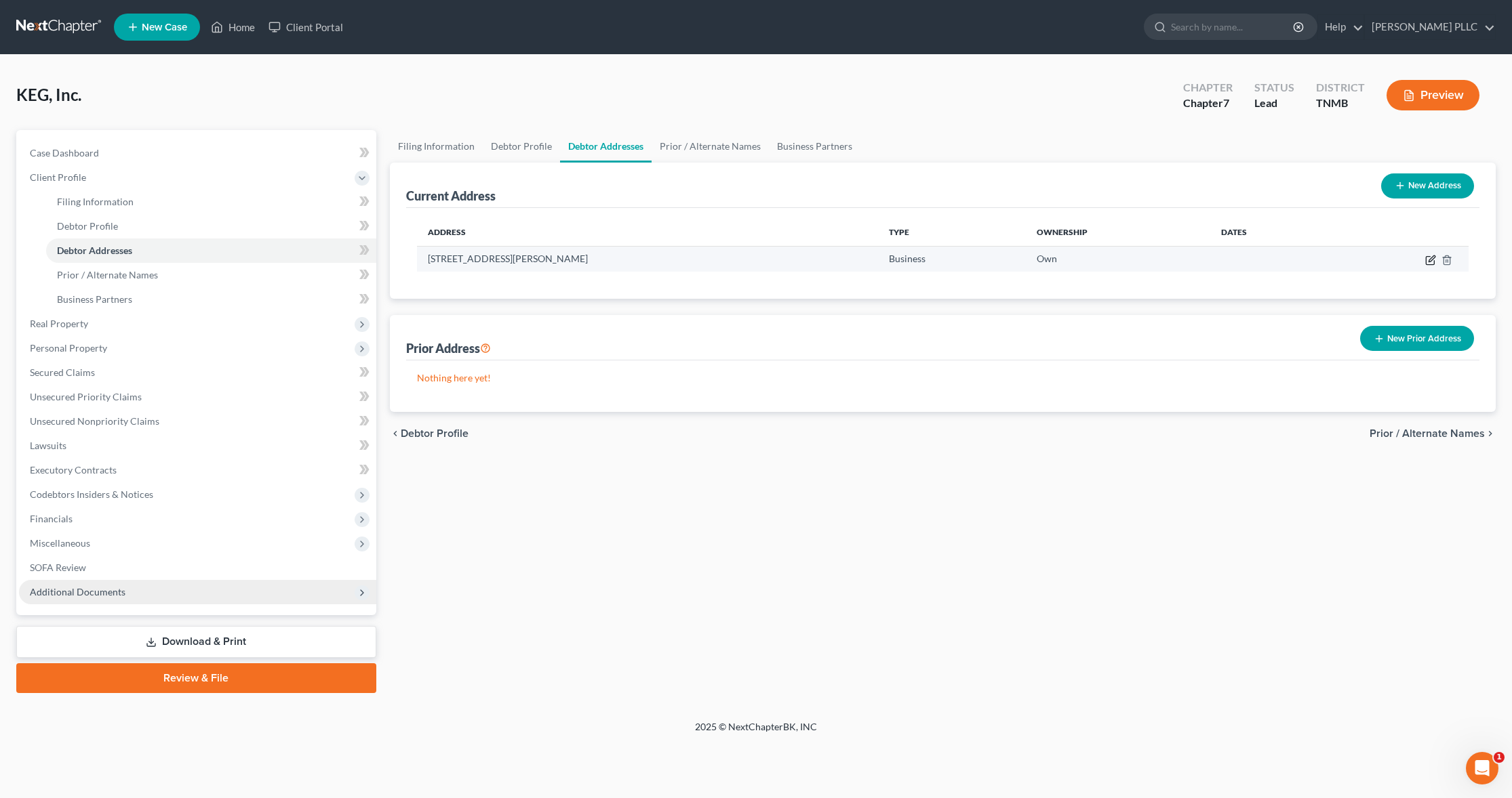
click at [1432, 261] on icon "button" at bounding box center [1431, 260] width 11 height 11
select select "44"
select select "27"
select select "0"
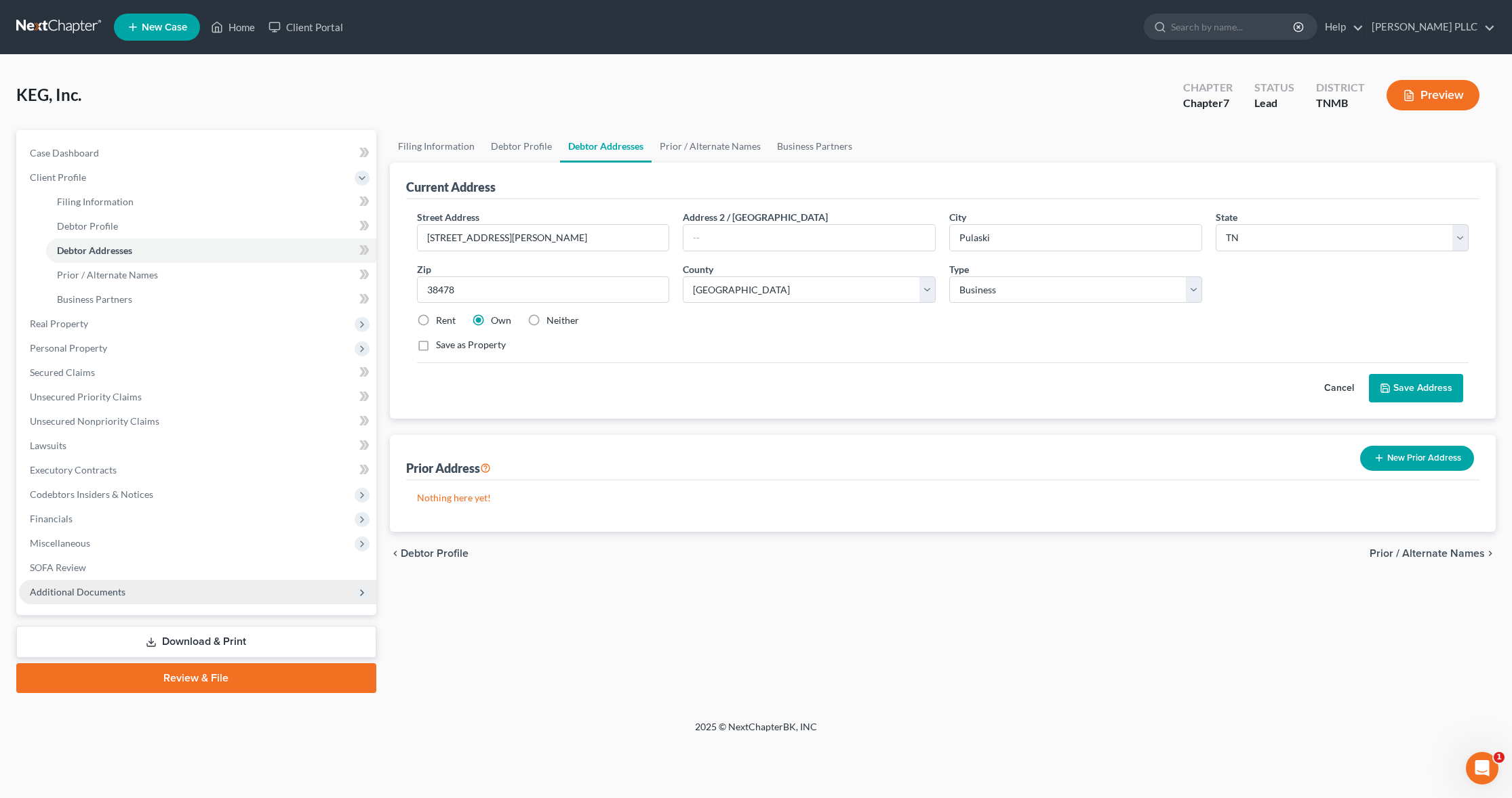
click at [1338, 395] on button "Cancel" at bounding box center [1338, 388] width 59 height 27
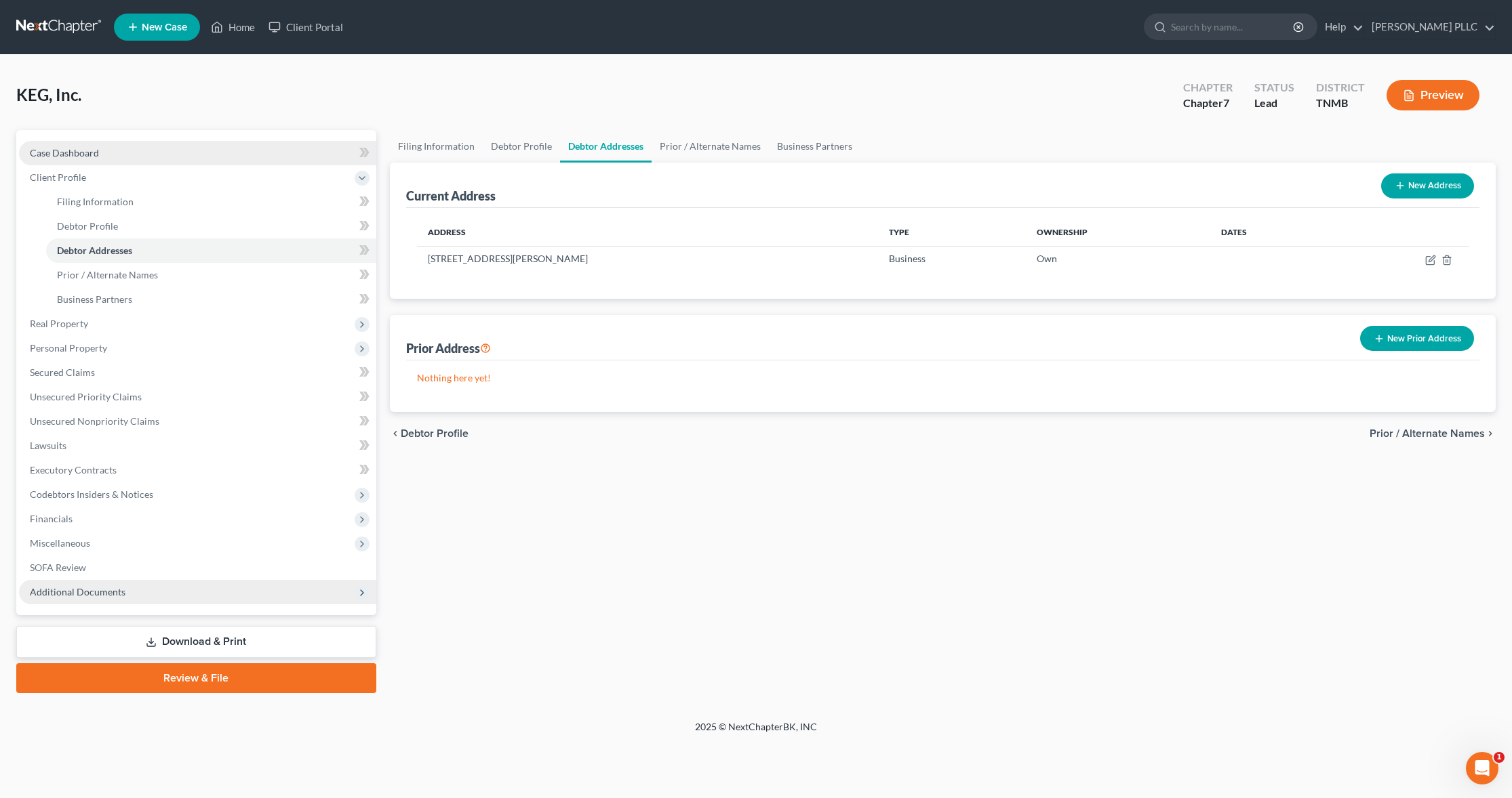
click at [68, 152] on span "Case Dashboard" at bounding box center [65, 152] width 69 height 12
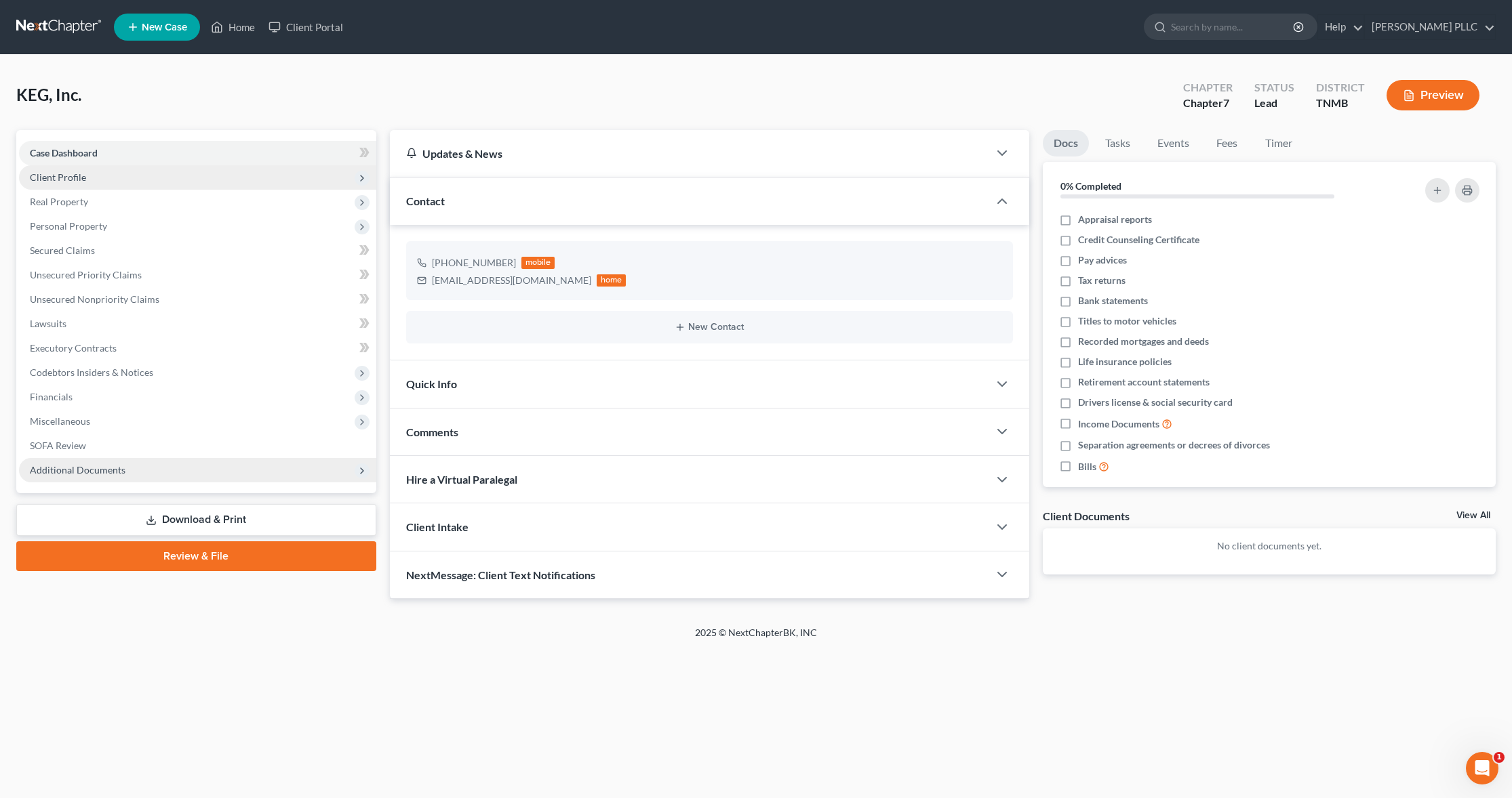
click at [58, 175] on span "Client Profile" at bounding box center [58, 177] width 57 height 12
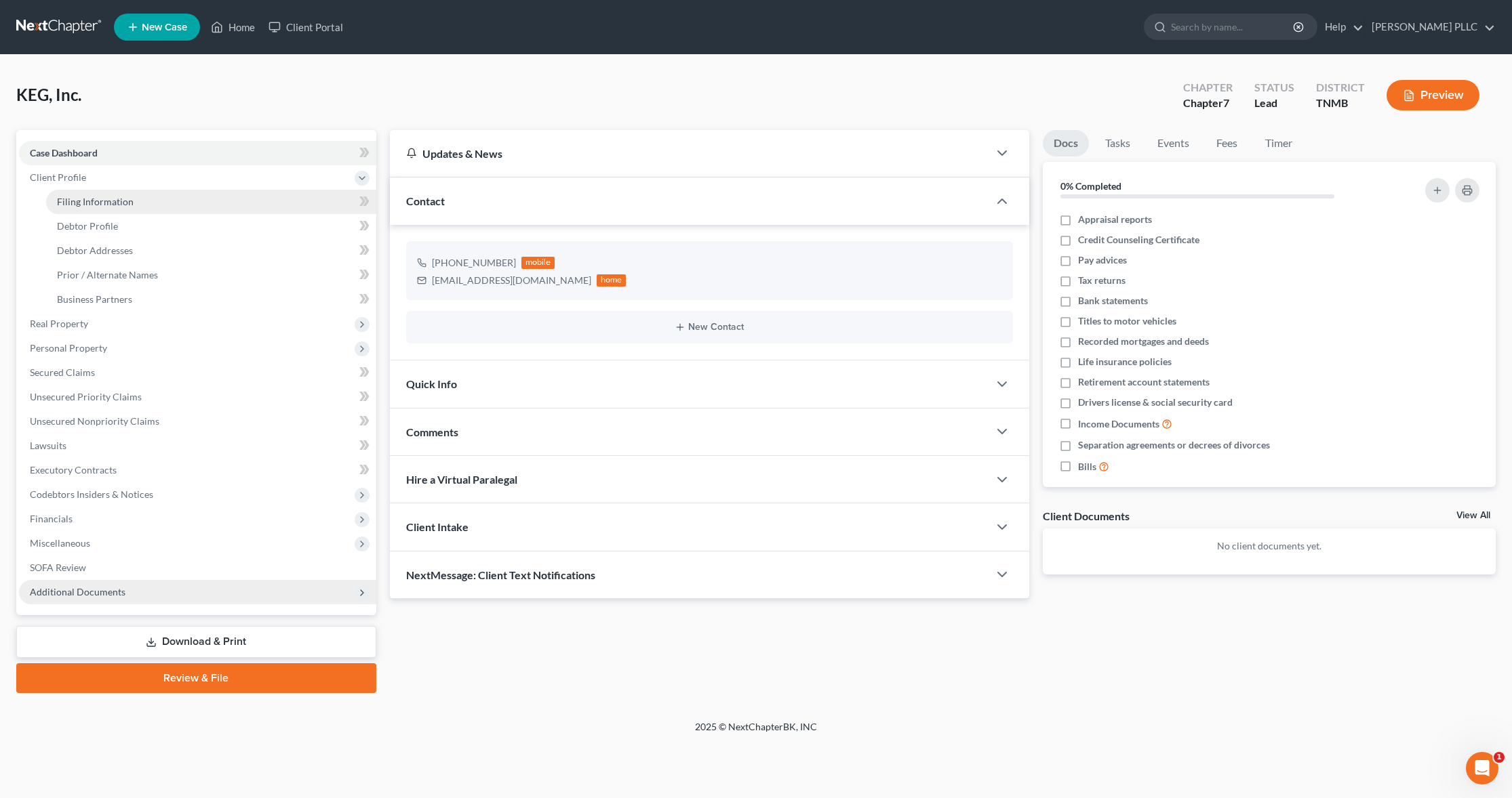
click at [73, 205] on span "Filing Information" at bounding box center [95, 201] width 77 height 12
select select "3"
select select "1"
select select "0"
select select "75"
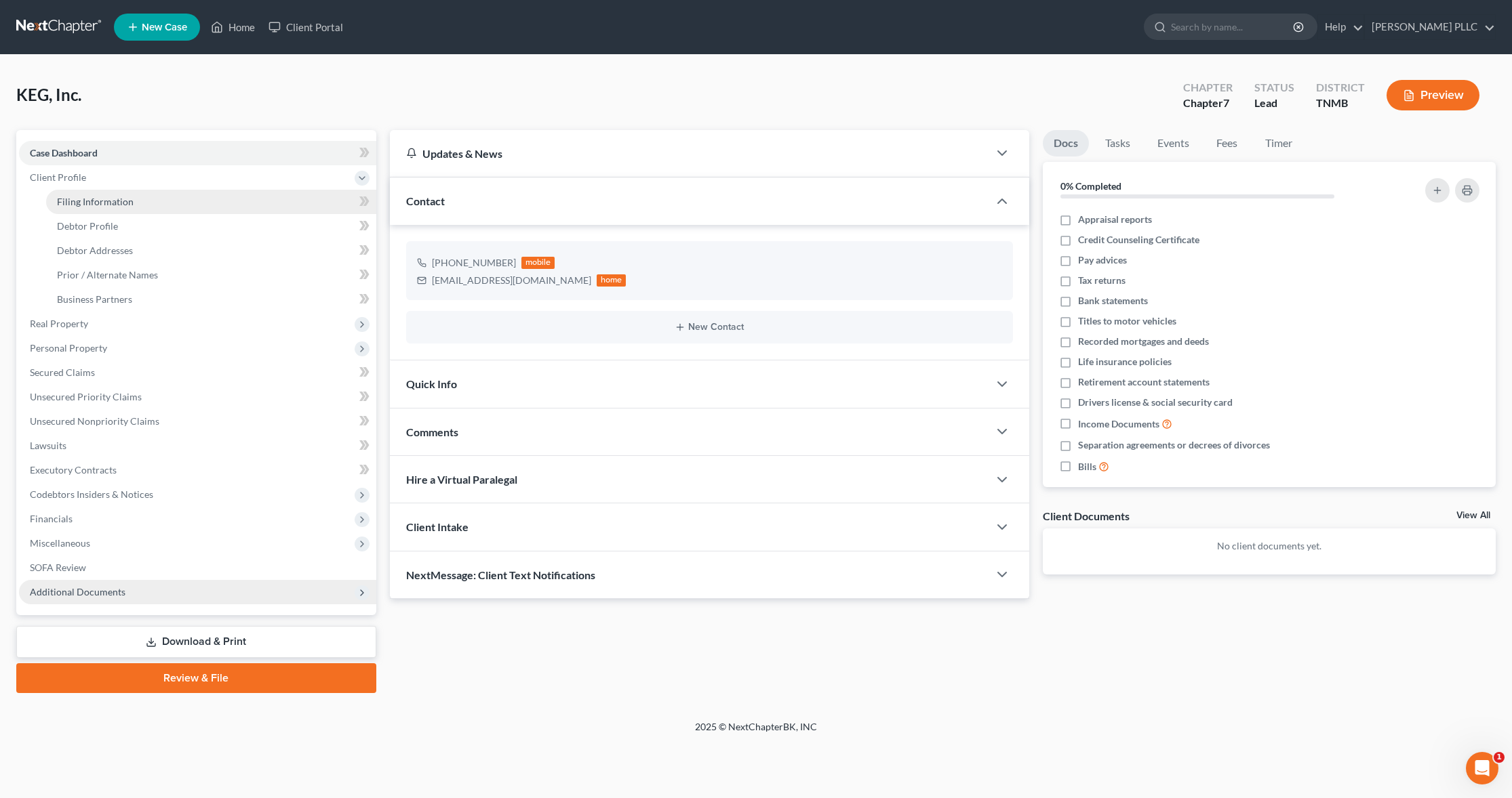
select select "0"
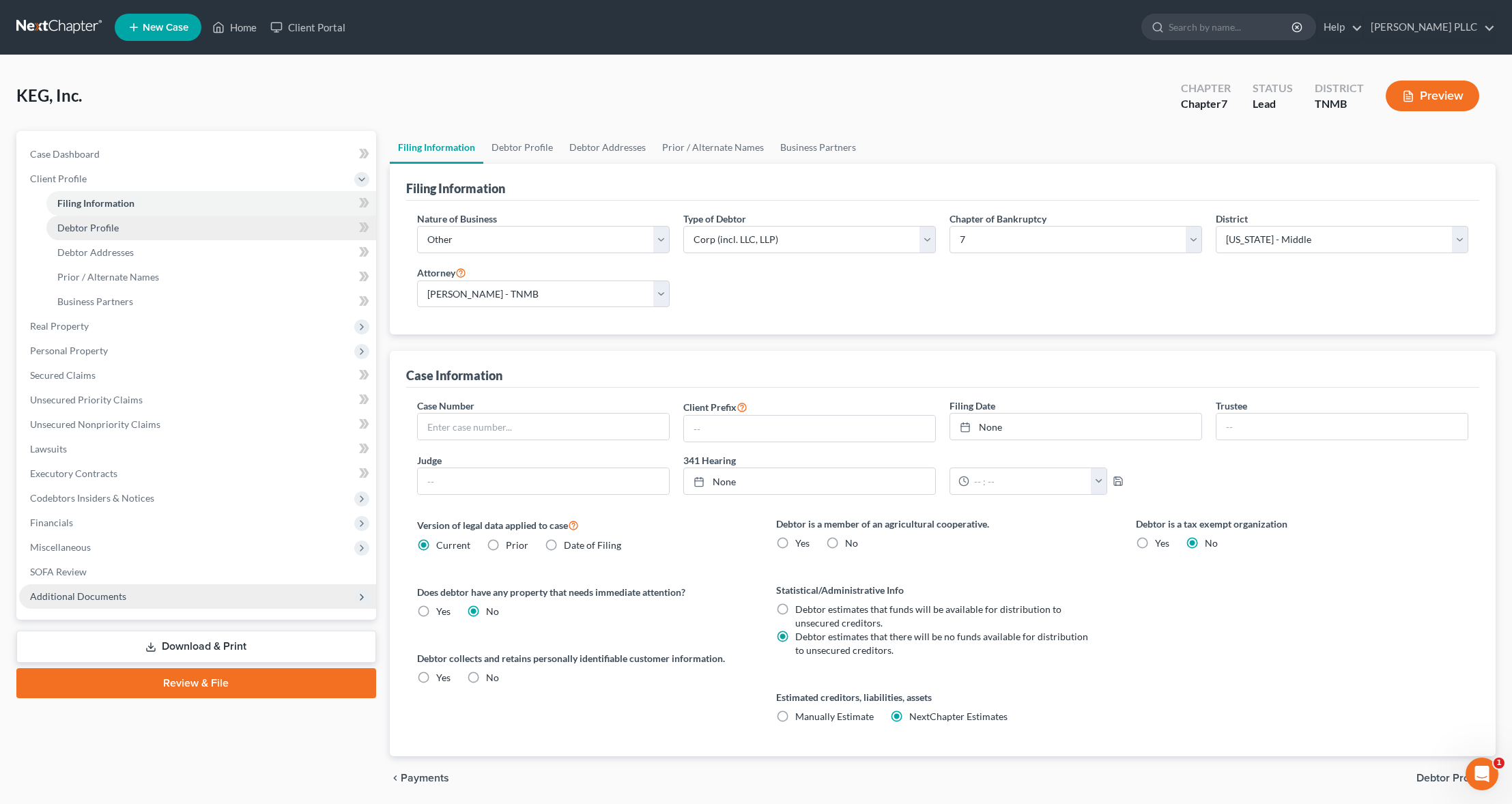
click at [79, 228] on span "Debtor Profile" at bounding box center [87, 227] width 62 height 12
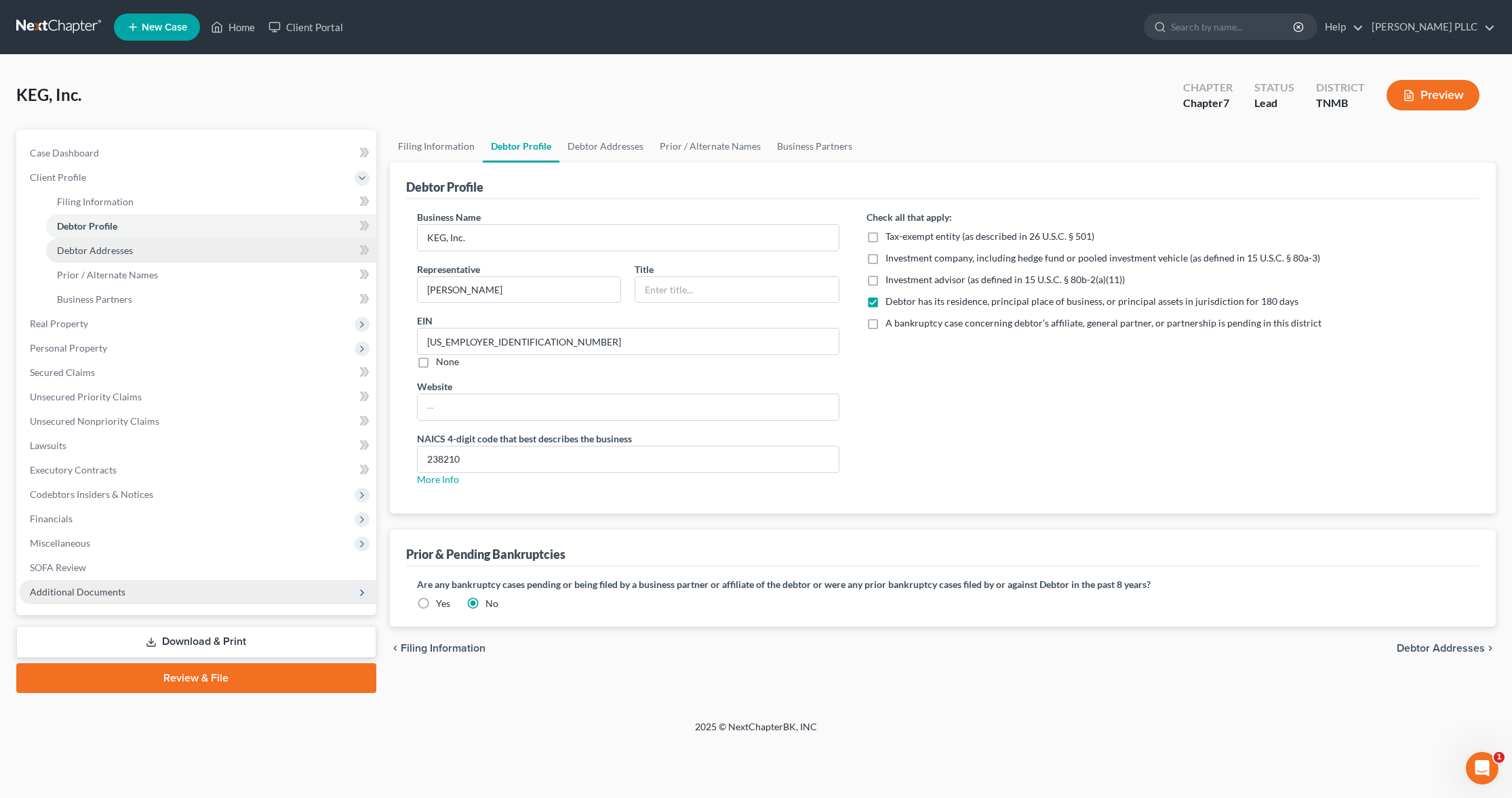
click at [78, 248] on span "Debtor Addresses" at bounding box center [94, 250] width 76 height 12
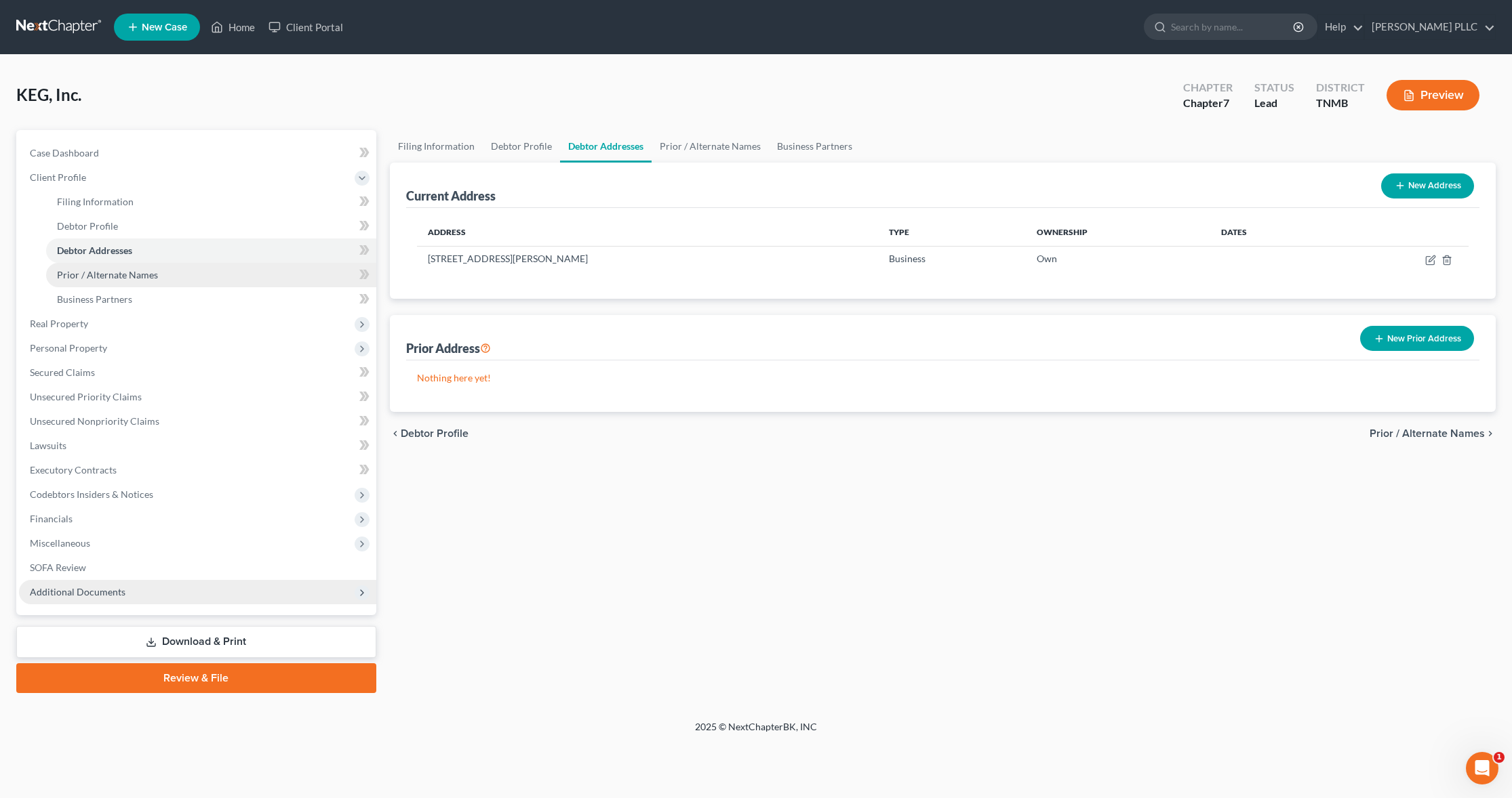
click at [109, 276] on span "Prior / Alternate Names" at bounding box center [107, 275] width 101 height 12
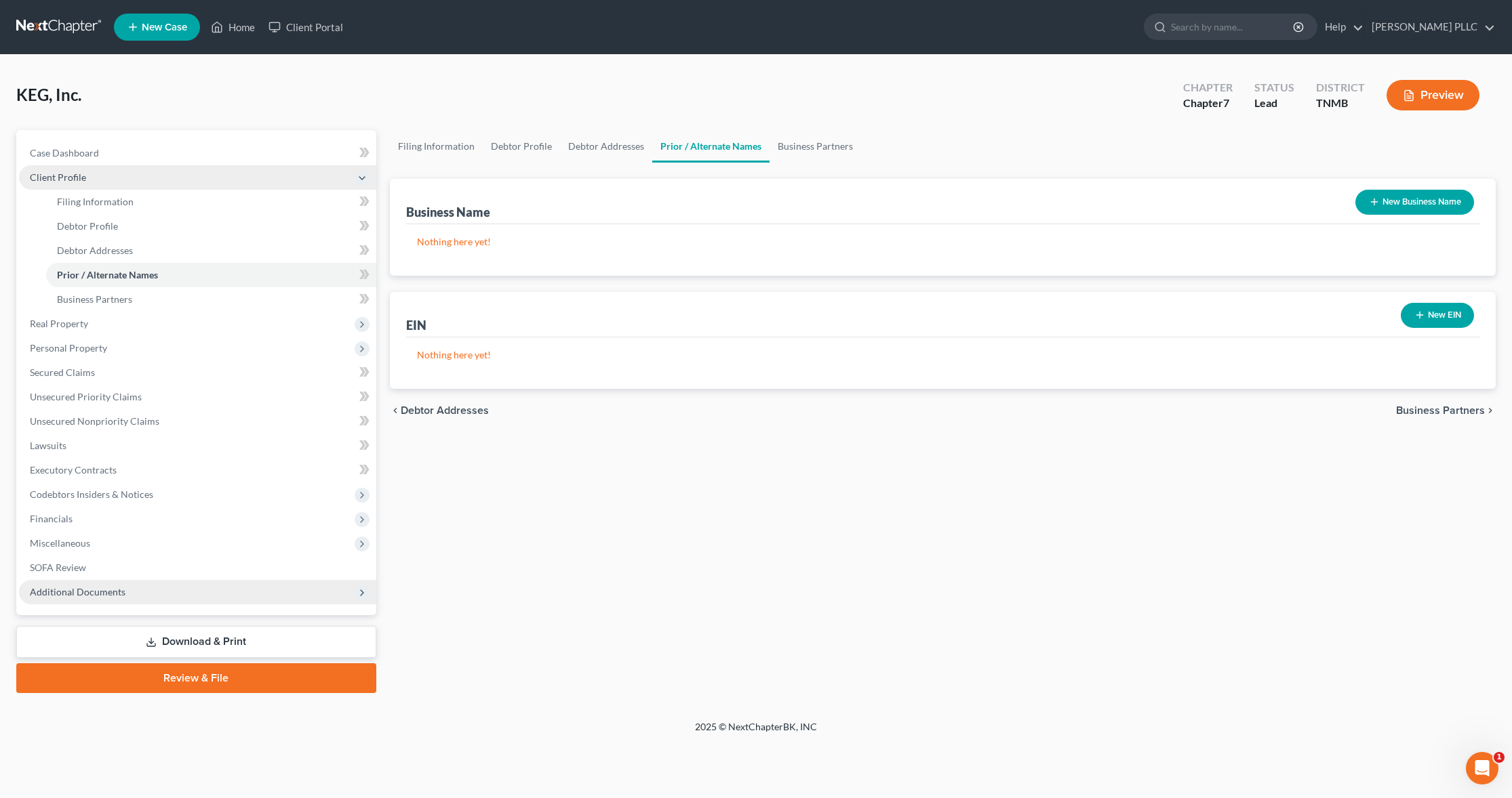
click at [363, 179] on icon at bounding box center [362, 178] width 11 height 11
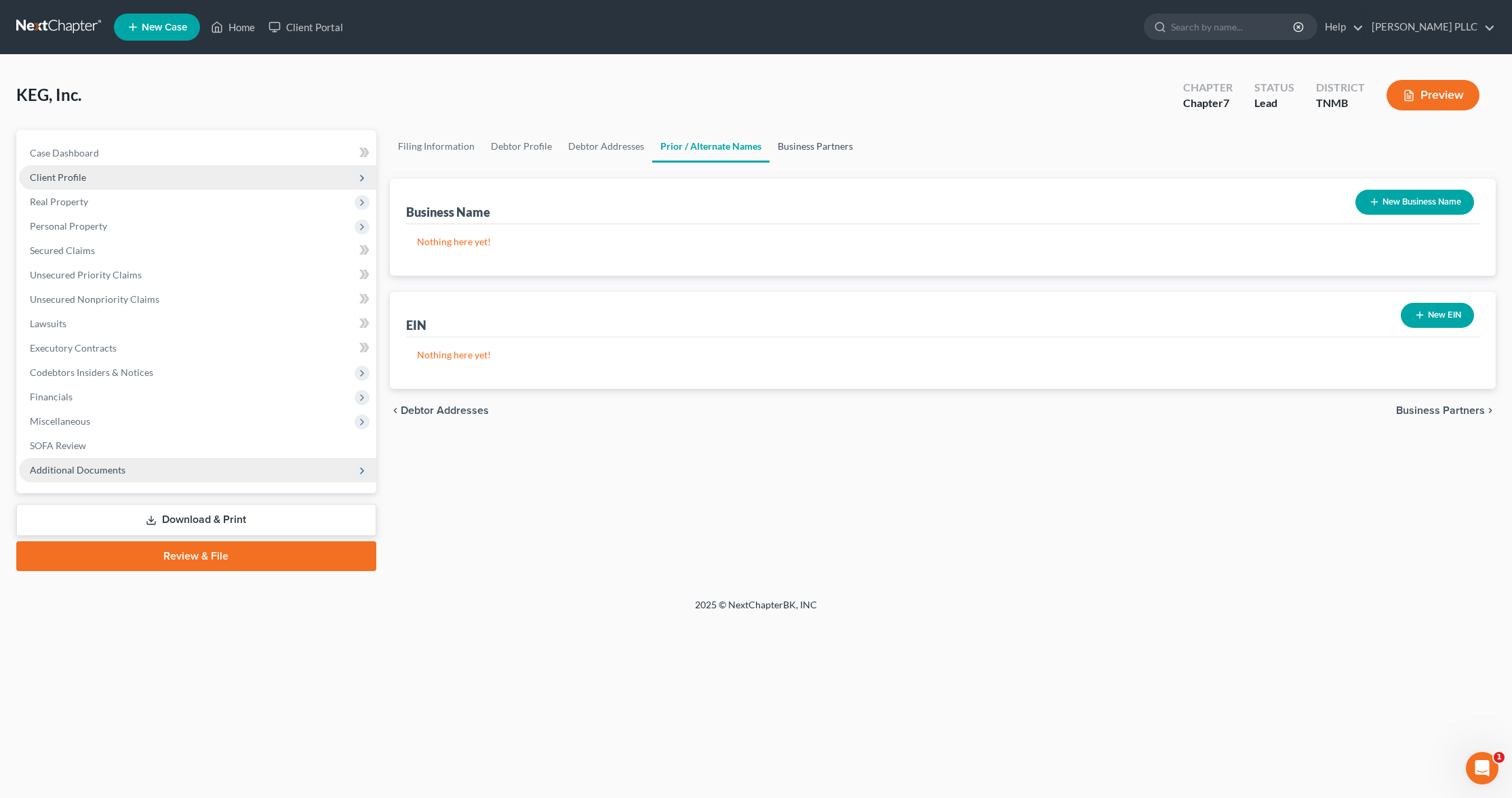
click at [802, 146] on link "Business Partners" at bounding box center [815, 146] width 91 height 33
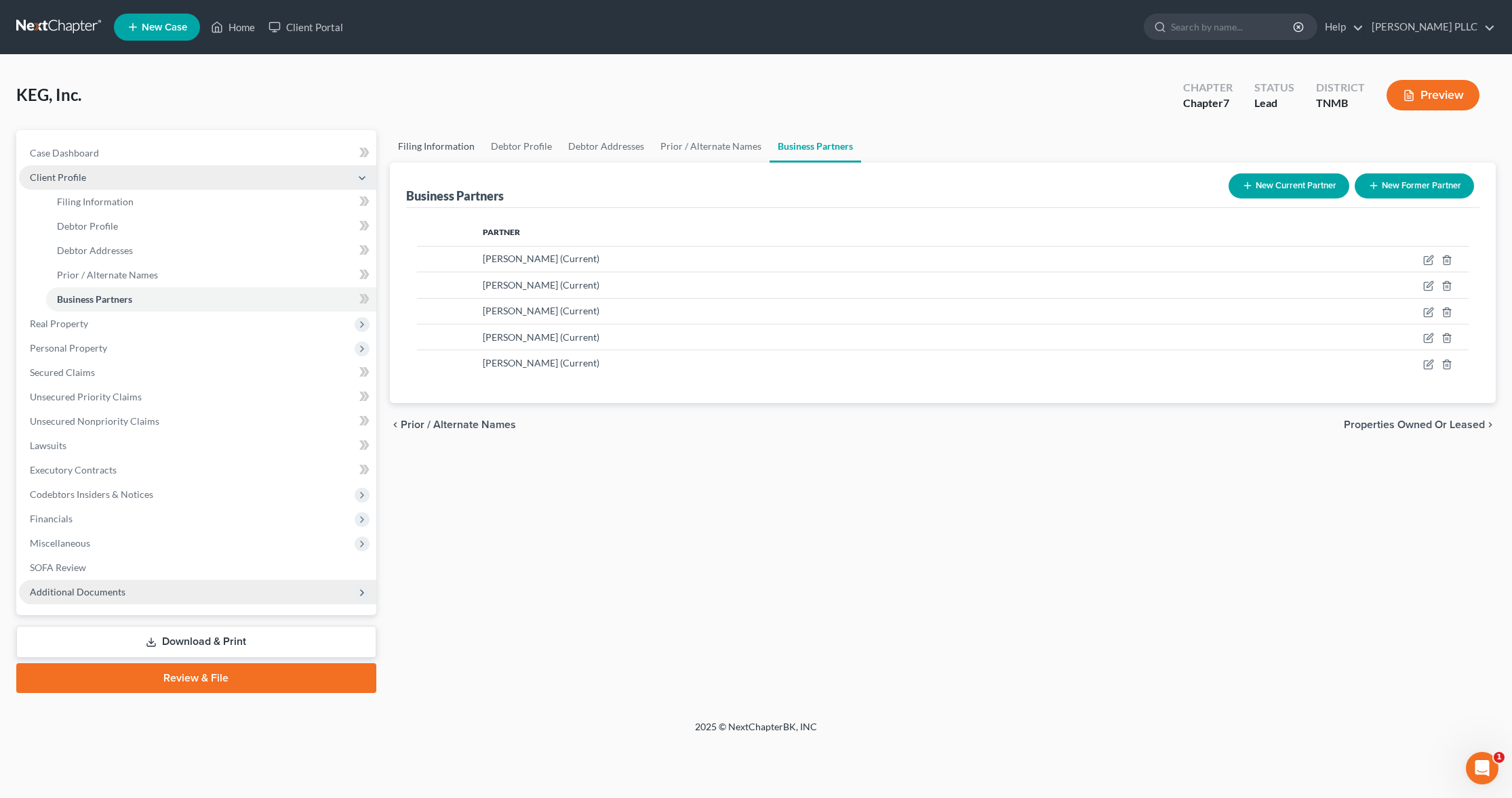
click at [446, 146] on link "Filing Information" at bounding box center [437, 146] width 93 height 33
select select "3"
select select "1"
select select "0"
select select "75"
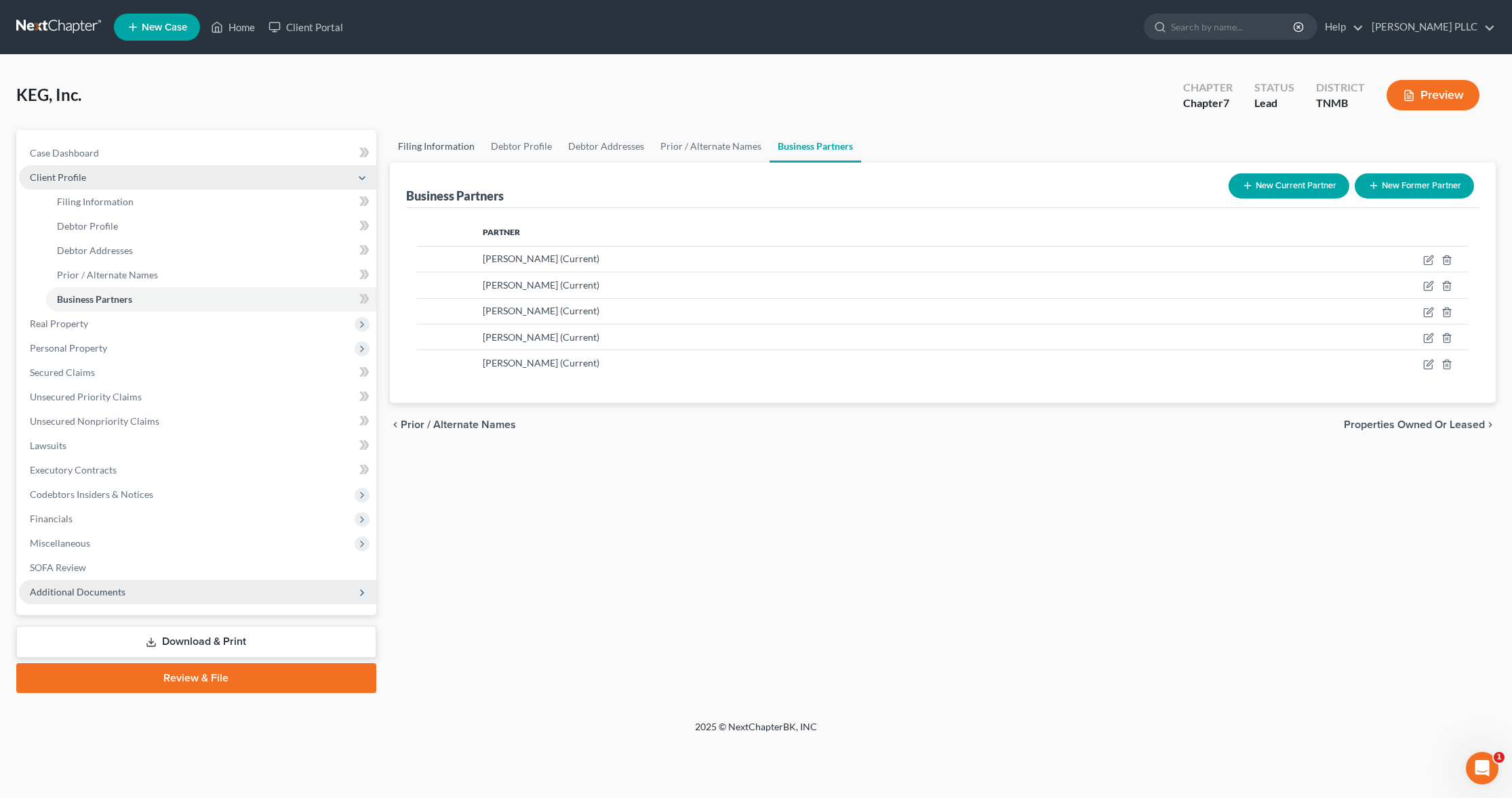
select select "0"
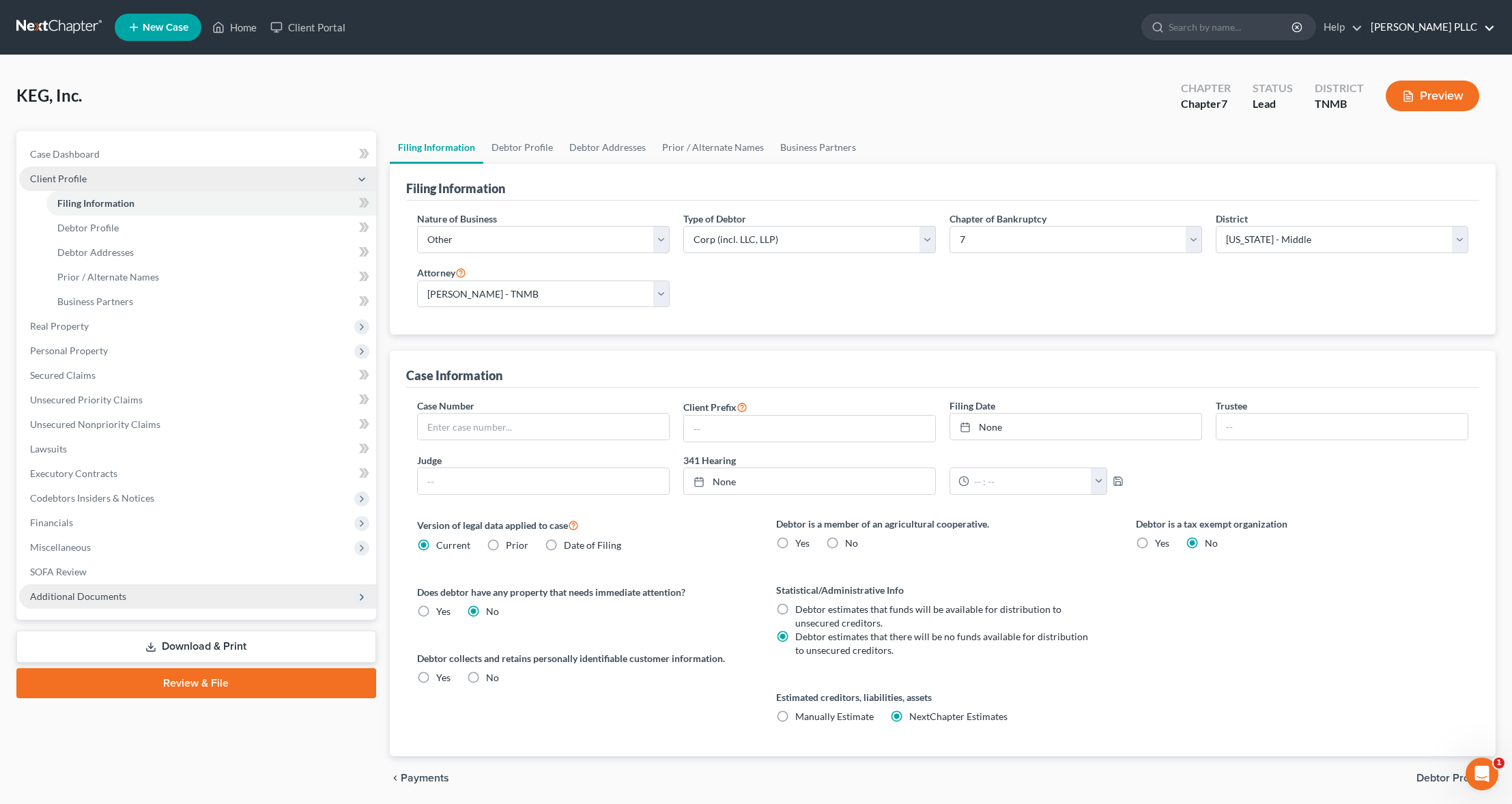
click at [1485, 29] on link "[PERSON_NAME] PLLC" at bounding box center [1429, 27] width 131 height 25
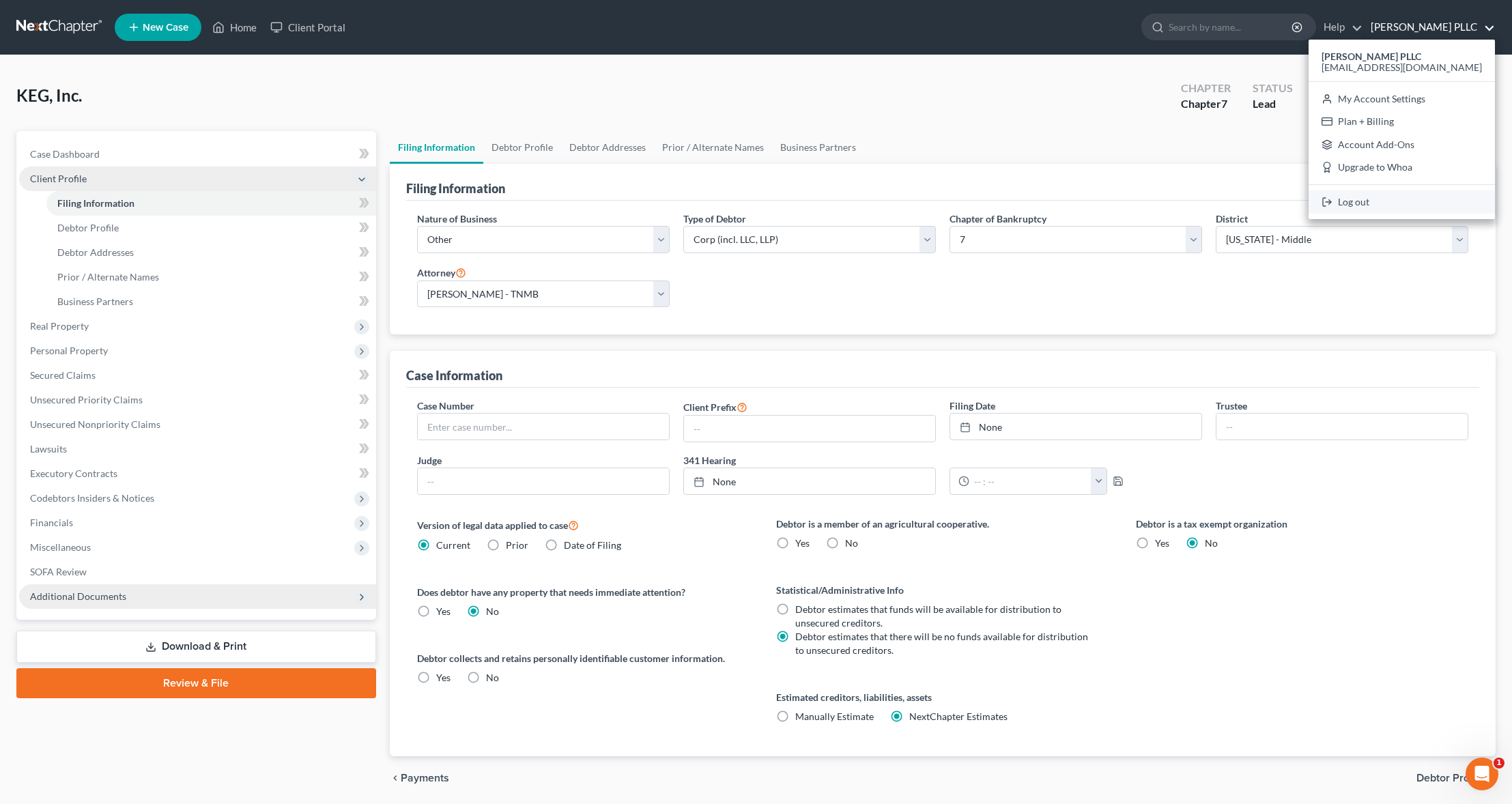
click at [1367, 201] on link "Log out" at bounding box center [1402, 201] width 187 height 23
